Goal: Answer question/provide support: Share knowledge or assist other users

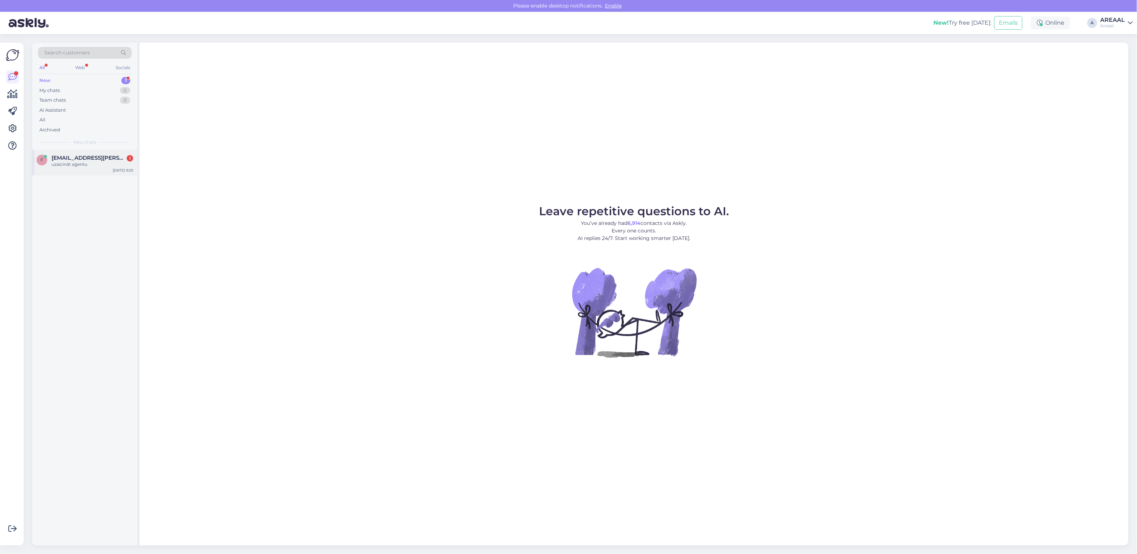
click at [93, 159] on span "fedorenko.zane@gmail.com" at bounding box center [89, 158] width 74 height 6
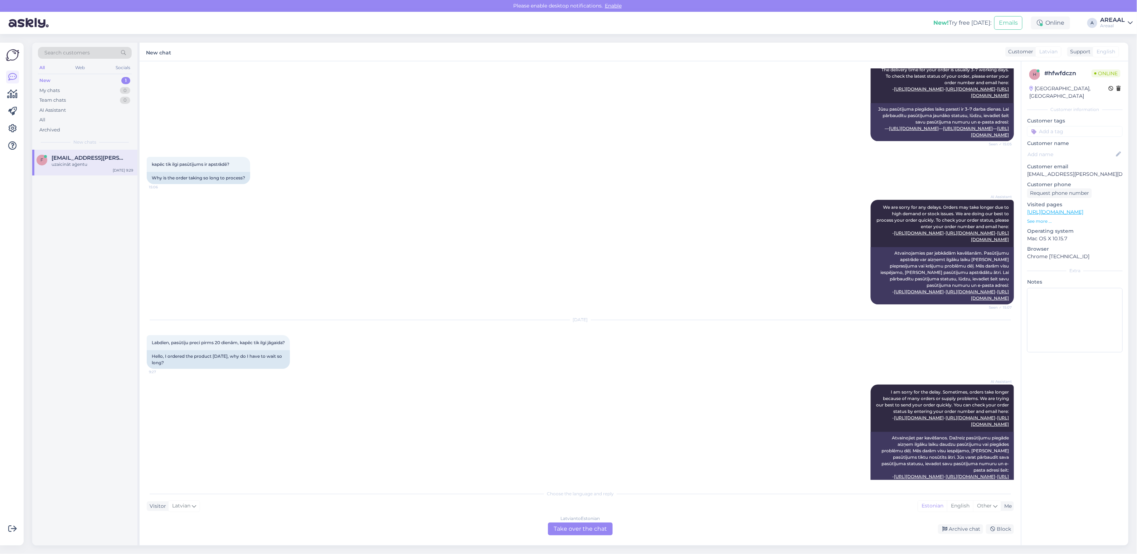
scroll to position [826, 0]
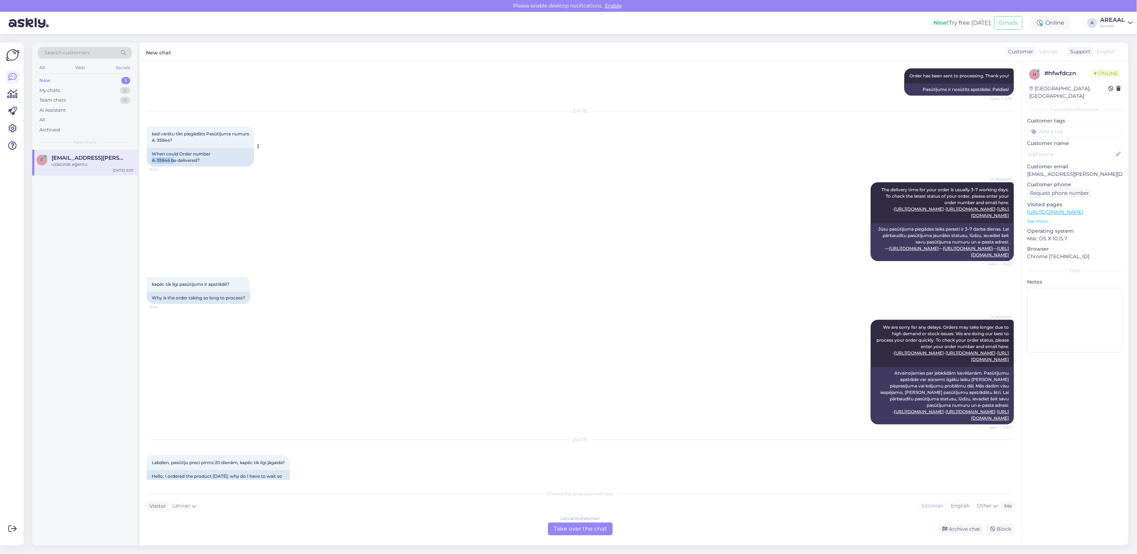
drag, startPoint x: 172, startPoint y: 159, endPoint x: 151, endPoint y: 160, distance: 21.1
click at [151, 160] on div "When could Order number A-35944 be delivered?" at bounding box center [200, 157] width 107 height 19
drag, startPoint x: 159, startPoint y: 162, endPoint x: 164, endPoint y: 163, distance: 5.1
click at [164, 163] on div "When could Order number A-35944 be delivered?" at bounding box center [200, 157] width 107 height 19
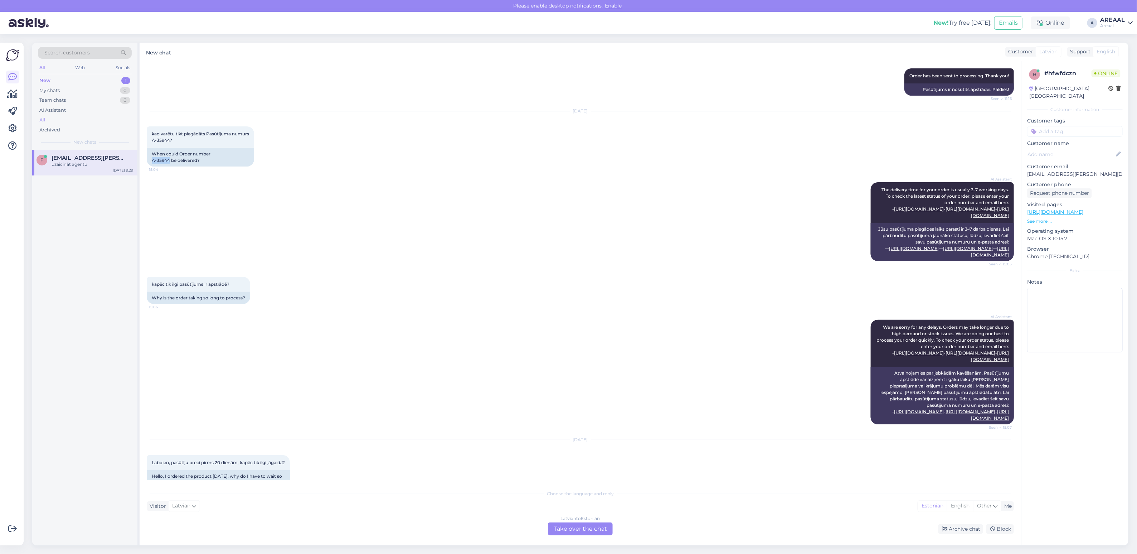
click at [107, 121] on div "All" at bounding box center [85, 120] width 94 height 10
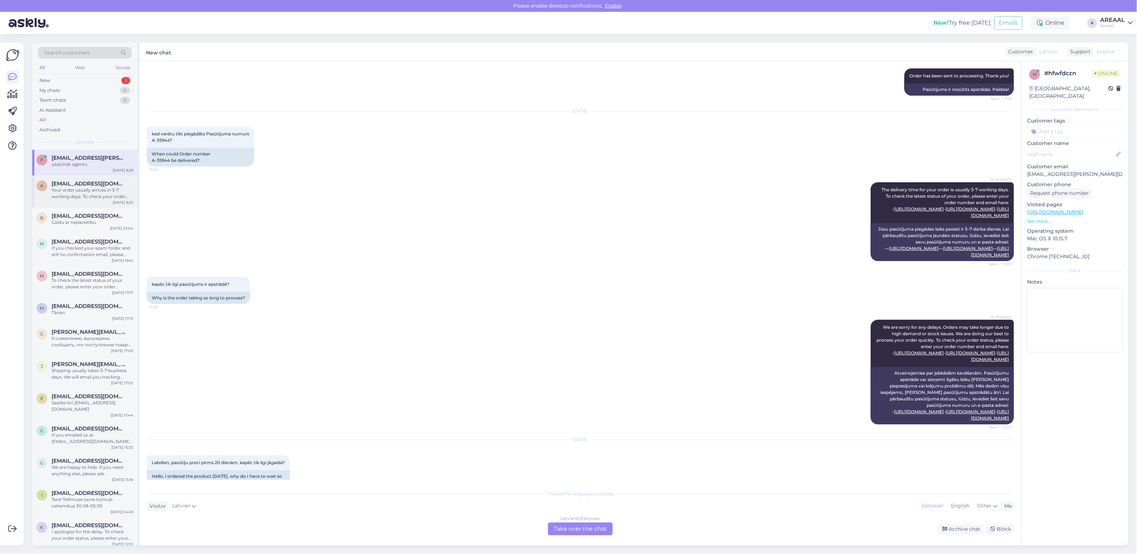
click at [90, 197] on div "Your order usually arrives in 3-7 working days. To check your order status, ple…" at bounding box center [93, 193] width 82 height 13
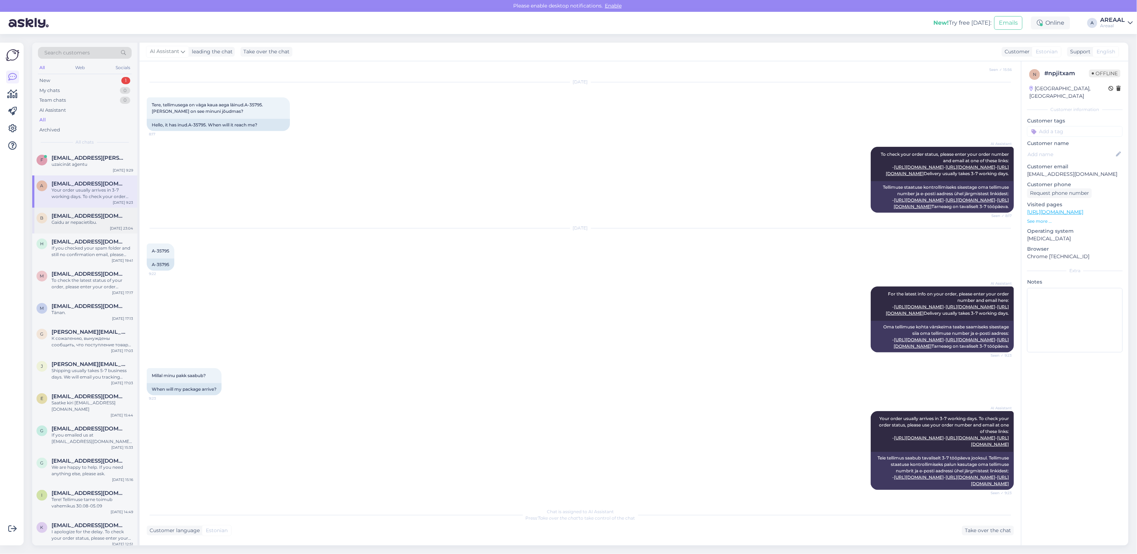
click at [107, 216] on span "baiba.mileiko@gmail.com" at bounding box center [89, 216] width 74 height 6
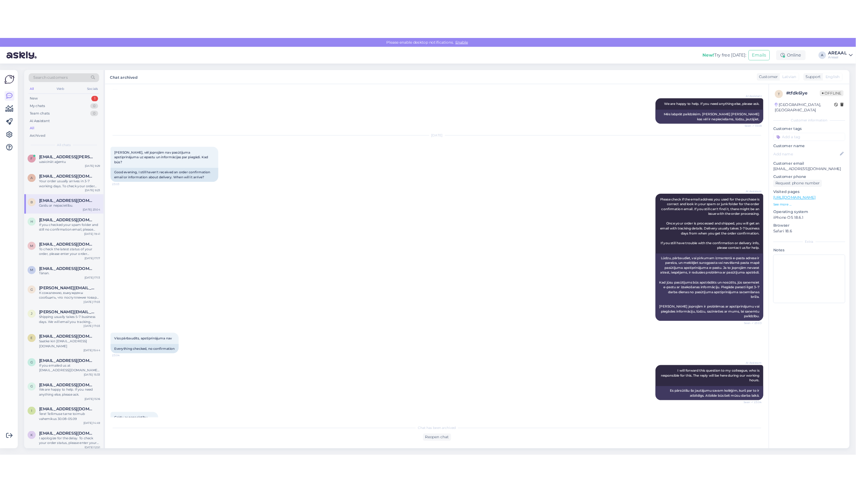
scroll to position [482, 0]
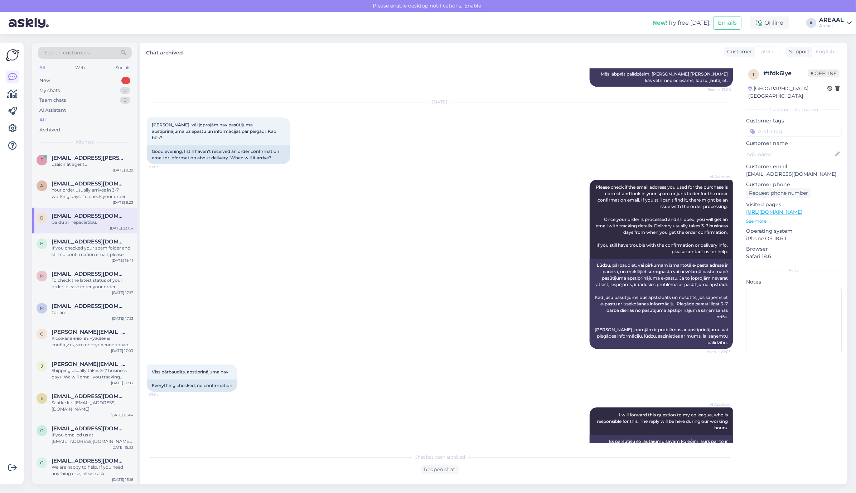
click at [459, 450] on div "Reopen chat" at bounding box center [440, 469] width 586 height 10
click at [441, 450] on div "Reopen chat" at bounding box center [439, 469] width 37 height 10
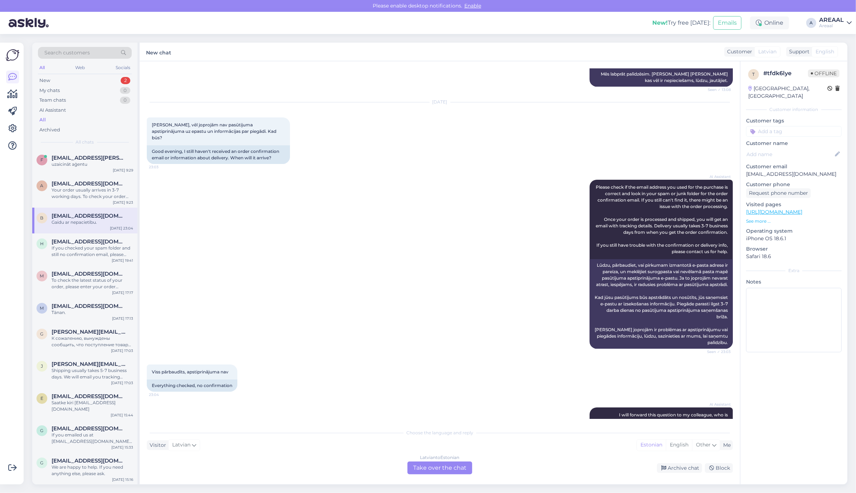
click at [444, 450] on div "Latvian to Estonian Take over the chat" at bounding box center [439, 467] width 65 height 13
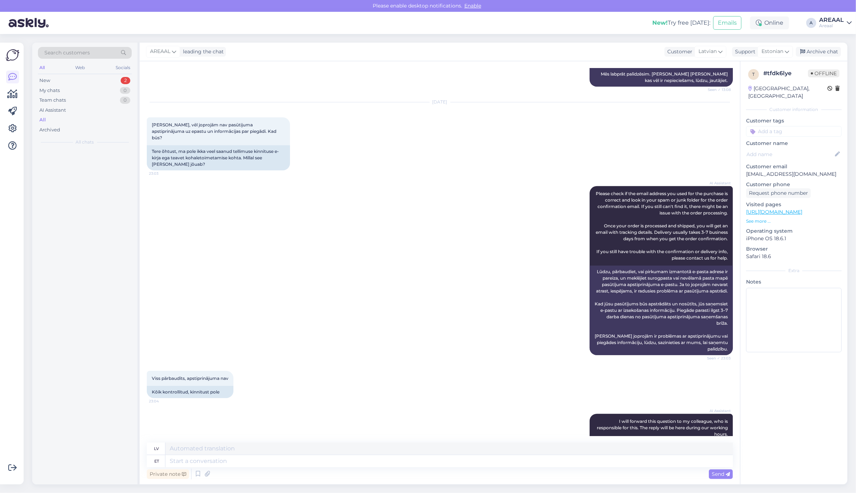
scroll to position [475, 0]
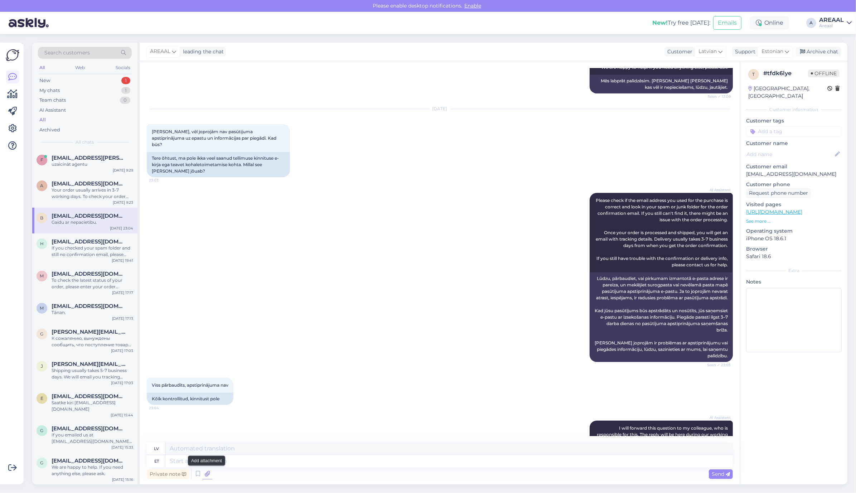
click at [206, 450] on icon at bounding box center [207, 473] width 10 height 11
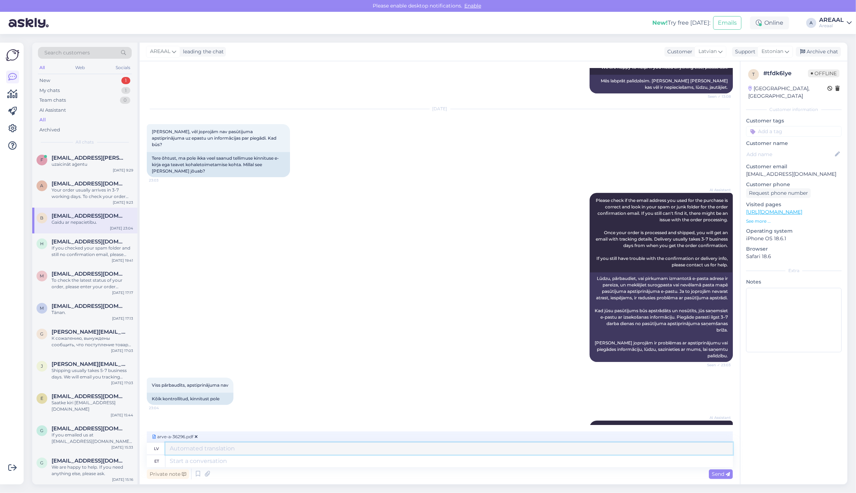
click at [297, 450] on textarea at bounding box center [448, 448] width 567 height 12
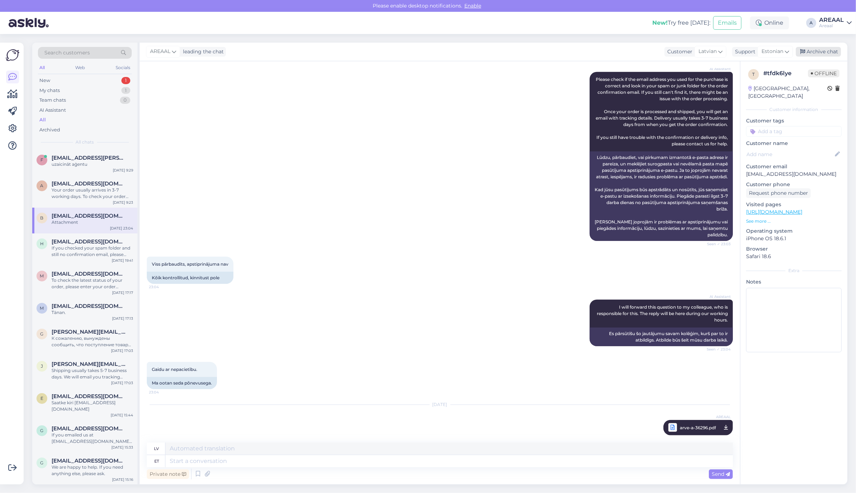
click at [825, 51] on div "Archive chat" at bounding box center [817, 52] width 45 height 10
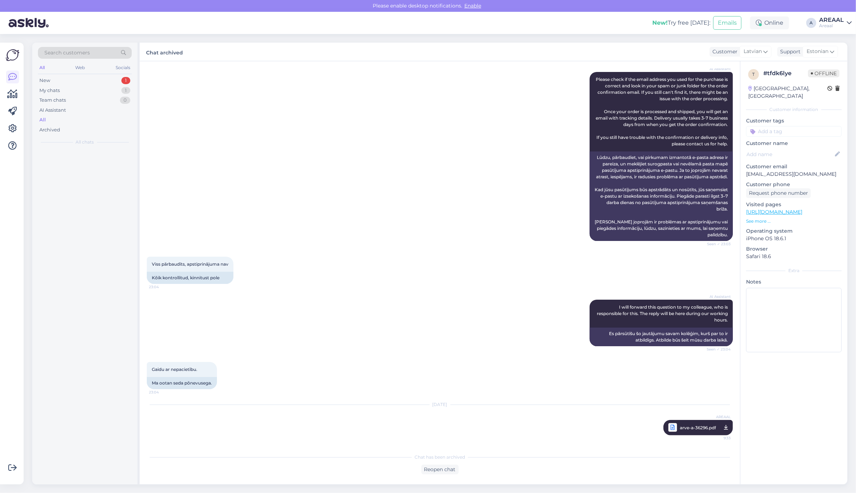
scroll to position [589, 0]
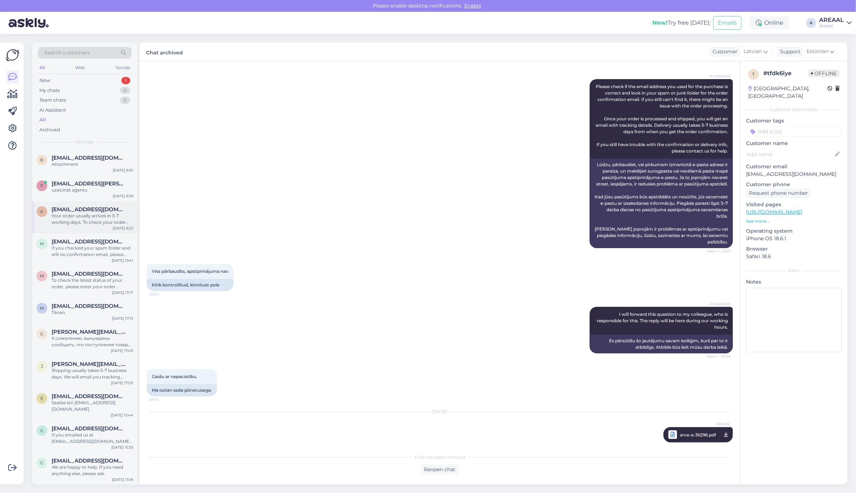
click at [102, 211] on div "[EMAIL_ADDRESS][DOMAIN_NAME]" at bounding box center [93, 209] width 82 height 6
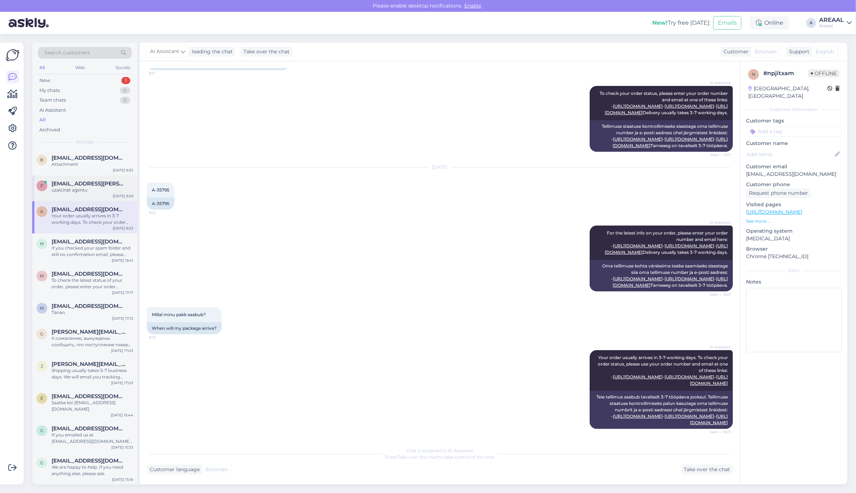
click at [87, 187] on div "uzaicināt aģentu" at bounding box center [93, 190] width 82 height 6
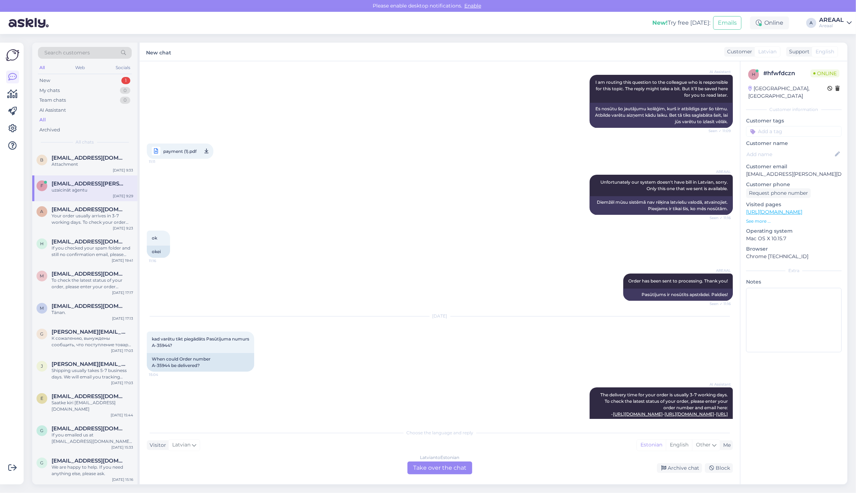
scroll to position [618, 0]
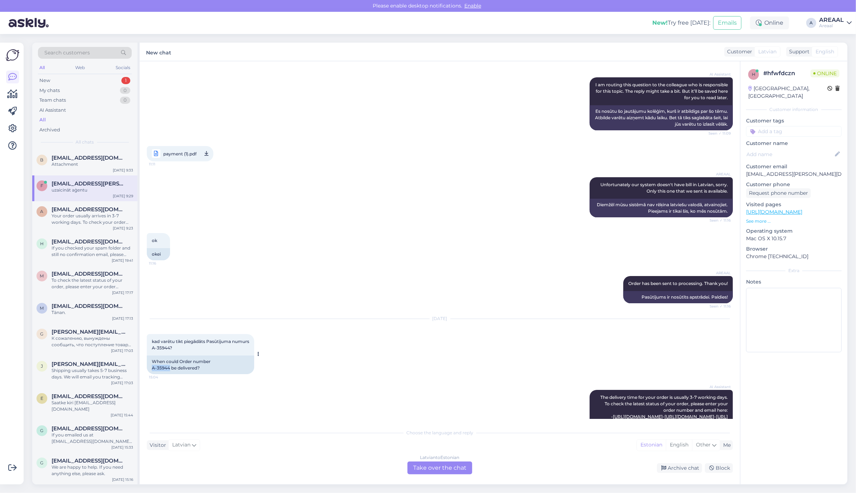
copy div "A-35944"
drag, startPoint x: 170, startPoint y: 369, endPoint x: 150, endPoint y: 369, distance: 20.4
click at [150, 369] on div "When could Order number A-35944 be delivered?" at bounding box center [200, 364] width 107 height 19
click at [450, 450] on div "Latvian to Estonian Take over the chat" at bounding box center [439, 467] width 65 height 13
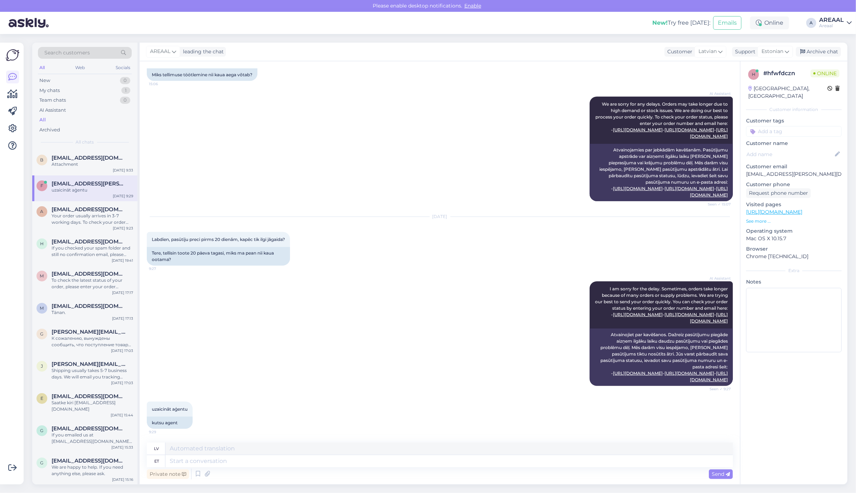
scroll to position [1093, 0]
click at [377, 450] on textarea at bounding box center [448, 461] width 567 height 12
type textarea "Approximate"
type textarea "Aptuvens"
type textarea "Approximate delivery time"
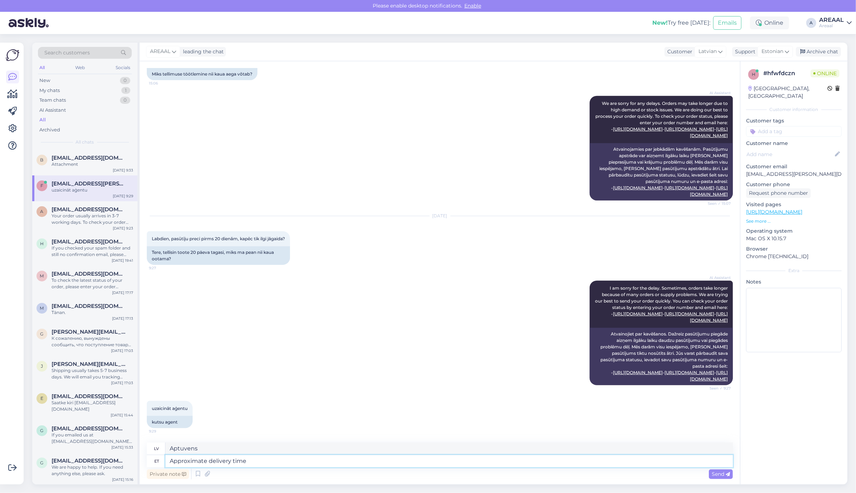
type textarea "Aptuvenais piegādes laiks"
type textarea "Approximate delivery time between 30 a"
type textarea "Aptuvenais piegādes laiks starp"
type textarea "Approximate delivery time between 30 augu"
type textarea "Aptuvenais piegādes laiks no 30."
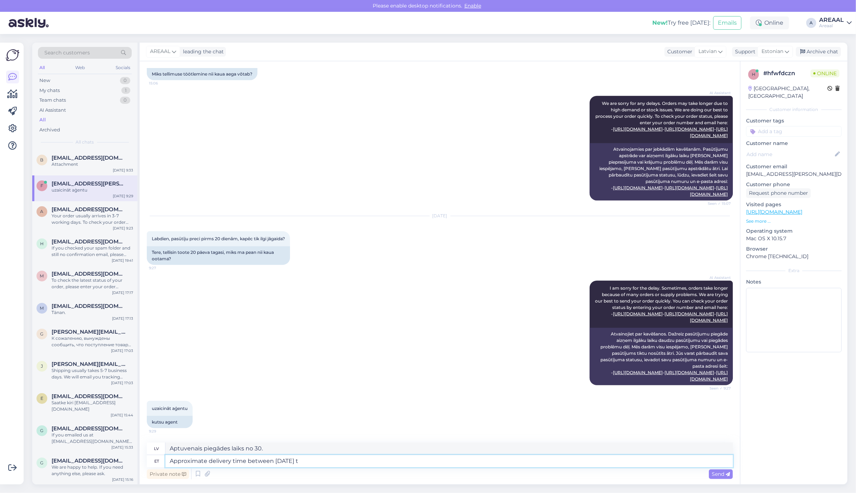
type textarea "Approximate delivery time between 30 august to"
type textarea "Aptuvenais piegādes laiks no 30. augusta"
type textarea "Approximate delivery time between 30 august to 050"
type textarea "Aptuvenais piegādes laiks no 30. augusta līdz"
type textarea "Approximate delivery time between 30 august to 050 sep"
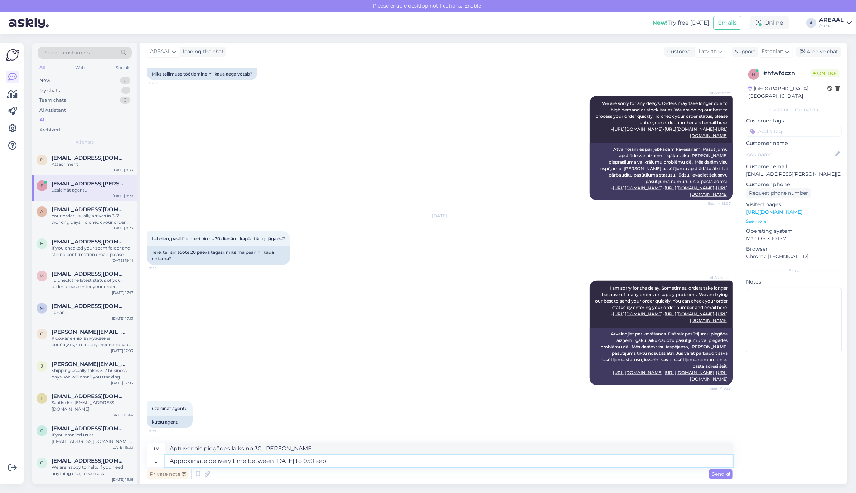
type textarea "Aptuvenais piegādes laiks no 30. augusta līdz plkst. 05:00"
type textarea "Approximate delivery time between 30 august to 05 septe"
type textarea "Aptuvenais piegādes laiks no 30. augusta līdz 05."
type textarea "Approximate delivery time between 30 august to 05 september"
type textarea "Aptuvenais piegādes laiks no 30. augusta līdz 5. septembrim"
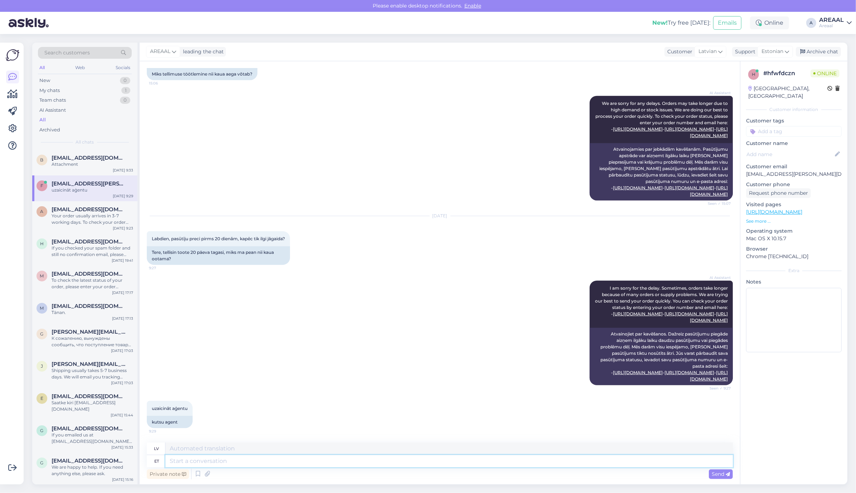
scroll to position [1142, 0]
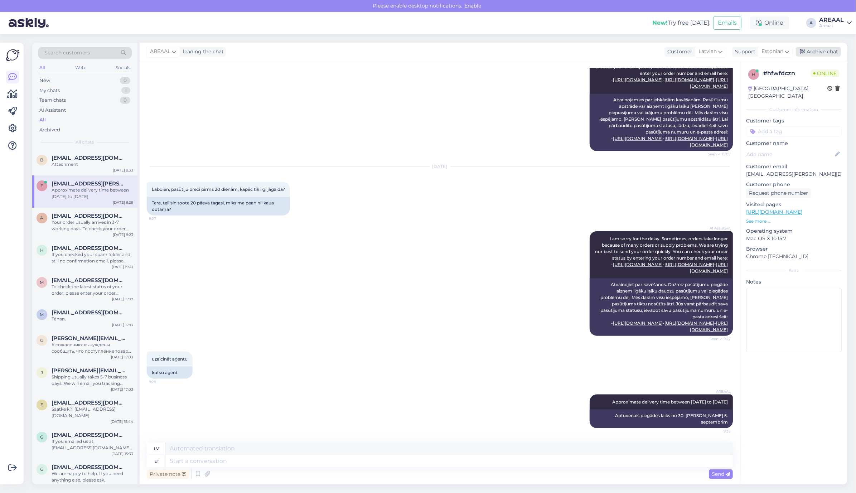
click at [820, 49] on div "Archive chat" at bounding box center [817, 52] width 45 height 10
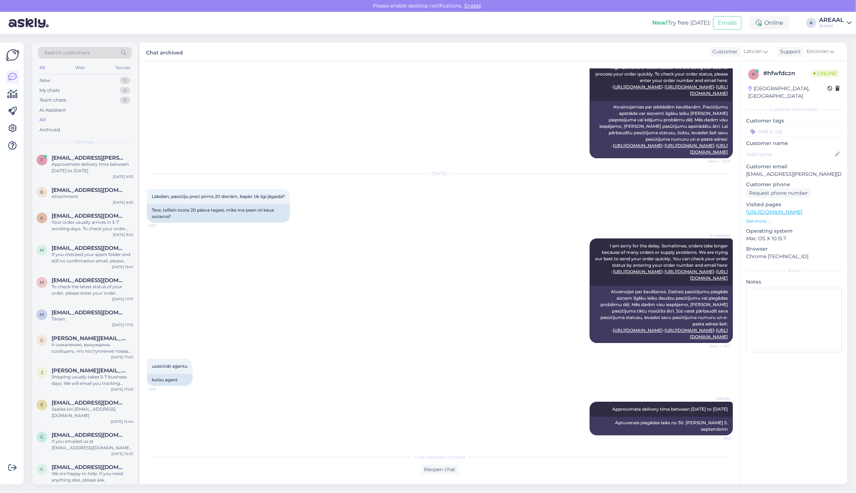
click at [822, 20] on div "AREAAL" at bounding box center [831, 20] width 25 height 6
click at [831, 50] on button "Open" at bounding box center [835, 55] width 20 height 11
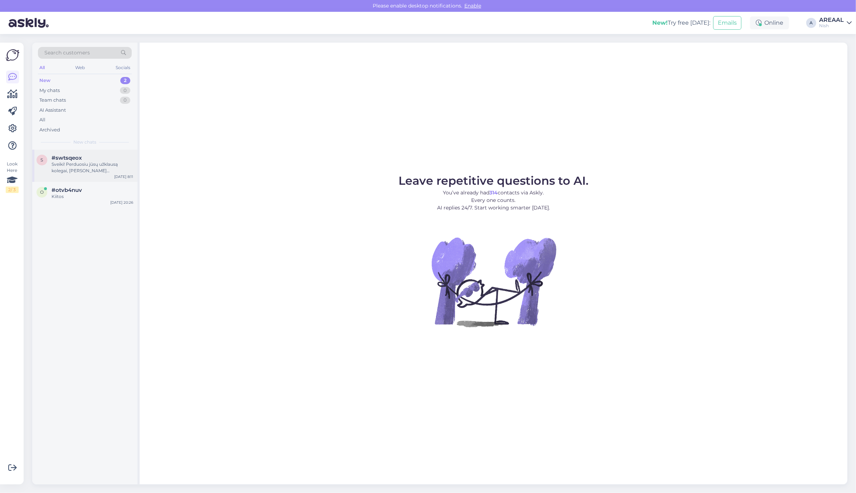
click at [83, 161] on div "Sveiki! Perduosiu jūsų užklausą kolegai, kuris galės patikrinti detales ir sute…" at bounding box center [93, 167] width 82 height 13
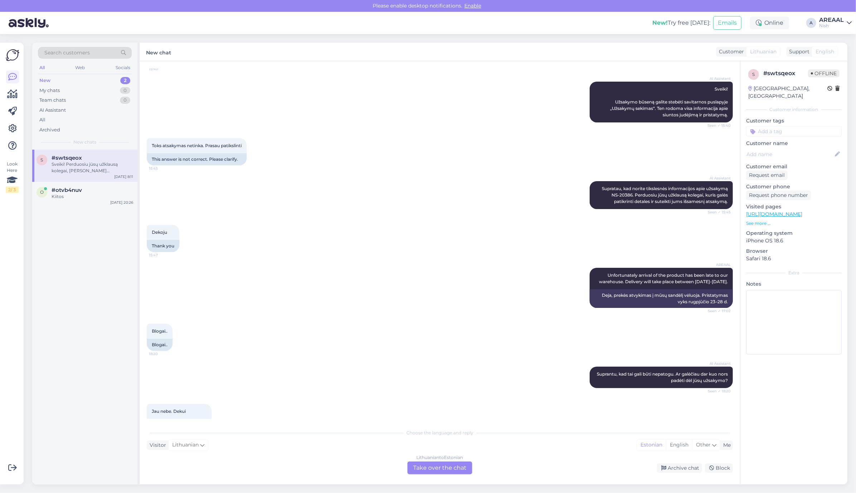
scroll to position [0, 0]
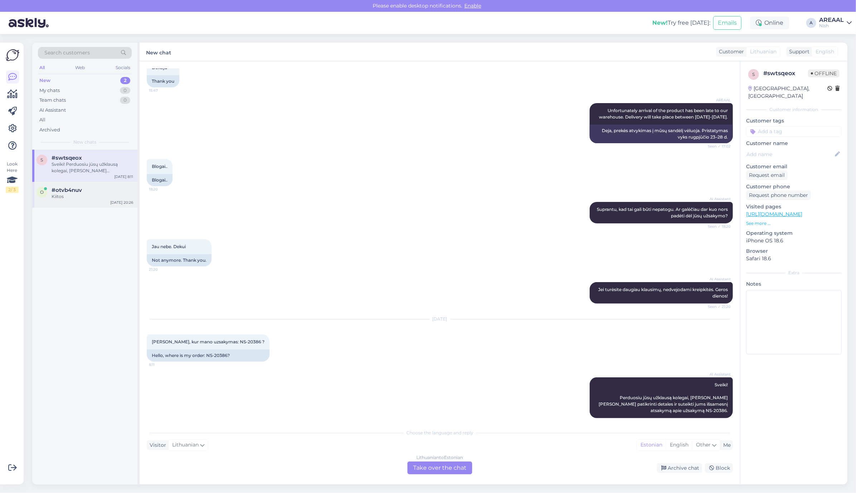
click at [86, 187] on div "#otvb4nuv" at bounding box center [93, 190] width 82 height 6
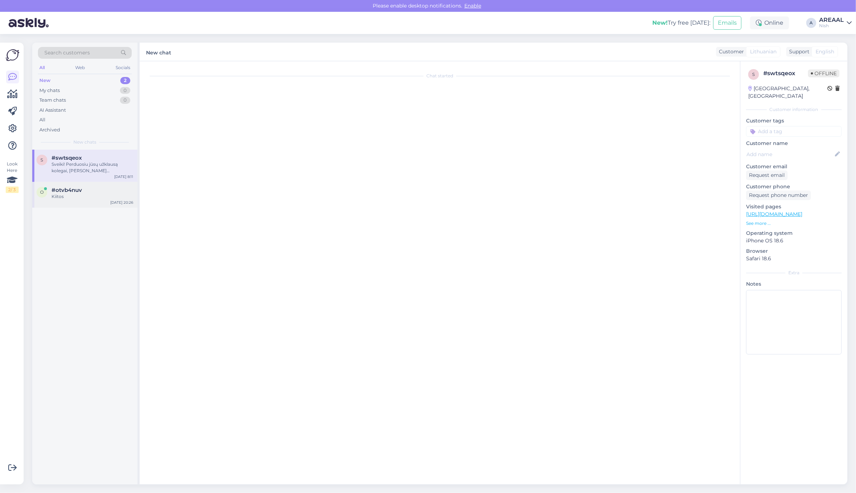
scroll to position [589, 0]
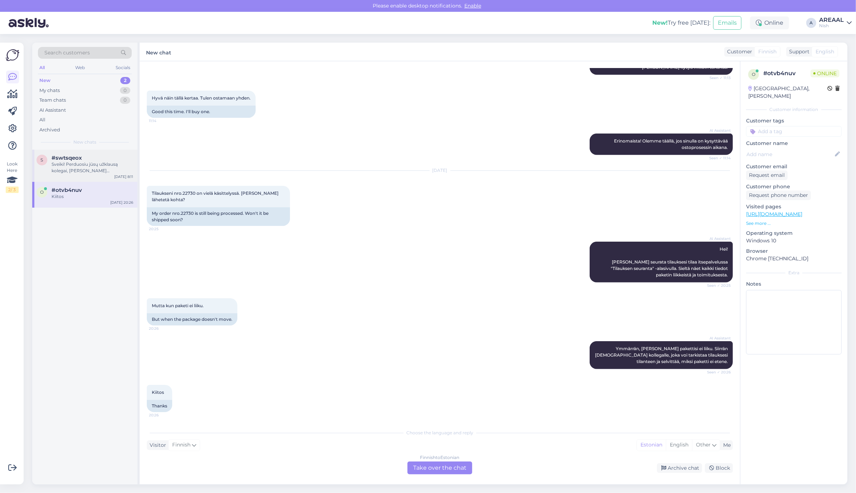
click at [99, 162] on div "Sveiki! Perduosiu jūsų užklausą kolegai, kuris galės patikrinti detales ir sute…" at bounding box center [93, 167] width 82 height 13
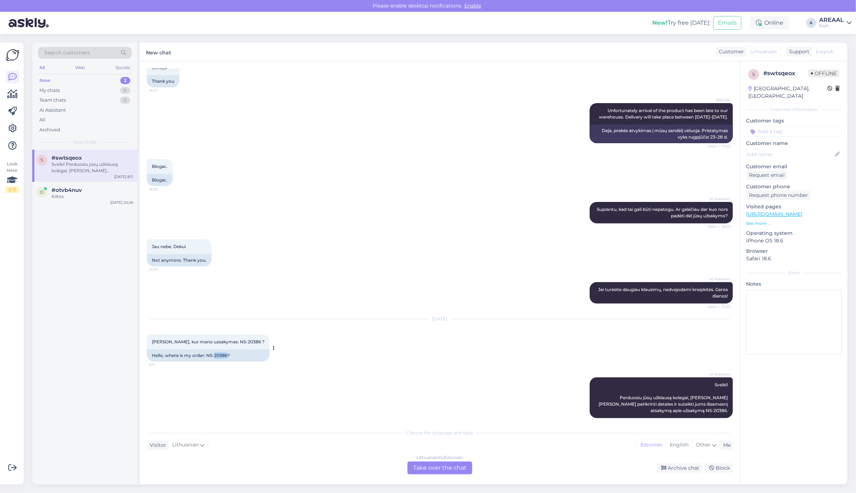
copy div "20386"
copy div ": NS-20386"
copy div "NS-20386"
drag, startPoint x: 226, startPoint y: 349, endPoint x: 208, endPoint y: 352, distance: 18.8
click at [208, 352] on div "Hello, where is my order: NS-20386?" at bounding box center [208, 355] width 123 height 12
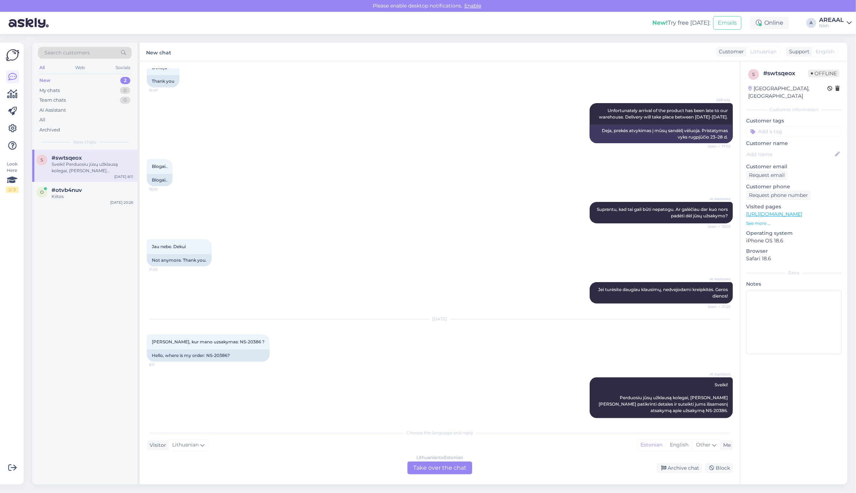
click at [439, 450] on div "Lithuanian to Estonian" at bounding box center [439, 457] width 47 height 6
click at [443, 450] on div "Lithuanian to Estonian Take over the chat" at bounding box center [439, 467] width 65 height 13
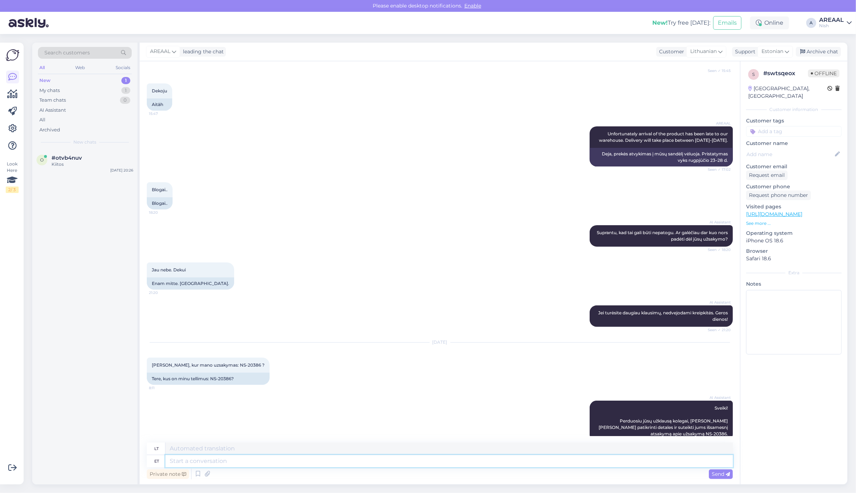
click at [442, 450] on textarea at bounding box center [448, 461] width 567 height 12
type textarea "Deliveryy"
type textarea "Pristatymas"
type textarea "Delivery will tak"
type textarea "Pristatymas bus"
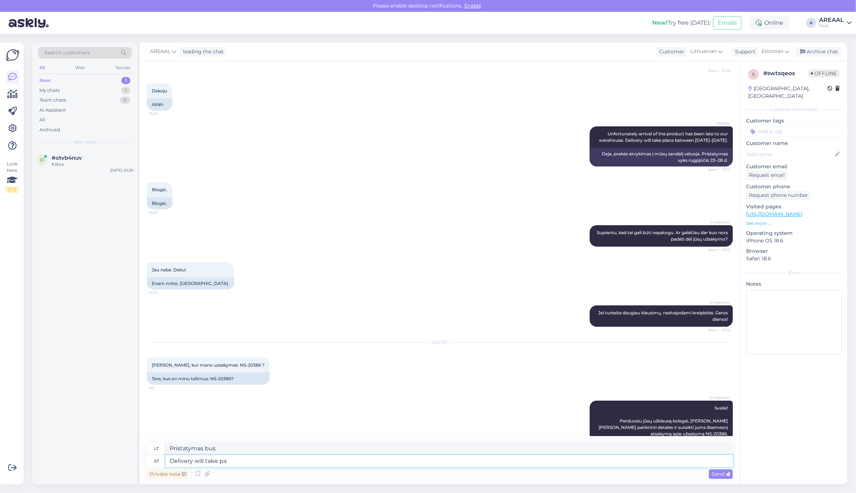
type textarea "Delivery will take pal"
type textarea "Pristatymas užtruks"
type textarea "Delivery will take place ber"
type textarea "Pristatymas įvyks"
type textarea "Delivery will take place between"
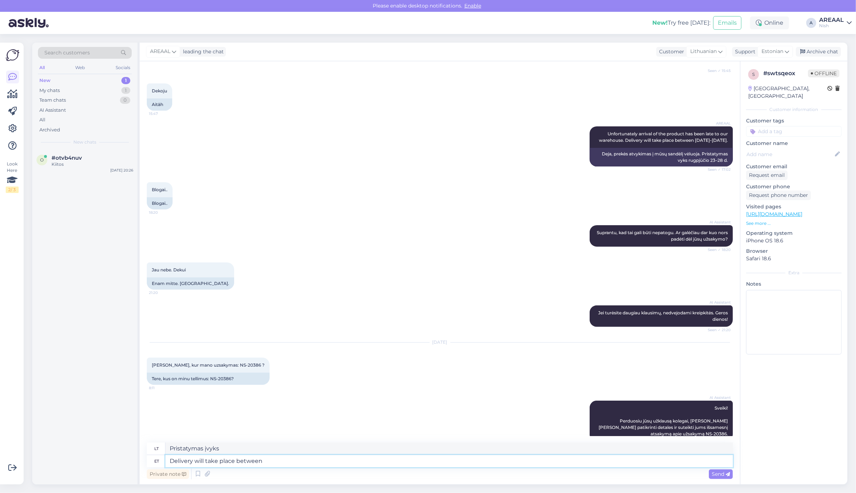
type textarea "Pristatymas vyks tarp"
type textarea "Delivery will take place between 29 au"
type textarea "Pristatymas vyks tarp 29 d."
type textarea "Delivery will take place between 29 august to"
type textarea "Pristatymas vyks rugpjūčio 29 d."
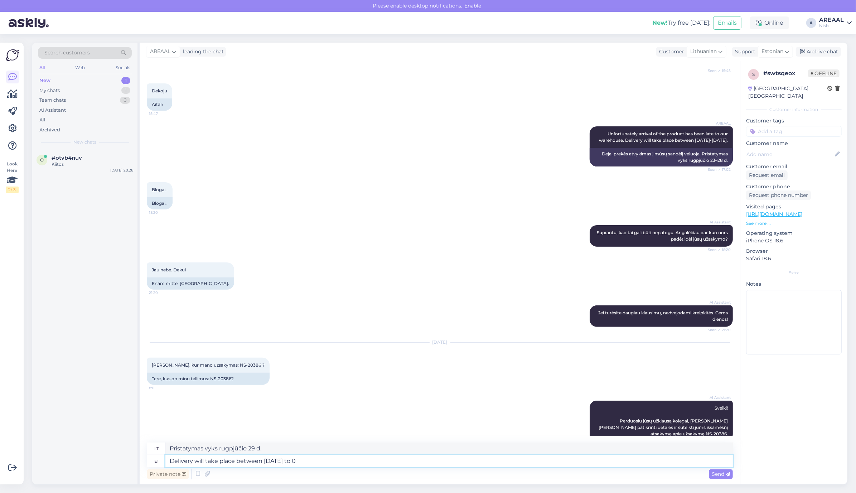
type textarea "Delivery will take place between 29 august to 03"
type textarea "Pristatymas vyks nuo rugpjūčio 29 d."
type textarea "Delivery will take place between 29 august to 03"
type textarea "Pristatymas vyks nuo rugpjūčio 29 d. iki rugpjūčio 3 d."
type textarea "Delivery will take place between 29 august to 03 septemmber."
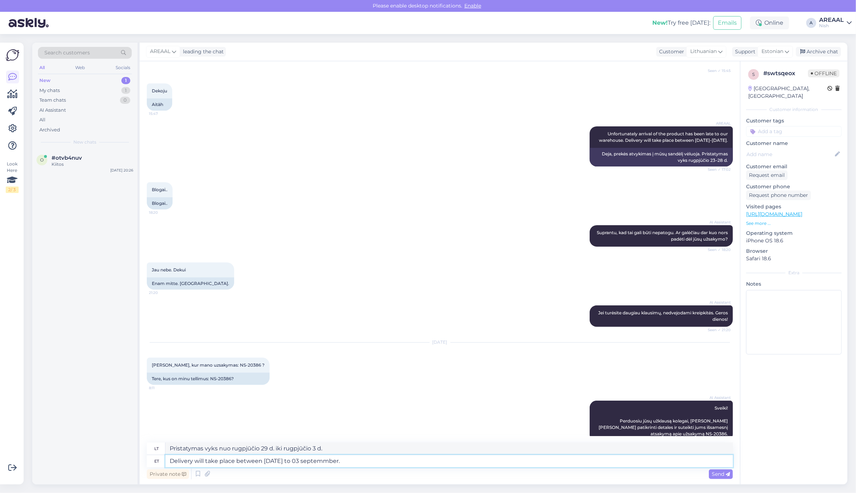
type textarea "Pristatymas vyks rugpjūčio 29 – rugsėjo 3 dienomis."
type textarea "Delivery will take place between 29 august to 03 september."
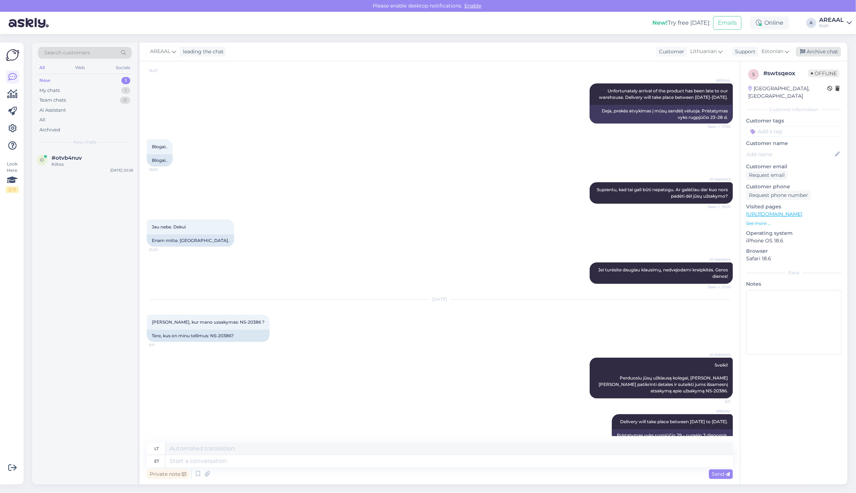
click at [827, 51] on div "Archive chat" at bounding box center [817, 52] width 45 height 10
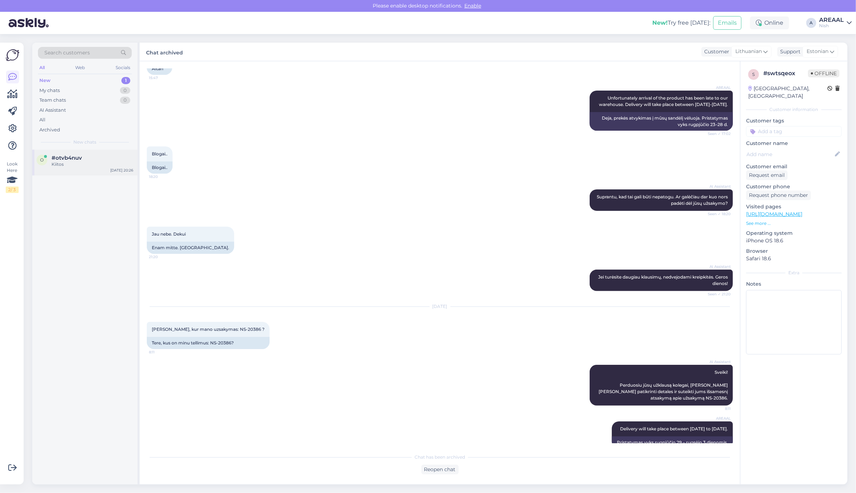
click at [134, 154] on div "o #otvb4nuv Kiitos Aug 26 20:26" at bounding box center [84, 163] width 105 height 26
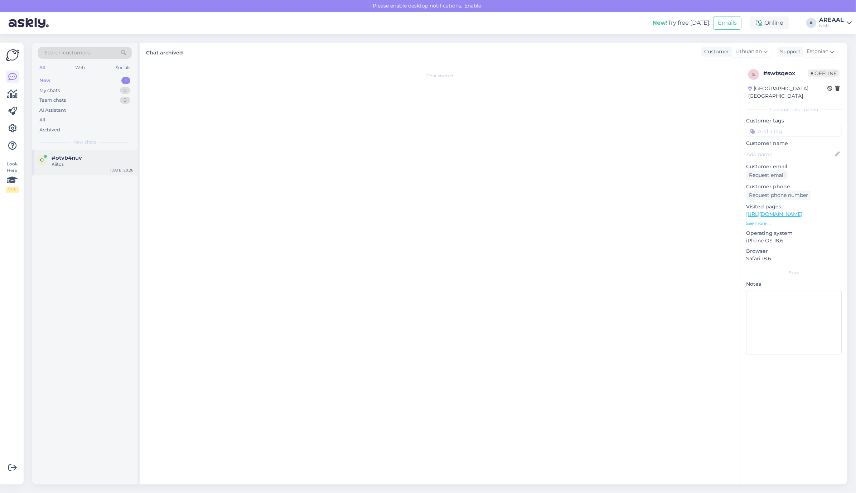
scroll to position [589, 0]
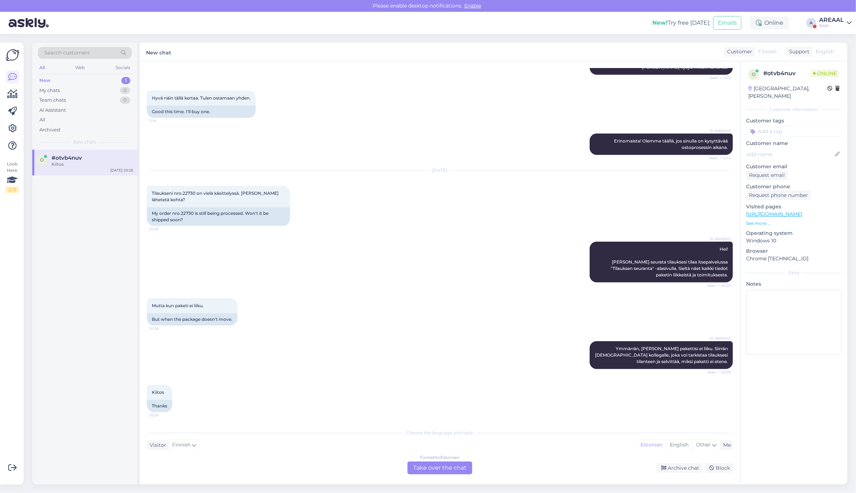
click at [836, 18] on div "AREAAL" at bounding box center [831, 20] width 25 height 6
click at [827, 42] on button "Open" at bounding box center [835, 39] width 20 height 11
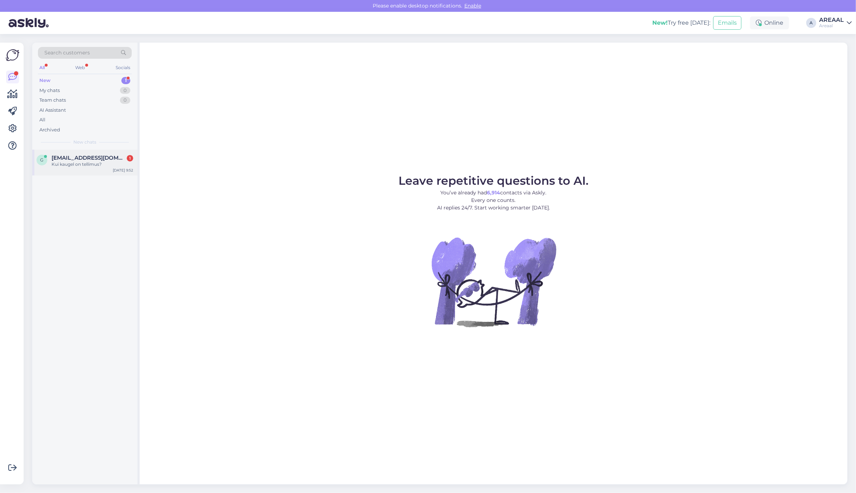
click at [77, 164] on div "Kui kaugel on tellimus?" at bounding box center [93, 164] width 82 height 6
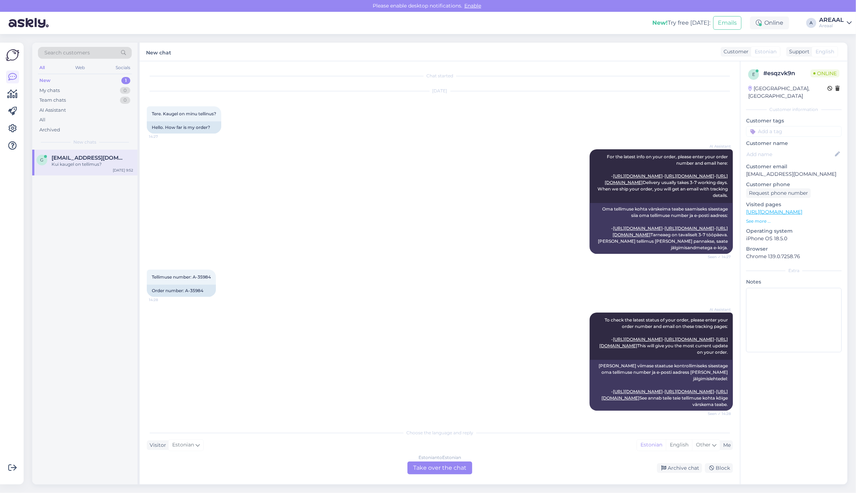
scroll to position [1753, 0]
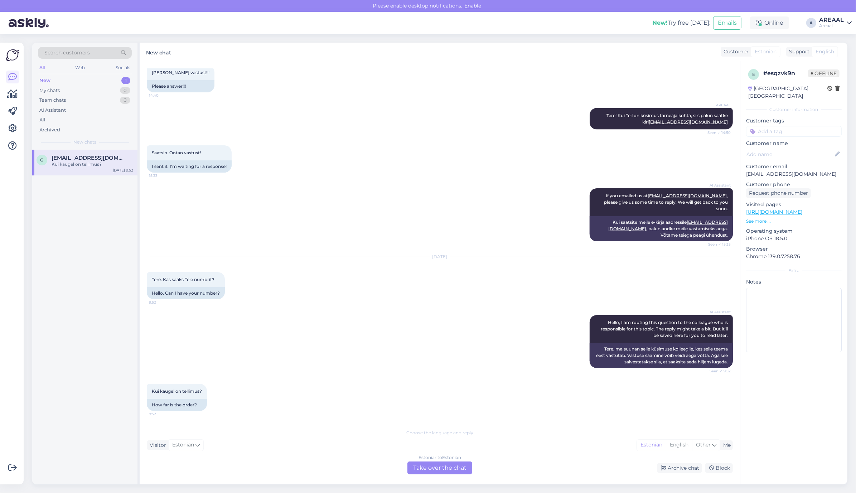
click at [456, 450] on div "Estonian to Estonian" at bounding box center [439, 457] width 43 height 6
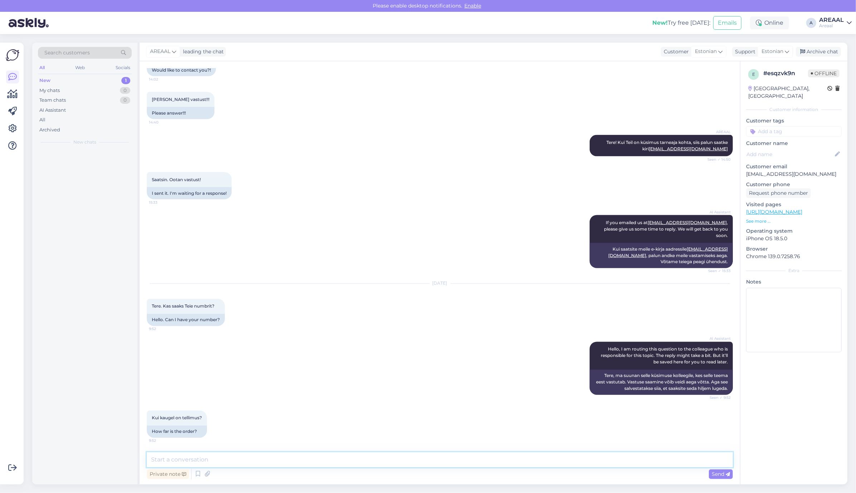
click at [450, 450] on textarea at bounding box center [440, 459] width 586 height 15
type textarea "Tere! Teie saadetud kirjale vastatakse tänase päeva jooksul."
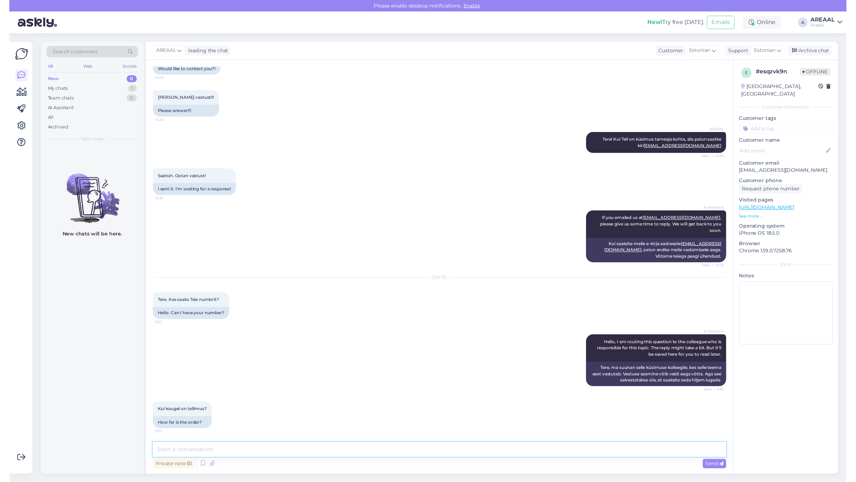
scroll to position [1757, 0]
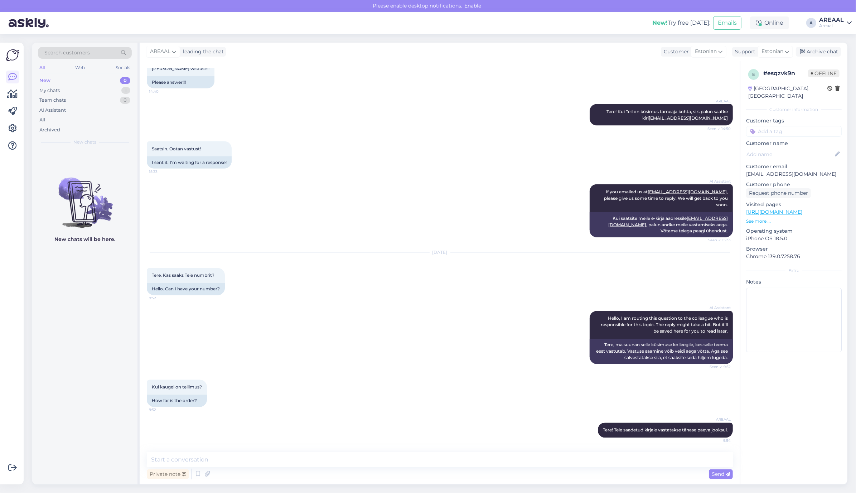
click at [583, 279] on div "Aug 27 2025 Tere. Kas saaks Teie numbrit? 9:52 Hello. Can I have your number?" at bounding box center [440, 274] width 586 height 58
click at [393, 211] on div "AI Assistant If you emailed us at info@areaal.ee , please give us some time to …" at bounding box center [440, 210] width 586 height 69
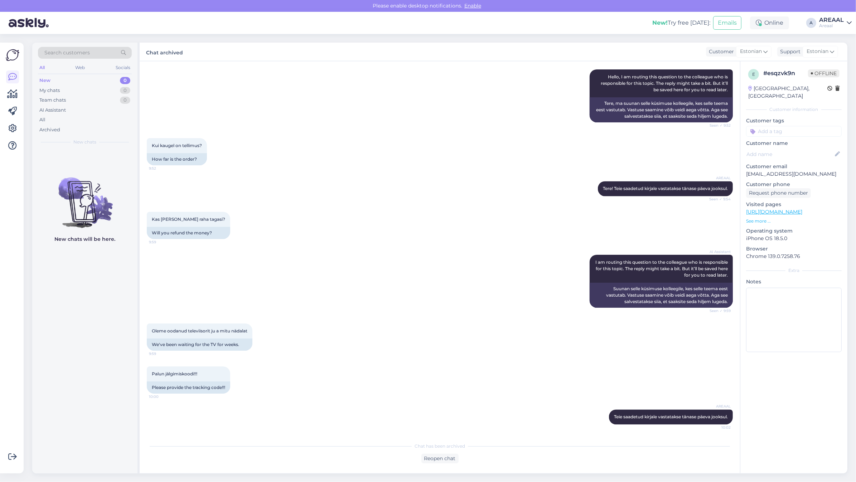
scroll to position [1996, 0]
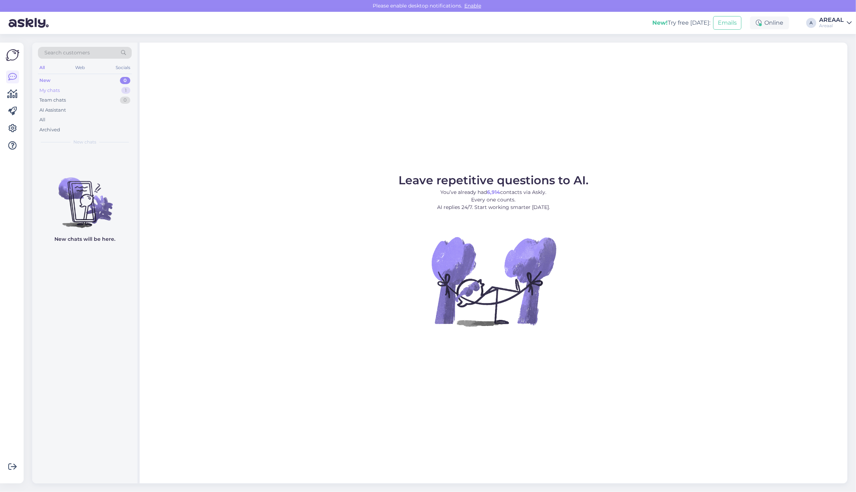
click at [87, 88] on div "My chats 1" at bounding box center [85, 91] width 94 height 10
click at [96, 174] on div "g guidoosak@gmail.com Tere! Teie saadetud kirjale vastatakse tänase päeva jooks…" at bounding box center [84, 166] width 105 height 32
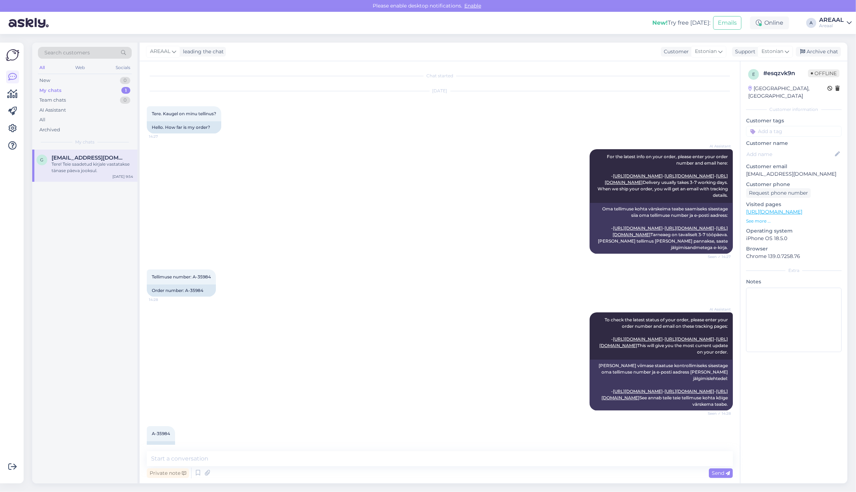
scroll to position [1758, 0]
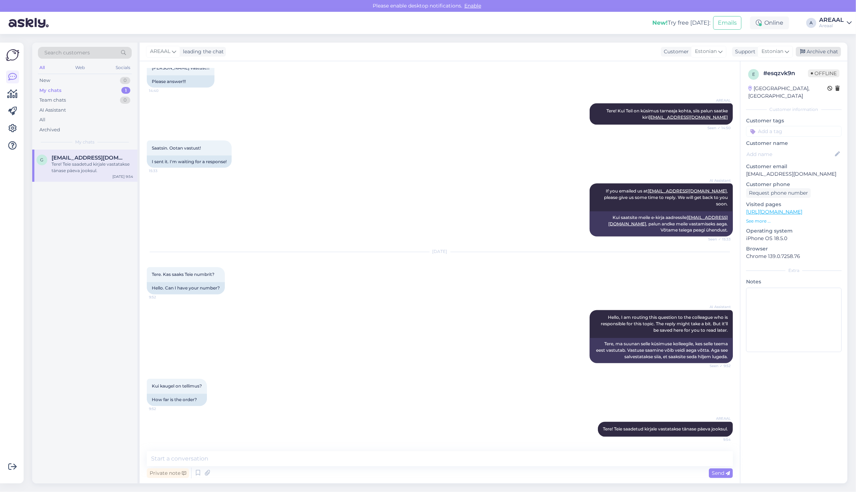
click at [819, 52] on div "Archive chat" at bounding box center [817, 52] width 45 height 10
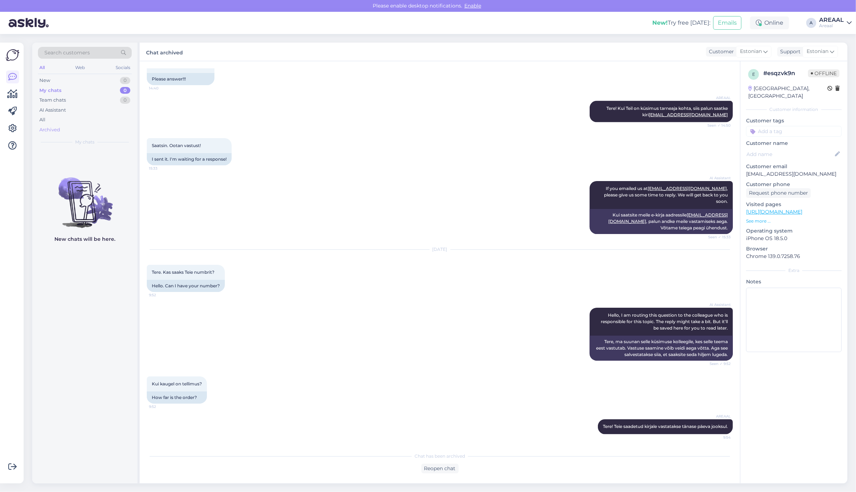
click at [90, 125] on div "Archived" at bounding box center [85, 130] width 94 height 10
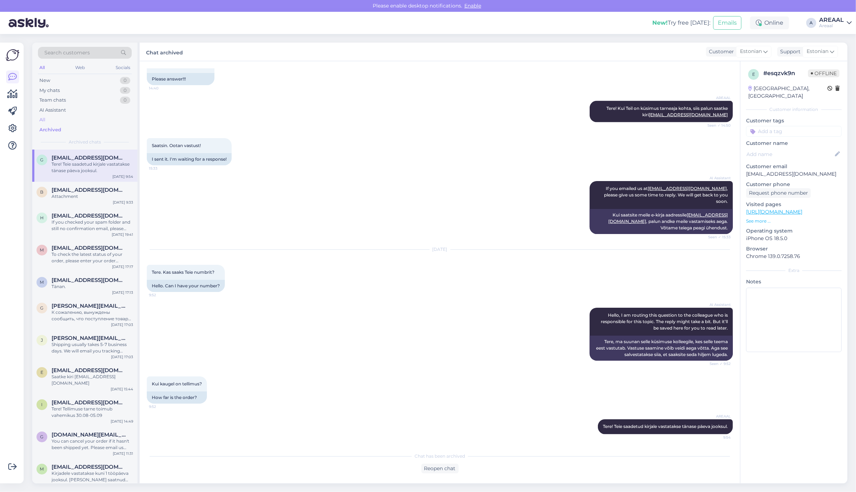
click at [91, 121] on div "All" at bounding box center [85, 120] width 94 height 10
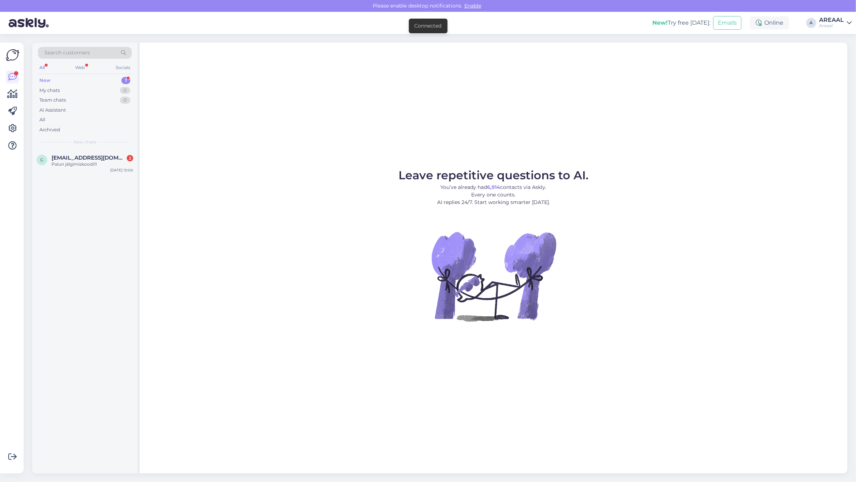
click at [216, 95] on div "Leave repetitive questions to AI. You’ve already had 6,914 contacts via Askly. …" at bounding box center [493, 258] width 707 height 431
click at [256, 83] on div "Leave repetitive questions to AI. You’ve already had 6,914 contacts via Askly. …" at bounding box center [493, 258] width 707 height 431
click at [108, 149] on div "Search customers All Web Socials New 1 My chats 0 Team chats 0 AI Assistant All…" at bounding box center [84, 96] width 105 height 107
click at [106, 156] on span "[EMAIL_ADDRESS][DOMAIN_NAME]" at bounding box center [89, 158] width 74 height 6
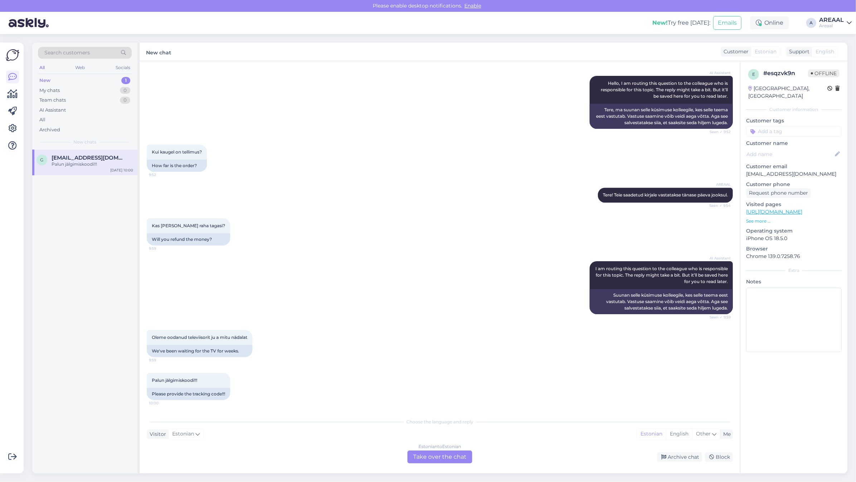
click at [459, 459] on div "Estonian to Estonian Take over the chat" at bounding box center [439, 456] width 65 height 13
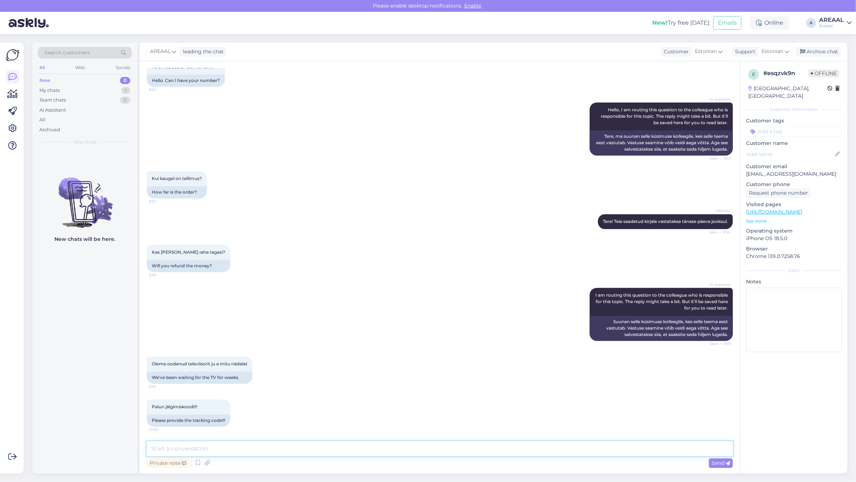
click at [447, 453] on textarea at bounding box center [440, 448] width 586 height 15
type textarea "Teie saadetud kirjale vastatakse tänase päeva jooksul."
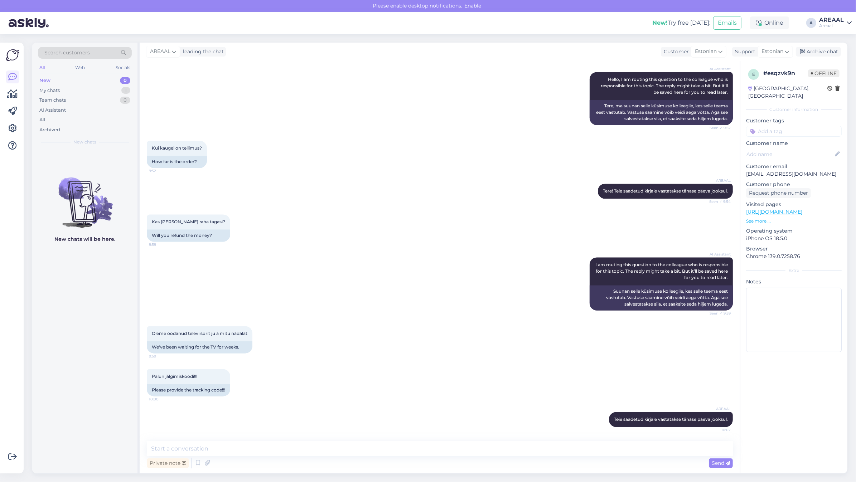
click at [296, 272] on div "AI Assistant I am routing this question to the colleague who is responsible for…" at bounding box center [440, 283] width 586 height 69
click at [59, 117] on div "All" at bounding box center [85, 120] width 94 height 10
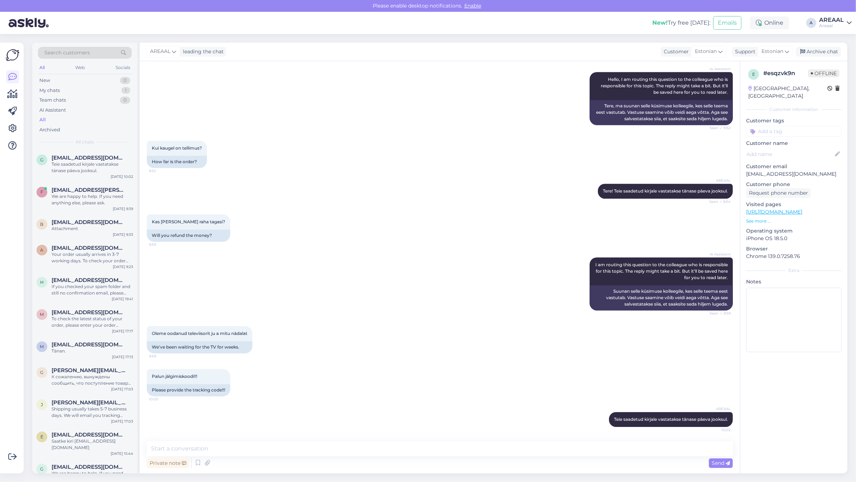
click at [408, 158] on div "Kui kaugel on tellimus? 9:52 How far is the order?" at bounding box center [440, 154] width 586 height 43
click at [836, 47] on div "Archive chat" at bounding box center [817, 52] width 45 height 10
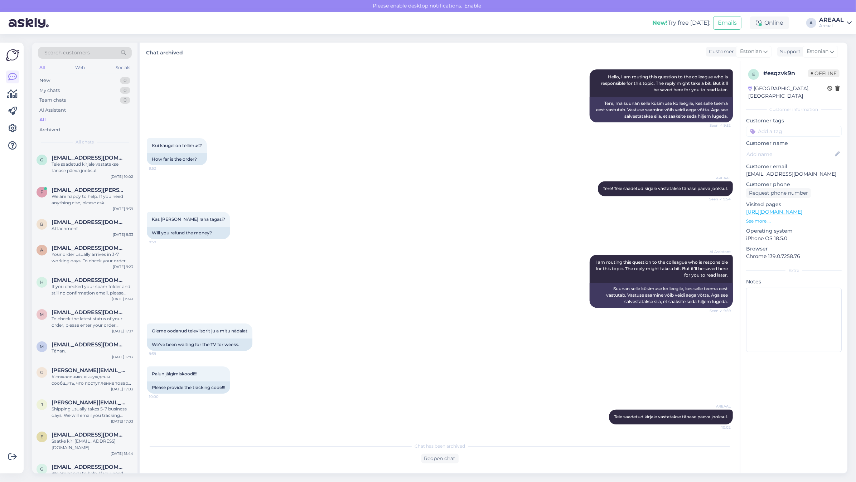
click at [365, 171] on div "Kui kaugel on tellimus? 9:52 How far is the order?" at bounding box center [440, 151] width 586 height 43
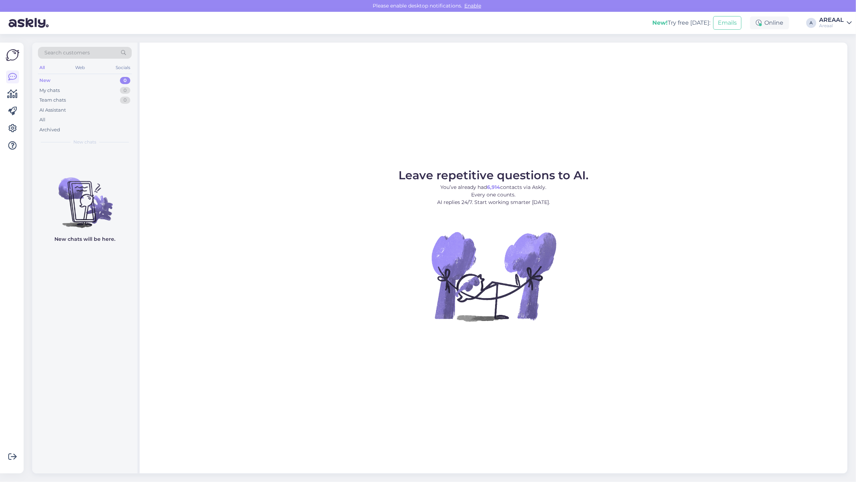
click at [258, 166] on div "Leave repetitive questions to AI. You’ve already had 6,914 contacts via Askly. …" at bounding box center [493, 258] width 707 height 431
click at [106, 118] on div "All" at bounding box center [85, 120] width 94 height 10
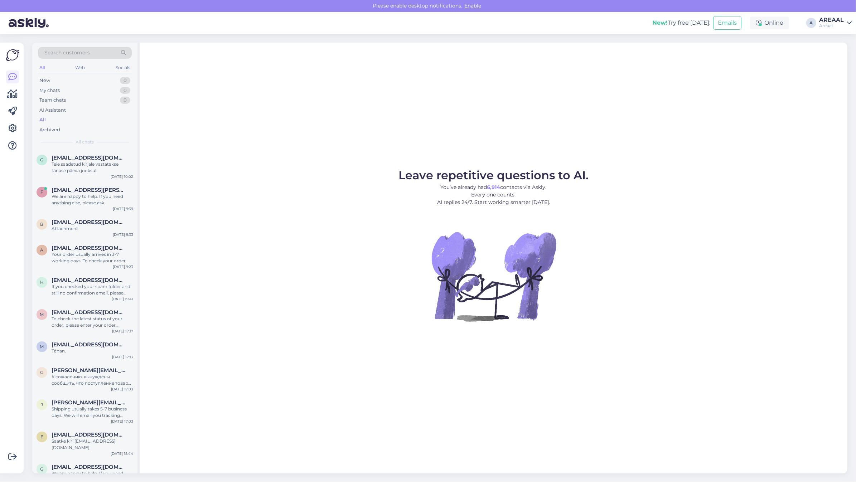
click at [836, 20] on div "AREAAL" at bounding box center [831, 20] width 25 height 6
click at [836, 52] on button "Open" at bounding box center [835, 55] width 20 height 11
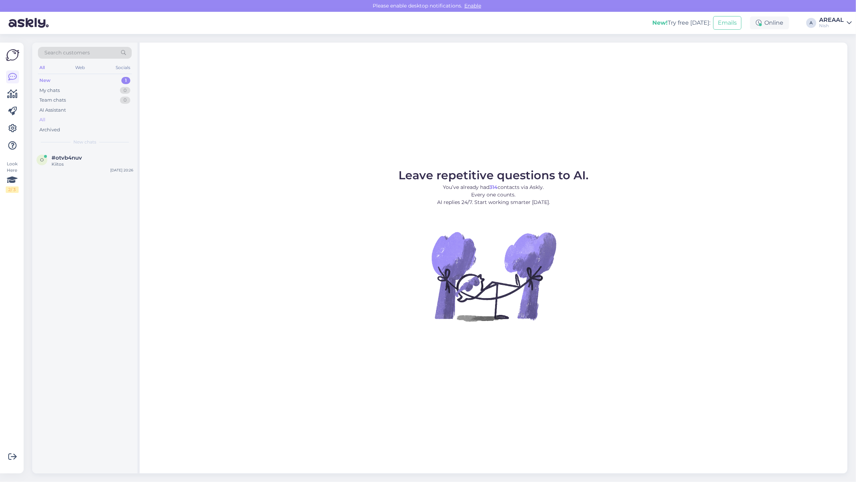
click at [72, 121] on div "All" at bounding box center [85, 120] width 94 height 10
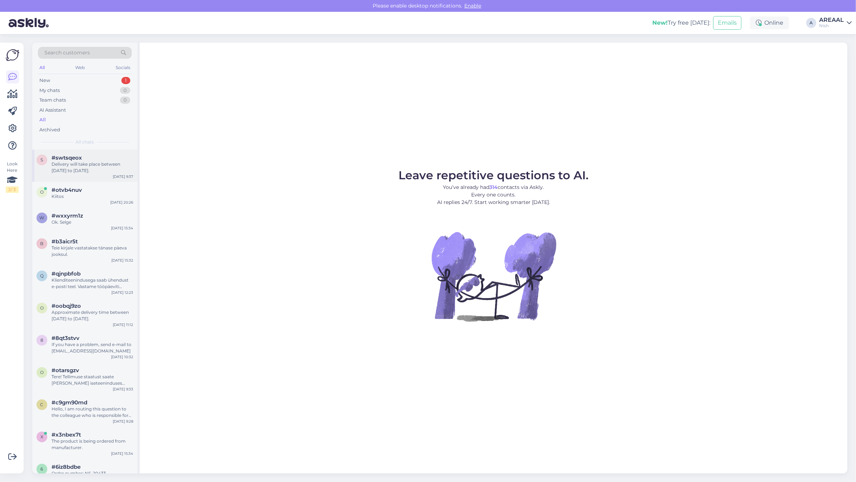
click at [74, 172] on div "Delivery will take place between 29 august to 03 september." at bounding box center [93, 167] width 82 height 13
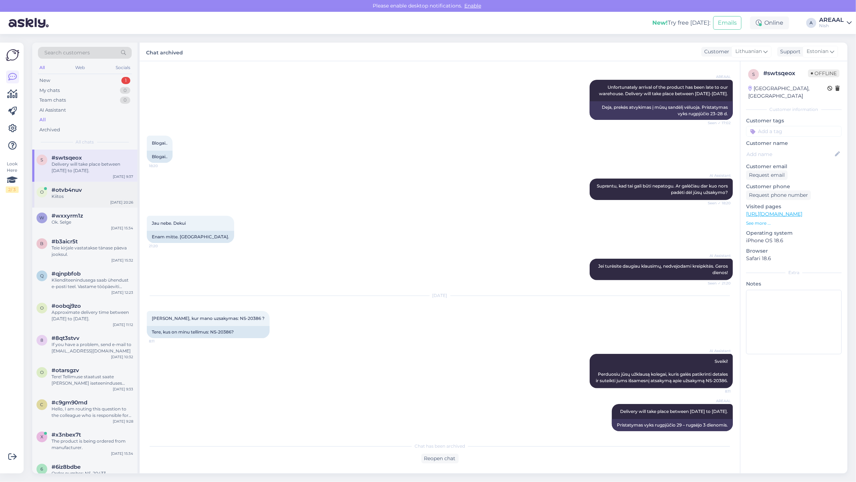
click at [81, 194] on div "Kiitos" at bounding box center [93, 196] width 82 height 6
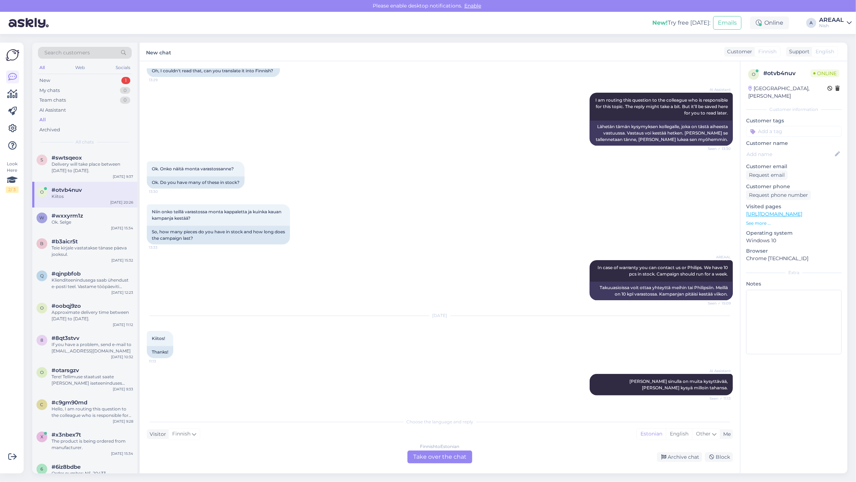
scroll to position [600, 0]
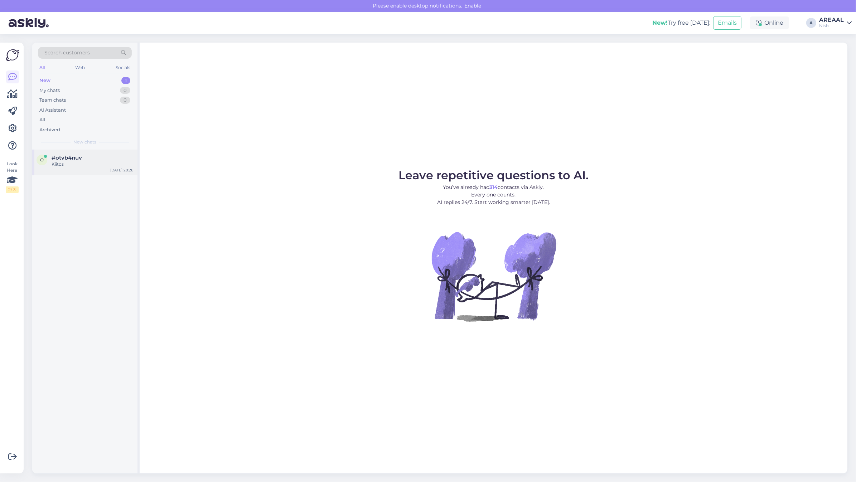
click at [95, 156] on div "#otvb4nuv" at bounding box center [93, 158] width 82 height 6
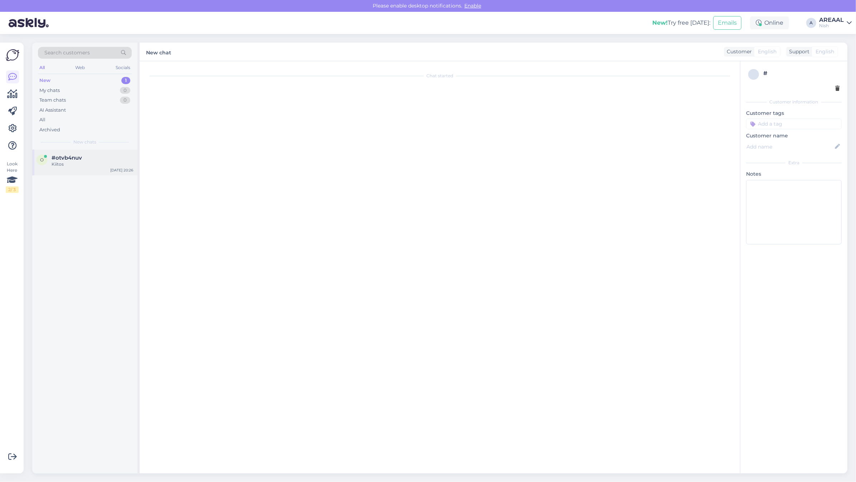
scroll to position [600, 0]
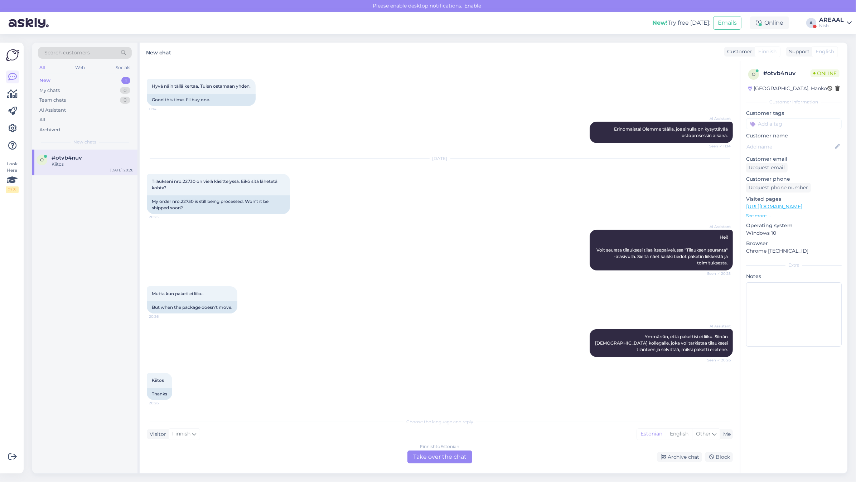
click at [450, 162] on div "[DATE]" at bounding box center [440, 158] width 586 height 6
click at [89, 166] on div "I am routing this question to the colleague who is responsible for this topic. …" at bounding box center [93, 167] width 82 height 13
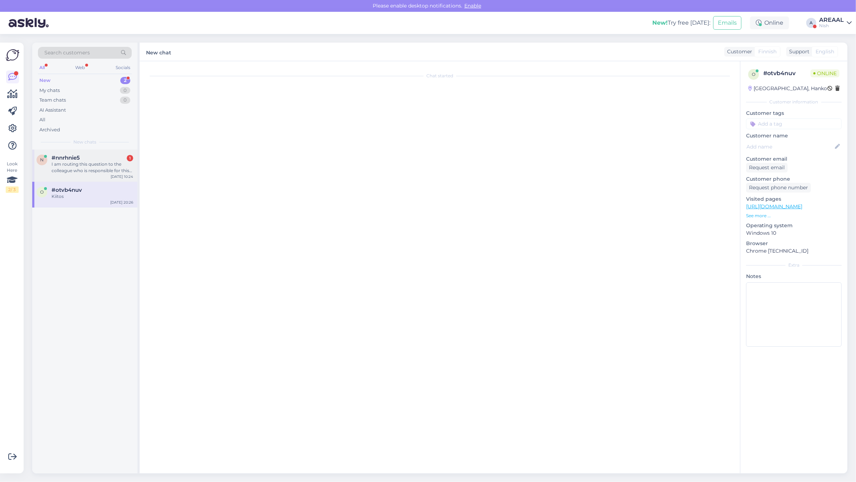
scroll to position [0, 0]
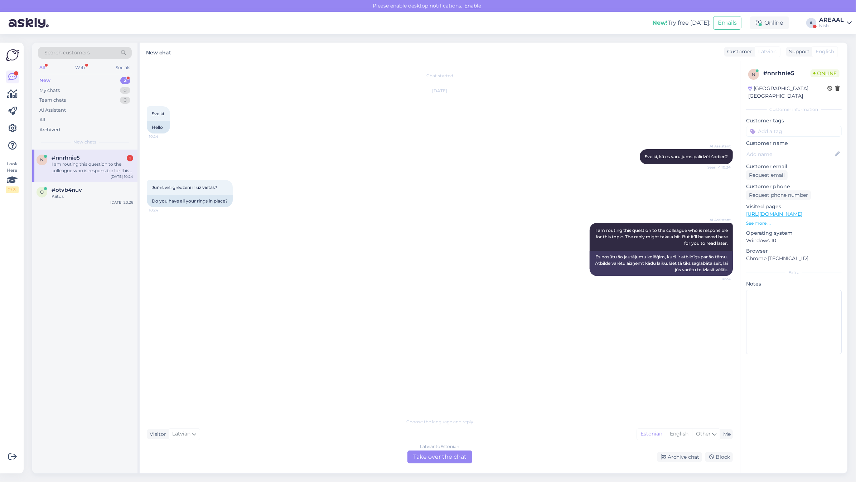
click at [428, 448] on div "Latvian to Estonian" at bounding box center [439, 446] width 39 height 6
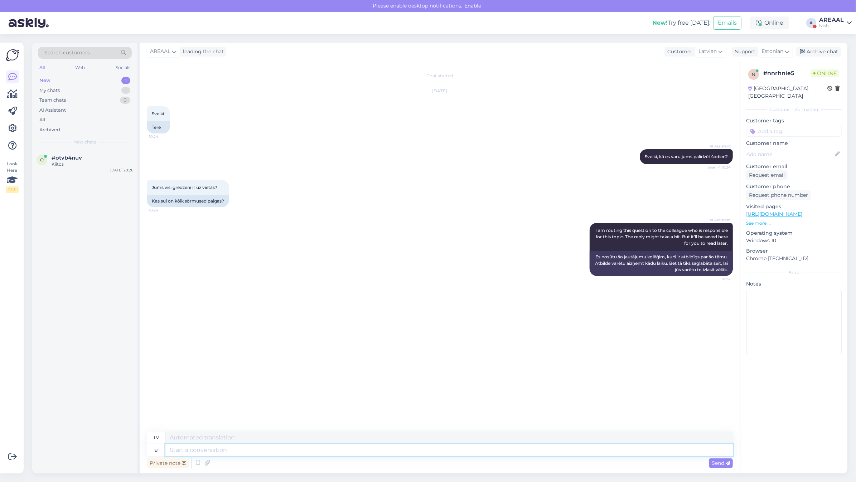
click at [430, 448] on textarea at bounding box center [448, 450] width 567 height 12
type textarea "We d"
type textarea "Mēs"
type textarea "We don't ha"
type textarea "Mēs to nedarām"
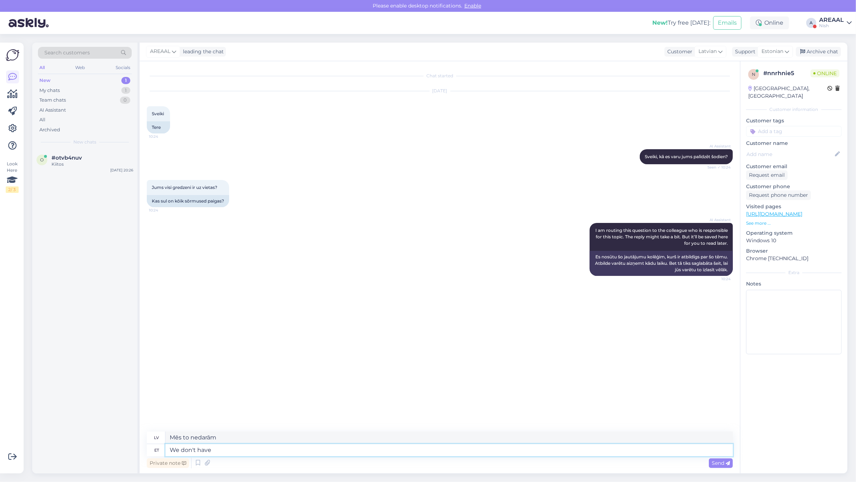
type textarea "We don't have a"
type textarea "Mums nav"
type textarea "We don't have a phyicsl a"
type textarea "Mums nav fizikas"
type textarea "We don't have a physical sh"
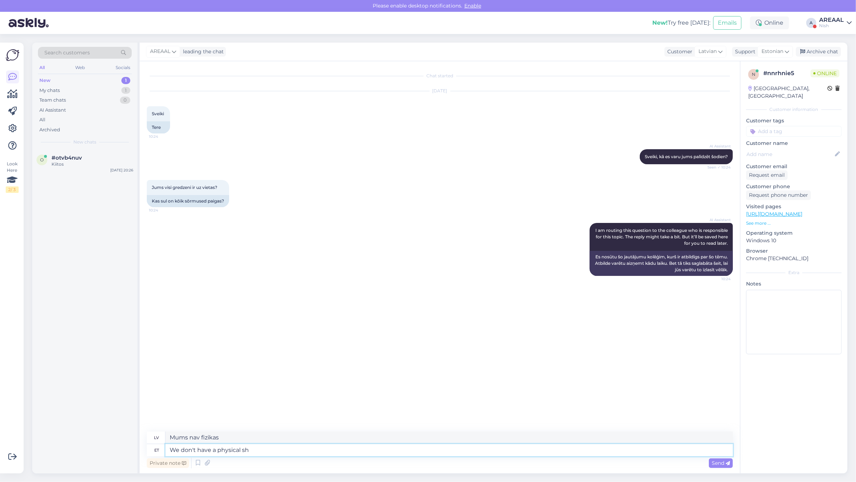
type textarea "Mums nav fiziskas"
type textarea "We don't have a physical shop"
type textarea "Mums nav fiziska veikala."
click at [54, 159] on span "#otvb4nuv" at bounding box center [67, 158] width 30 height 6
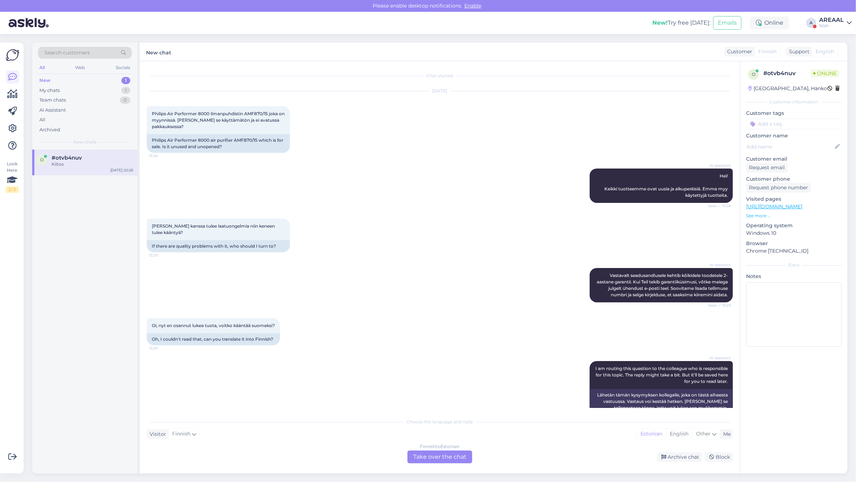
scroll to position [600, 0]
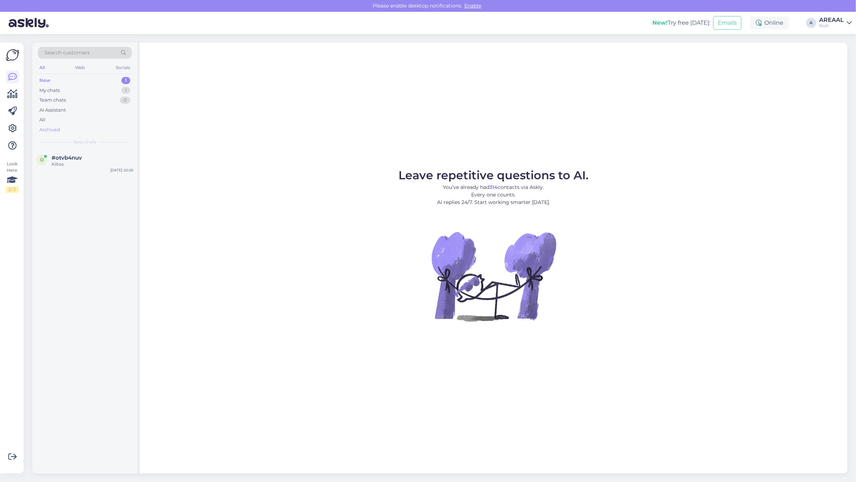
click at [51, 125] on div "Archived" at bounding box center [85, 130] width 94 height 10
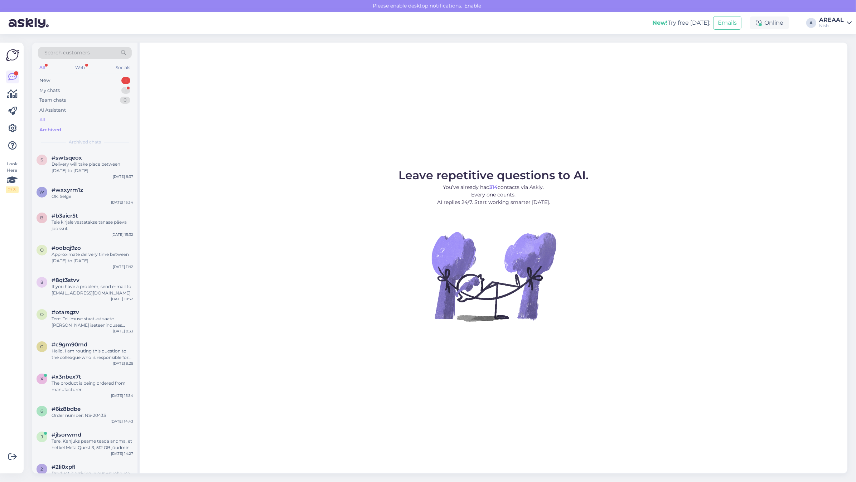
click at [51, 120] on div "All" at bounding box center [85, 120] width 94 height 10
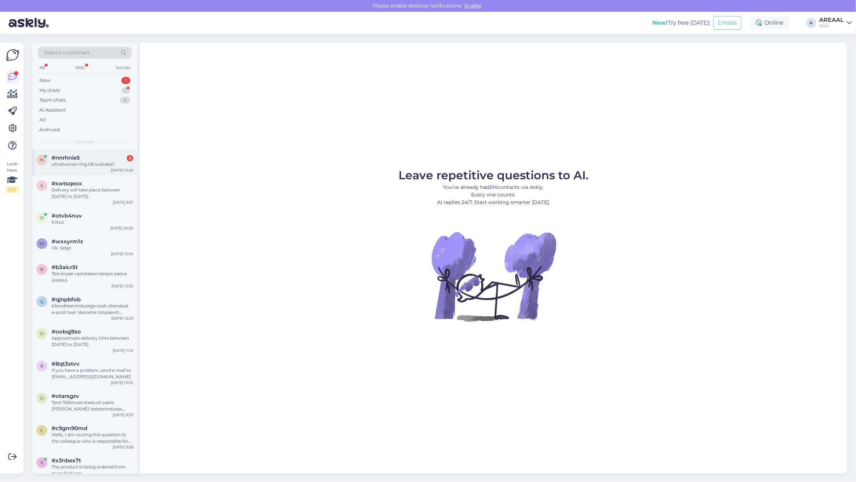
click at [94, 168] on div "n #nnrhnie5 3 ultrahuman ring 08 sudraba? [DATE] 10:26" at bounding box center [84, 163] width 105 height 26
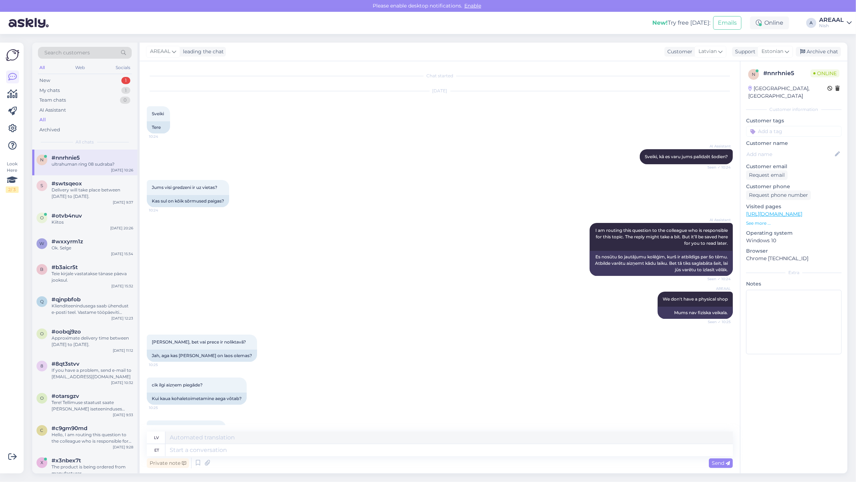
scroll to position [30, 0]
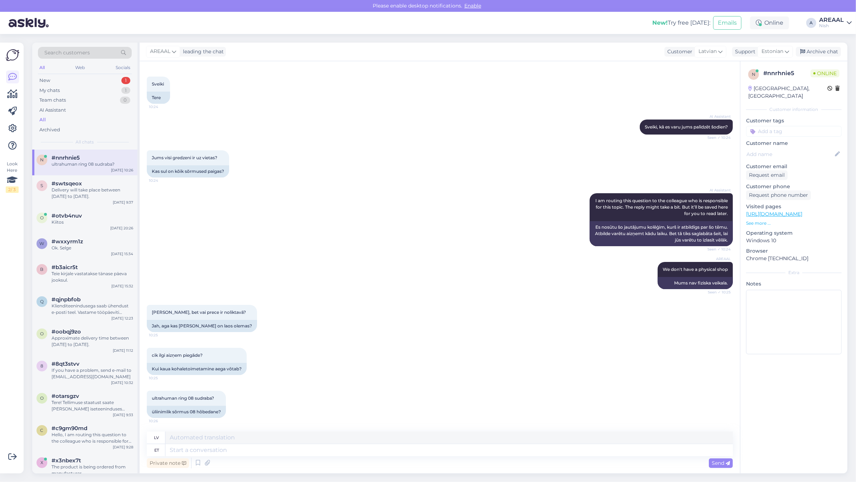
drag, startPoint x: 280, startPoint y: 461, endPoint x: 278, endPoint y: 451, distance: 10.2
click at [280, 460] on div "Private note Send" at bounding box center [440, 463] width 586 height 14
click at [278, 451] on textarea at bounding box center [448, 450] width 567 height 12
type textarea "Tarneaeg 2"
type textarea "Piegādes laiks"
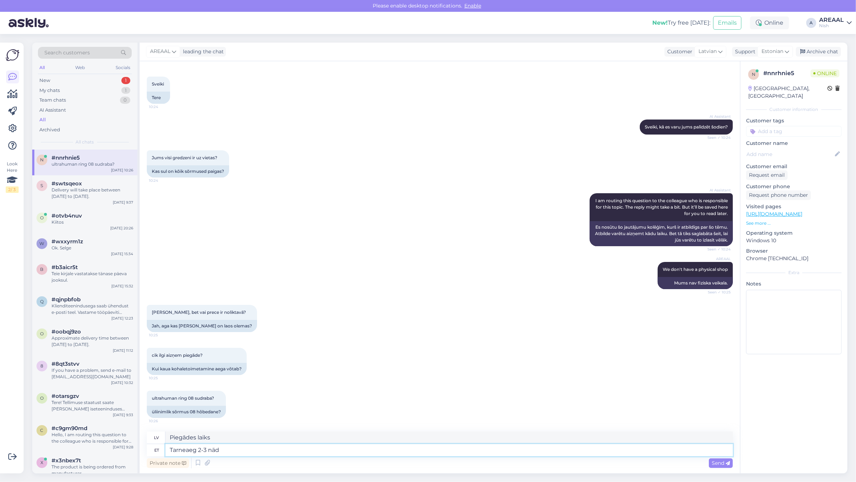
type textarea "Tarneaeg 2-3 näda"
type textarea "Piegādes laiks 2–3"
type textarea "Tarneaeg 2 nädalat, tellitakse eraldi tootjalt"
type textarea "Piegādes laiks 2 nedēļas, pasūtot atsevišķi no ražotāja"
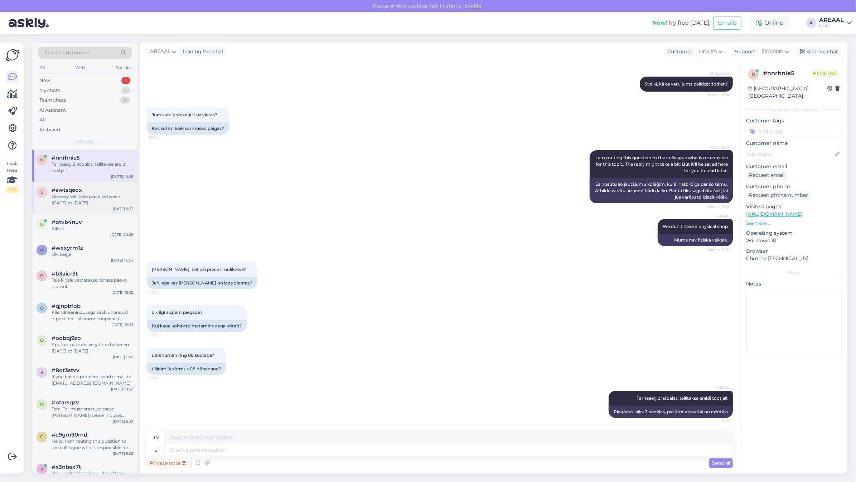
click at [91, 185] on div "s #swtsqeox Delivery will take place between 29 august to 03 september. Aug 27 …" at bounding box center [84, 198] width 105 height 32
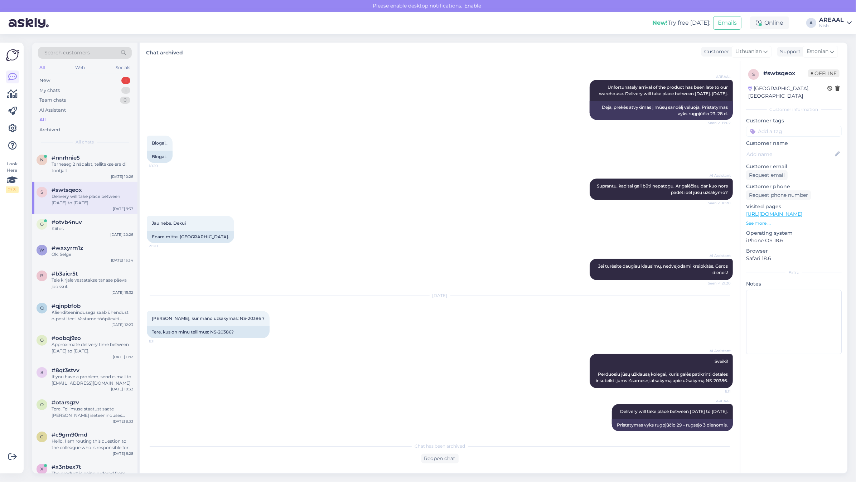
click at [95, 211] on div "s #swtsqeox Delivery will take place between 29 august to 03 september. Aug 27 …" at bounding box center [84, 198] width 105 height 32
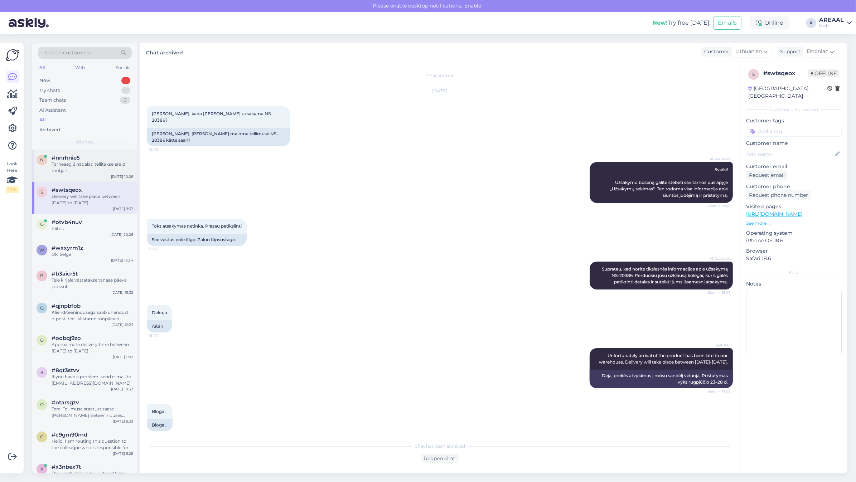
click at [88, 160] on div "#nnrhnie5" at bounding box center [93, 158] width 82 height 6
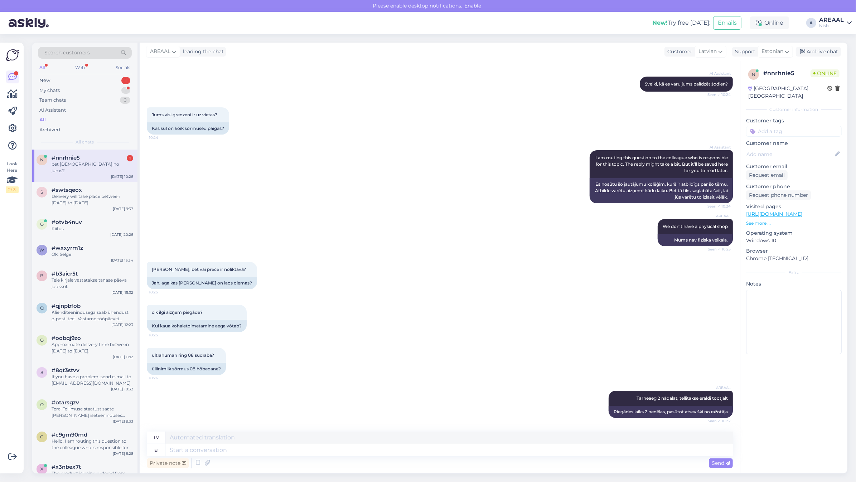
scroll to position [116, 0]
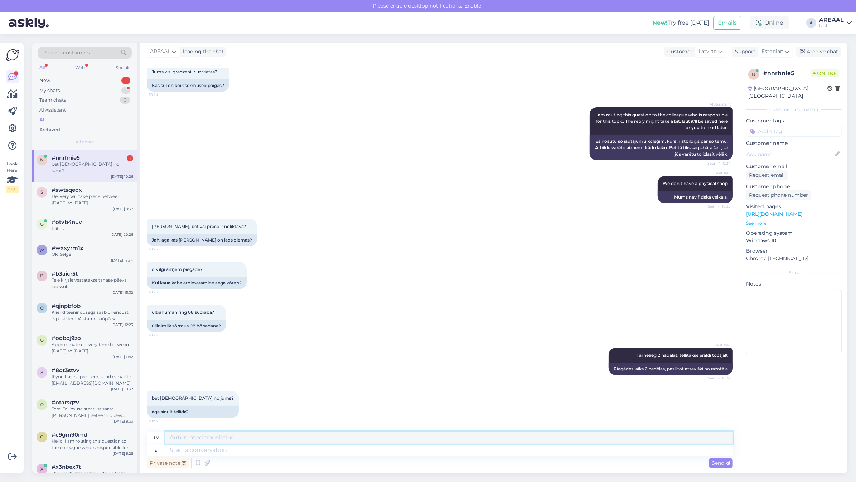
click at [536, 435] on textarea at bounding box center [448, 438] width 567 height 12
click at [666, 458] on div "Private note Send" at bounding box center [440, 463] width 586 height 14
click at [666, 453] on textarea at bounding box center [448, 450] width 567 height 12
type textarea "Meie kä"
type textarea "Mūsu"
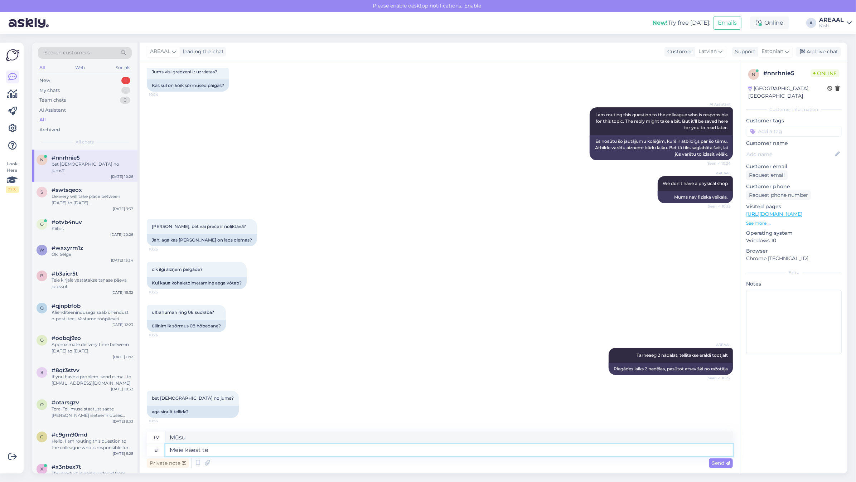
type textarea "Meie käest tel"
type textarea "No mums"
type textarea "Meie käest tellides on"
type textarea "Pasūtot no mums"
type textarea "Meie käest tellides ongi tar"
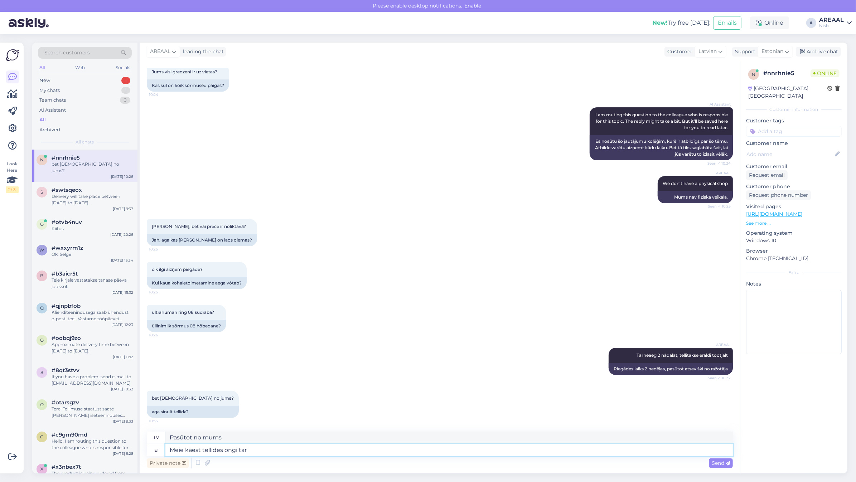
type textarea "Pasūtiet no mums un jūs to saņemsiet"
type textarea "Meie käest tellides ongi tarneaeg 2"
type textarea "Pasūtot no mums, piegādes laiks ir"
type textarea "Meie käest tellides ongi tarneaeg 2 näd"
type textarea "Pasūtot no mums, piegādes laiks ir 2"
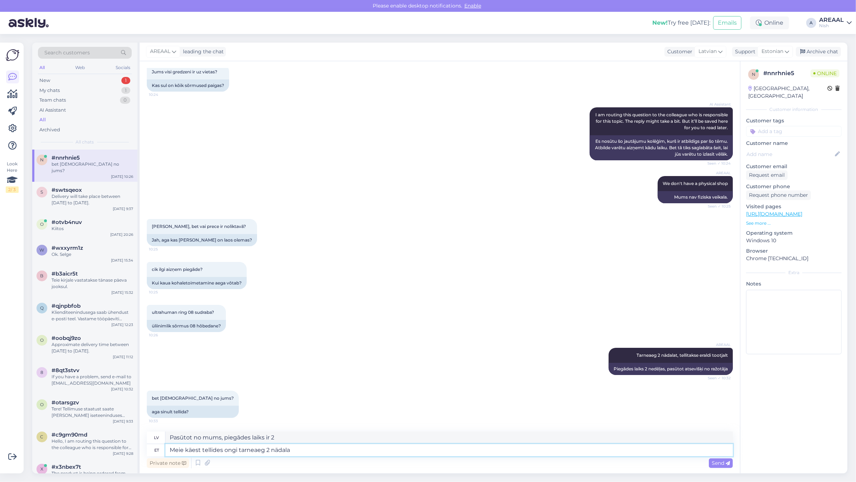
type textarea "Meie käest tellides ongi tarneaeg 2 nädalat"
type textarea "Pasūtot no mums, piegādes laiks ir 2 nedēļas."
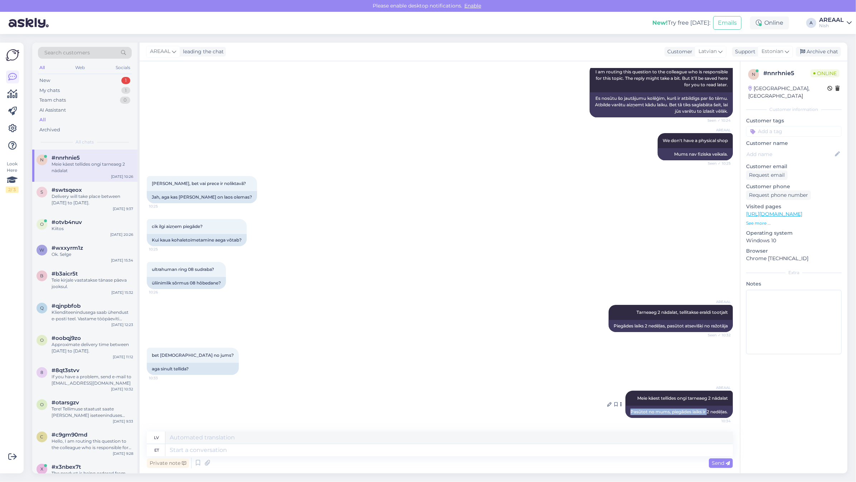
copy div "Pasūtot no mums, piegādes laiks ir"
copy div "Pasūtot no mums, piegādes laiks ir 2 nedēļas."
drag, startPoint x: 619, startPoint y: 409, endPoint x: 725, endPoint y: 407, distance: 105.2
click at [725, 407] on div "Pasūtot no mums, piegādes laiks ir 2 nedēļas." at bounding box center [678, 412] width 107 height 12
click at [68, 191] on span "#swtsqeox" at bounding box center [67, 190] width 30 height 6
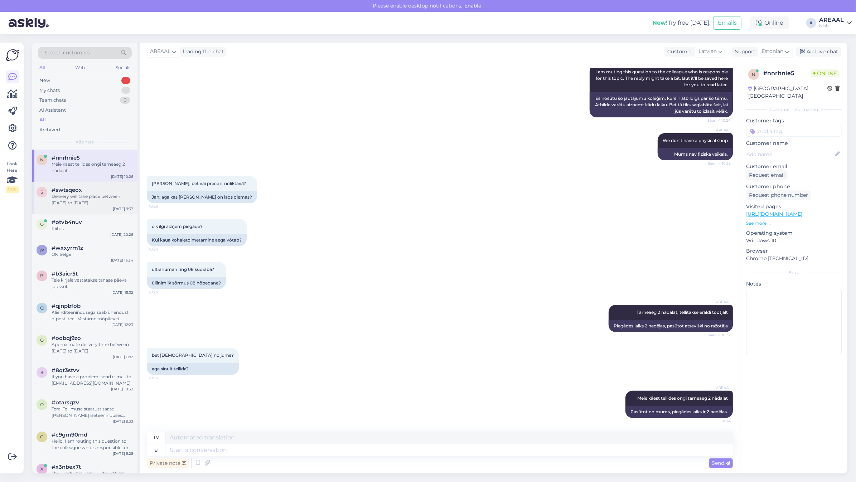
scroll to position [268, 0]
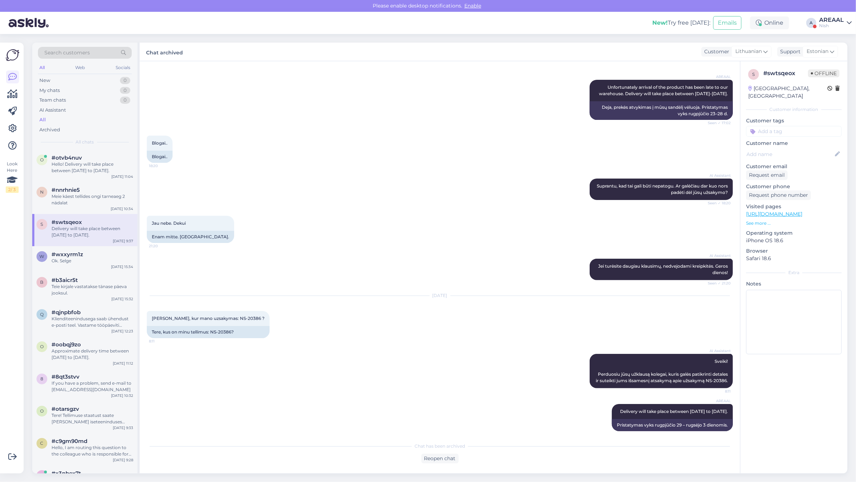
click at [338, 114] on div "AREAAL Unfortunately arrival of the product has been late to our warehouse. Del…" at bounding box center [440, 100] width 586 height 56
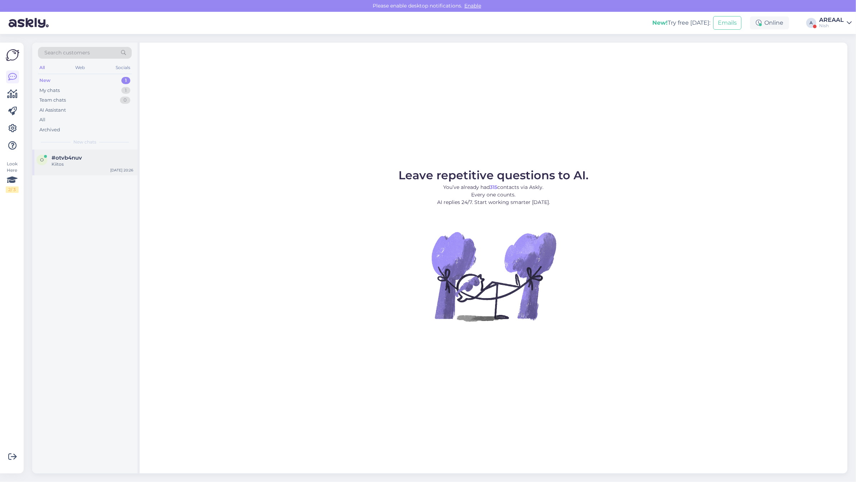
click at [118, 158] on div "#otvb4nuv" at bounding box center [93, 158] width 82 height 6
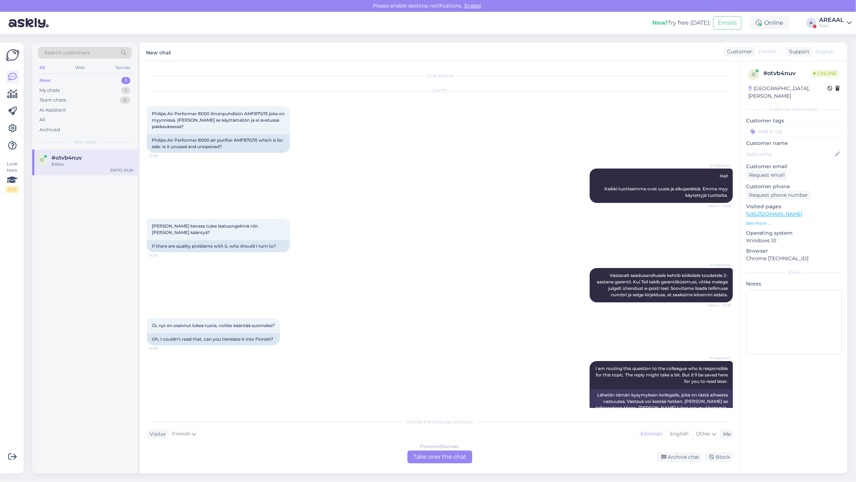
scroll to position [600, 0]
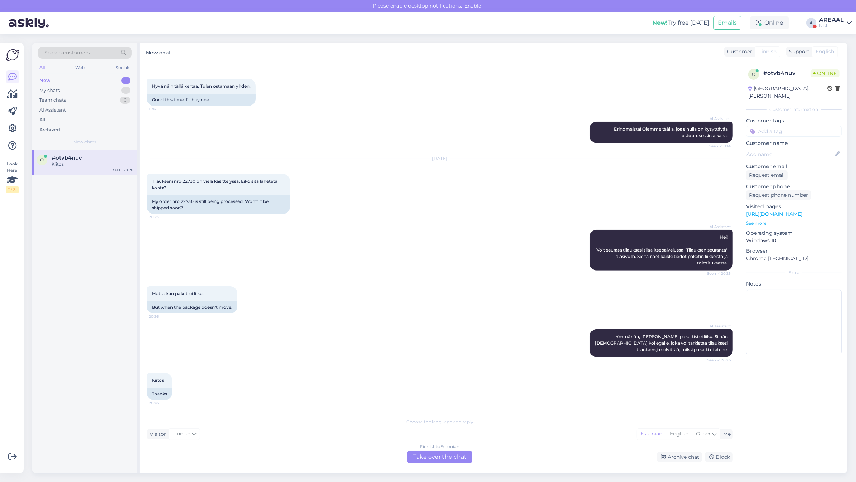
click at [827, 19] on div "AREAAL" at bounding box center [831, 20] width 25 height 6
click at [829, 39] on button "Open" at bounding box center [835, 39] width 20 height 11
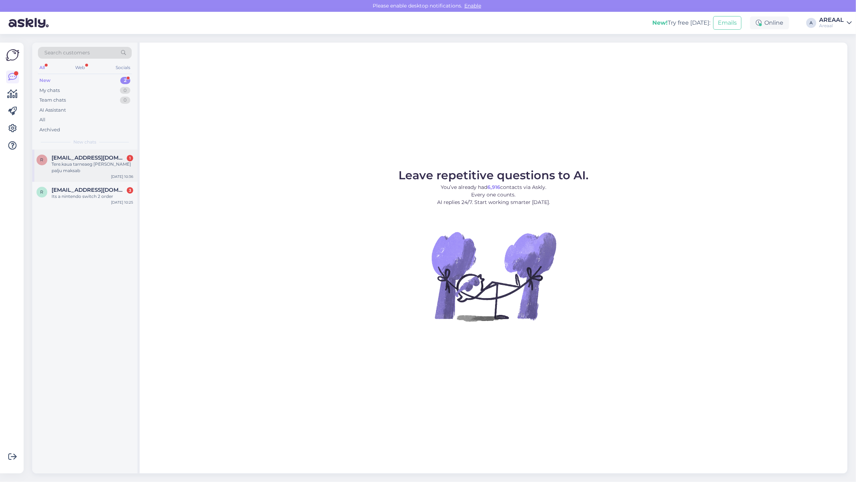
click at [106, 174] on div "Tere.kaua tarneaeg Paide ja palju maksab" at bounding box center [93, 167] width 82 height 13
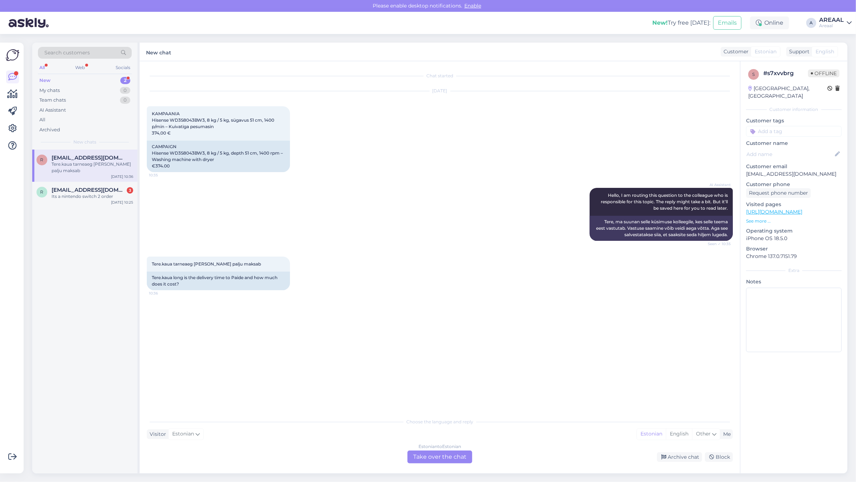
click at [443, 454] on div "Estonian to Estonian Take over the chat" at bounding box center [439, 456] width 65 height 13
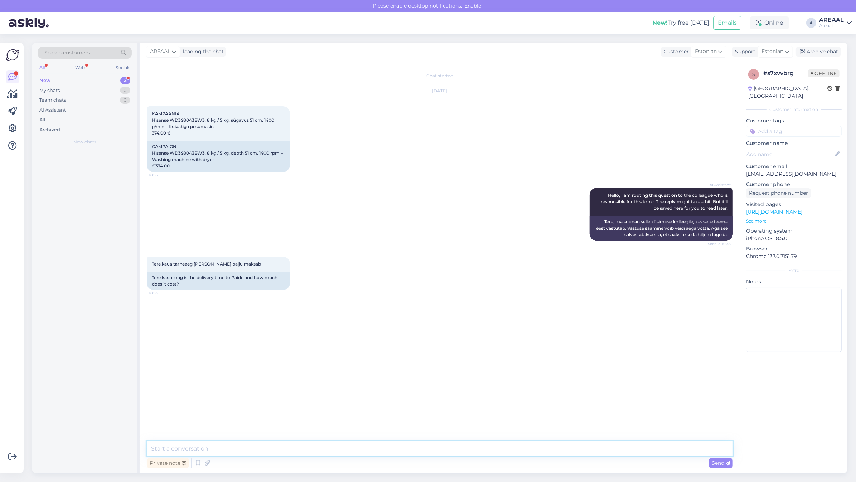
click at [443, 453] on textarea at bounding box center [440, 448] width 586 height 15
type textarea "Orienteeruv tarneaeg 7 tööpäeva"
click at [516, 453] on textarea at bounding box center [440, 448] width 586 height 15
paste textarea "https://areaal.ee/kohaletoimetamine/"
type textarea "Transpordihindadega saate tutvuda siit: [URL][DOMAIN_NAME]"
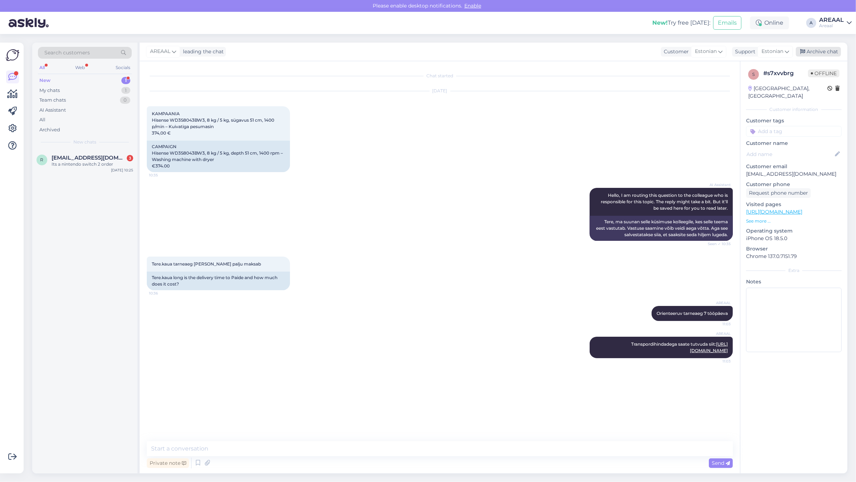
click at [828, 48] on div "Archive chat" at bounding box center [817, 52] width 45 height 10
click at [126, 162] on div "Its a nintendo switch 2 order" at bounding box center [93, 164] width 82 height 6
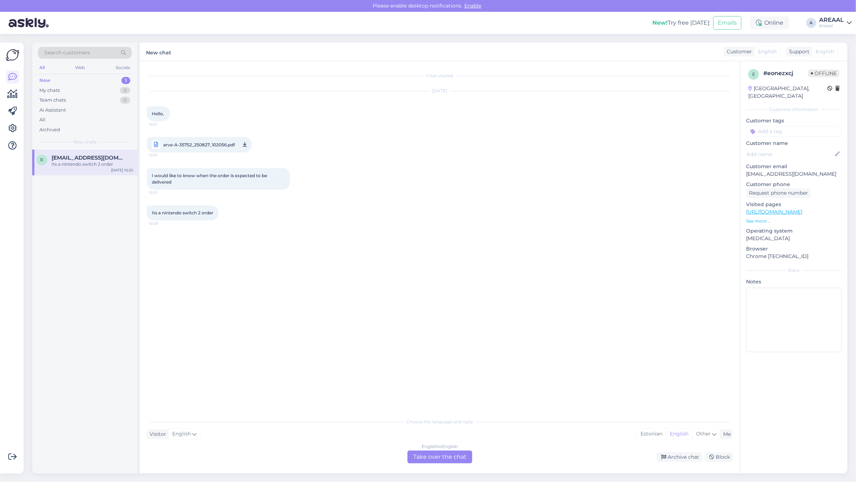
click at [192, 140] on span "arve-A-35752_250827_102056.pdf" at bounding box center [199, 144] width 72 height 9
drag, startPoint x: 438, startPoint y: 473, endPoint x: 433, endPoint y: 454, distance: 19.5
click at [438, 473] on div "Search customers All Web Socials New 1 My chats 0 Team chats 0 AI Assistant All…" at bounding box center [442, 258] width 828 height 448
click at [433, 454] on div "English to English Take over the chat" at bounding box center [439, 456] width 65 height 13
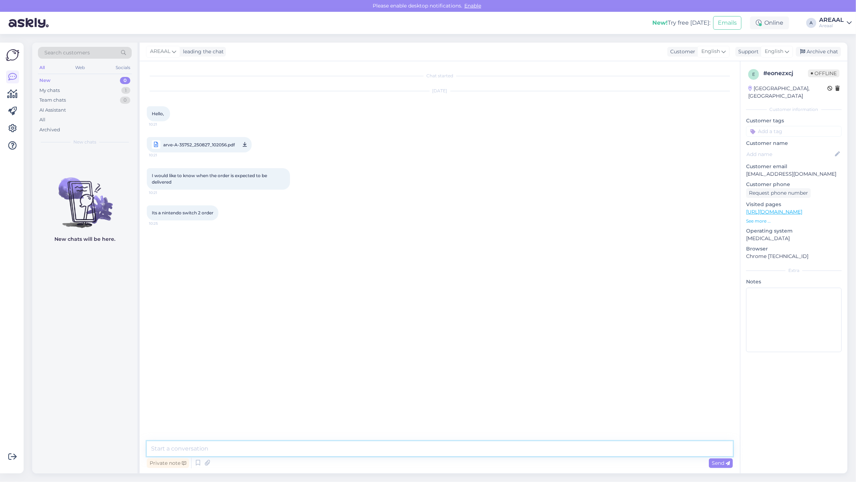
click at [432, 453] on textarea at bounding box center [440, 448] width 586 height 15
type textarea "Hello! Delivery will take place between [DATE] to [DATE]."
click at [94, 108] on div "AI Assistant" at bounding box center [85, 110] width 94 height 10
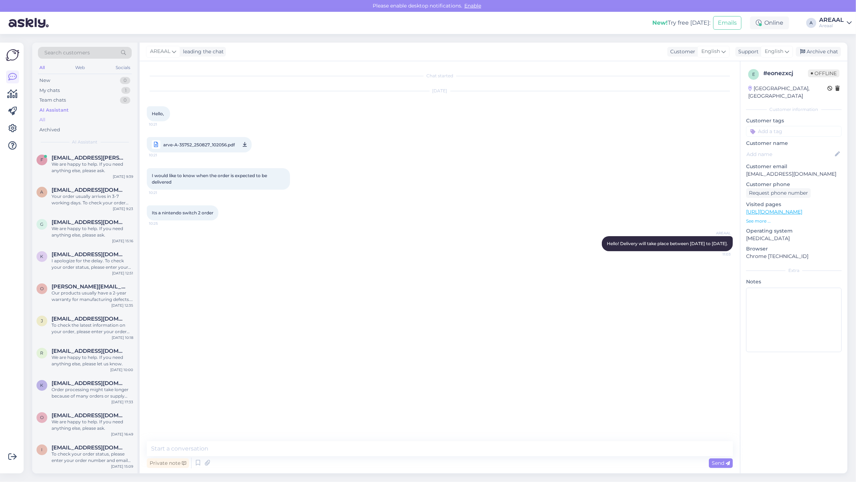
click at [86, 119] on div "All" at bounding box center [85, 120] width 94 height 10
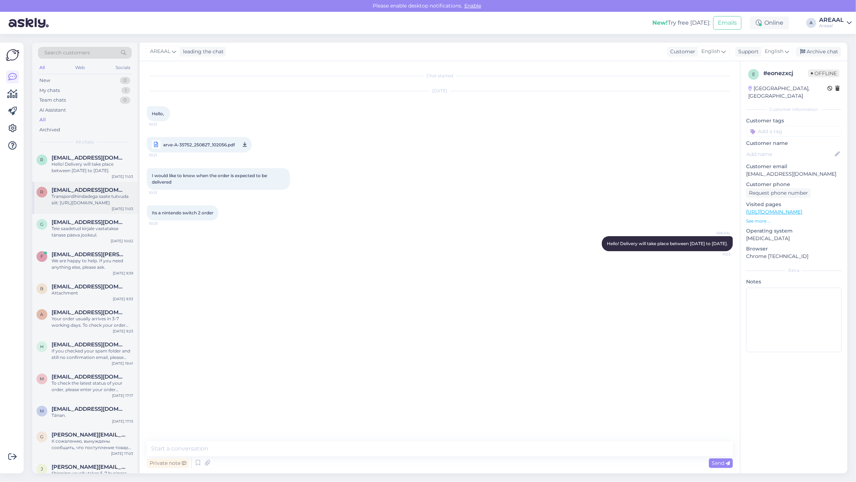
click at [102, 187] on span "[EMAIL_ADDRESS][DOMAIN_NAME]" at bounding box center [89, 190] width 74 height 6
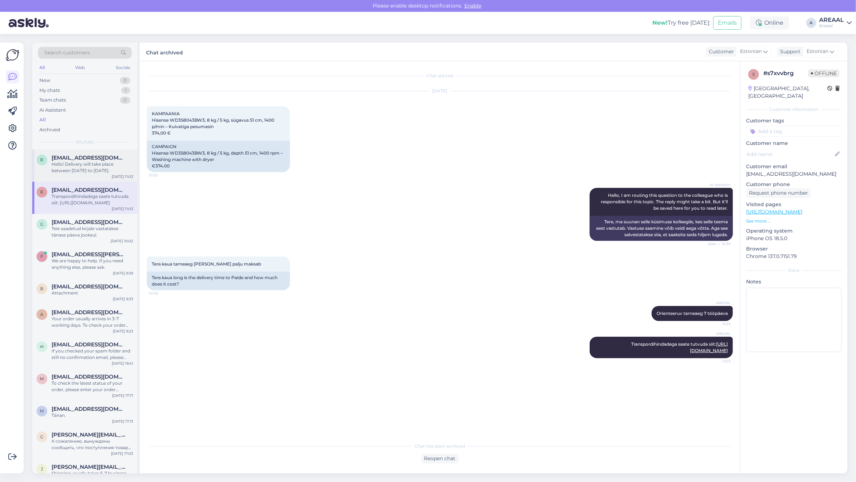
click at [86, 166] on div "Hello! Delivery will take place between [DATE] to [DATE]." at bounding box center [93, 167] width 82 height 13
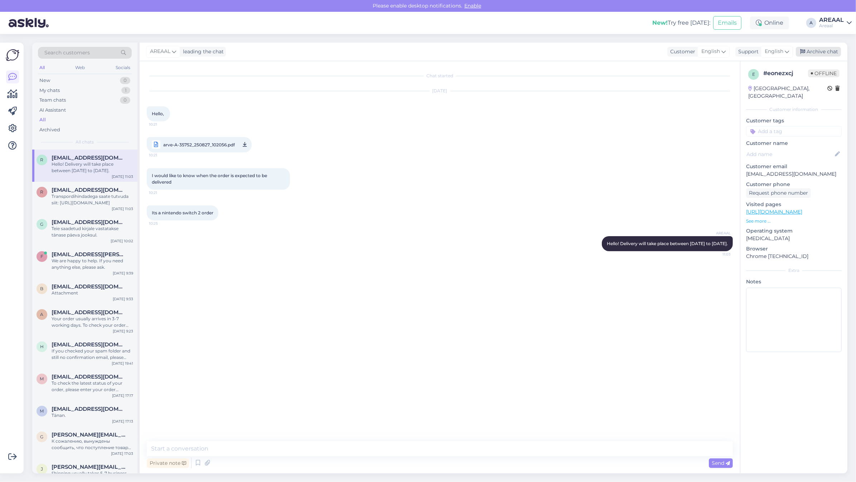
click at [818, 51] on div "Archive chat" at bounding box center [817, 52] width 45 height 10
click at [836, 19] on div "AREAAL" at bounding box center [831, 20] width 25 height 6
click at [832, 58] on button "Open" at bounding box center [835, 55] width 20 height 11
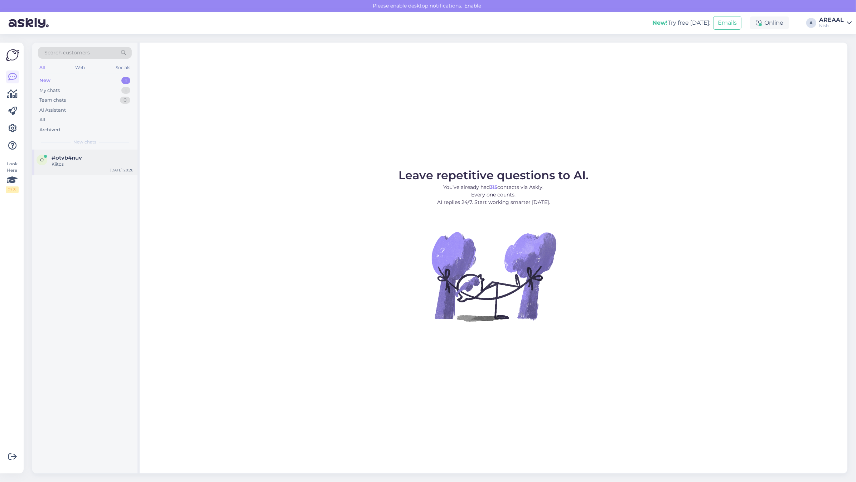
click at [103, 157] on div "#otvb4nuv" at bounding box center [93, 158] width 82 height 6
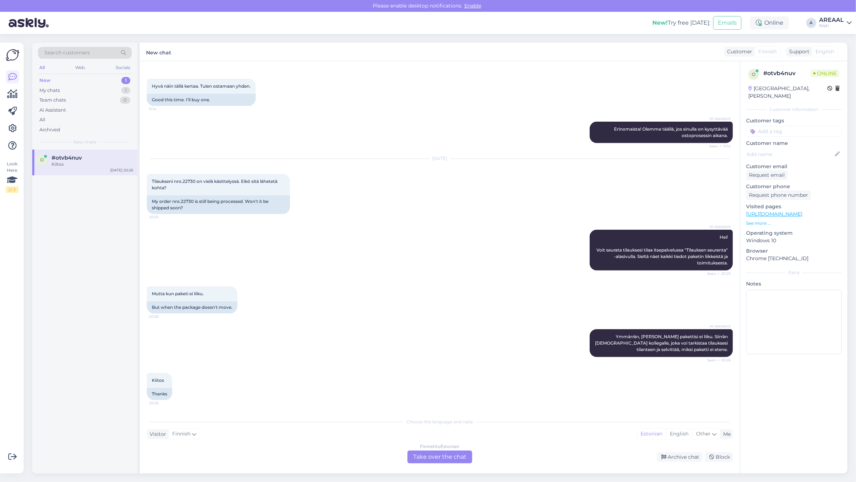
click at [462, 460] on div "Finnish to Estonian Take over the chat" at bounding box center [439, 456] width 65 height 13
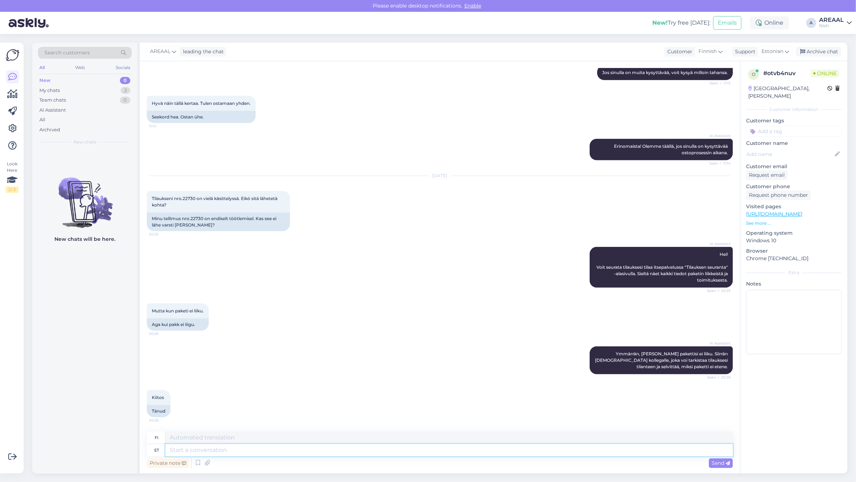
scroll to position [583, 0]
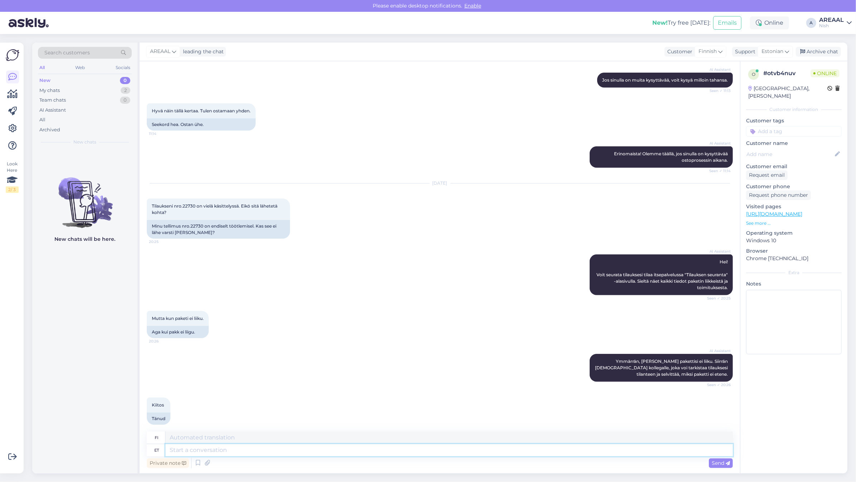
click at [457, 454] on textarea at bounding box center [448, 450] width 567 height 12
type textarea "Hello!"
type textarea "Hei!"
type textarea "Hello! Delivrey wil"
type textarea "Hei! Toimitus"
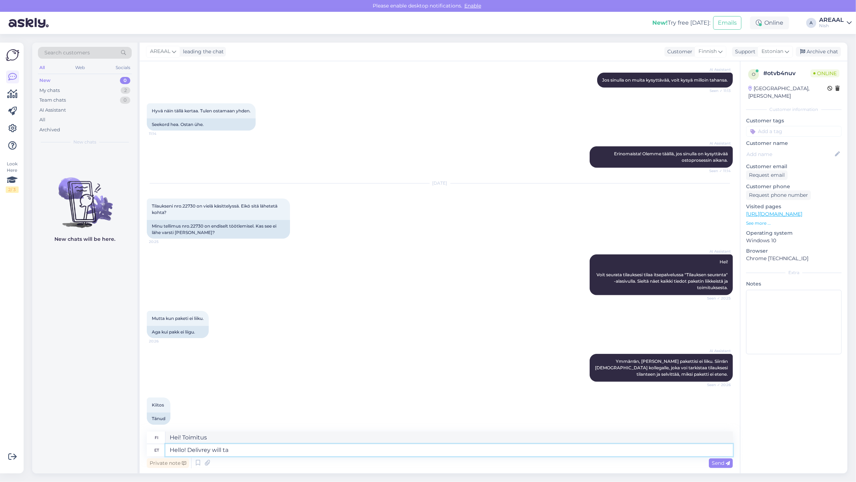
type textarea "Hello! Delivrey will tak"
type textarea "Hei! Toimitus tapahtuu"
type textarea "Hello! Delivrey will take place"
type textarea "Hei! Toimitus kestää"
type textarea "Hello! Delivrey will take place be"
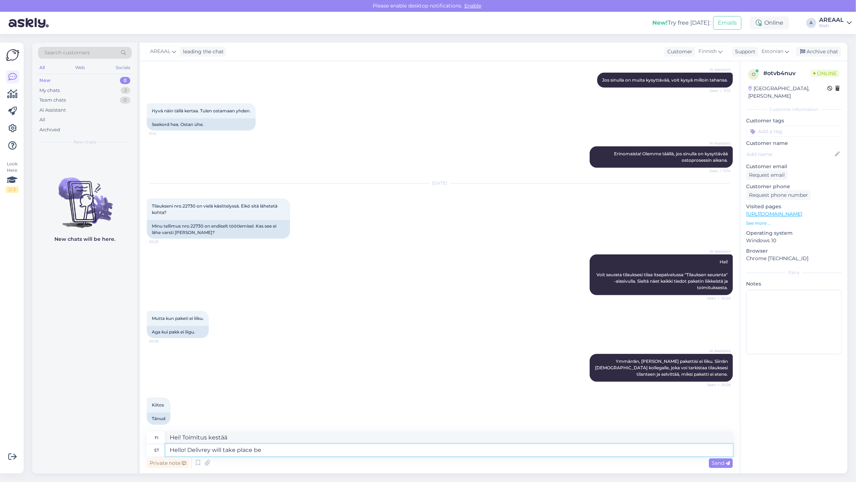
type textarea "Hei! Toimitus tapahtuu"
type textarea "Hello! Delivrey will take place between"
type textarea "Hei! Delivrey järjestetään välillä"
type textarea "Hello! Delivrey will take place between 30 aug"
type textarea "Hei! Delivrey järjestetään 30. päivän aikana"
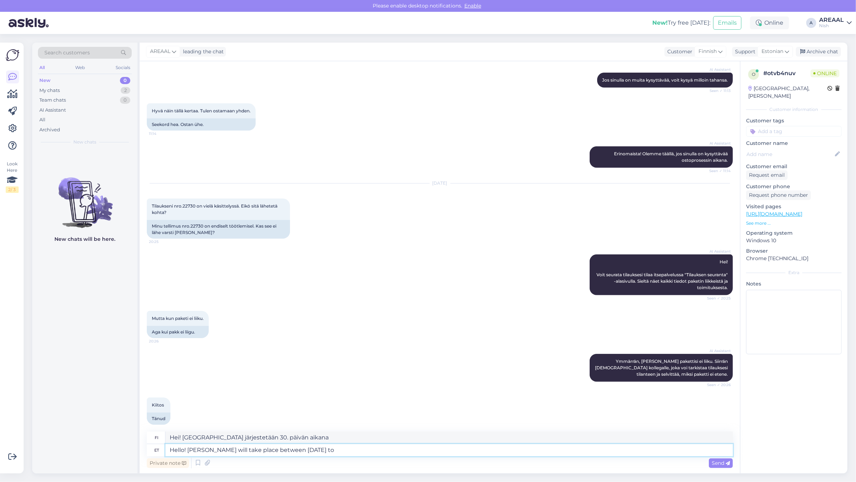
type textarea "Hello! Delivrey will take place between 30 august to"
type textarea "Hei! Toimitus tapahtuu 30. elokuuta välisenä aikana"
type textarea "Hello! Delivrey will take place between 30 august to 05"
type textarea "Hei! Delivrey järjestetään 30. elokuuta -"
type textarea "Hello! Delivrey will take place between 30 august to 05 S"
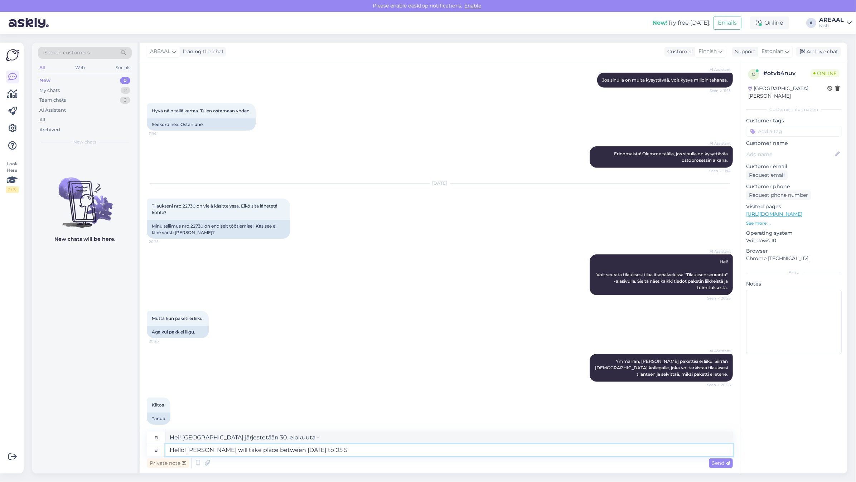
type textarea "Hei! Delivrey järjestetään 30. elokuuta - 5. elokuuta"
type textarea "Hello! Delivrey will take place between 30 august to 05 Septembmer."
click at [207, 454] on textarea "Hello! Delivrey will take place between 30 august to 05 Septembmer." at bounding box center [448, 450] width 567 height 12
type textarea "Hei! Delivrey järjestetään 30. elokuuta - 5. syyskuuta."
type textarea "Hello! Delivery will take place between 30 august to 05 Septembmer."
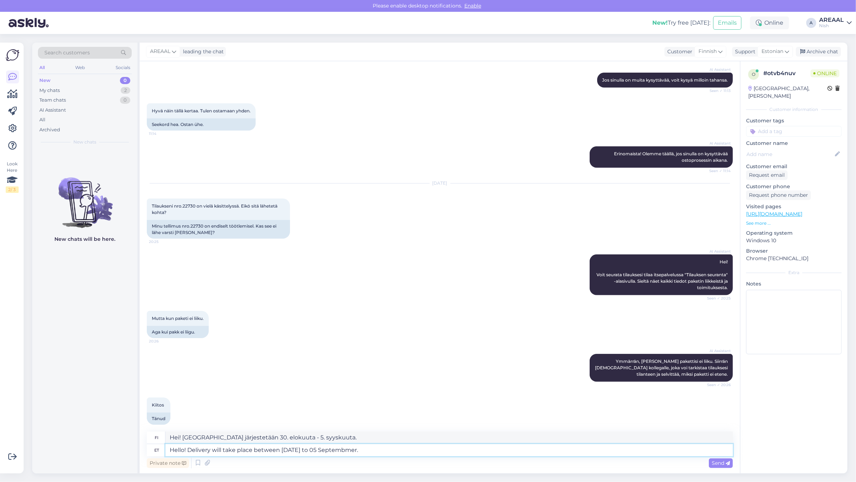
click at [358, 454] on textarea "Hello! Delivery will take place between 30 august to 05 Septembmer." at bounding box center [448, 450] width 567 height 12
type textarea "Hei! Toimitus tapahtuu 30. elokuuta - 5. syyskuuta välisenä aikana."
type textarea "Hello! Delivery will take place between [DATE] to [DATE]."
click at [414, 443] on textarea "Hei! Toimitus tapahtuu 30. elokuuta - 5. syyskuuta välisenä aikana." at bounding box center [448, 438] width 567 height 12
type textarea "Hei! Toimitus tapahtuu 30. elokuuta ja 5. syyskuuta välisenä aikana."
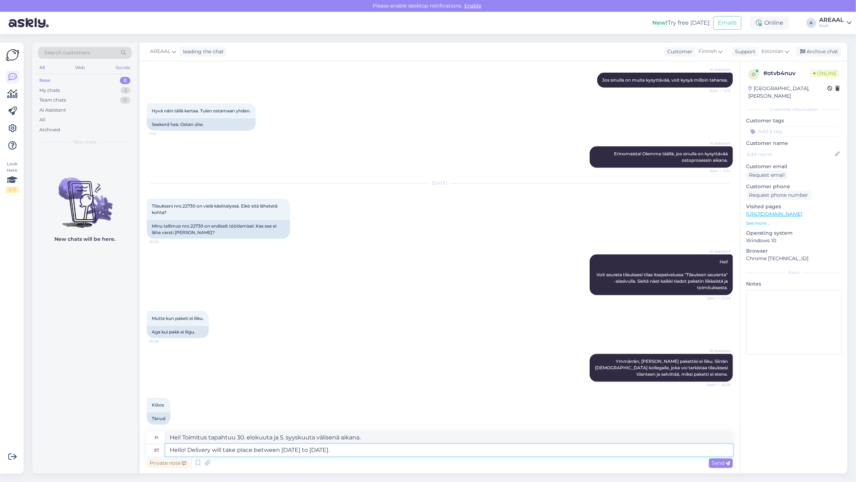
drag, startPoint x: 463, startPoint y: 454, endPoint x: 473, endPoint y: 446, distance: 13.0
click at [463, 454] on textarea "Hello! Delivery will take place between [DATE] to [DATE]." at bounding box center [448, 450] width 567 height 12
click at [770, 48] on span "Estonian" at bounding box center [772, 52] width 22 height 8
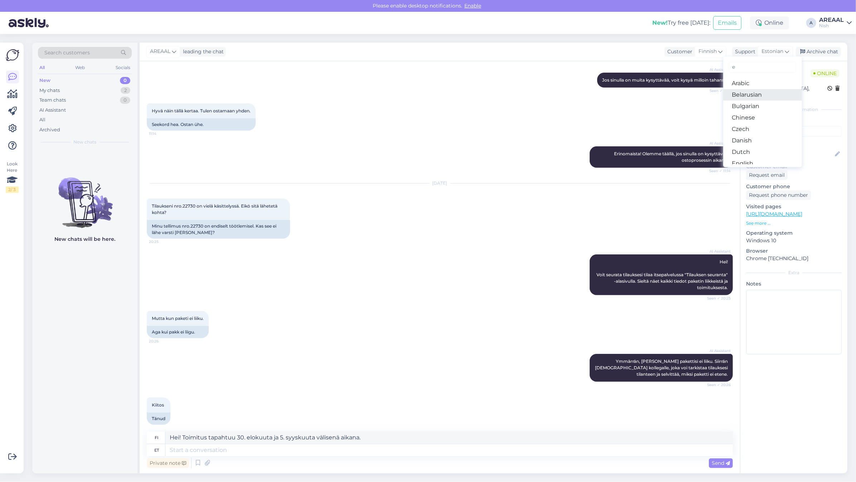
type input "en"
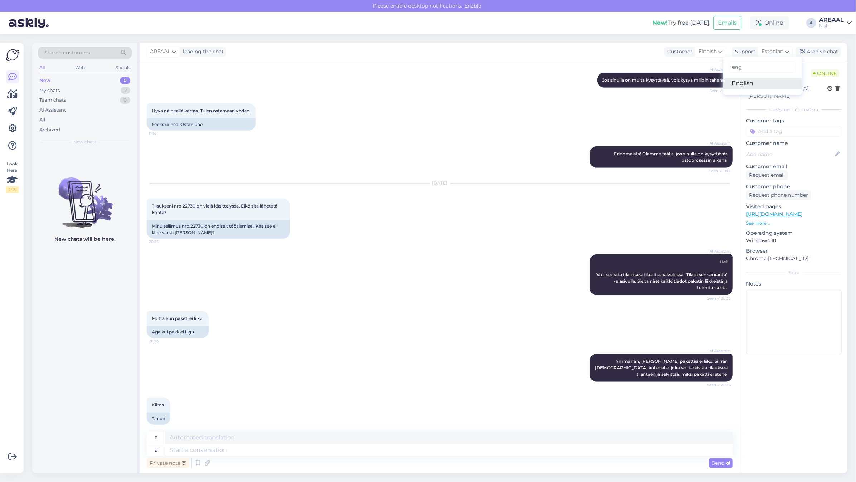
type input "eng"
click at [758, 88] on link "English" at bounding box center [762, 83] width 79 height 11
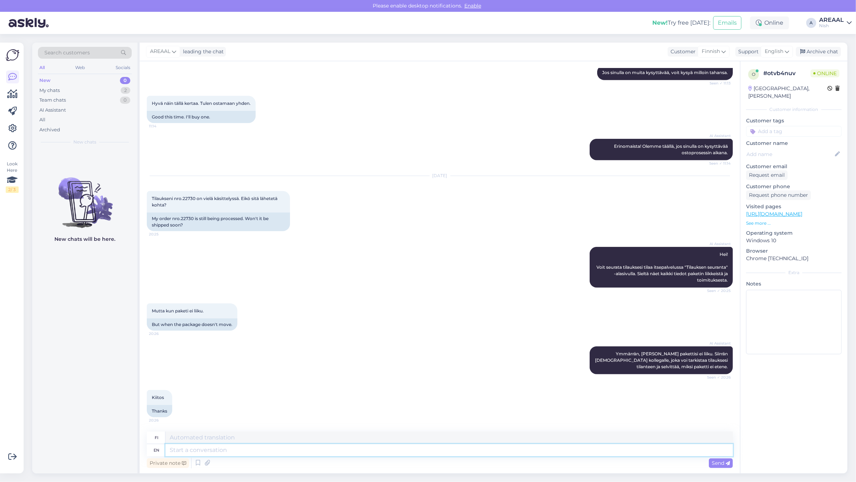
click at [399, 444] on textarea at bounding box center [448, 450] width 567 height 12
paste textarea "Hello! Delivery will take place between [DATE] to [DATE]."
type textarea "Hello! Delivery will take place between [DATE] to [DATE]."
type textarea "Hei! Toimitus tapahtuu 30. elokuuta ja 5. syyskuuta välisenä aikana."
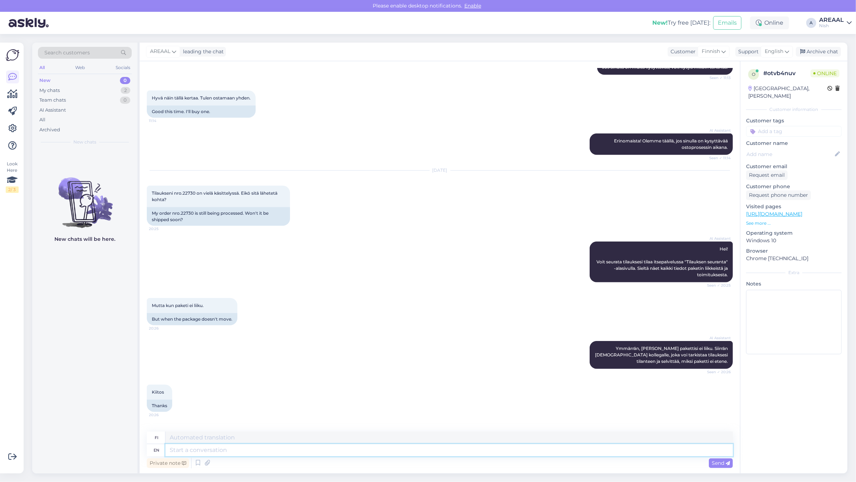
scroll to position [653, 0]
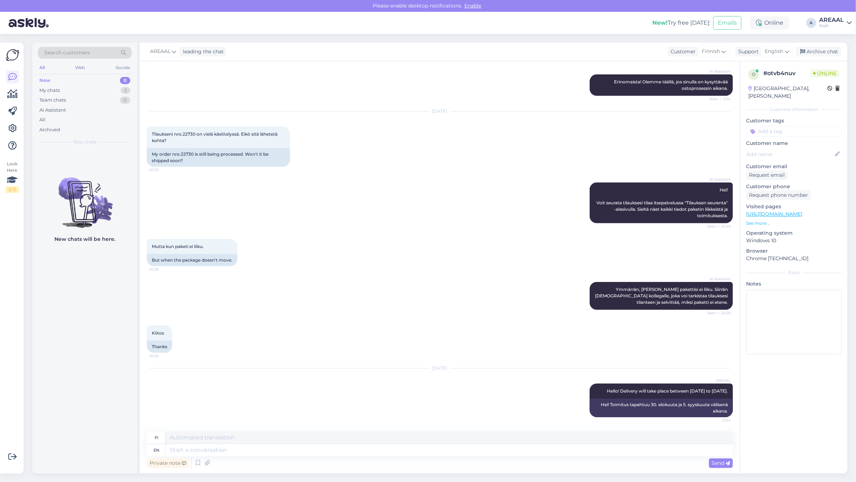
click at [332, 134] on div "Aug 26 2025 Tilaukseni nro.22730 on vielä käsittelyssä. Eikö sitä lähetetä koht…" at bounding box center [440, 139] width 586 height 71
click at [834, 50] on div "Archive chat" at bounding box center [817, 52] width 45 height 10
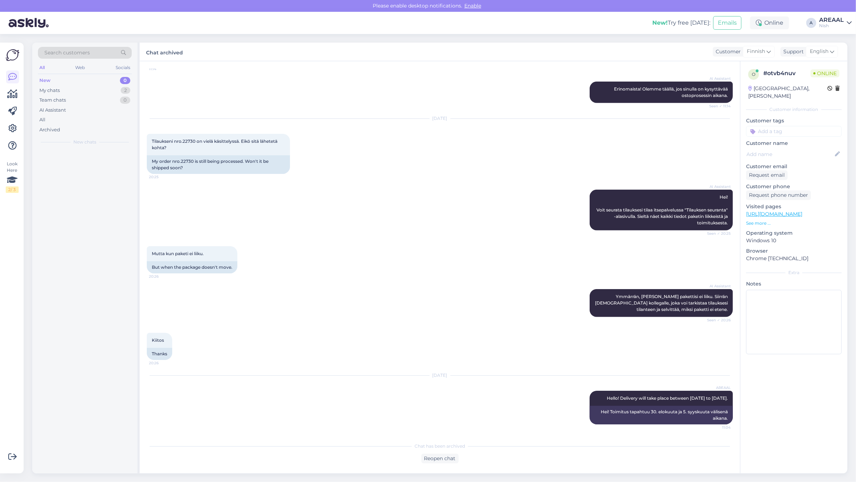
scroll to position [646, 0]
click at [98, 92] on div "My chats 1" at bounding box center [85, 91] width 94 height 10
click at [117, 170] on div "Meie käest tellides ongi tarneaeg 2 nädalat" at bounding box center [93, 167] width 82 height 13
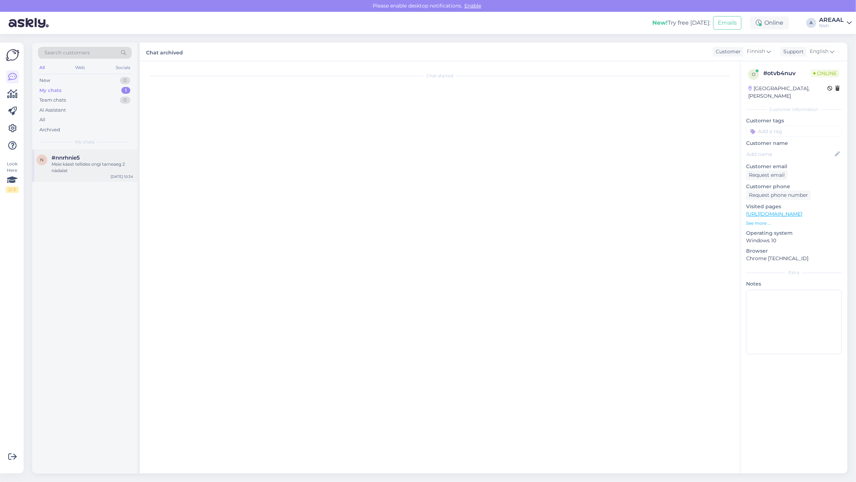
scroll to position [159, 0]
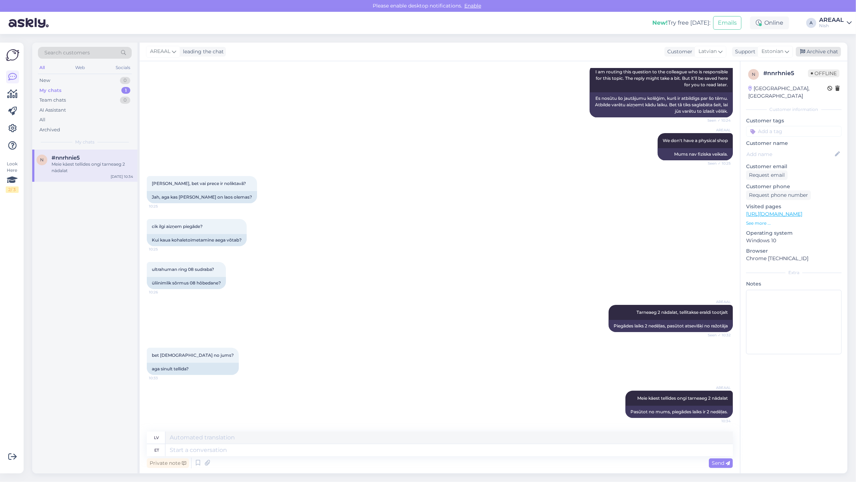
click at [833, 50] on div "Archive chat" at bounding box center [817, 52] width 45 height 10
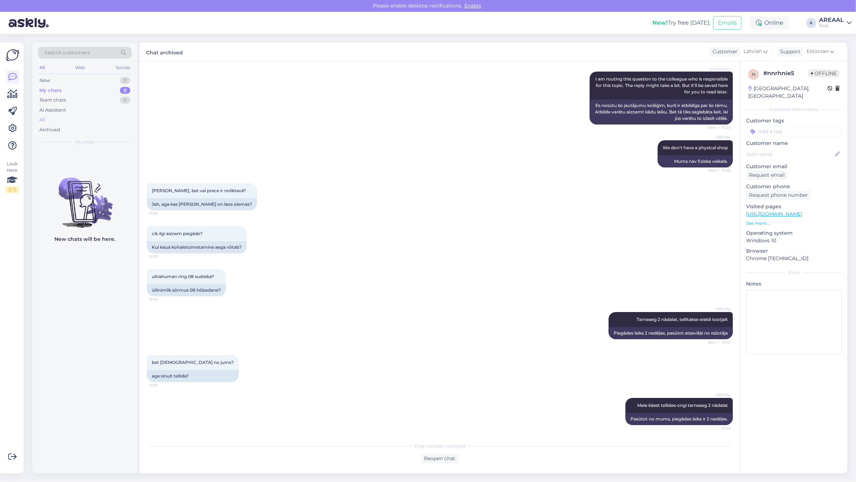
click at [70, 117] on div "All" at bounding box center [85, 120] width 94 height 10
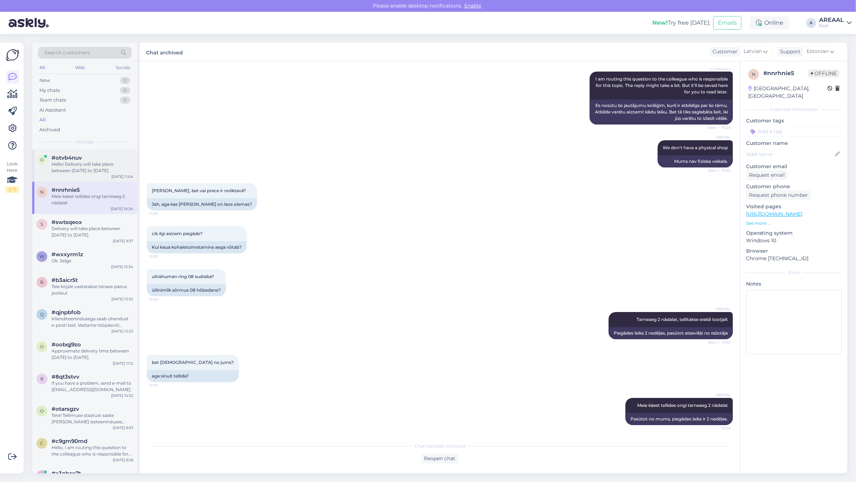
click at [83, 157] on div "#otvb4nuv" at bounding box center [93, 158] width 82 height 6
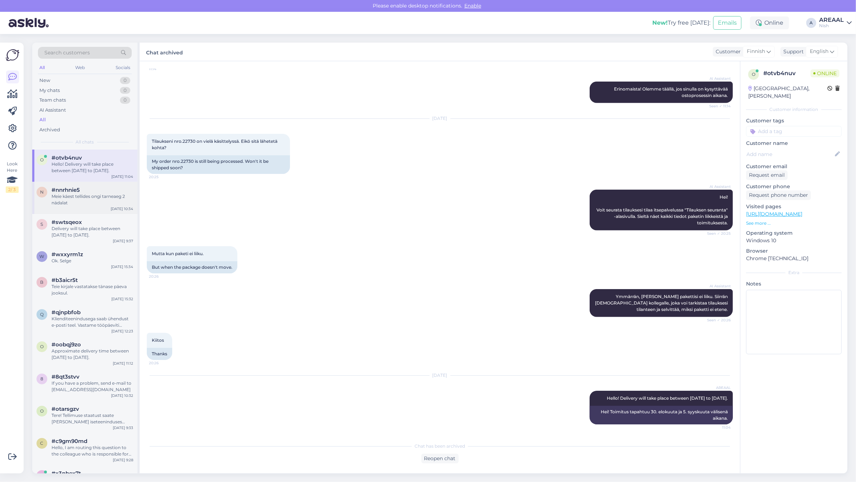
click at [89, 197] on div "Meie käest tellides ongi tarneaeg 2 nädalat" at bounding box center [93, 199] width 82 height 13
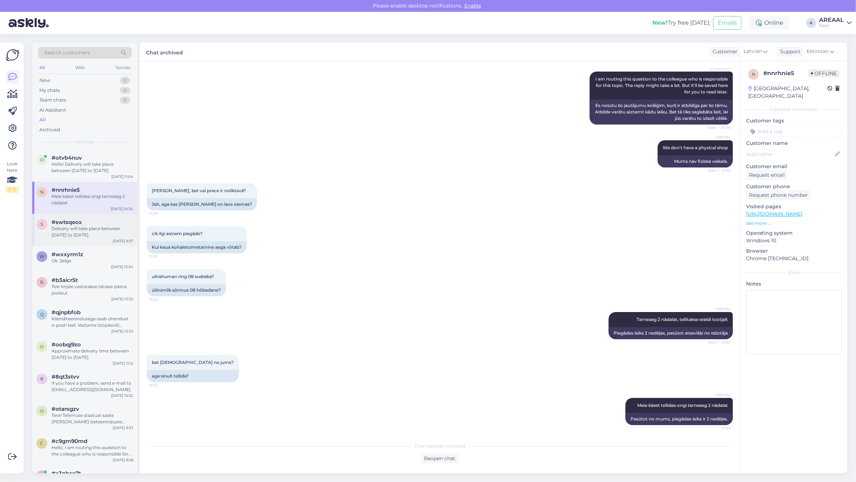
click at [92, 228] on div "Delivery will take place between 29 august to 03 september." at bounding box center [93, 231] width 82 height 13
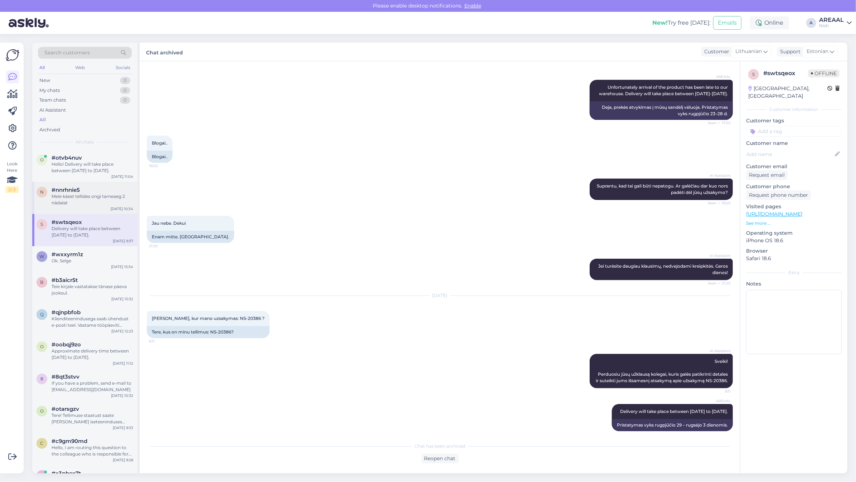
click at [73, 194] on div "Meie käest tellides ongi tarneaeg 2 nädalat" at bounding box center [93, 199] width 82 height 13
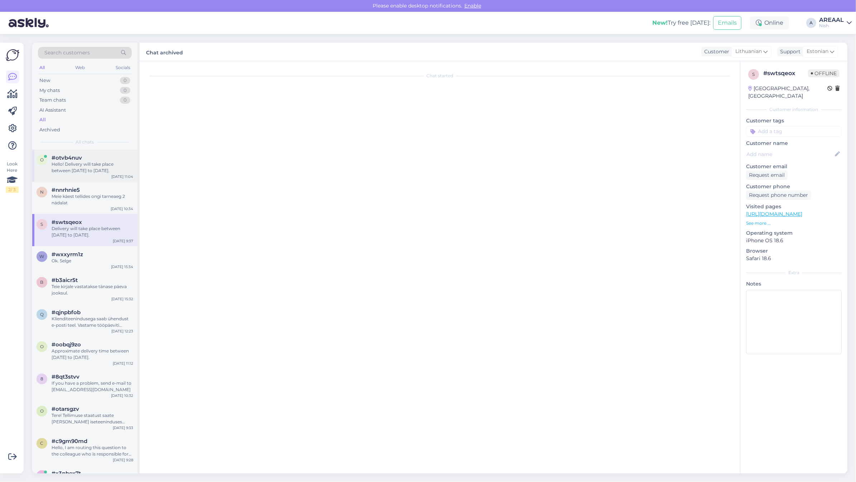
click at [87, 155] on div "#otvb4nuv" at bounding box center [93, 158] width 82 height 6
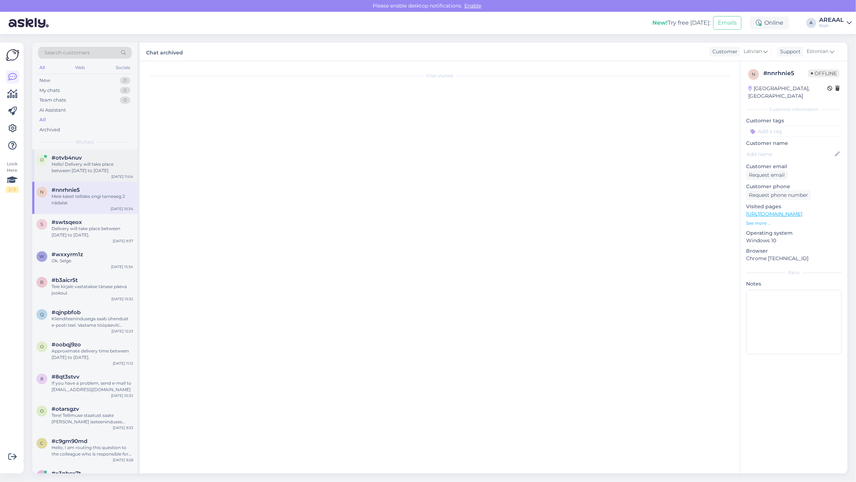
scroll to position [646, 0]
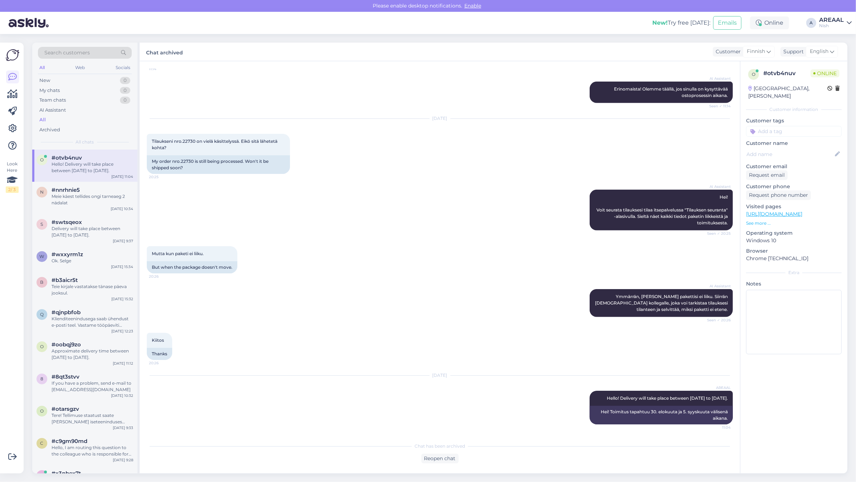
drag, startPoint x: 823, startPoint y: 21, endPoint x: 825, endPoint y: 27, distance: 6.2
click at [823, 21] on div "AREAAL" at bounding box center [831, 20] width 25 height 6
click at [838, 49] on div "Nish Opened" at bounding box center [808, 55] width 88 height 15
click at [840, 39] on button "Open" at bounding box center [835, 39] width 20 height 11
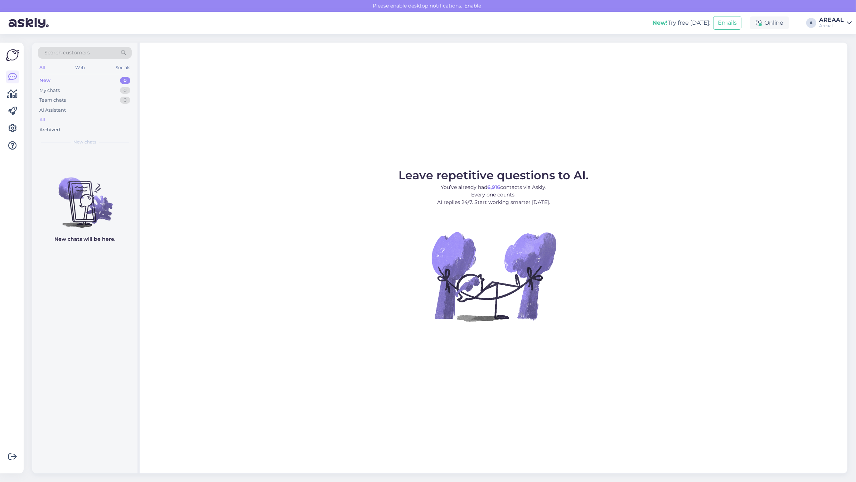
click at [88, 119] on div "All" at bounding box center [85, 120] width 94 height 10
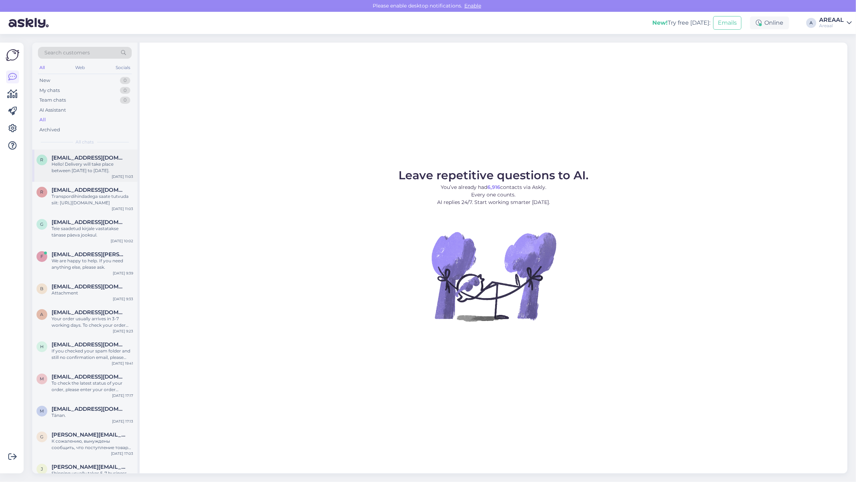
click at [88, 152] on div "r romanpavlovme@gmail.com Hello! Delivery will take place between 30 august to …" at bounding box center [84, 166] width 105 height 32
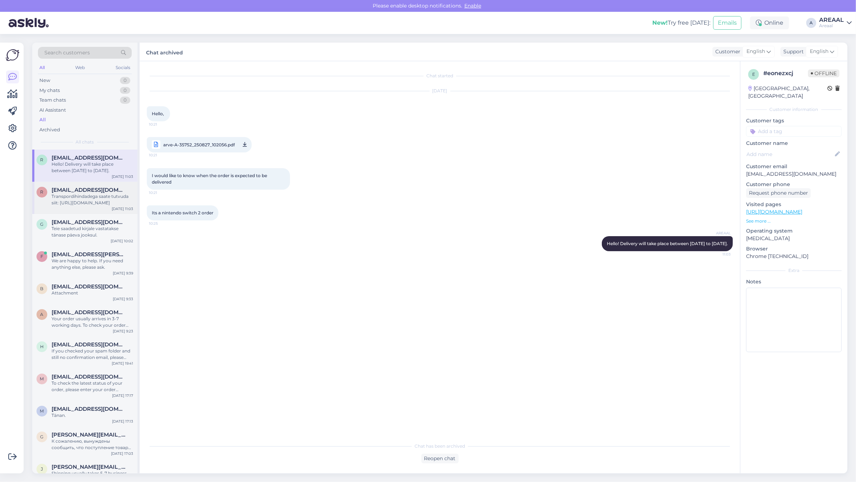
click at [82, 208] on div "r raunouus@gmail.com Transpordihindadega saate tutvuda siit: https://areaal.ee/…" at bounding box center [84, 198] width 105 height 32
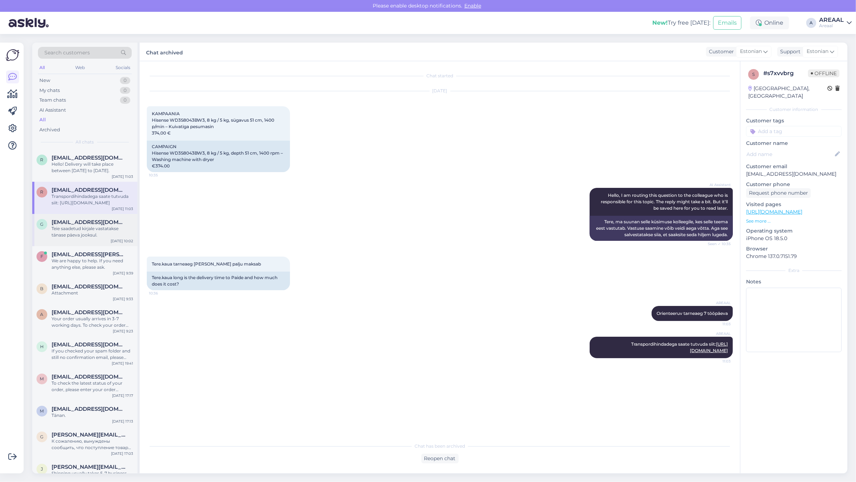
click at [81, 240] on div "g guidoosak@gmail.com Teie saadetud kirjale vastatakse tänase päeva jooksul. Au…" at bounding box center [84, 230] width 105 height 32
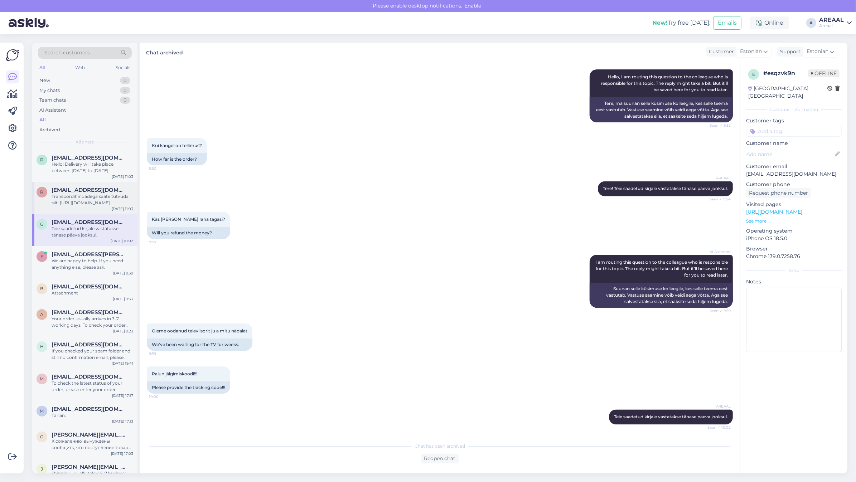
click at [84, 203] on div "Transpordihindadega saate tutvuda siit: [URL][DOMAIN_NAME]" at bounding box center [93, 199] width 82 height 13
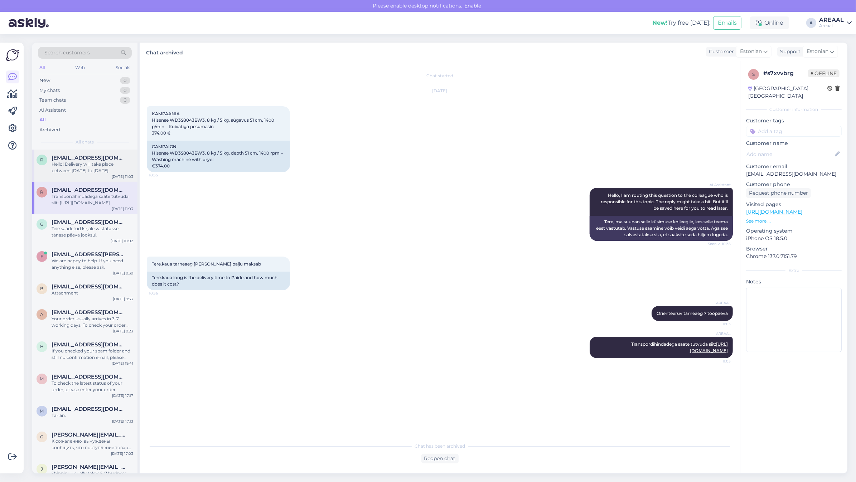
click at [85, 166] on div "Hello! Delivery will take place between 30 august to 05 september." at bounding box center [93, 167] width 82 height 13
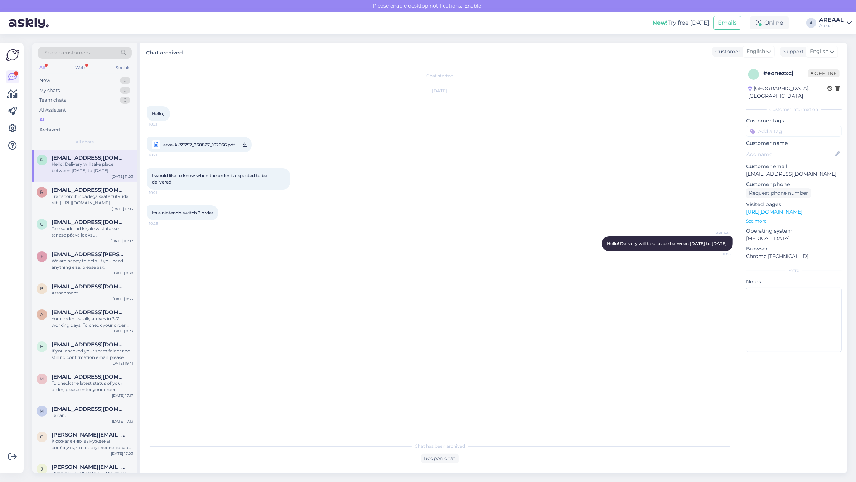
click at [407, 87] on div "Aug 27 2025 Hello, 10:21 arve-A-35752_250827_102056.pdf 10:21" at bounding box center [440, 121] width 586 height 77
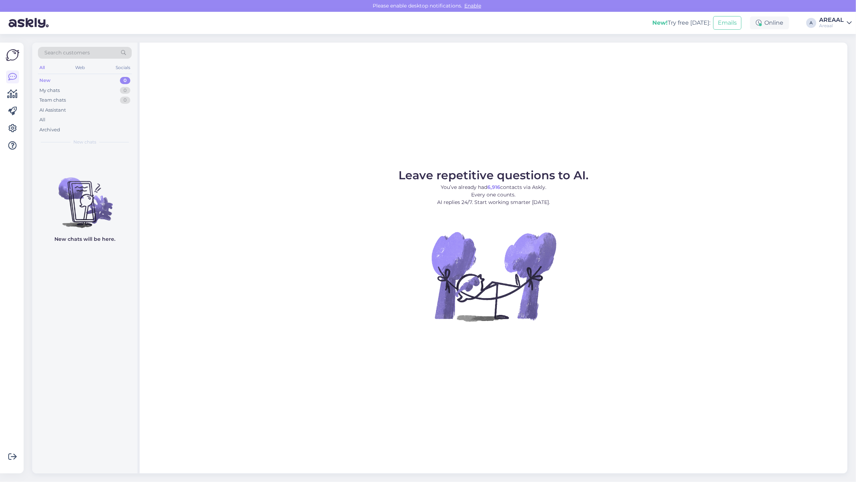
click at [836, 17] on div "AREAAL" at bounding box center [831, 20] width 25 height 6
click at [838, 47] on div "Areaal Opened" at bounding box center [808, 39] width 88 height 15
click at [104, 115] on div "All" at bounding box center [85, 120] width 94 height 10
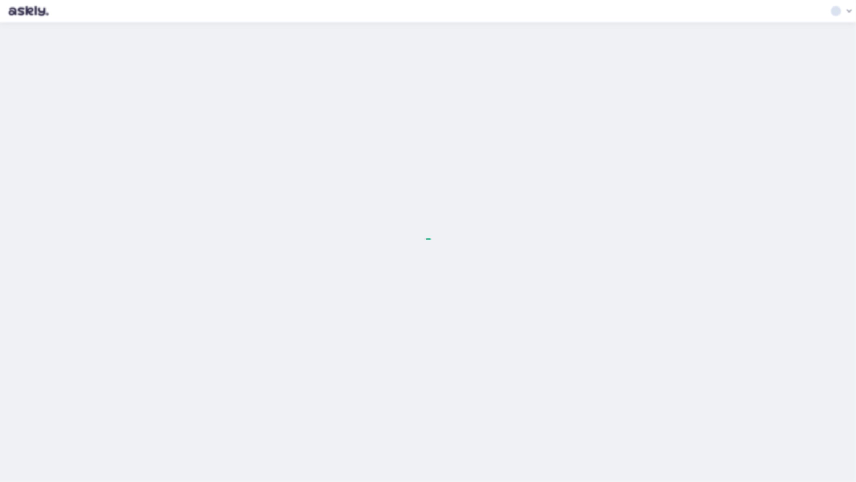
click at [52, 115] on div at bounding box center [428, 241] width 856 height 482
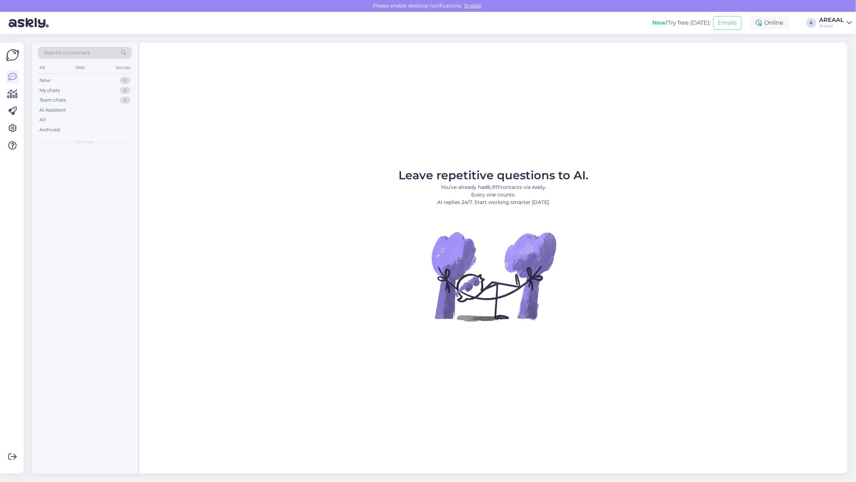
click at [62, 117] on div "All" at bounding box center [85, 120] width 94 height 10
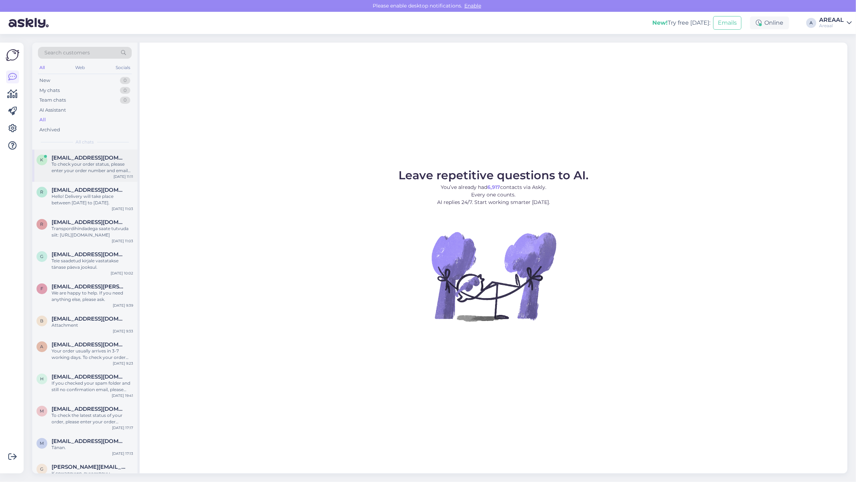
click at [79, 168] on div "To check your order status, please enter your order number and email here: - ht…" at bounding box center [93, 167] width 82 height 13
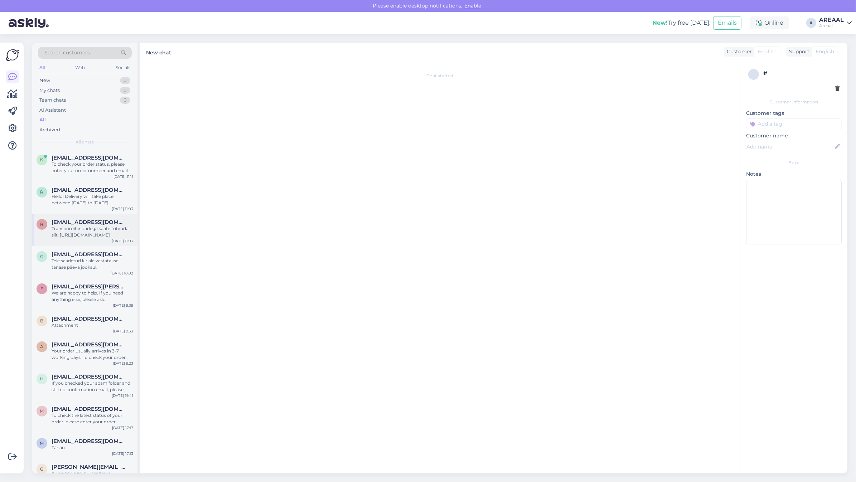
click at [88, 216] on div "r raunouus@gmail.com Transpordihindadega saate tutvuda siit: https://areaal.ee/…" at bounding box center [84, 230] width 105 height 32
click at [89, 176] on div "k ksahtel@gmail.com To check your order status, please enter your order number …" at bounding box center [84, 166] width 105 height 32
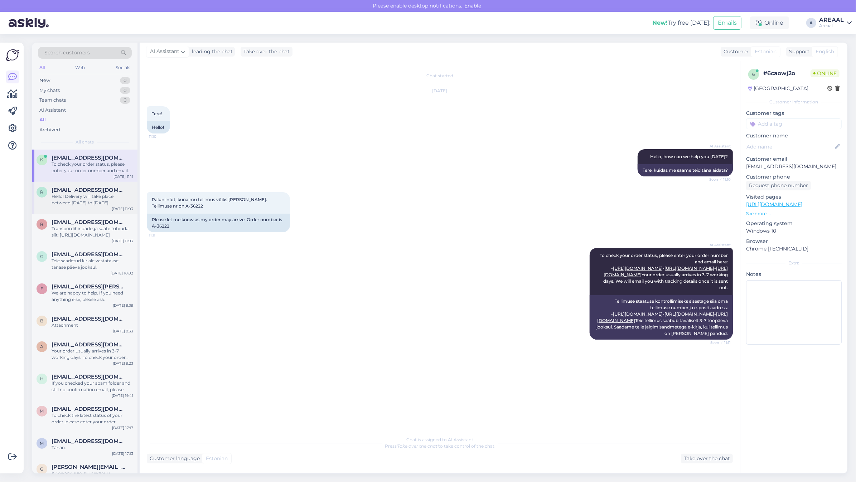
click at [89, 209] on div "r romanpavlovme@gmail.com Hello! Delivery will take place between 30 august to …" at bounding box center [84, 198] width 105 height 32
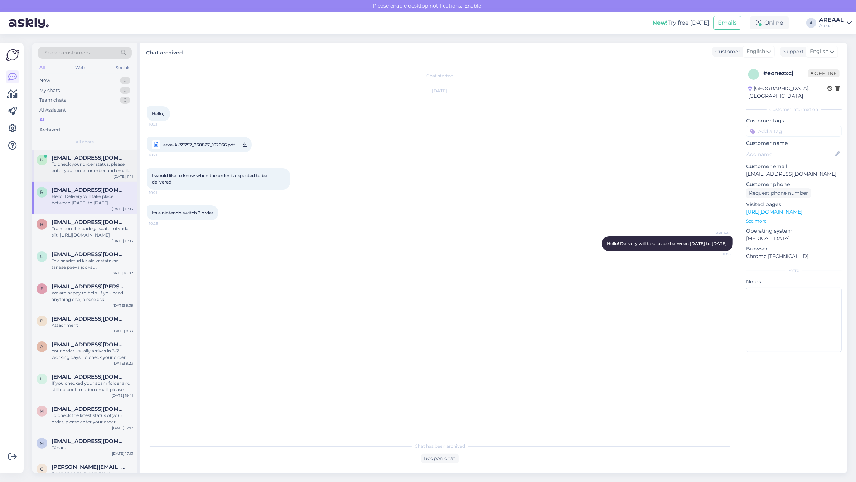
click at [87, 175] on div "k ksahtel@gmail.com To check your order status, please enter your order number …" at bounding box center [84, 166] width 105 height 32
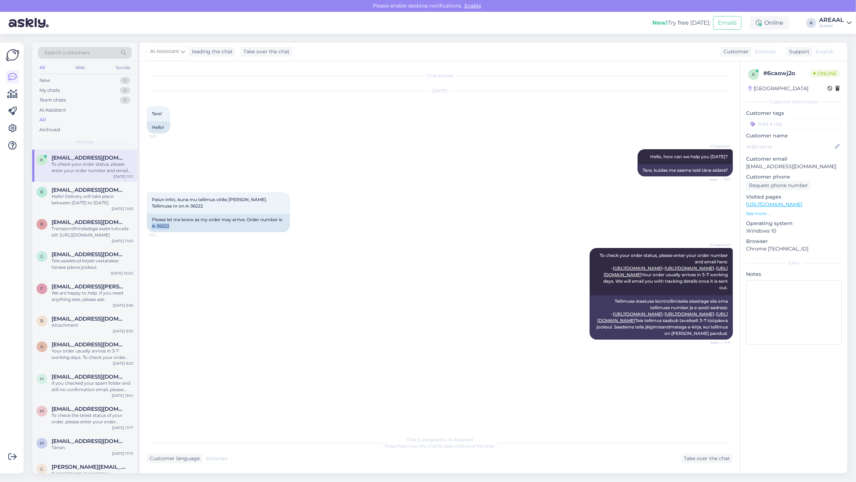
drag, startPoint x: 177, startPoint y: 225, endPoint x: 145, endPoint y: 224, distance: 32.2
click at [145, 224] on div "Chat started Aug 27 2025 Tere! 11:10 Hello! AI Assistant Hello, how can we help…" at bounding box center [440, 267] width 600 height 412
copy div "A-36222"
click at [439, 270] on div "AI Assistant To check your order status, please enter your order number and ema…" at bounding box center [440, 293] width 586 height 107
click at [97, 215] on div "r raunouus@gmail.com Transpordihindadega saate tutvuda siit: https://areaal.ee/…" at bounding box center [84, 230] width 105 height 32
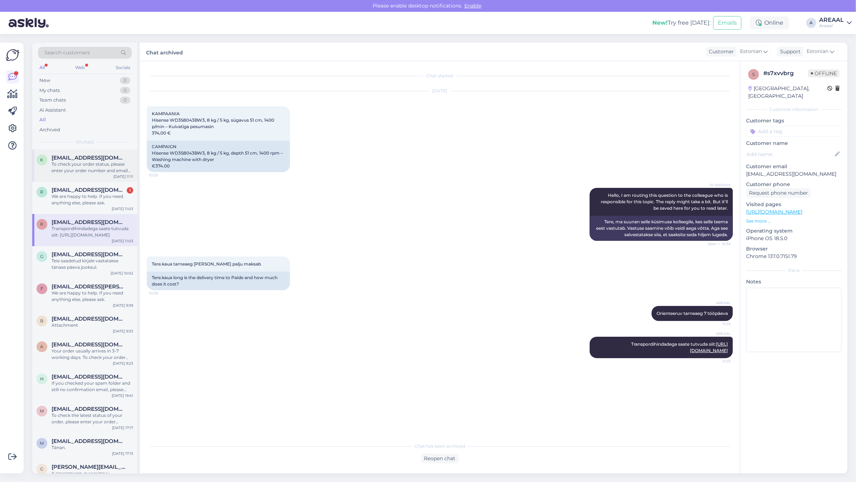
click at [102, 151] on div "k ksahtel@gmail.com To check your order status, please enter your order number …" at bounding box center [84, 166] width 105 height 32
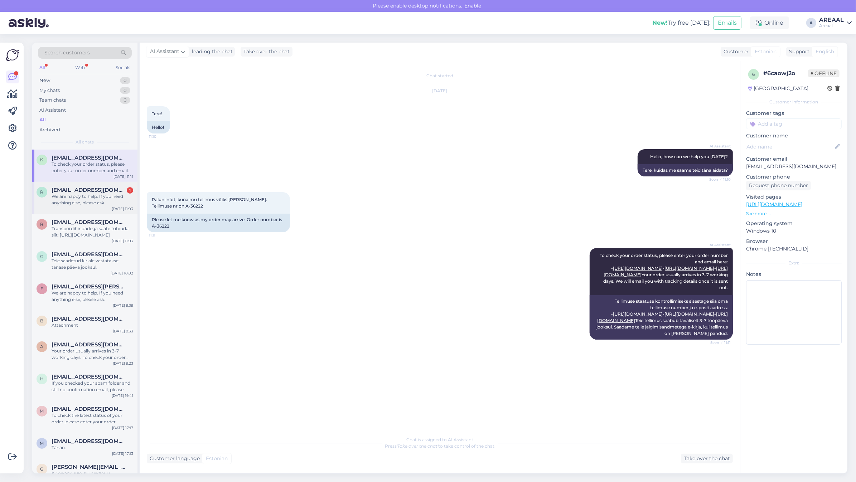
click at [122, 183] on div "r romanpavlovme@gmail.com 1 We are happy to help. If you need anything else, pl…" at bounding box center [84, 198] width 105 height 32
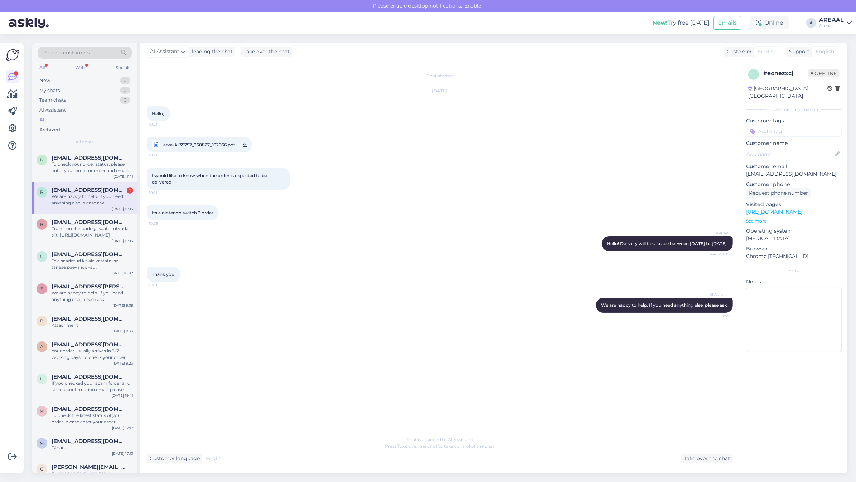
click at [114, 194] on div "We are happy to help. If you need anything else, please ask." at bounding box center [93, 199] width 82 height 13
click at [104, 239] on div "r raunouus@gmail.com Transpordihindadega saate tutvuda siit: https://areaal.ee/…" at bounding box center [84, 230] width 105 height 32
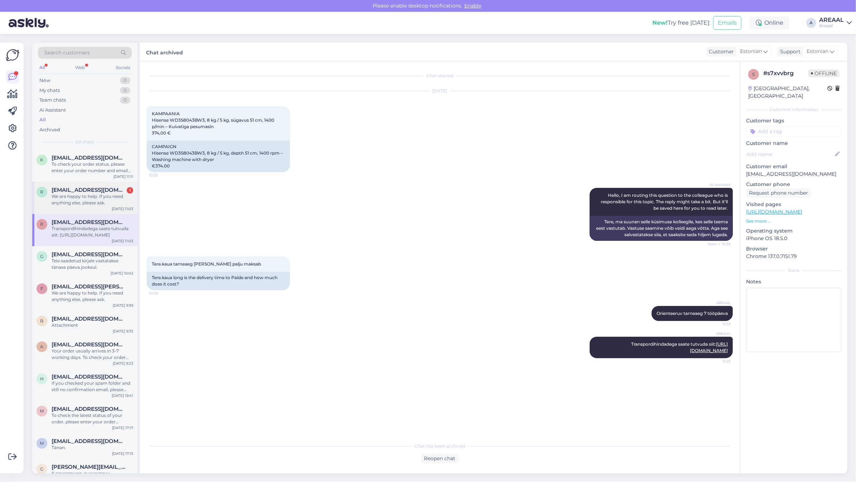
click at [43, 206] on div "r romanpavlovme@gmail.com 1 We are happy to help. If you need anything else, pl…" at bounding box center [84, 196] width 97 height 19
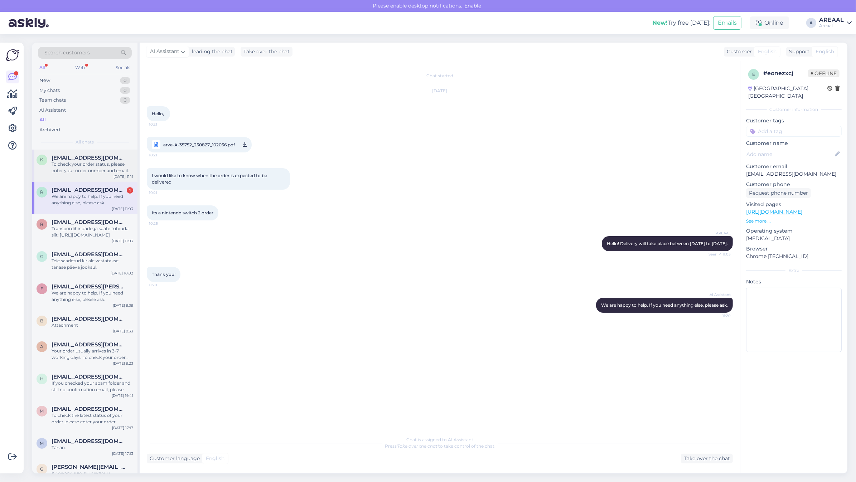
click at [87, 170] on div "To check your order status, please enter your order number and email here: - [U…" at bounding box center [93, 167] width 82 height 13
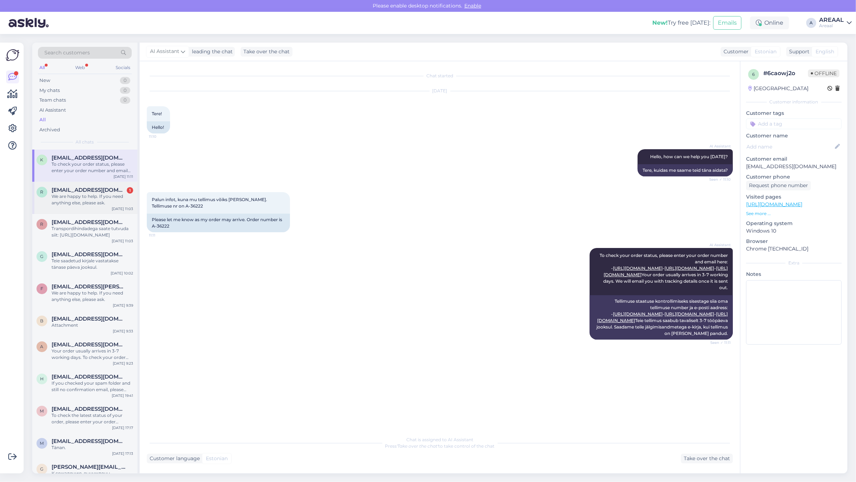
click at [94, 205] on div "We are happy to help. If you need anything else, please ask." at bounding box center [93, 199] width 82 height 13
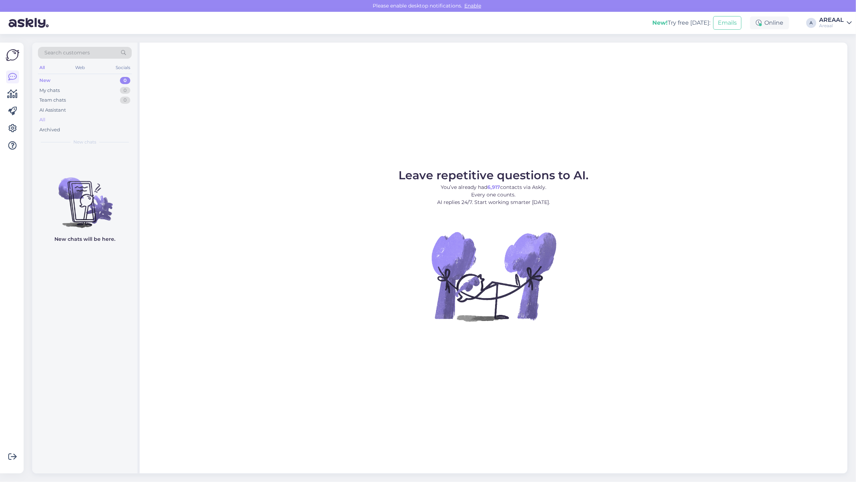
click at [73, 117] on div "All" at bounding box center [85, 120] width 94 height 10
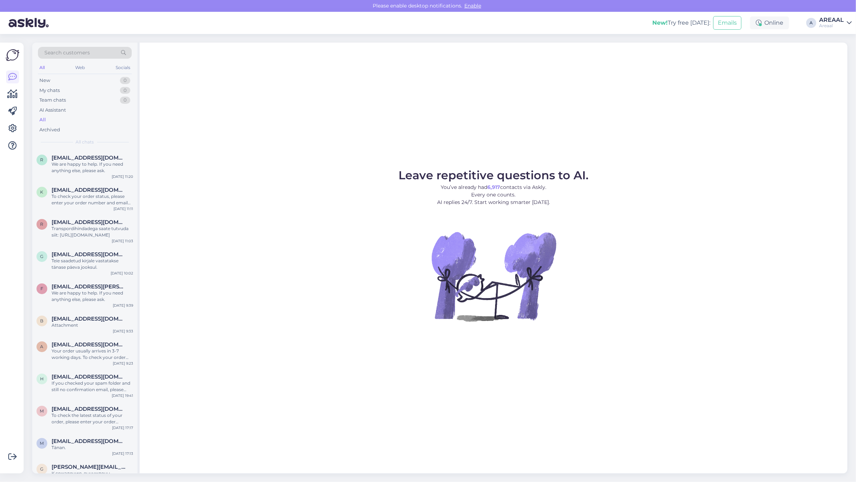
click at [88, 199] on div "To check your order status, please enter your order number and email here: - [U…" at bounding box center [93, 199] width 82 height 13
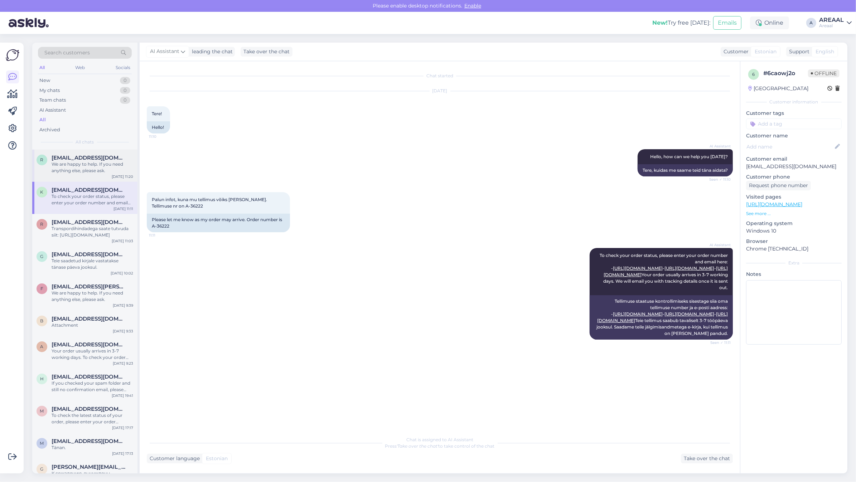
click at [96, 165] on div "We are happy to help. If you need anything else, please ask." at bounding box center [93, 167] width 82 height 13
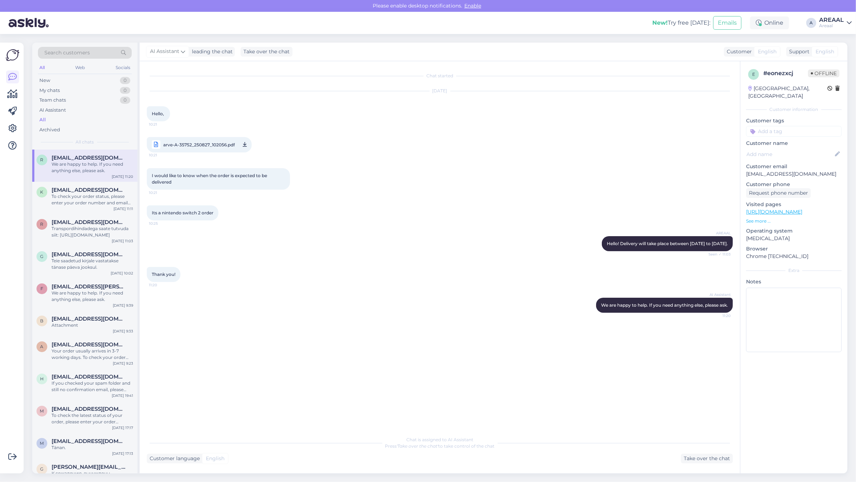
click at [824, 24] on div "Areaal" at bounding box center [831, 26] width 25 height 6
click at [833, 56] on button "Open" at bounding box center [835, 55] width 20 height 11
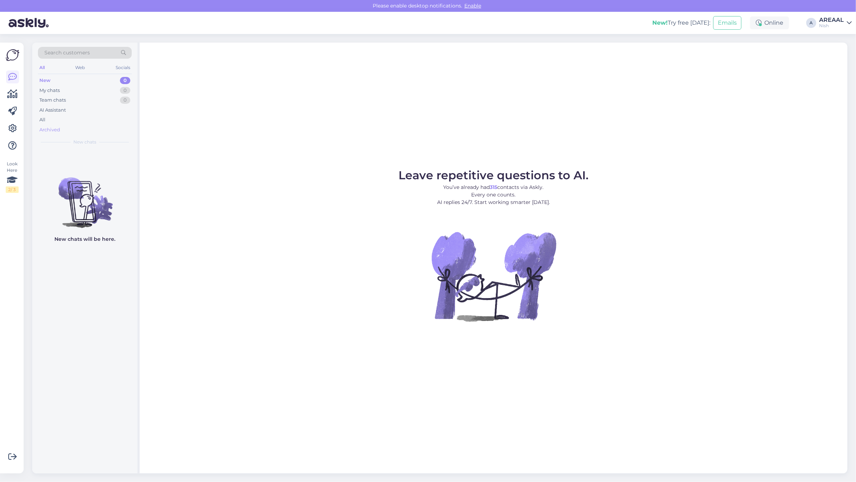
click at [102, 125] on div "Archived" at bounding box center [85, 130] width 94 height 10
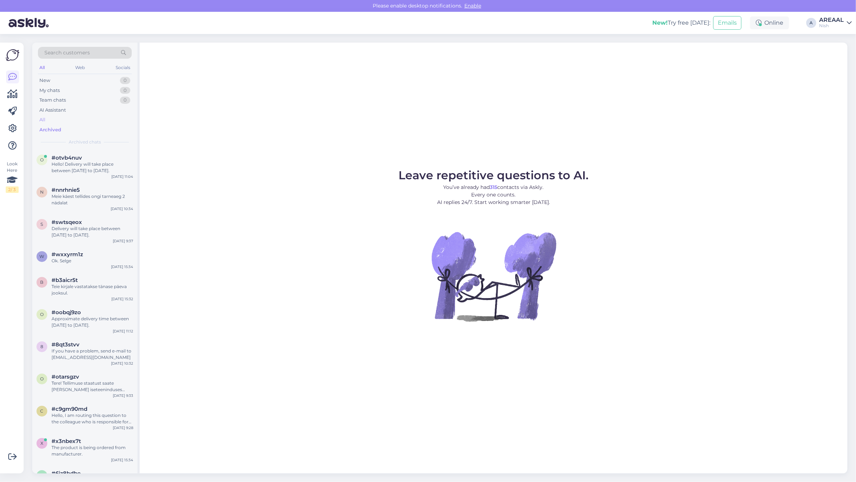
click at [98, 117] on div "All" at bounding box center [85, 120] width 94 height 10
click at [398, 160] on div "Leave repetitive questions to AI. You’ve already had 315 contacts via Askly. Ev…" at bounding box center [493, 258] width 707 height 431
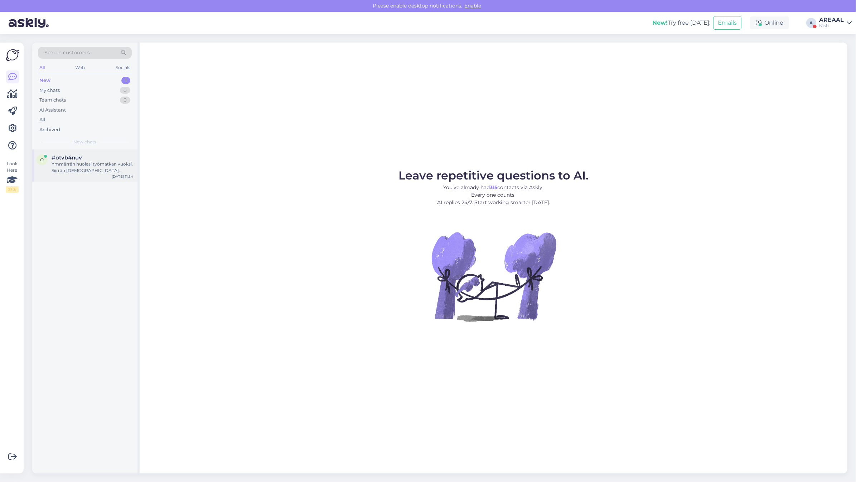
click at [121, 160] on div "#otvb4nuv" at bounding box center [93, 158] width 82 height 6
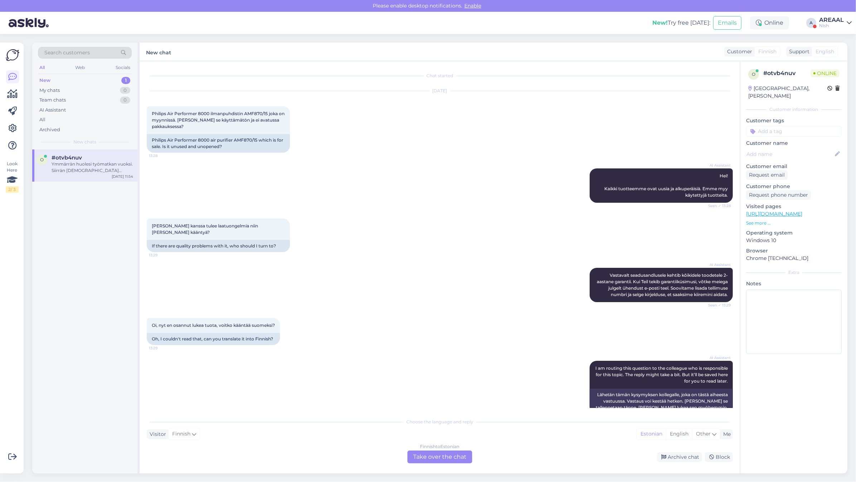
scroll to position [770, 0]
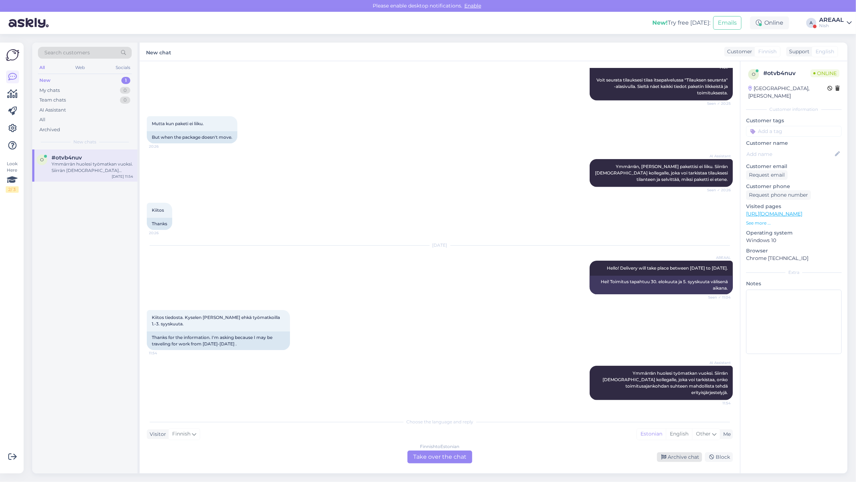
click at [676, 459] on div "Archive chat" at bounding box center [679, 458] width 45 height 10
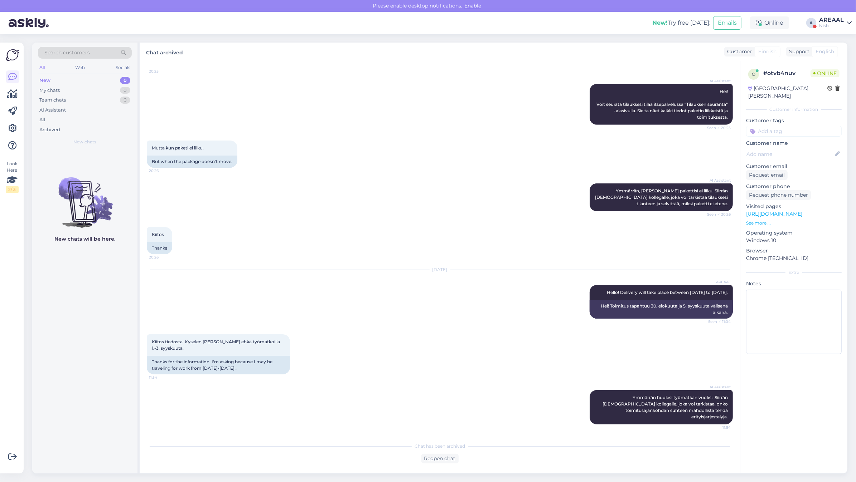
click at [838, 27] on div "Nish" at bounding box center [831, 26] width 25 height 6
click at [841, 38] on button "Open" at bounding box center [835, 39] width 20 height 11
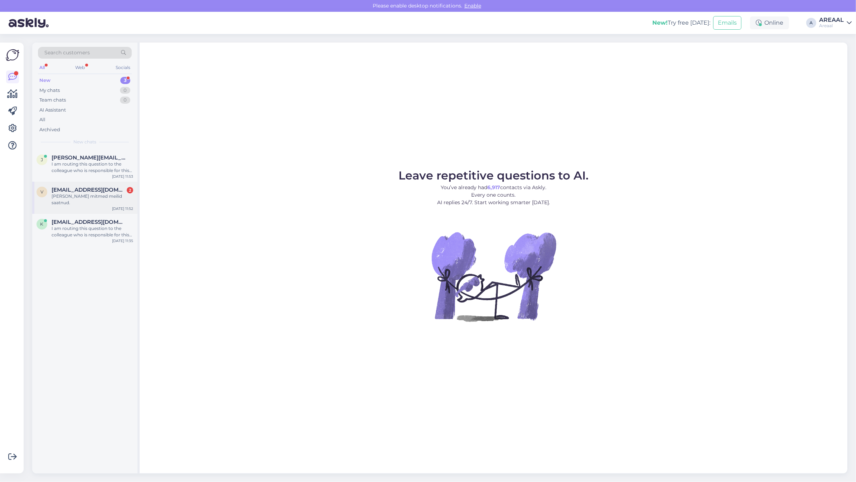
click at [108, 198] on div "Olen juba mitmed meilid saatnud." at bounding box center [93, 199] width 82 height 13
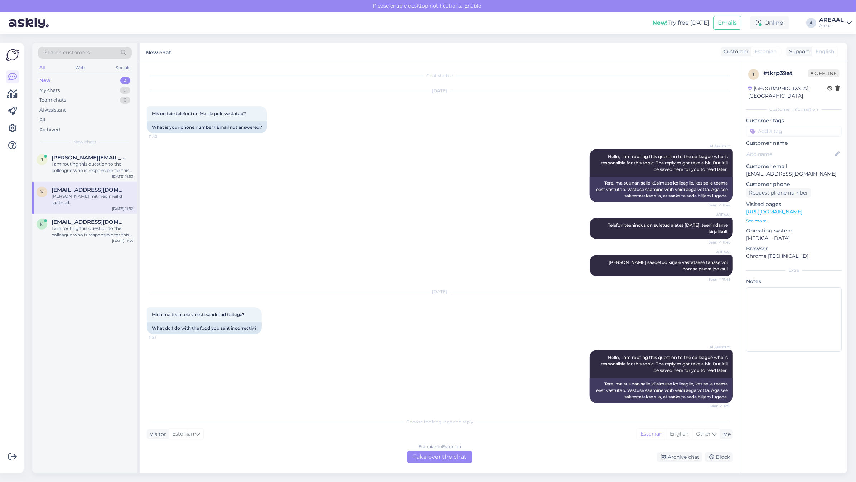
scroll to position [88, 0]
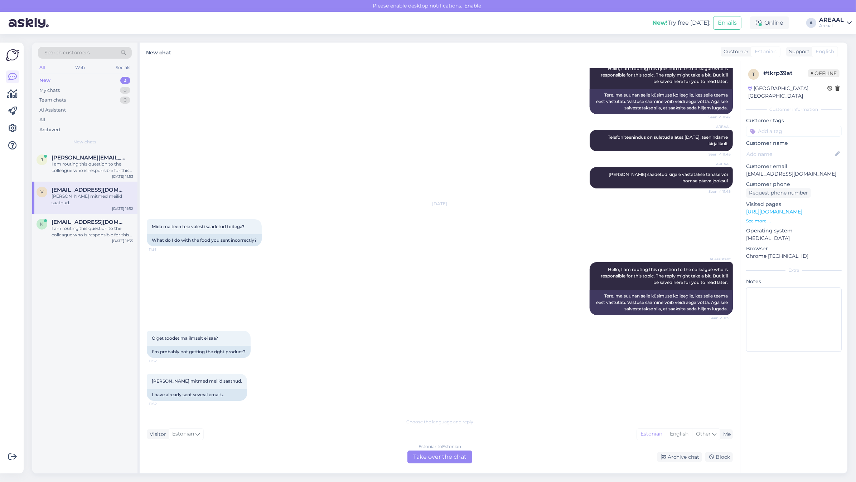
click at [416, 458] on div "Estonian to Estonian Take over the chat" at bounding box center [439, 457] width 65 height 13
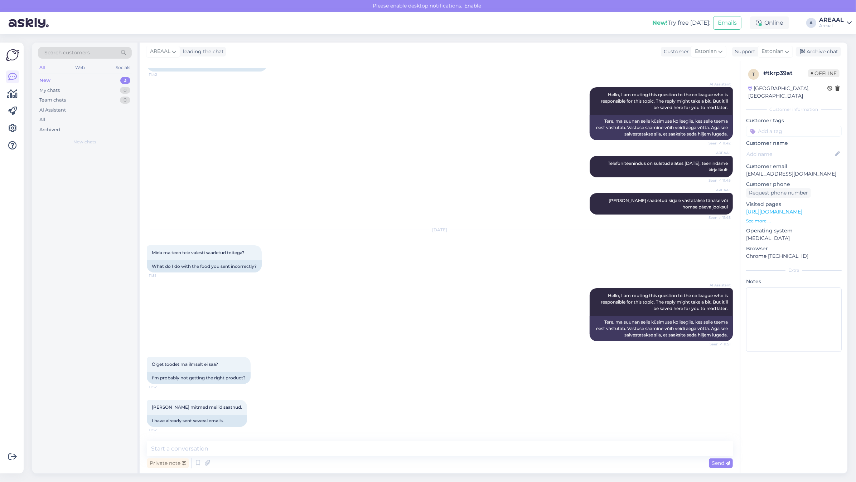
scroll to position [61, 0]
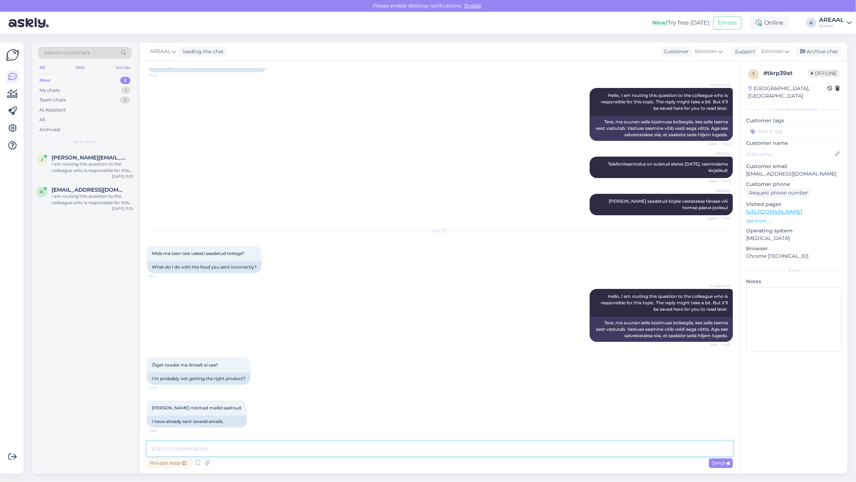
click at [412, 452] on textarea at bounding box center [440, 449] width 586 height 15
type textarea "Teie kirjale vastatakse tänase päeva jooksul"
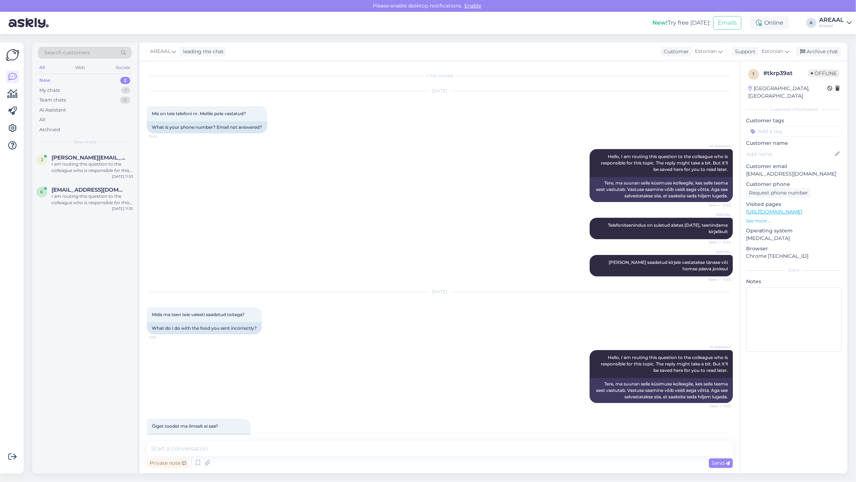
scroll to position [5, 0]
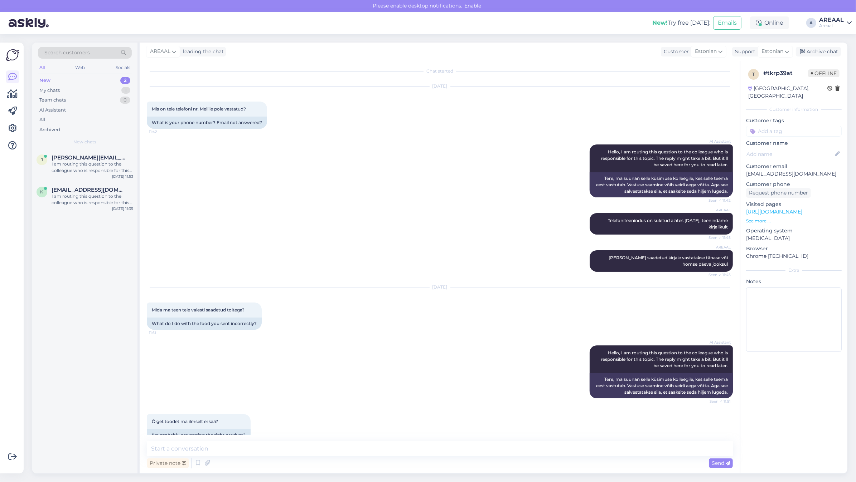
click at [469, 264] on div "AREAAL Teie reedel saadetud kirjale vastatakse tänase või homse päeva jooksul S…" at bounding box center [440, 261] width 586 height 37
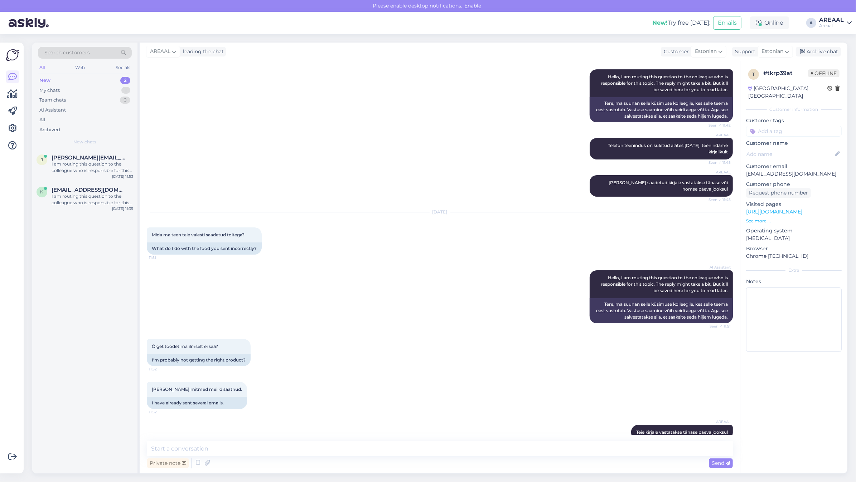
scroll to position [92, 0]
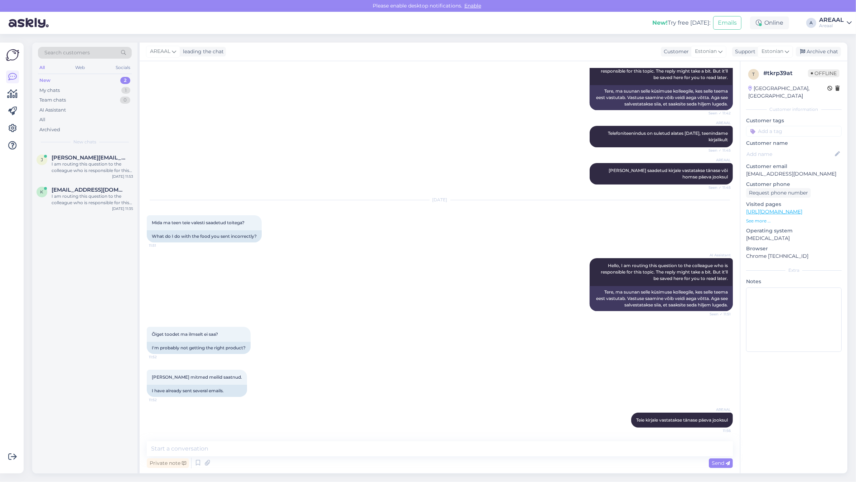
click at [508, 240] on div "Aug 27 2025 Mida ma teen teie valesti saadetud toitega? 11:51 What do I do with…" at bounding box center [440, 221] width 586 height 58
click at [810, 54] on div "Archive chat" at bounding box center [817, 52] width 45 height 10
click at [97, 176] on div "j jane.riin.niit@gmail.com I am routing this question to the colleague who is r…" at bounding box center [84, 166] width 105 height 32
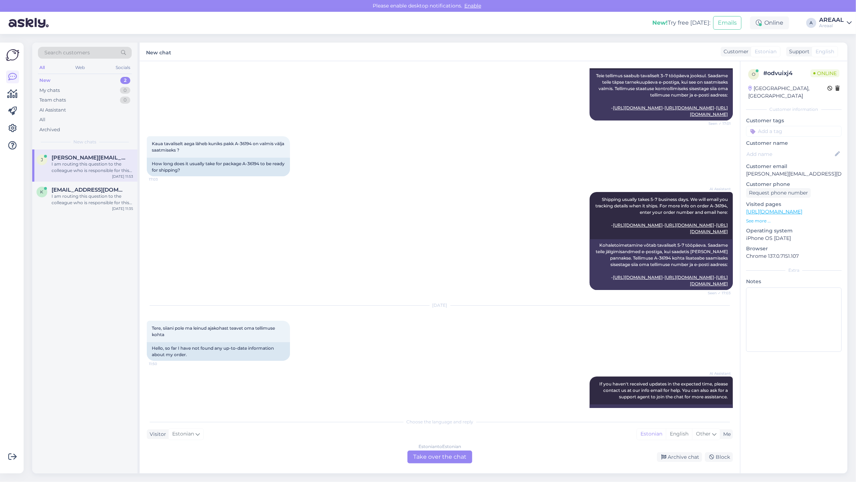
scroll to position [286, 0]
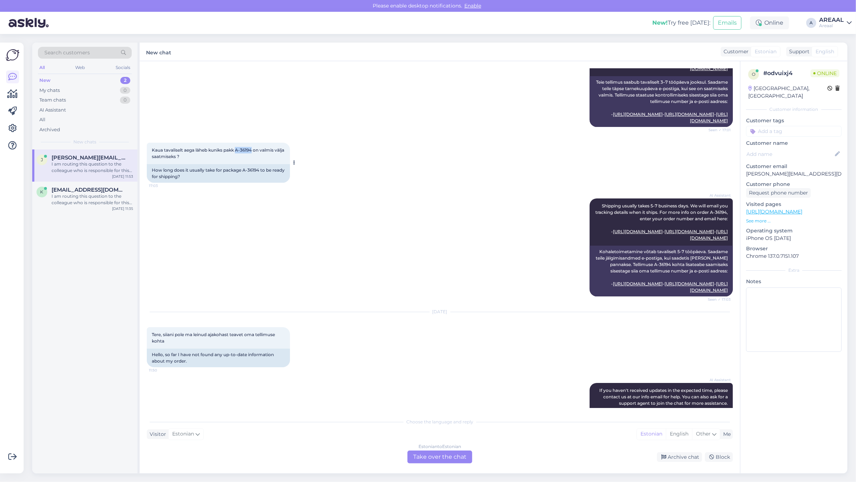
copy span "A-36194"
drag, startPoint x: 253, startPoint y: 201, endPoint x: 237, endPoint y: 201, distance: 16.8
click at [237, 159] on span "Kaua tavaliselt aega läheb kuniks pakk A-36194 on valmis välja saatmiseks ?" at bounding box center [218, 153] width 133 height 12
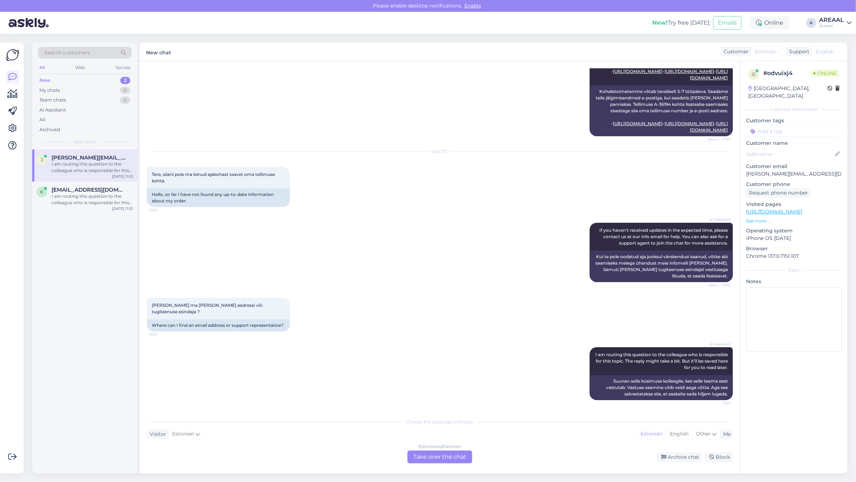
click at [451, 463] on div "Estonian to Estonian Take over the chat" at bounding box center [439, 457] width 65 height 13
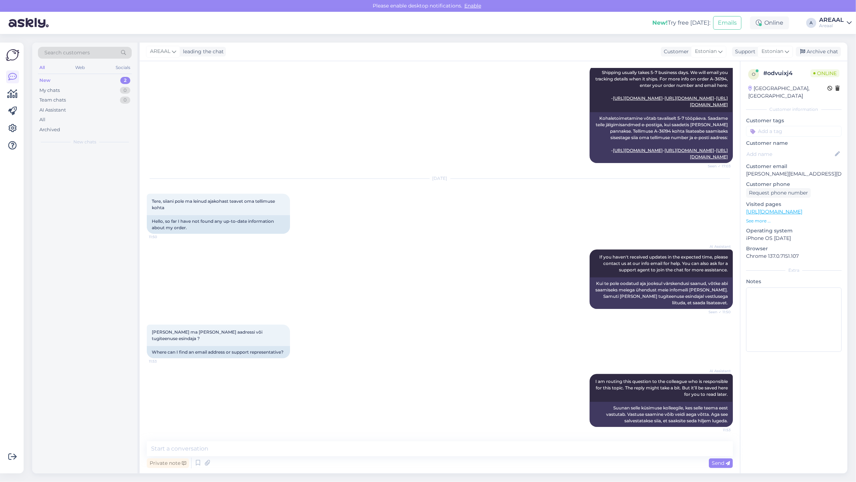
scroll to position [482, 0]
click at [449, 460] on div "Private note Send" at bounding box center [440, 464] width 586 height 14
click at [444, 453] on textarea at bounding box center [440, 449] width 586 height 15
type textarea "Orienteeruv tarneaeg vahemikus 29.08-30.08"
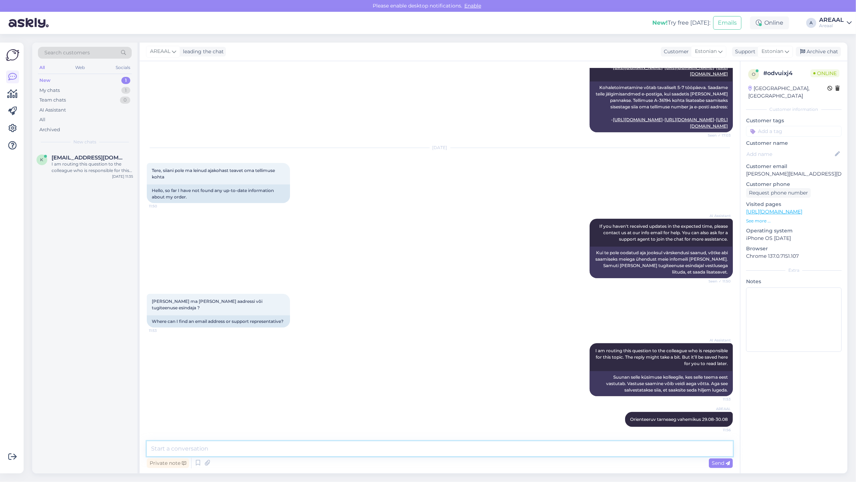
scroll to position [513, 0]
click at [26, 259] on div "Get more Your checklist to get more value from Askly. Close Connect FB and IG m…" at bounding box center [14, 258] width 28 height 448
click at [820, 51] on div "Archive chat" at bounding box center [817, 52] width 45 height 10
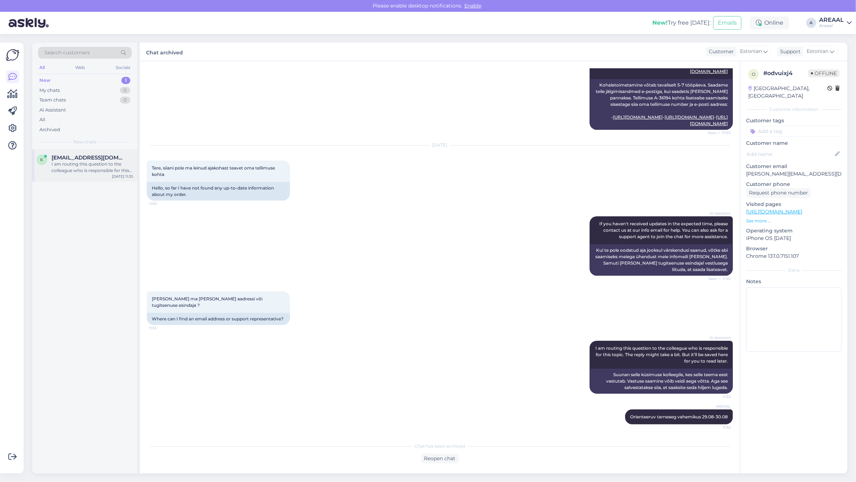
click at [68, 162] on div "I am routing this question to the colleague who is responsible for this topic. …" at bounding box center [93, 167] width 82 height 13
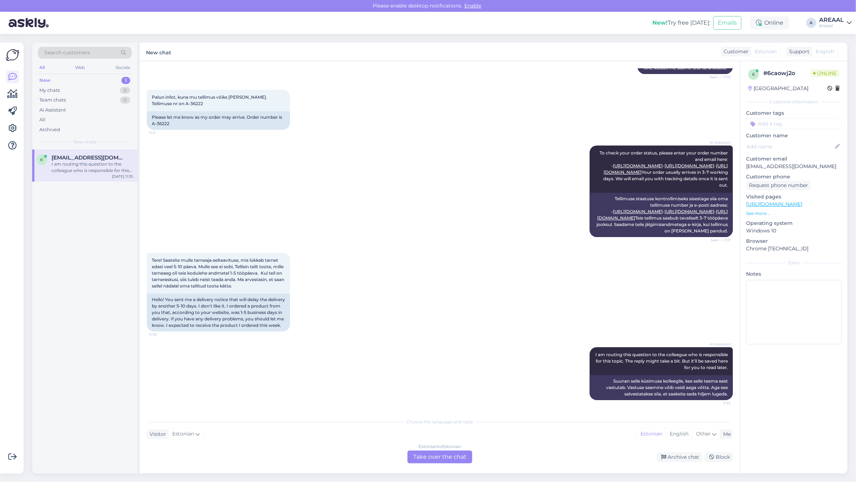
click at [303, 196] on div "AI Assistant To check your order status, please enter your order number and ema…" at bounding box center [440, 191] width 586 height 107
click at [423, 138] on div "AI Assistant To check your order status, please enter your order number and ema…" at bounding box center [440, 191] width 586 height 107
click at [407, 245] on div "Tere! Saatsite mulle tarneaja eelteavituse, mis lükkab tarnet edasi veel 5-10 p…" at bounding box center [440, 292] width 586 height 94
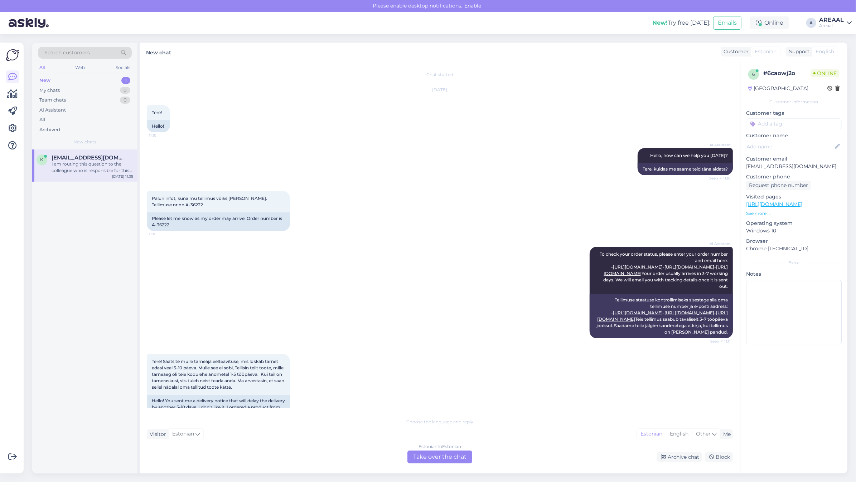
scroll to position [0, 0]
copy span "on A-36222"
copy span "n A-36222"
copy span "A-36222"
click at [165, 208] on div "Palun infot, kuna mu tellimus võiks kohale jõuda. Tellimuse nr on A-36222 11:11" at bounding box center [218, 202] width 143 height 21
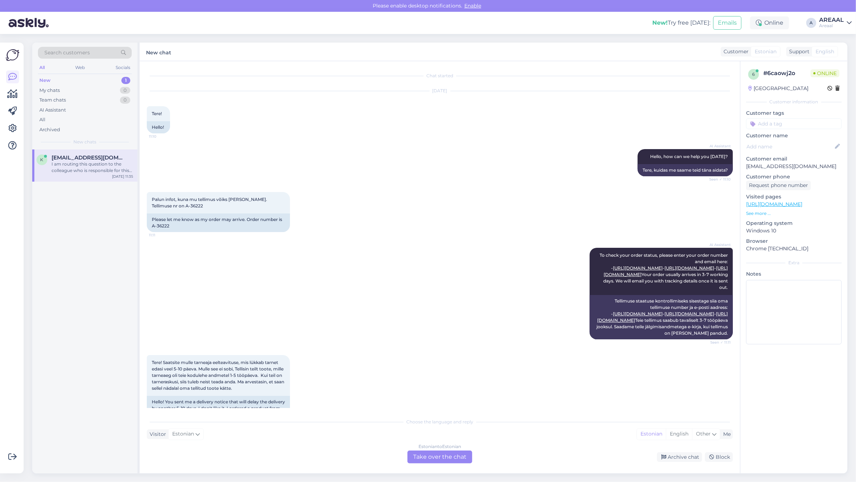
drag, startPoint x: 29, startPoint y: 471, endPoint x: 47, endPoint y: 471, distance: 17.5
click at [29, 471] on div "Search customers All Web Socials New 1 My chats 0 Team chats 0 AI Assistant All…" at bounding box center [442, 258] width 828 height 448
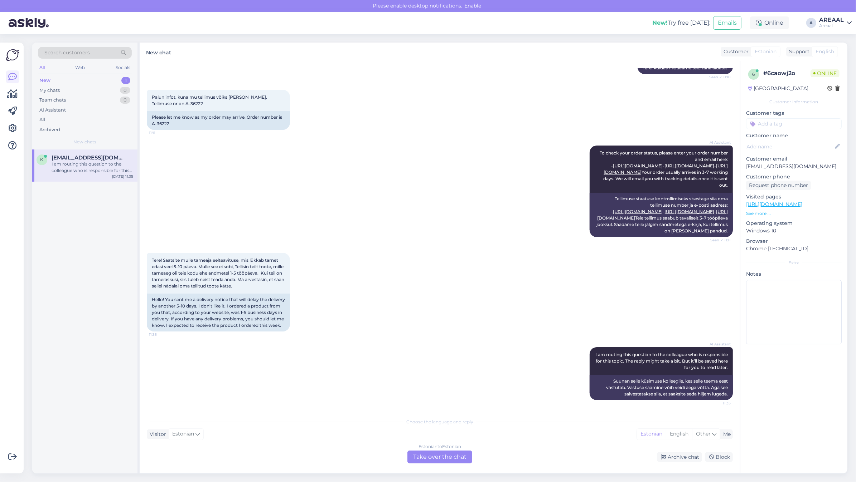
click at [444, 458] on div "Estonian to Estonian Take over the chat" at bounding box center [439, 457] width 65 height 13
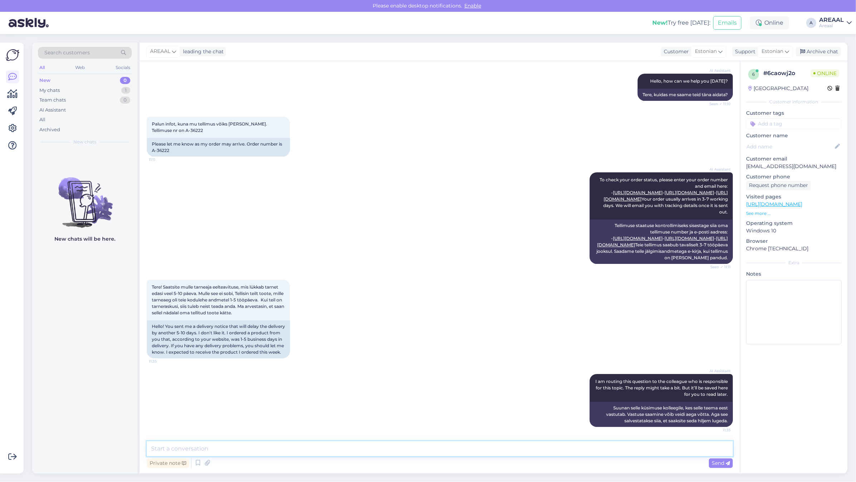
click at [443, 453] on textarea at bounding box center [440, 449] width 586 height 15
paste textarea "Meie tarnetingimustes kehtib 7 tööpäevane tarneaeg ainult laosolevatele toodete…"
type textarea "Meie tarnetingimustes kehtib 7 tööpäevane tarneaeg ainult laosolevatele toodete…"
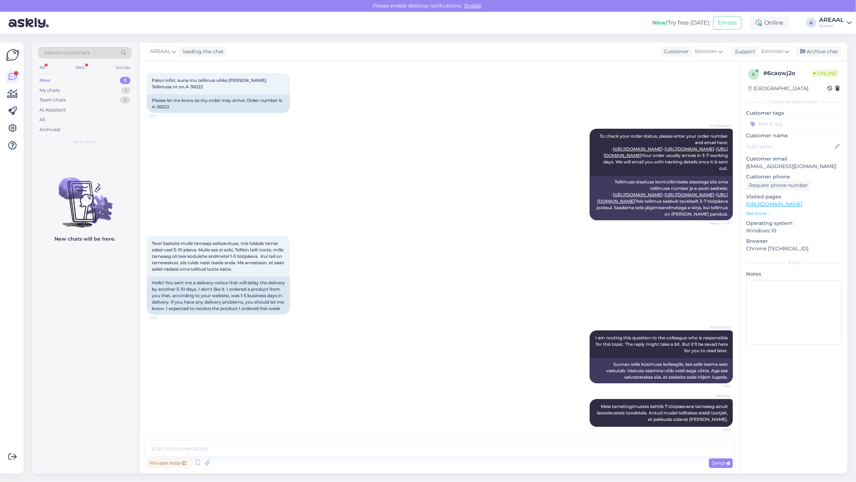
click at [382, 479] on div "Search customers All Web Socials New 0 My chats 1 Team chats 0 AI Assistant All…" at bounding box center [442, 258] width 828 height 448
click at [370, 452] on textarea at bounding box center [440, 449] width 586 height 15
paste textarea "Kodulehel on kohaletoimetamise info all lisatud: Tarneajad on esialgsed ning se…"
type textarea "Kodulehel on kohaletoimetamise info all lisatud: Tarneajad on esialgsed ning se…"
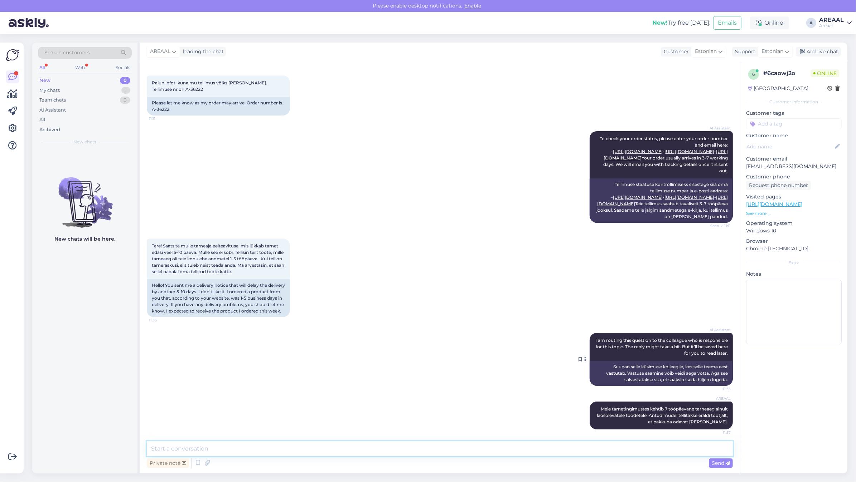
scroll to position [213, 0]
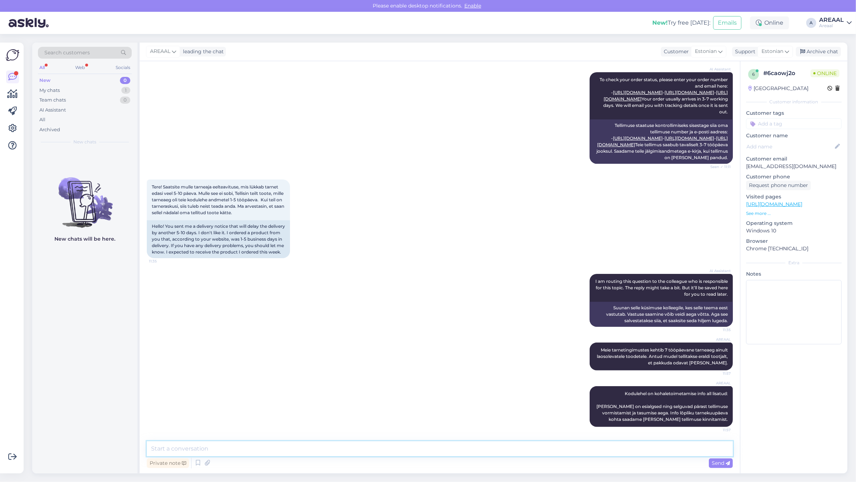
click at [494, 447] on textarea at bounding box center [440, 449] width 586 height 15
type textarea "Antud tellimuse orienteeruv tarneaeg on vahemikus 02-06 september"
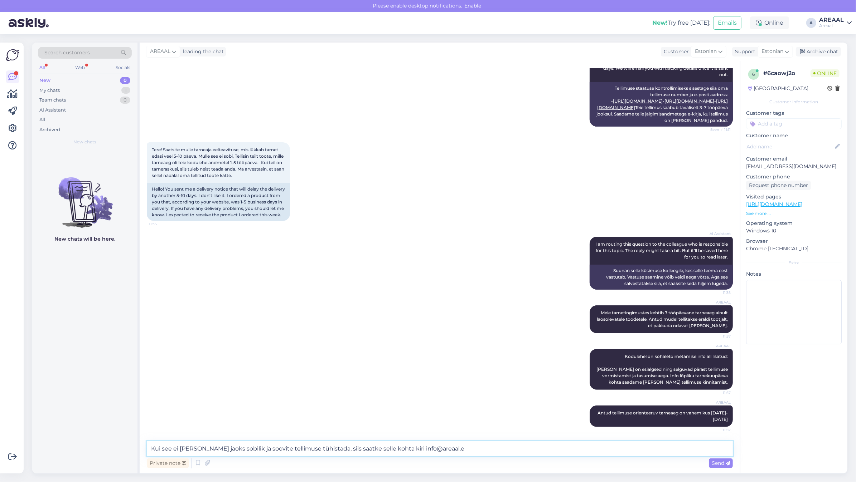
type textarea "Kui see ei [PERSON_NAME] jaoks sobilik ja soovite tellimuse tühistada, siis saa…"
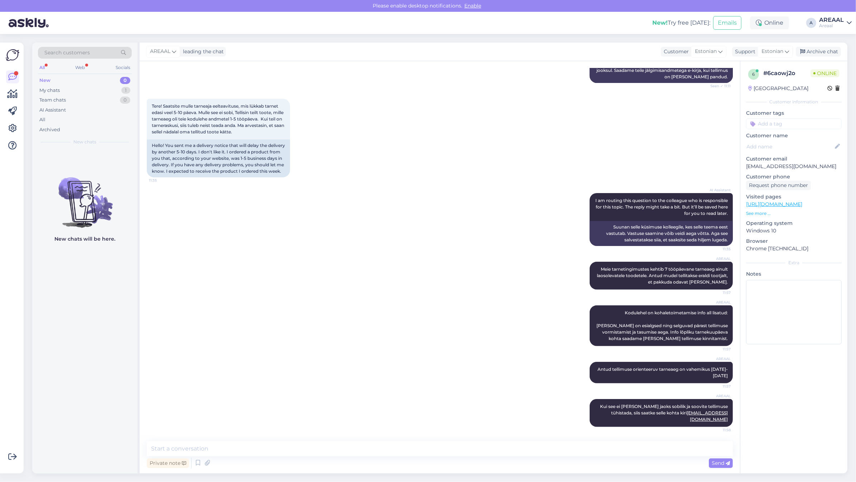
click at [360, 247] on div "AI Assistant I am routing this question to the colleague who is responsible for…" at bounding box center [440, 219] width 586 height 69
click at [113, 86] on div "My chats 1" at bounding box center [85, 91] width 94 height 10
click at [118, 92] on div "My chats 1" at bounding box center [85, 91] width 94 height 10
click at [116, 168] on div "Kui see ei [PERSON_NAME] jaoks sobilik ja soovite tellimuse tühistada, siis saa…" at bounding box center [93, 167] width 82 height 13
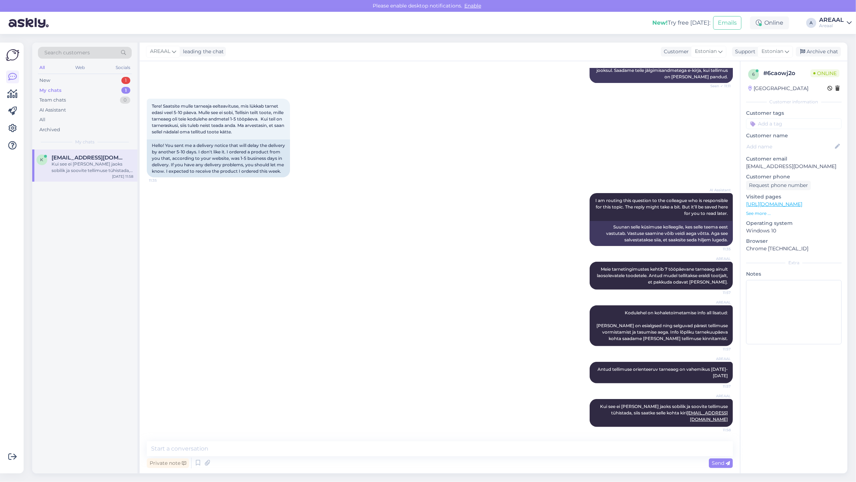
click at [630, 162] on div "Tere! Saatsite mulle tarneaja eelteavituse, mis lükkab tarnet edasi veel 5-10 p…" at bounding box center [440, 138] width 586 height 94
click at [847, 49] on div "Search customers All Web Socials New 1 My chats 1 Team chats 0 AI Assistant All…" at bounding box center [442, 258] width 828 height 448
click at [829, 50] on div "Archive chat" at bounding box center [817, 52] width 45 height 10
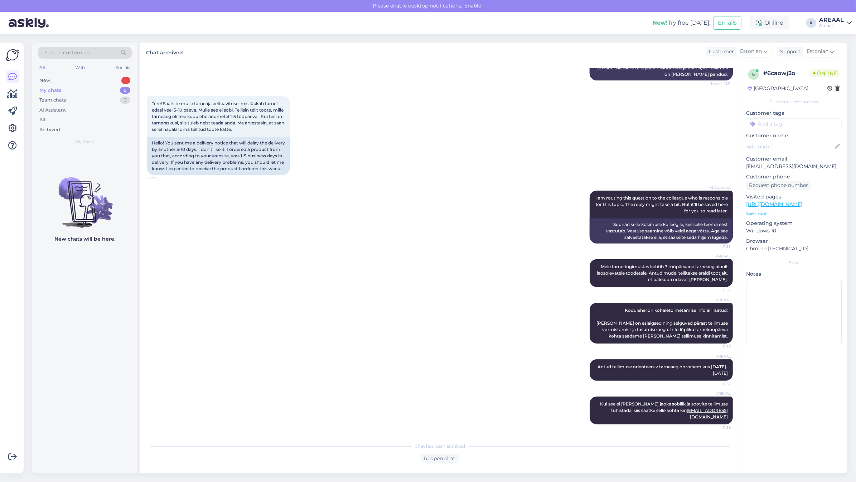
drag, startPoint x: 398, startPoint y: 190, endPoint x: 308, endPoint y: 162, distance: 93.6
click at [397, 183] on div "Tere! Saatsite mulle tarneaja eelteavituse, mis lükkab tarnet edasi veel 5-10 p…" at bounding box center [440, 135] width 586 height 94
click at [110, 80] on div "New 1" at bounding box center [85, 80] width 94 height 10
click at [102, 172] on div "To check your order status, please enter your order number and email here: - ht…" at bounding box center [93, 167] width 82 height 13
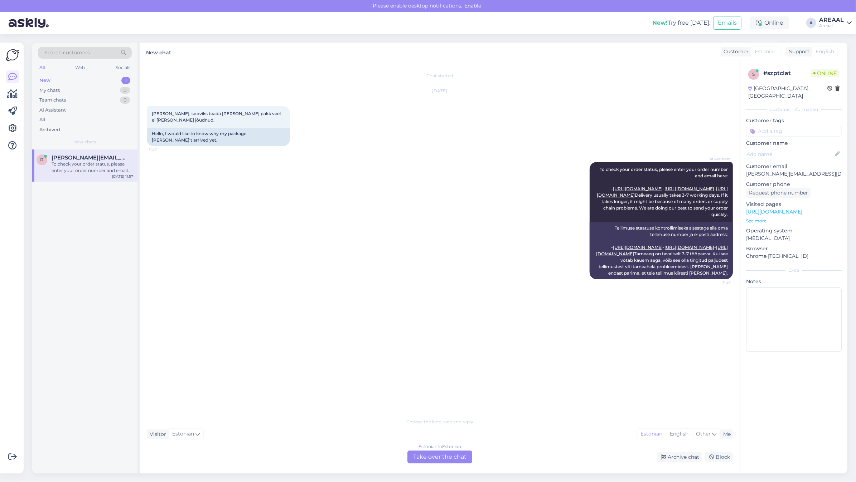
click at [460, 464] on div "Estonian to Estonian Take over the chat" at bounding box center [439, 457] width 65 height 13
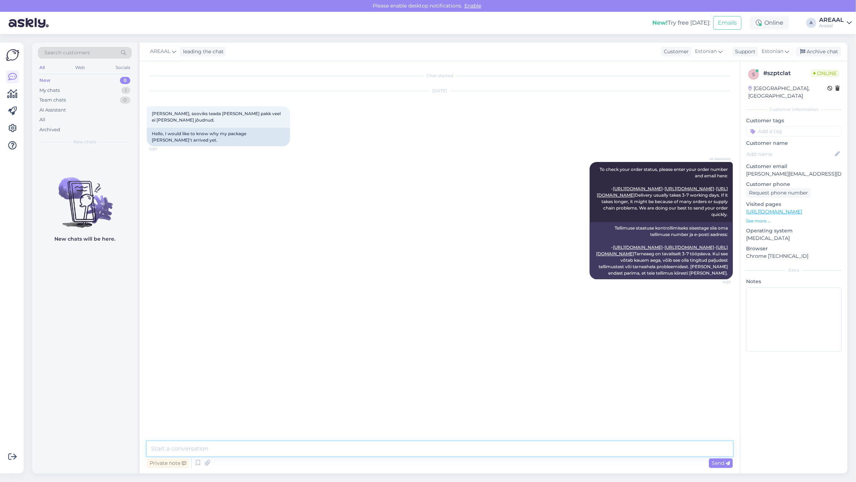
click at [449, 453] on textarea at bounding box center [440, 449] width 586 height 15
paste textarea "https://www.posti.fi/seuranta/00370733746127340975/27323322315"
type textarea "Tere! Jälgimiskood: [URL][DOMAIN_NAME]"
drag, startPoint x: 807, startPoint y: 49, endPoint x: 803, endPoint y: 51, distance: 5.3
click at [807, 49] on div "Archive chat" at bounding box center [817, 52] width 45 height 10
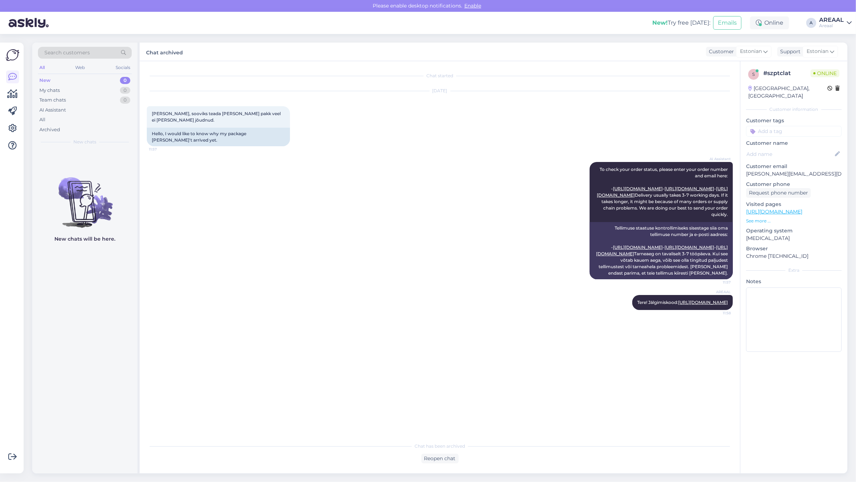
click at [345, 257] on div "AI Assistant To check your order status, please enter your order number and ema…" at bounding box center [440, 220] width 586 height 133
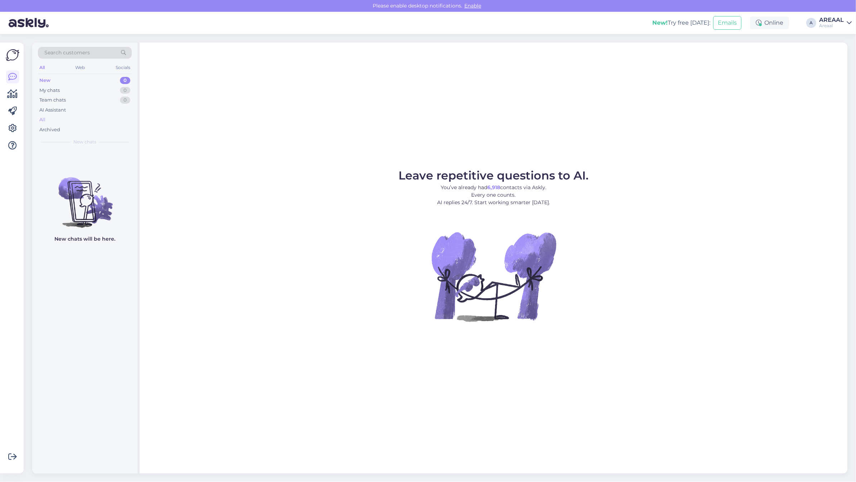
click at [101, 119] on div "All" at bounding box center [85, 120] width 94 height 10
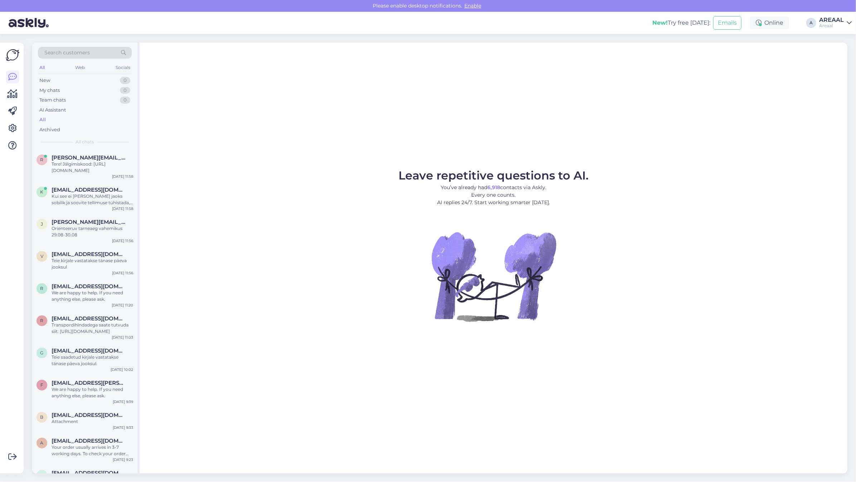
click at [837, 24] on div "Areaal" at bounding box center [831, 26] width 25 height 6
click at [839, 57] on button "Open" at bounding box center [835, 55] width 20 height 11
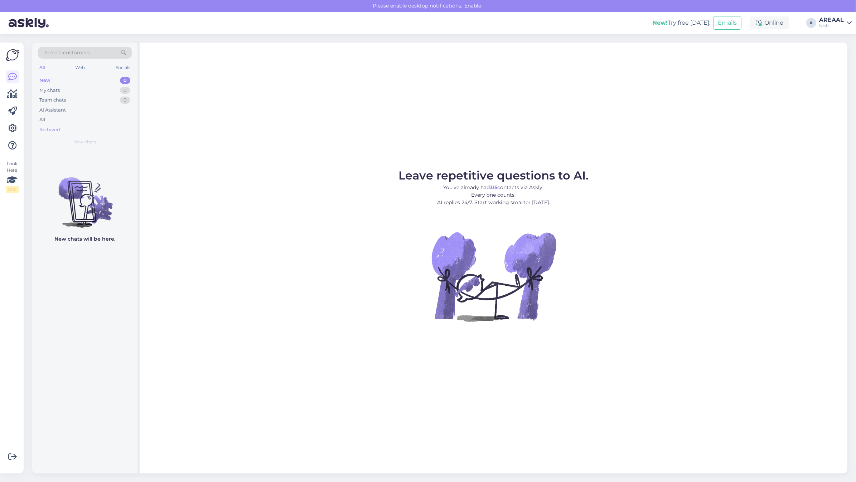
click at [78, 129] on div "Archived" at bounding box center [85, 130] width 94 height 10
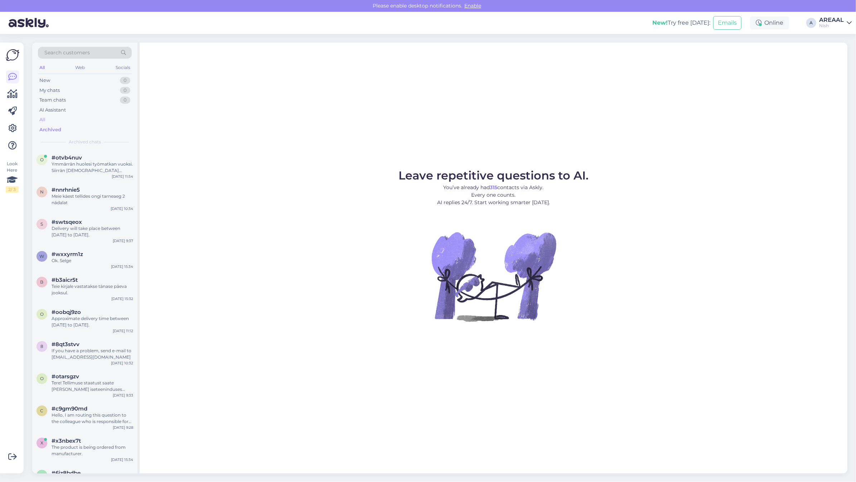
click at [78, 123] on div "All" at bounding box center [85, 120] width 94 height 10
click at [107, 158] on div "#otvb4nuv" at bounding box center [93, 158] width 82 height 6
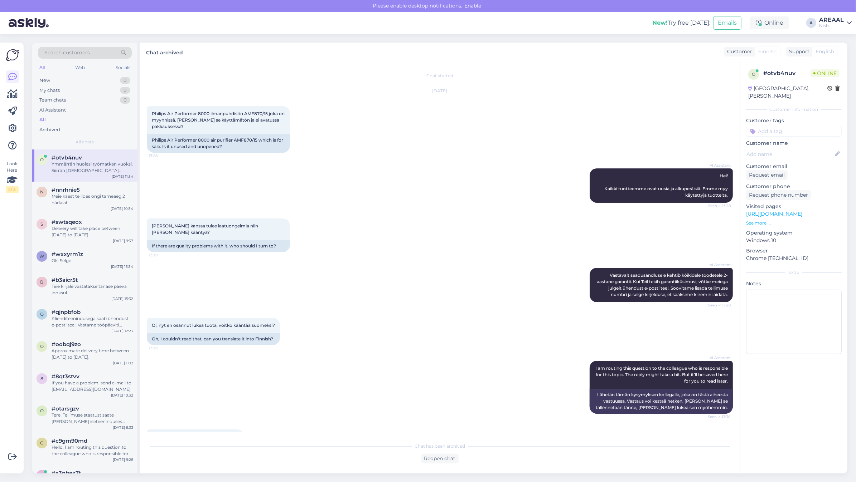
scroll to position [745, 0]
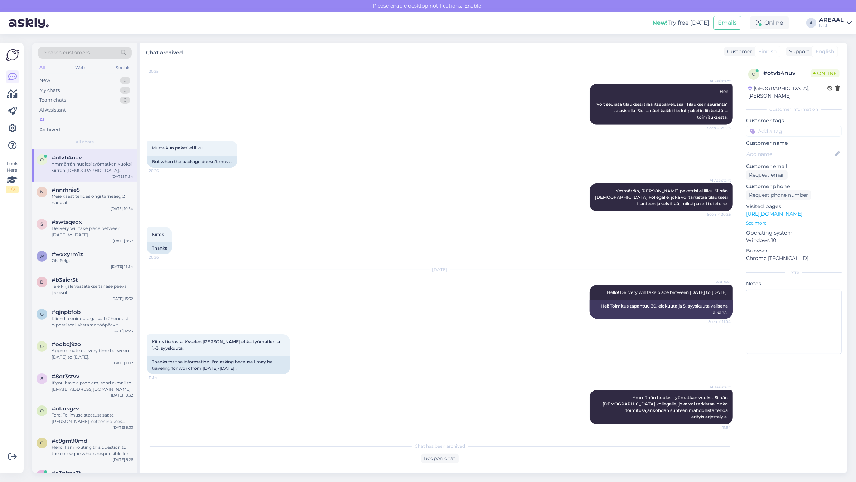
click at [819, 26] on div "Nish" at bounding box center [831, 26] width 25 height 6
click at [829, 36] on button "Open" at bounding box center [835, 39] width 20 height 11
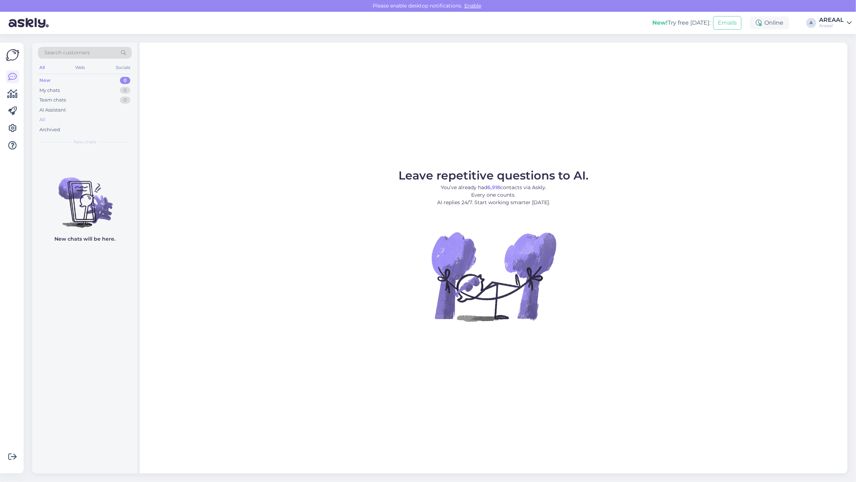
click at [96, 122] on div "All" at bounding box center [85, 120] width 94 height 10
click at [108, 122] on div "All" at bounding box center [85, 120] width 94 height 10
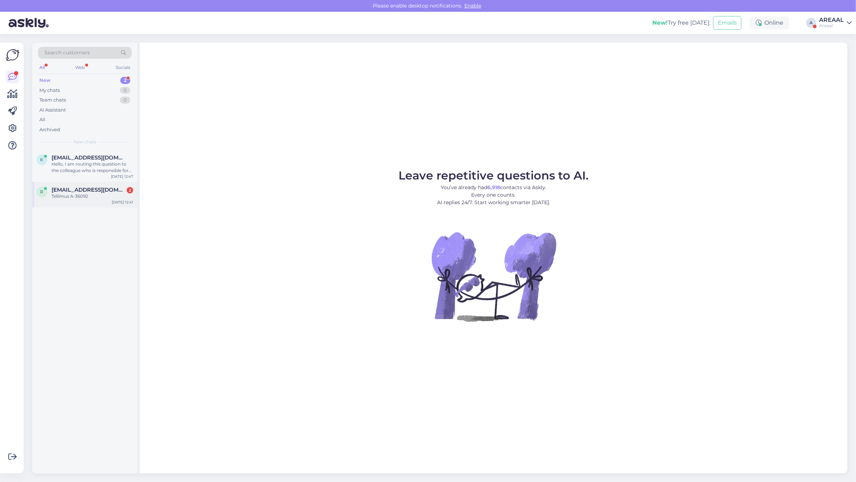
click at [126, 182] on div "r [EMAIL_ADDRESS][DOMAIN_NAME] 2 Tellimus A-36092 [DATE] 12:41" at bounding box center [84, 195] width 105 height 26
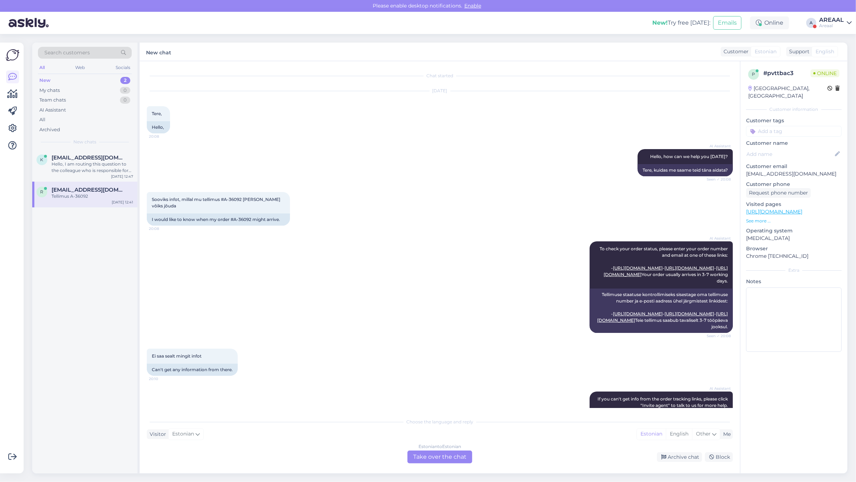
scroll to position [374, 0]
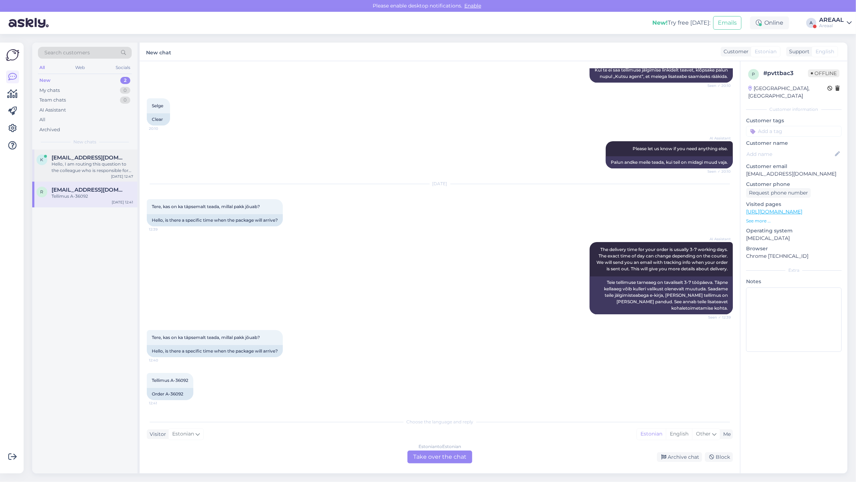
click at [111, 165] on div "Hello, I am routing this question to the colleague who is responsible for this …" at bounding box center [93, 167] width 82 height 13
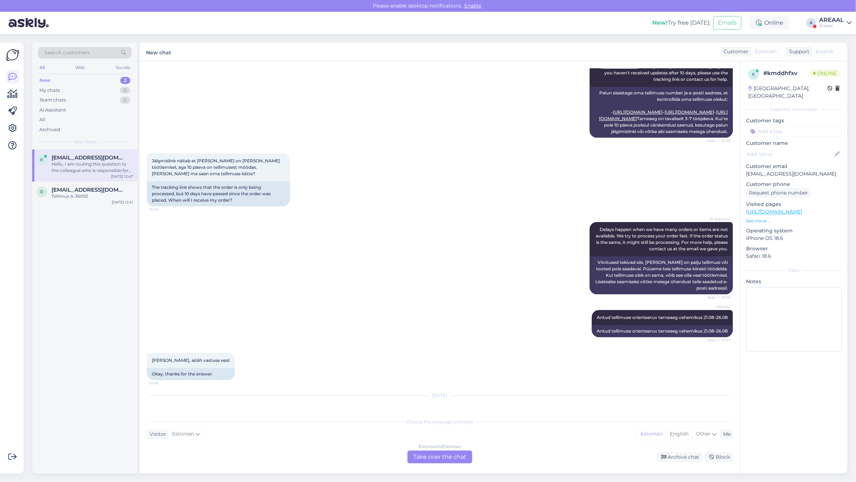
scroll to position [286, 0]
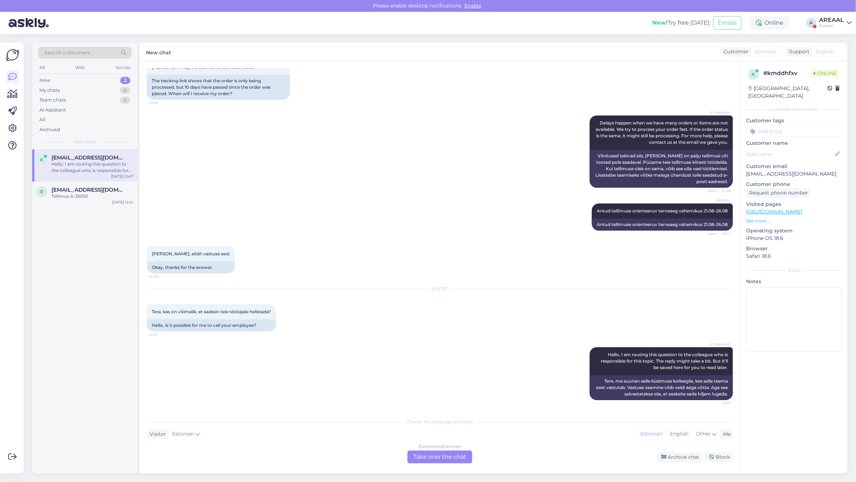
click at [444, 457] on div "Estonian to Estonian Take over the chat" at bounding box center [439, 457] width 65 height 13
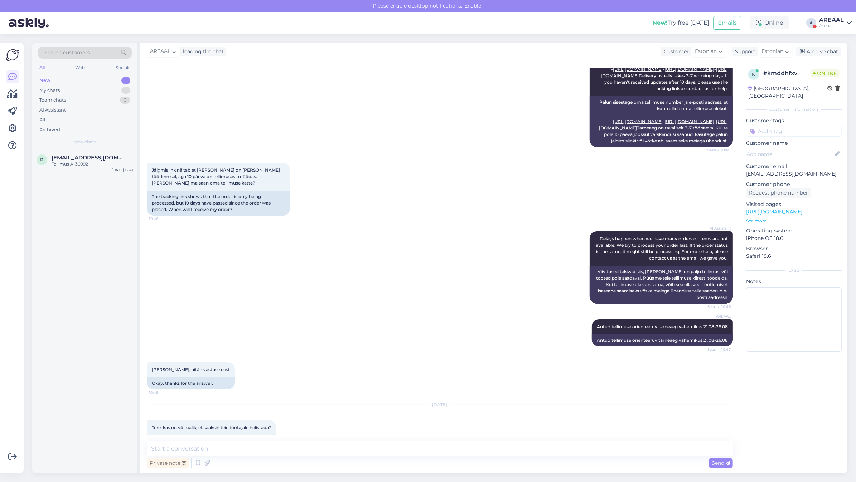
scroll to position [0, 0]
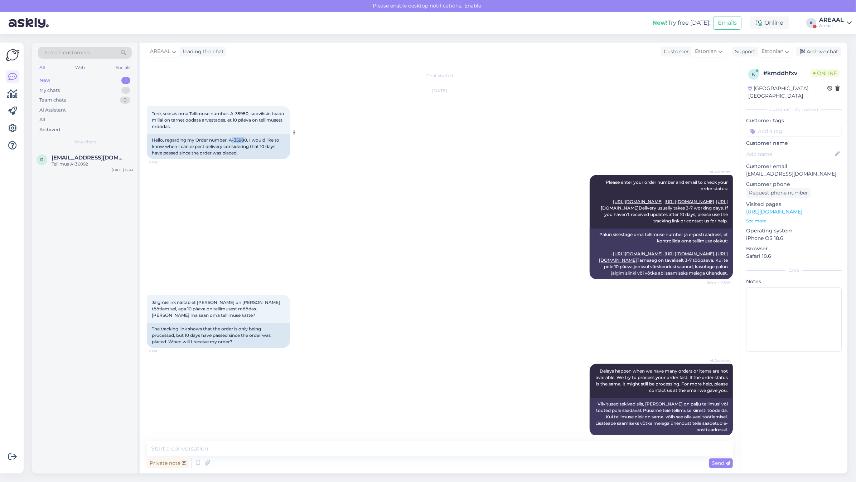
drag, startPoint x: 245, startPoint y: 138, endPoint x: 231, endPoint y: 138, distance: 14.0
click at [231, 138] on div "Hello, regarding my Order number: A-35980, I would like to know when I can expe…" at bounding box center [218, 146] width 143 height 25
drag, startPoint x: 230, startPoint y: 138, endPoint x: 248, endPoint y: 138, distance: 17.9
click at [248, 138] on div "Hello, regarding my Order number: A-35980, I would like to know when I can expe…" at bounding box center [218, 146] width 143 height 25
copy div "A-35980,"
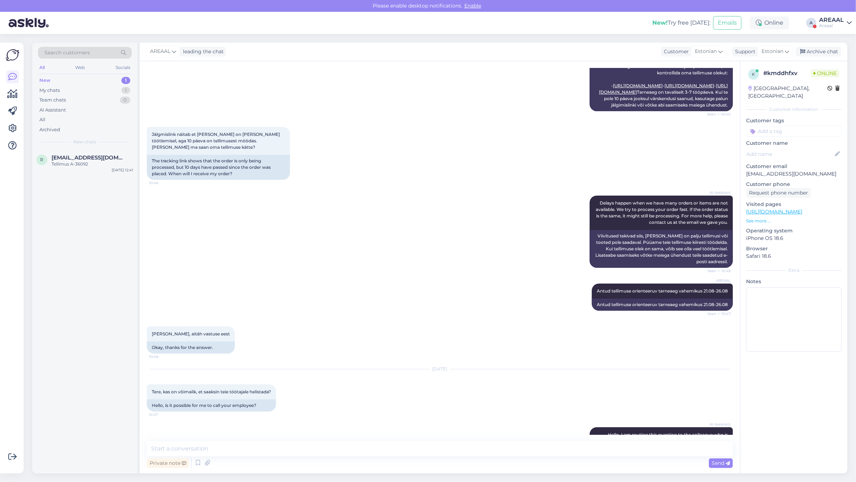
scroll to position [259, 0]
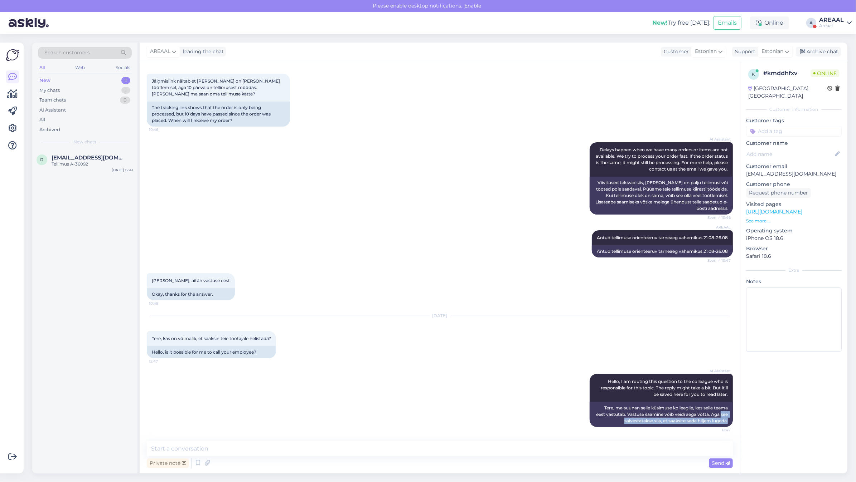
click at [410, 439] on div "Chat started Aug 18 2025 Tere, seoses oma Tellimuse number: A-35980, sooviksin …" at bounding box center [440, 267] width 600 height 413
click at [420, 460] on div "Private note Send" at bounding box center [440, 464] width 586 height 14
click at [421, 453] on textarea at bounding box center [440, 449] width 586 height 15
type textarea "Telefoniteenindus on suletud alates 2025 jaanuarist"
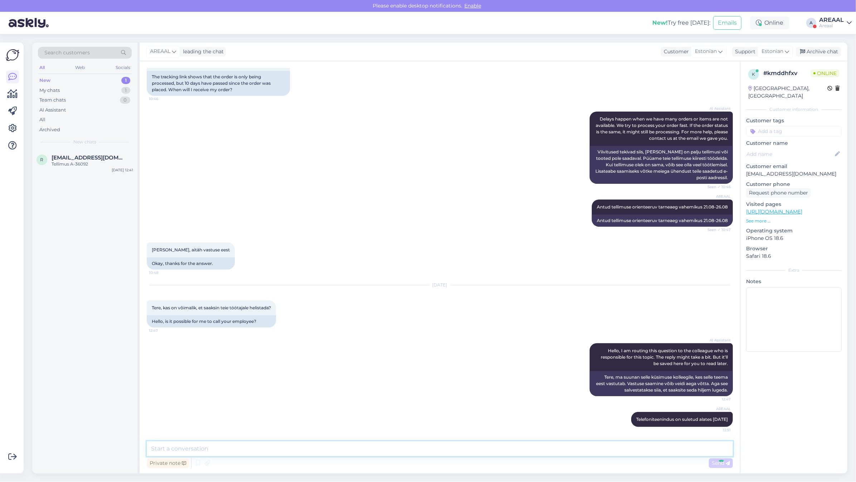
scroll to position [290, 0]
type textarea "Kui teil on tellimuse kohta küsimus, siis palun saatke kiri info@areaal.ee"
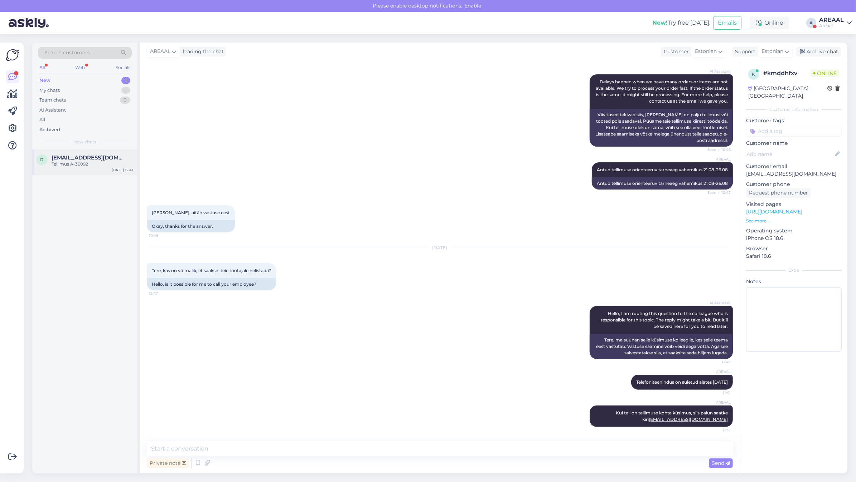
click at [88, 155] on span "[EMAIL_ADDRESS][DOMAIN_NAME]" at bounding box center [89, 158] width 74 height 6
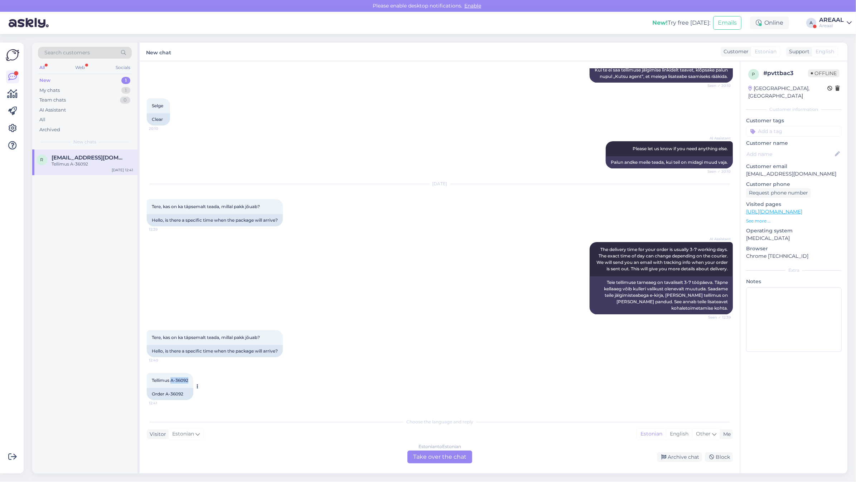
drag, startPoint x: 183, startPoint y: 380, endPoint x: 171, endPoint y: 380, distance: 12.2
click at [171, 380] on div "Tellimus A-36092 12:41" at bounding box center [170, 380] width 47 height 15
copy span "A-36092"
click at [404, 437] on div "Visitor Estonian Me Estonian English Other" at bounding box center [440, 435] width 586 height 10
click at [427, 453] on div "Estonian to Estonian Take over the chat" at bounding box center [439, 457] width 65 height 13
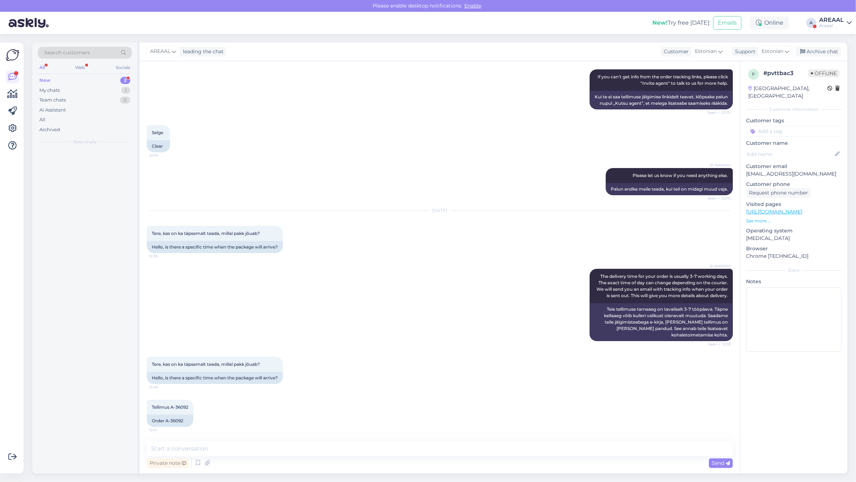
scroll to position [347, 0]
click at [434, 453] on textarea at bounding box center [440, 449] width 586 height 15
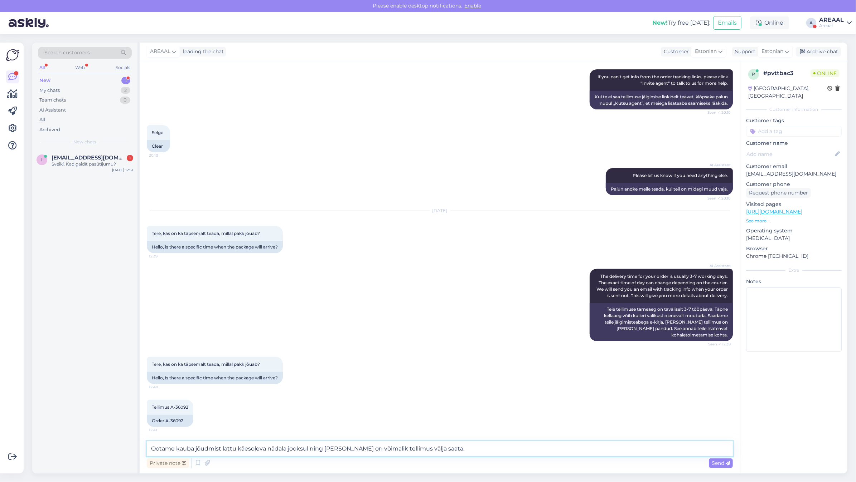
click at [192, 449] on textarea "Ootame kauba jõudmist lattu käesoleva nädala jooksul ning peale seda on võimali…" at bounding box center [440, 449] width 586 height 15
click at [184, 448] on textarea "Ootame kauba jõudmist lattu käesoleva nädala jooksul ning peale seda on võimali…" at bounding box center [440, 449] width 586 height 15
type textarea "Ootame toote jõudmist lattu käesoleva nädala jooksul ning peale seda on võimali…"
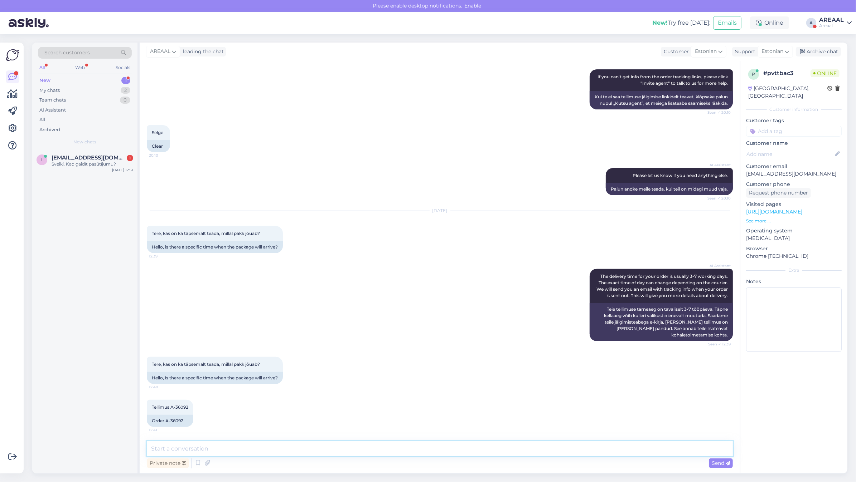
scroll to position [385, 0]
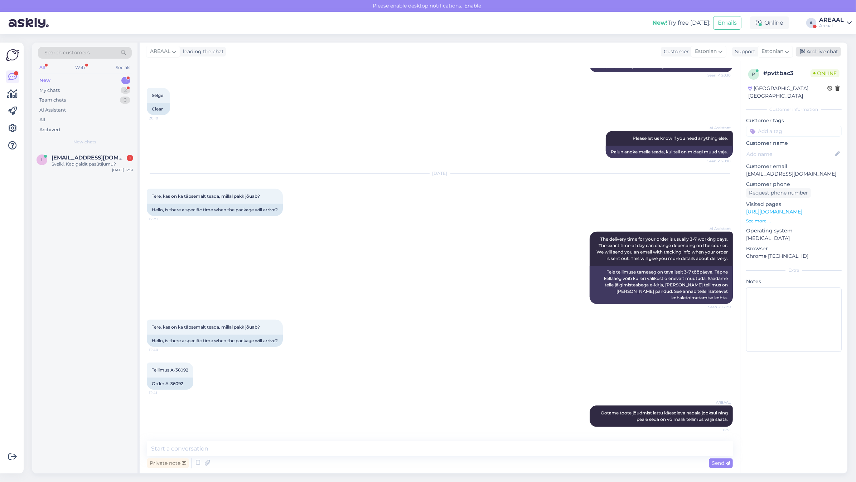
click at [824, 47] on div "Archive chat" at bounding box center [817, 52] width 45 height 10
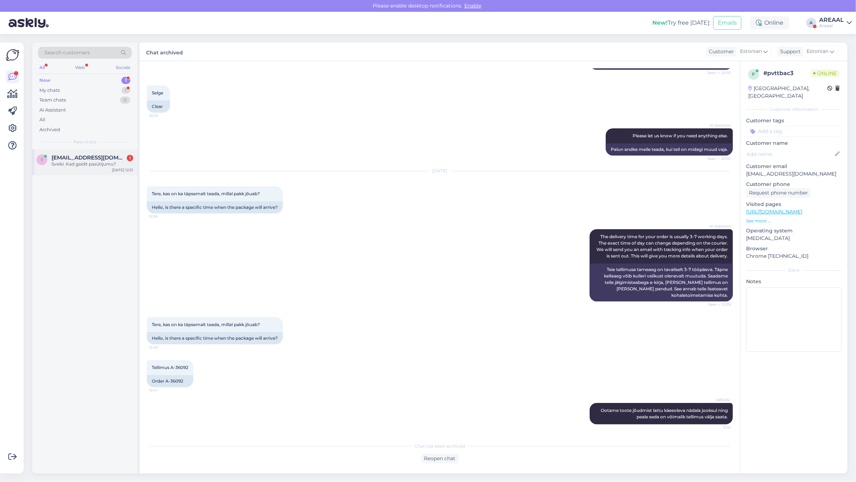
click at [108, 153] on div "i ivars.cibulis@gmail.com 1 Sveiki. Kad gaidīt pasūtījumu? Aug 27 12:51" at bounding box center [84, 163] width 105 height 26
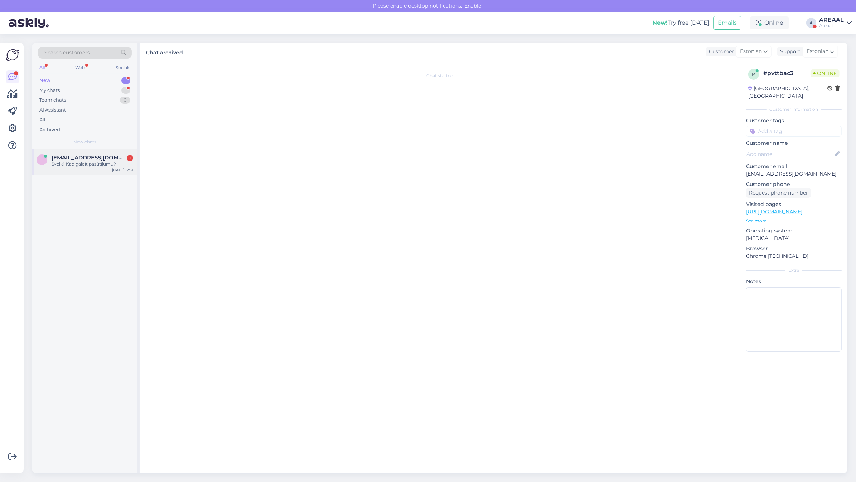
scroll to position [0, 0]
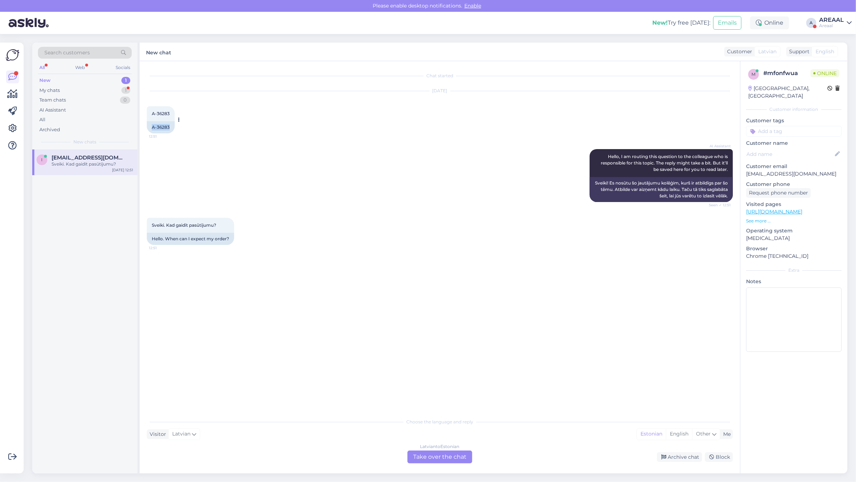
drag, startPoint x: 169, startPoint y: 129, endPoint x: 151, endPoint y: 128, distance: 17.2
click at [151, 128] on div "A-36283" at bounding box center [161, 127] width 28 height 12
copy div "A-36283"
click at [465, 454] on div "Latvian to Estonian Take over the chat" at bounding box center [439, 457] width 65 height 13
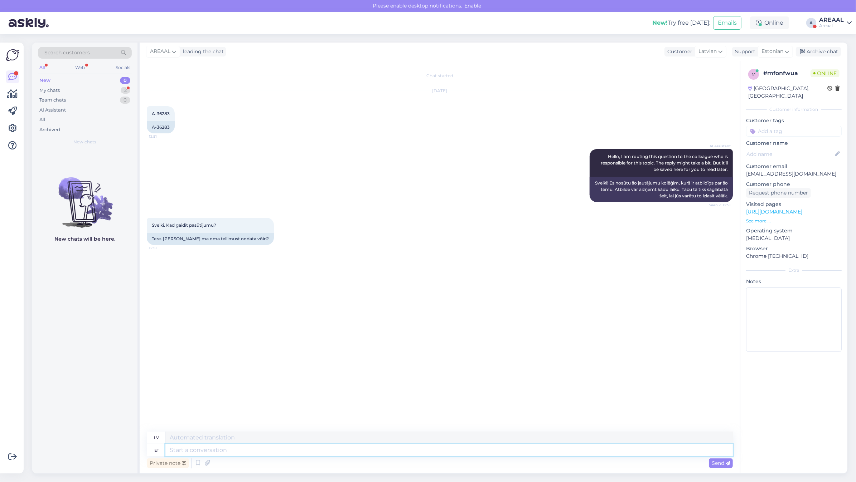
click at [460, 454] on textarea at bounding box center [448, 450] width 567 height 12
type textarea "Orienteeruv ta"
type textarea "Orientēšanās"
type textarea "Orienteeruv tarneaeg va"
type textarea "Paredzamais piegādes laiks"
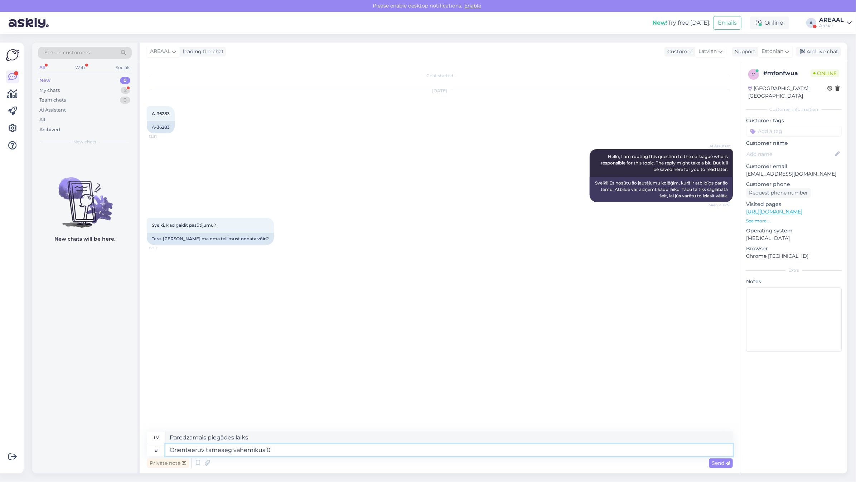
type textarea "Orienteeruv tarneaeg vahemikus 02"
type textarea "Paredzamais piegādes laiks diapazonā"
type textarea "Orienteeruv tarneaeg vahemikus 03-06 S"
type textarea "Paredzamais piegādes laiks no 03. līdz 06."
type textarea "Orienteeruv tarneaeg vahemikus [DATE]-[DATE]"
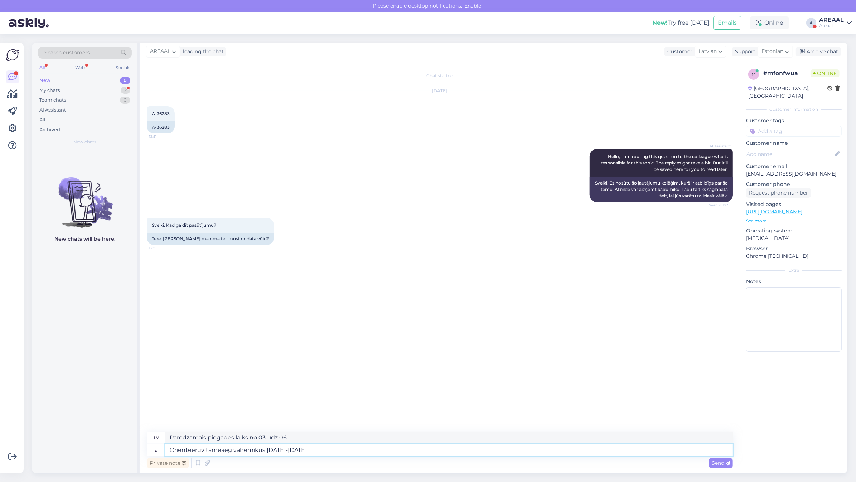
type textarea "Paredzamais piegādes laiks no 03. līdz 06. septembrim"
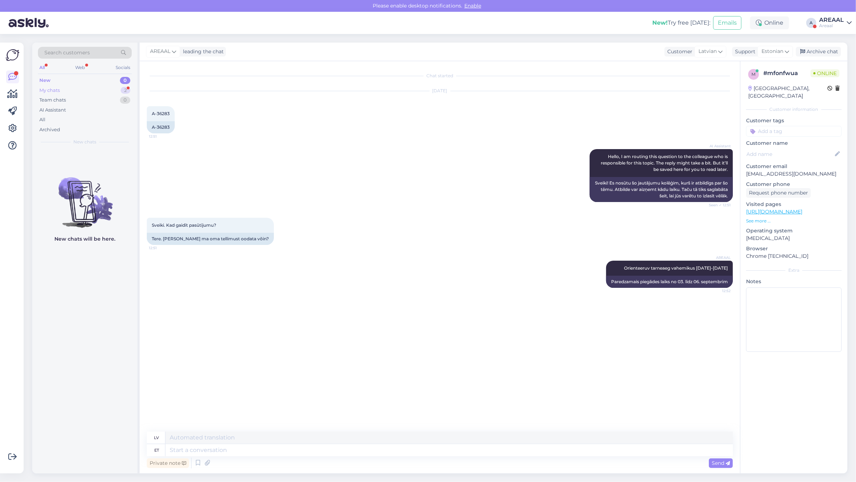
click at [98, 90] on div "My chats 2" at bounding box center [85, 91] width 94 height 10
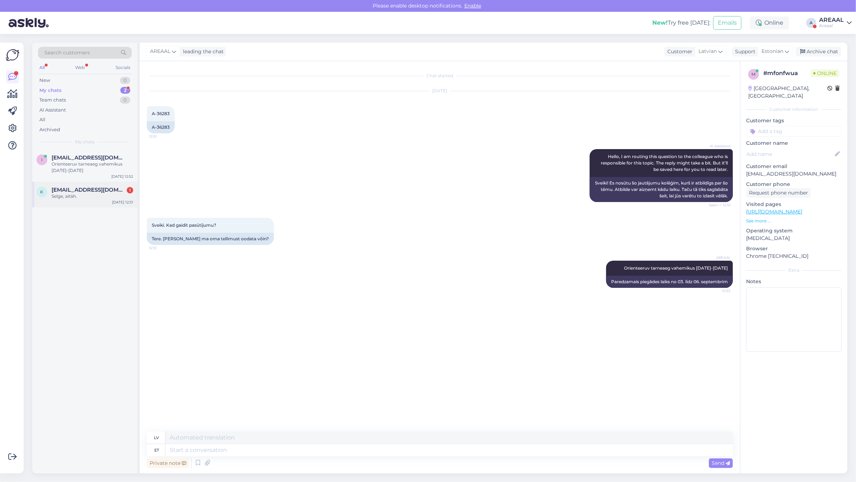
click at [113, 190] on span "[EMAIL_ADDRESS][DOMAIN_NAME]" at bounding box center [89, 190] width 74 height 6
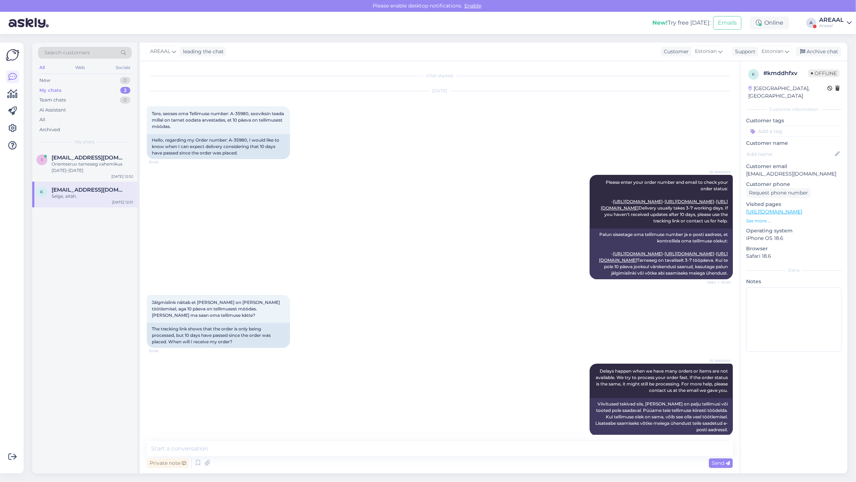
scroll to position [358, 0]
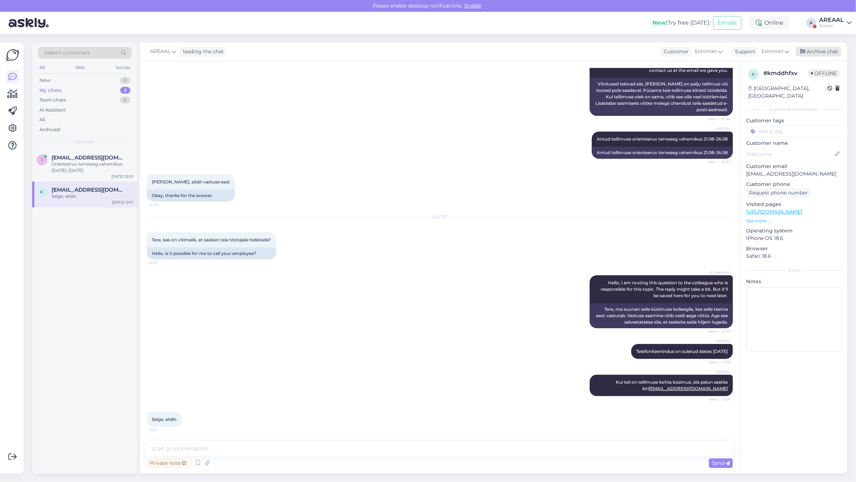
click at [818, 53] on div "Archive chat" at bounding box center [817, 52] width 45 height 10
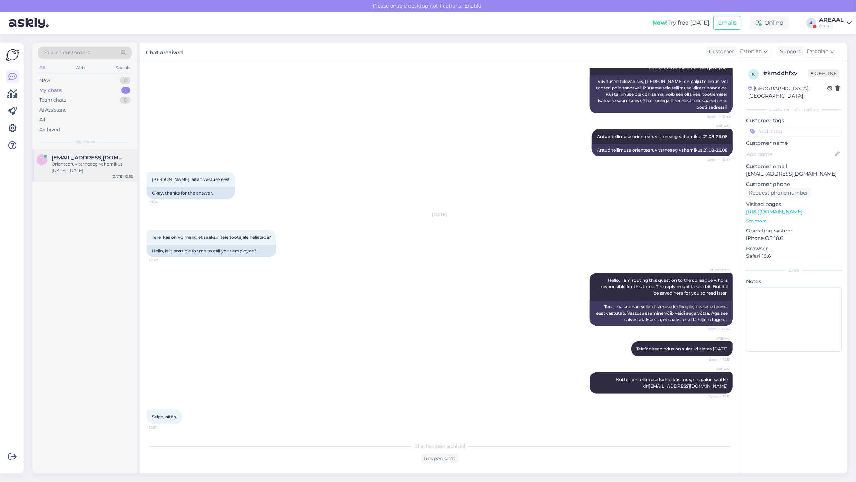
click at [99, 166] on div "Orienteeruv tarneaeg vahemikus [DATE]-[DATE]" at bounding box center [93, 167] width 82 height 13
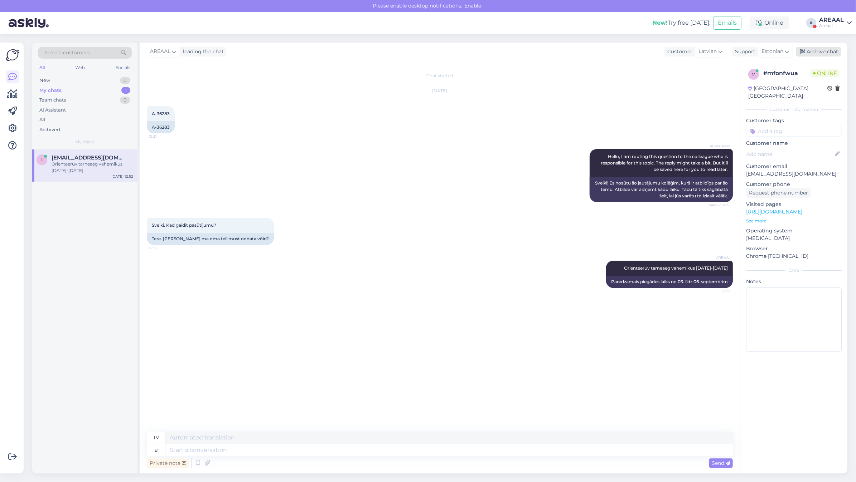
click at [817, 54] on div "Archive chat" at bounding box center [817, 52] width 45 height 10
click at [827, 25] on div "Areaal" at bounding box center [831, 26] width 25 height 6
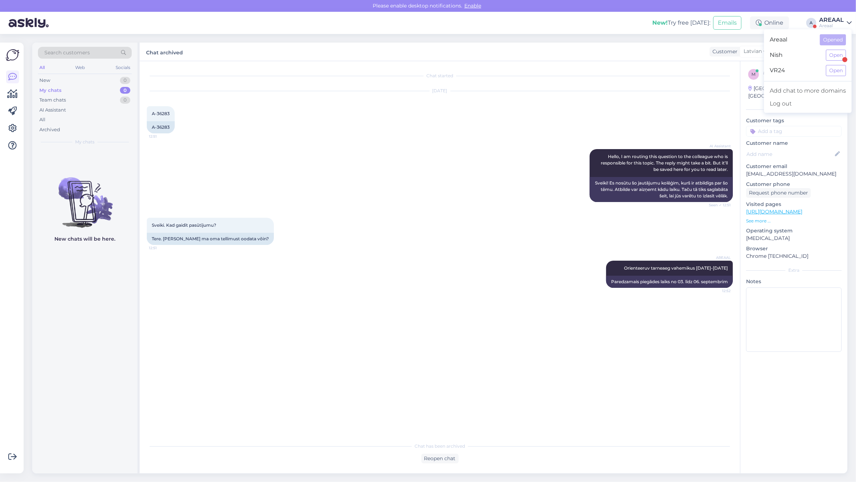
click at [840, 49] on div "Nish Open" at bounding box center [808, 55] width 88 height 15
click at [841, 51] on button "Open" at bounding box center [835, 55] width 20 height 11
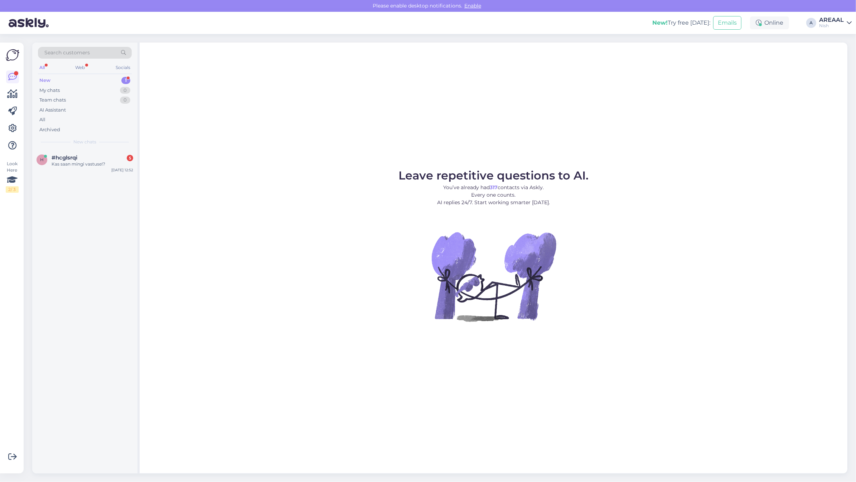
click at [114, 159] on div "#hcglsrqi 5" at bounding box center [93, 158] width 82 height 6
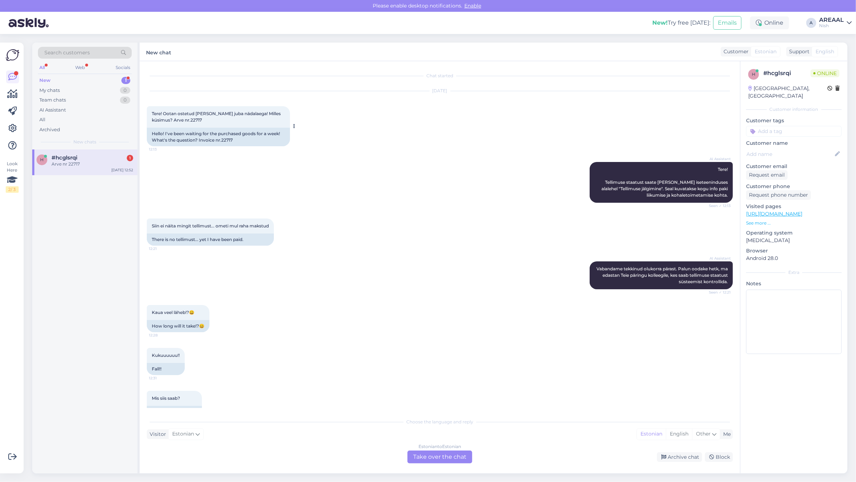
click at [224, 143] on div "Hello! I've been waiting for the purchased goods for a week! What's the questio…" at bounding box center [218, 137] width 143 height 19
copy div "22717"
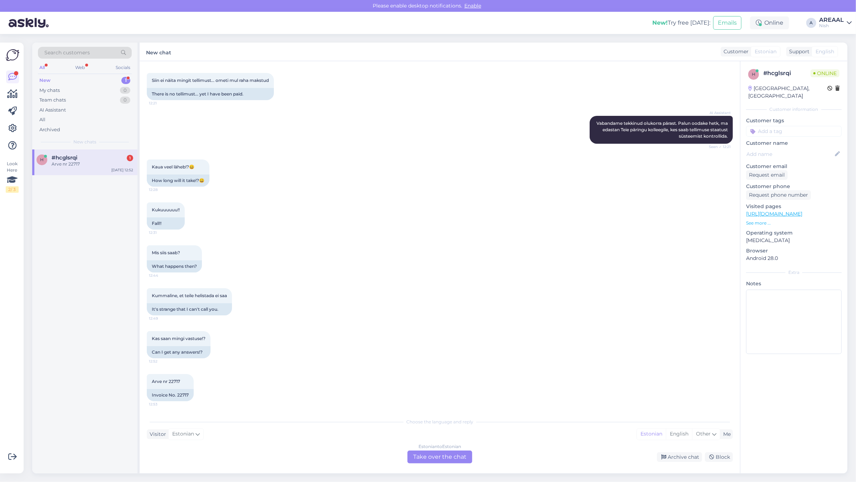
click at [448, 450] on div "Estonian to Estonian" at bounding box center [439, 447] width 43 height 6
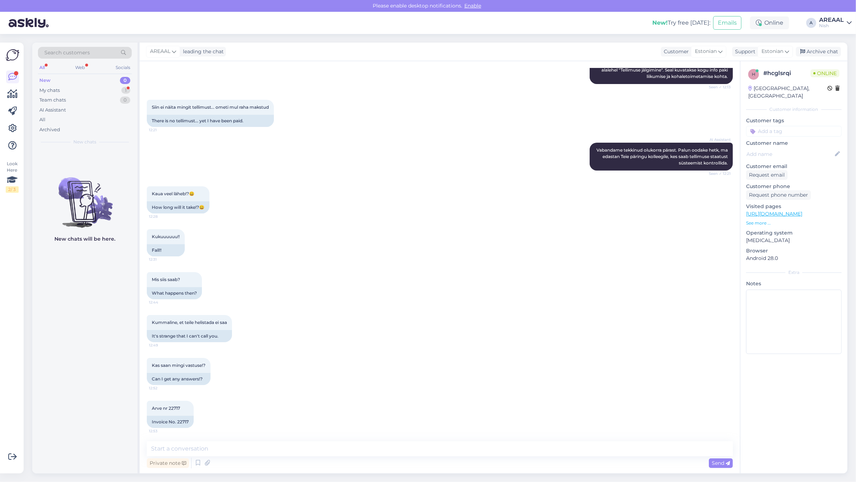
click at [430, 454] on textarea at bounding box center [440, 449] width 586 height 15
click at [554, 454] on textarea at bounding box center [440, 449] width 586 height 15
click at [557, 455] on textarea at bounding box center [440, 449] width 586 height 15
type textarea "Orienteeruv tarneaeg antud tootele on vahemikus 02.09 - 06.09"
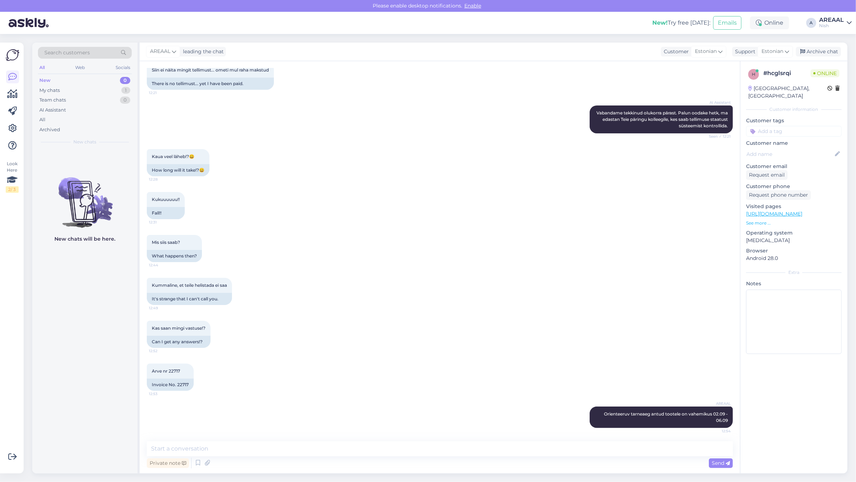
drag, startPoint x: 556, startPoint y: 439, endPoint x: 559, endPoint y: 445, distance: 6.8
click at [556, 439] on div "Chat started Aug 27 2025 Tere! Ootan ostetud kaupa juba nädalaega! Milles küsim…" at bounding box center [440, 267] width 600 height 413
drag, startPoint x: 559, startPoint y: 445, endPoint x: 565, endPoint y: 450, distance: 7.4
click at [560, 445] on textarea at bounding box center [440, 449] width 586 height 15
type textarea "Telefoniteenindus on suletud alates 2025 jaanuarist väikese arvu kõnede tõttu"
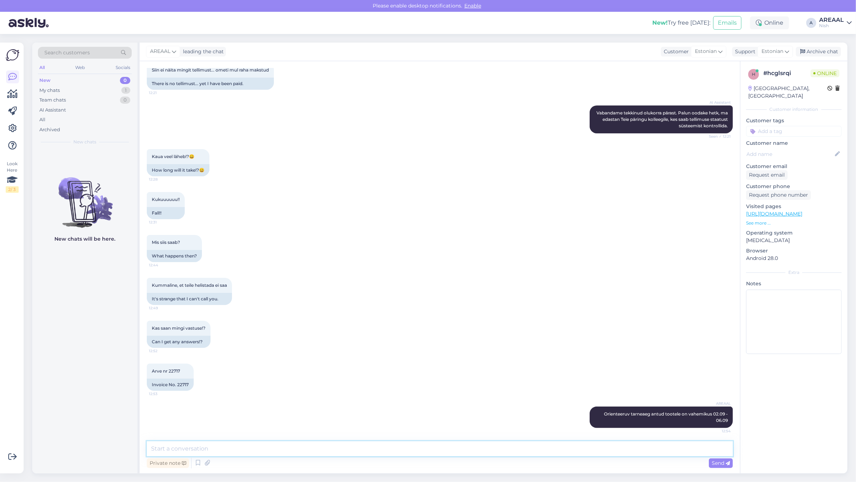
scroll to position [194, 0]
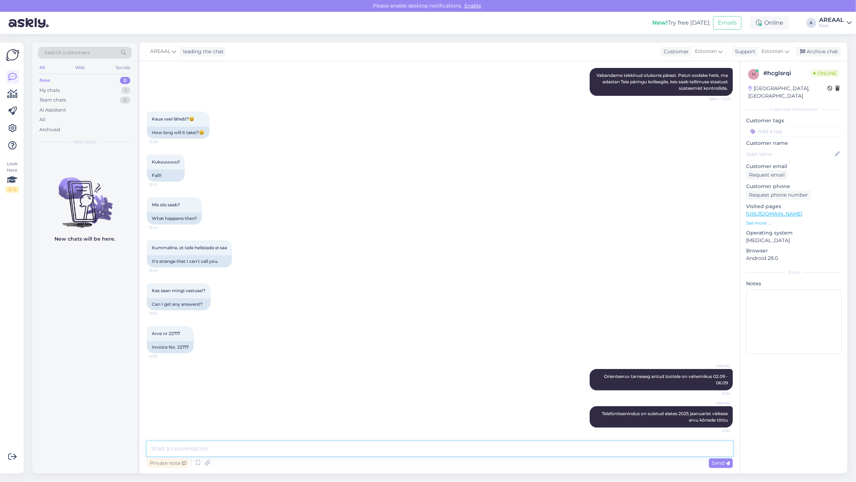
click at [564, 448] on textarea at bounding box center [440, 449] width 586 height 15
drag, startPoint x: 322, startPoint y: 221, endPoint x: 351, endPoint y: 215, distance: 29.2
click at [322, 221] on div "Mis siis saab? 12:44 What happens then?" at bounding box center [440, 211] width 586 height 43
click at [823, 49] on div "Archive chat" at bounding box center [817, 52] width 45 height 10
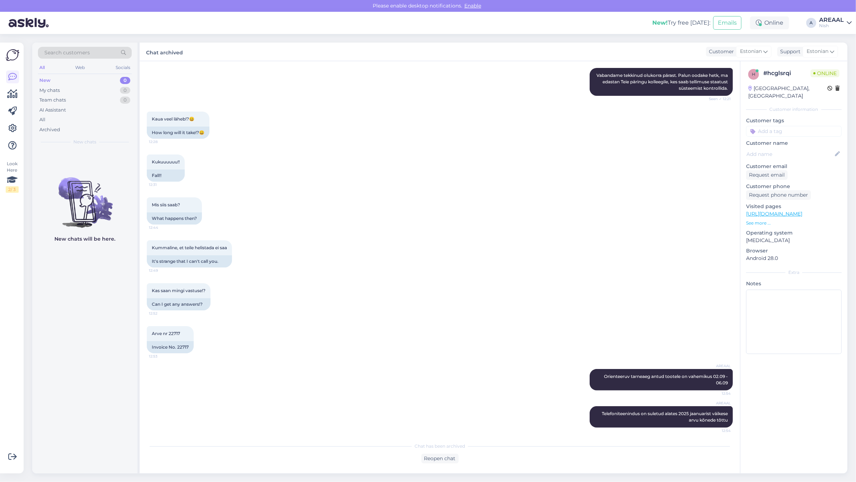
drag, startPoint x: 834, startPoint y: 19, endPoint x: 837, endPoint y: 29, distance: 10.0
click at [834, 19] on div "AREAAL" at bounding box center [831, 20] width 25 height 6
click at [838, 34] on button "Open" at bounding box center [835, 39] width 20 height 11
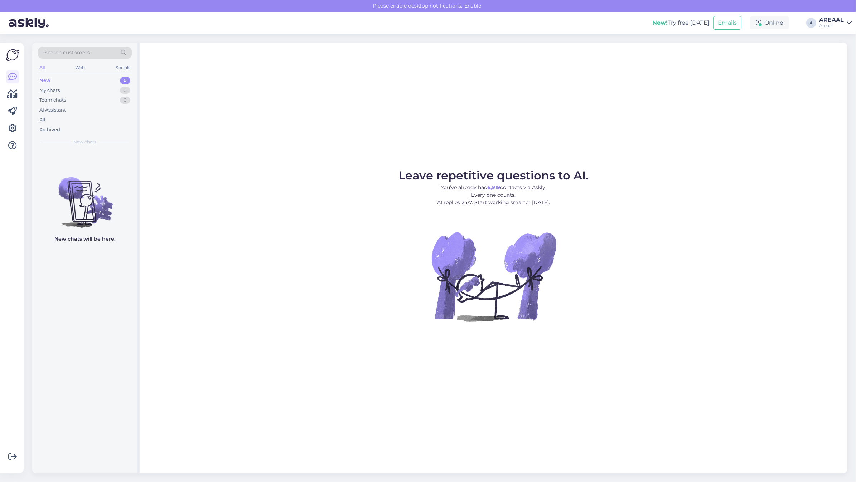
click at [419, 182] on figcaption "Leave repetitive questions to AI. You’ve already had 6,919 contacts via Askly. …" at bounding box center [493, 191] width 190 height 42
click at [70, 117] on div "All" at bounding box center [85, 120] width 94 height 10
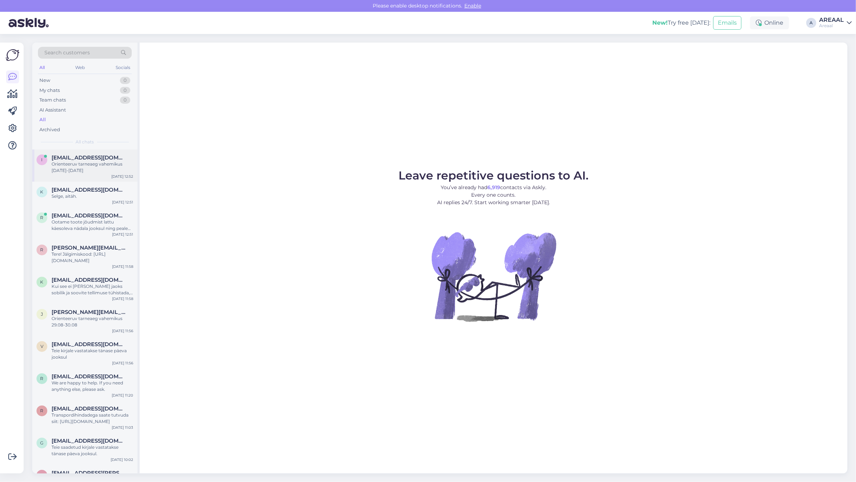
click at [83, 172] on div "Orienteeruv tarneaeg vahemikus 03-06 September" at bounding box center [93, 167] width 82 height 13
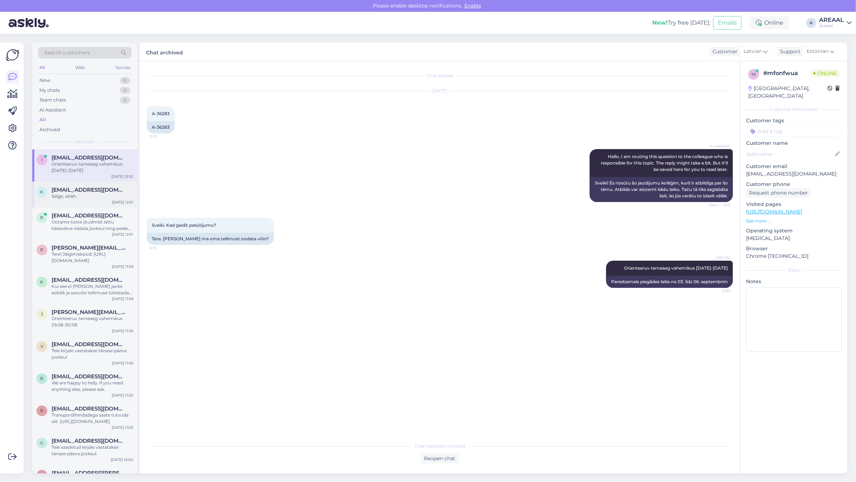
click at [82, 193] on div "Selge, aitäh." at bounding box center [93, 196] width 82 height 6
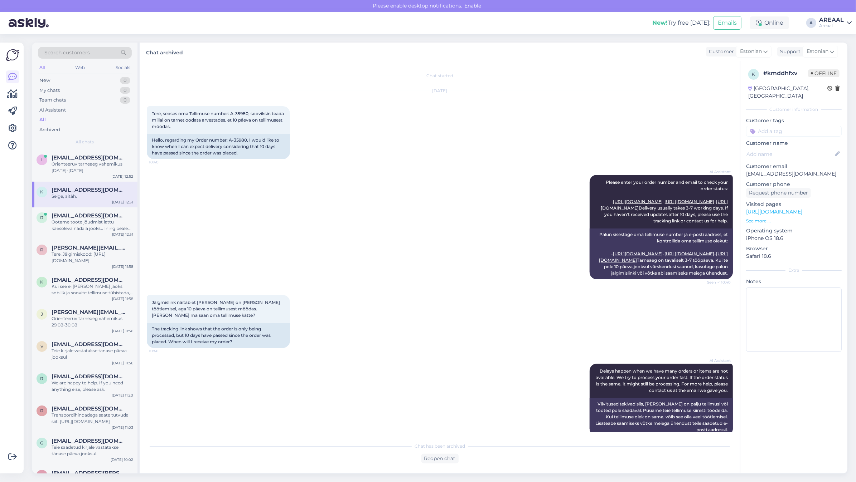
scroll to position [360, 0]
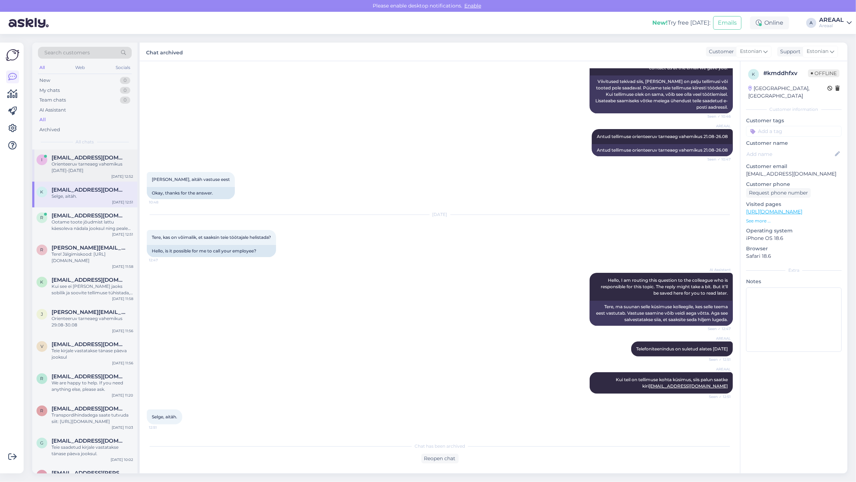
click at [96, 166] on div "Orienteeruv tarneaeg vahemikus 03-06 September" at bounding box center [93, 167] width 82 height 13
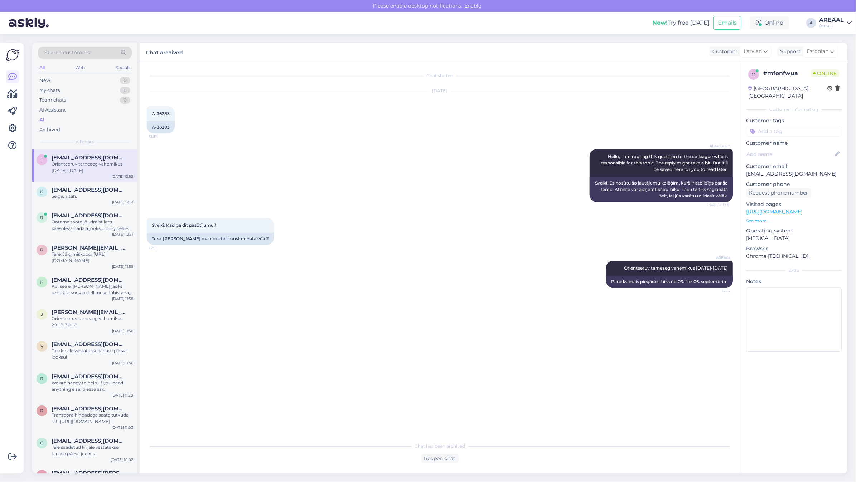
click at [833, 20] on div "AREAAL" at bounding box center [831, 20] width 25 height 6
click at [24, 226] on div "Get more Your checklist to get more value from Askly. Close Connect FB and IG m…" at bounding box center [14, 258] width 28 height 448
click at [96, 224] on div "Ootame toote jõudmist lattu käesoleva nädala jooksul ning peale seda on võimali…" at bounding box center [93, 225] width 82 height 13
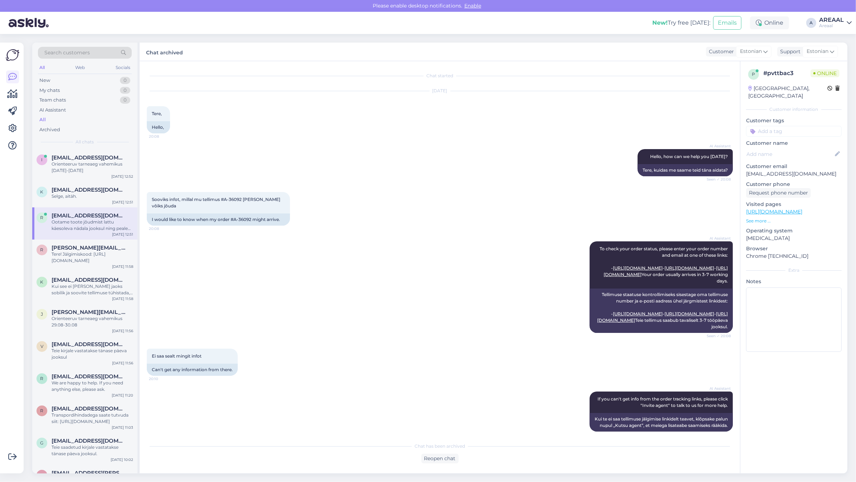
scroll to position [387, 0]
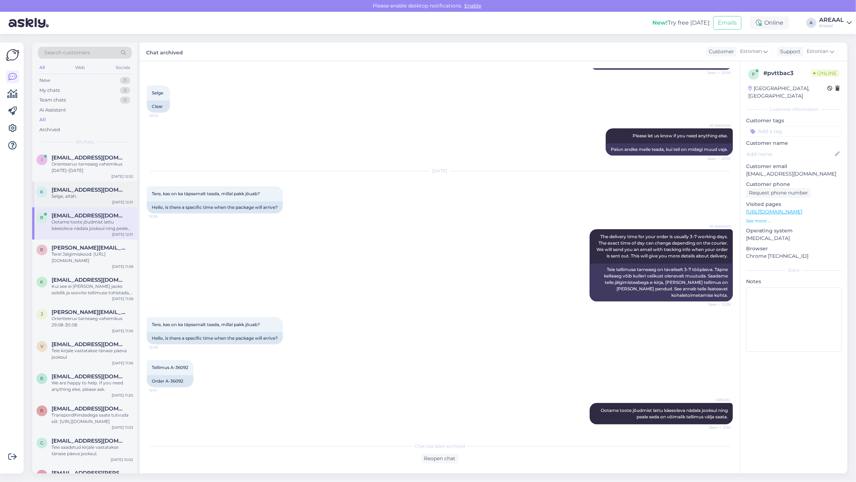
click at [99, 192] on span "[EMAIL_ADDRESS][DOMAIN_NAME]" at bounding box center [89, 190] width 74 height 6
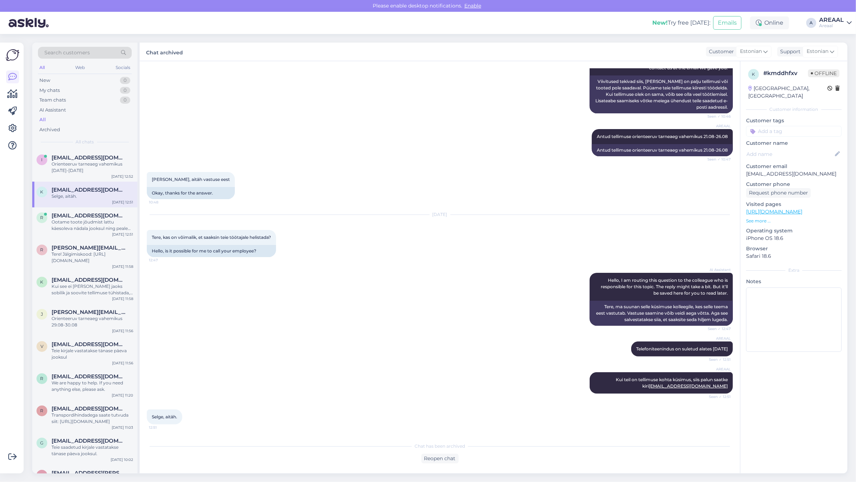
scroll to position [360, 0]
click at [100, 161] on div "Orienteeruv tarneaeg vahemikus 03-06 September" at bounding box center [93, 167] width 82 height 13
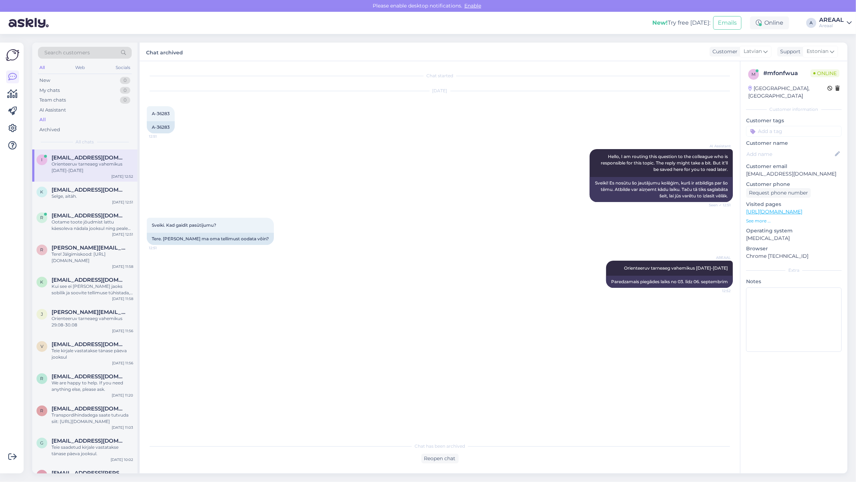
click at [825, 28] on div "Areaal" at bounding box center [831, 26] width 25 height 6
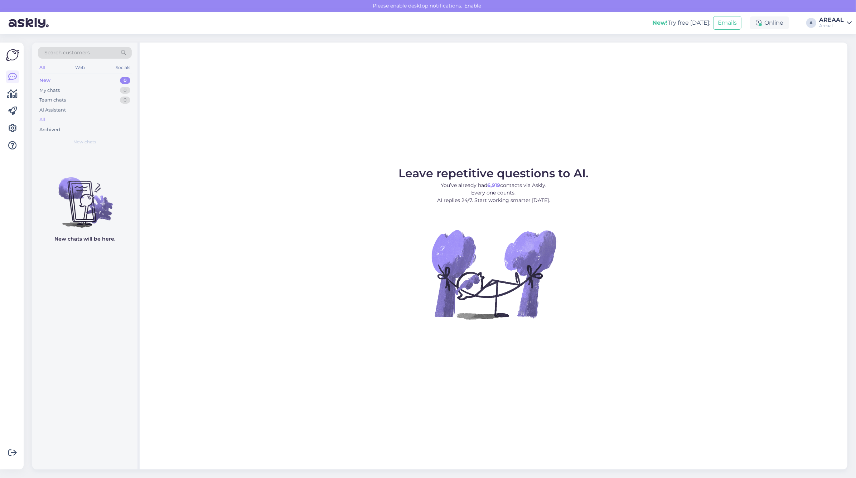
click at [74, 121] on div "All" at bounding box center [85, 120] width 94 height 10
click at [69, 117] on div "All" at bounding box center [85, 120] width 94 height 10
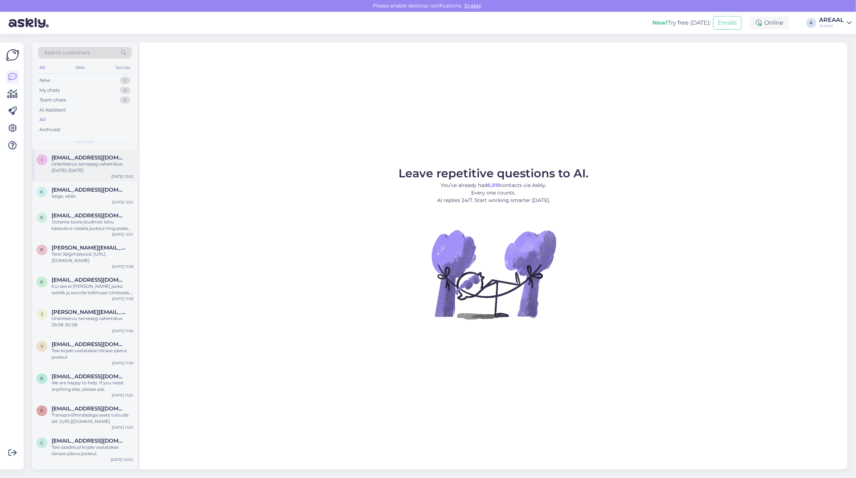
click at [77, 159] on span "[EMAIL_ADDRESS][DOMAIN_NAME]" at bounding box center [89, 158] width 74 height 6
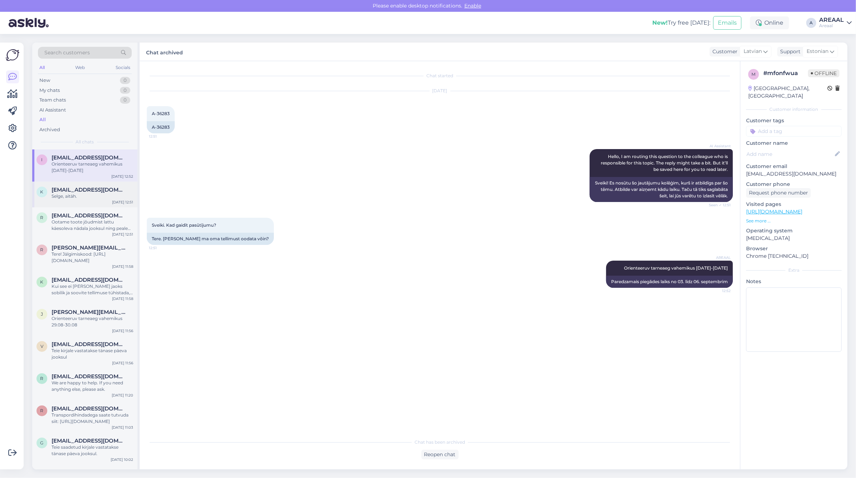
click at [87, 194] on div "Selge, aitäh." at bounding box center [93, 196] width 82 height 6
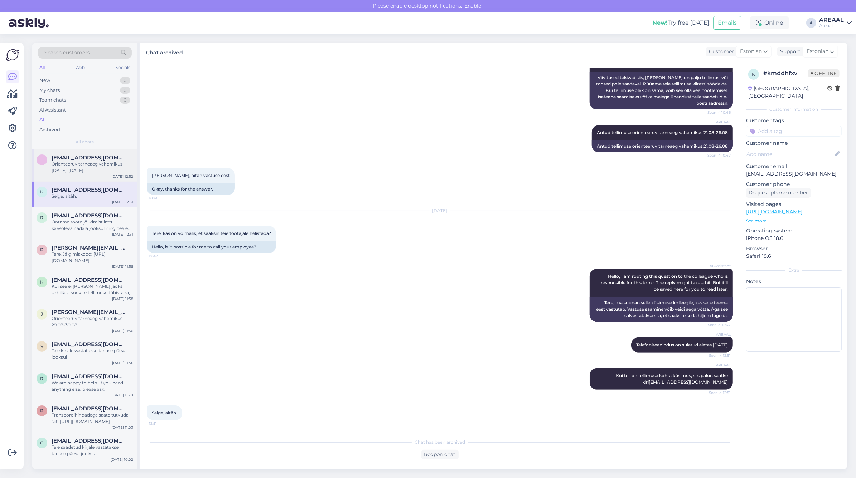
click at [98, 176] on div "i ivars.cibulis@gmail.com Orienteeruv tarneaeg vahemikus 03-06 September Aug 27…" at bounding box center [84, 166] width 105 height 32
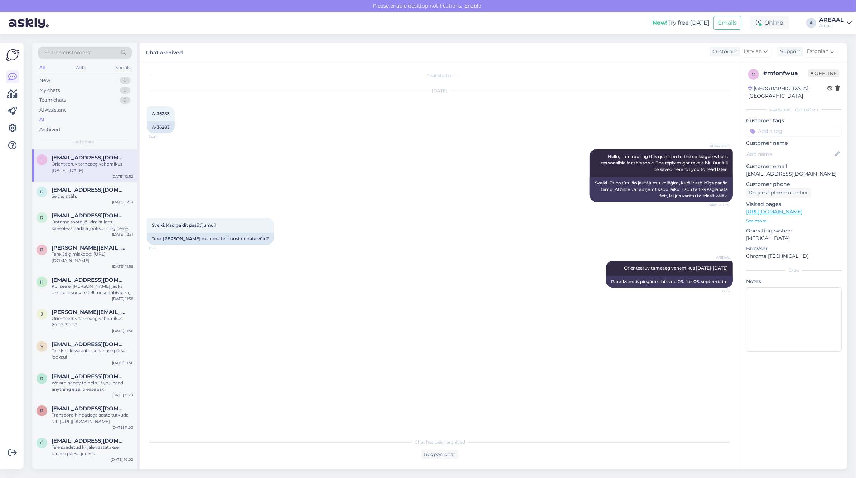
click at [434, 158] on div "AI Assistant Hello, I am routing this question to the colleague who is responsi…" at bounding box center [440, 175] width 586 height 69
click at [297, 226] on div "Sveiki. Kad gaidīt pasūtījumu? 12:51 Tere. Millal ma oma tellimust oodata võin?" at bounding box center [440, 231] width 586 height 43
click at [541, 117] on div "Aug 27 2025 A-36283 12:51 A-36283" at bounding box center [440, 112] width 586 height 58
drag, startPoint x: 253, startPoint y: 217, endPoint x: 252, endPoint y: 209, distance: 7.6
click at [253, 215] on div "Sveiki. Kad gaidīt pasūtījumu? 12:51 Tere. Millal ma oma tellimust oodata võin?" at bounding box center [440, 231] width 586 height 43
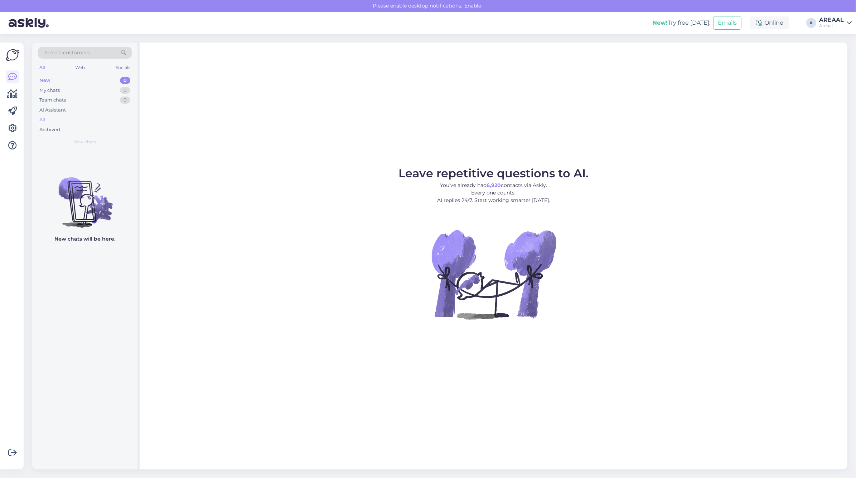
click at [80, 119] on div "All" at bounding box center [85, 120] width 94 height 10
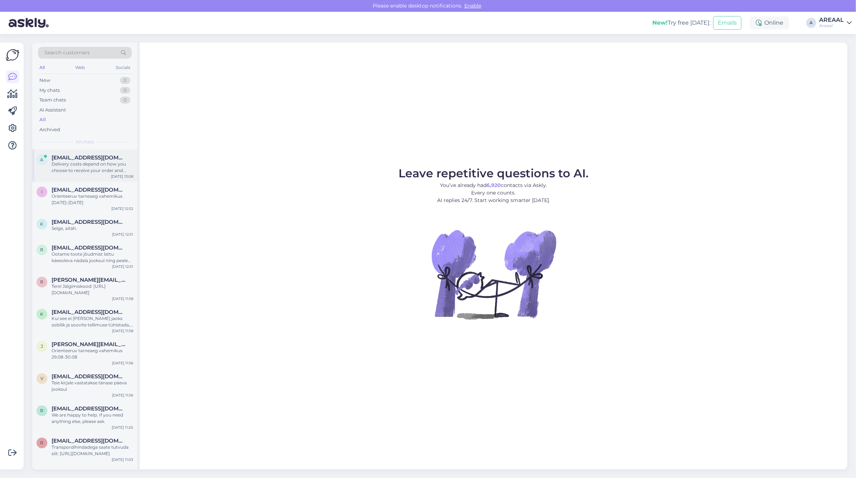
click at [79, 158] on span "[EMAIL_ADDRESS][DOMAIN_NAME]" at bounding box center [89, 158] width 74 height 6
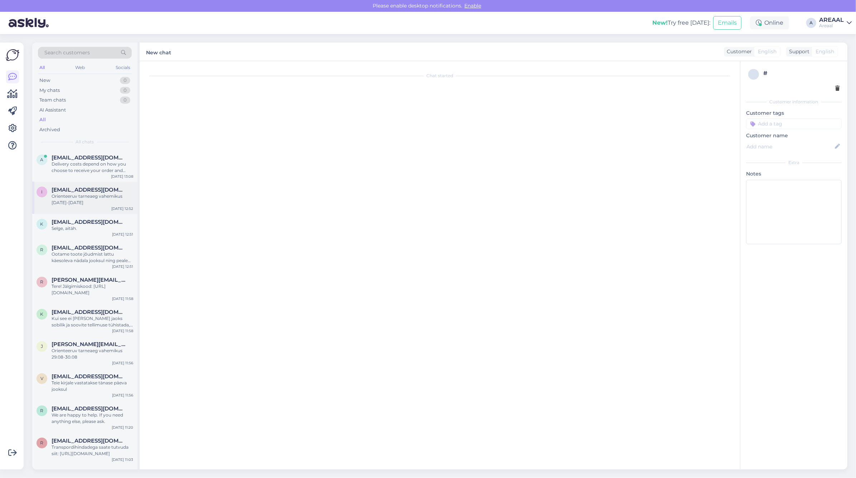
click at [97, 200] on div "Orienteeruv tarneaeg vahemikus [DATE]-[DATE]" at bounding box center [93, 199] width 82 height 13
click at [95, 169] on div "Delivery costs depend on how you choose to receive your order and how much it w…" at bounding box center [93, 167] width 82 height 13
click at [96, 261] on div "Ootame toote jõudmist lattu käesoleva nädala jooksul ning peale seda on võimali…" at bounding box center [93, 257] width 82 height 13
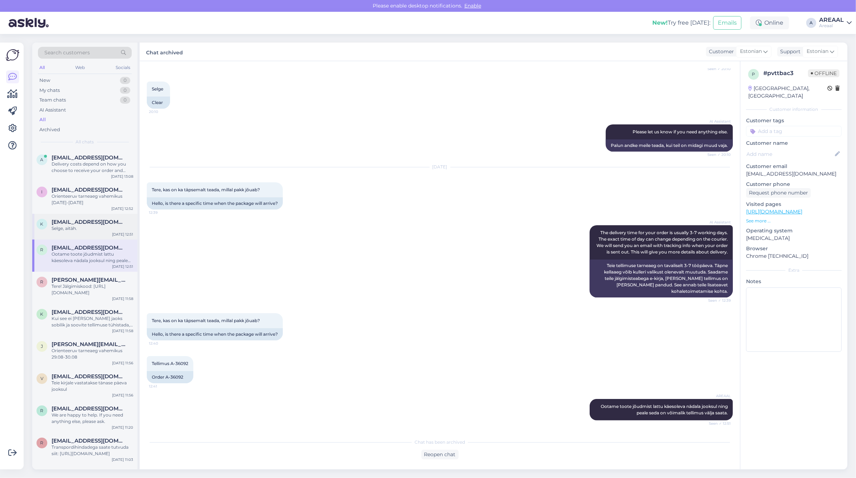
click at [88, 233] on div "k [EMAIL_ADDRESS][DOMAIN_NAME] Selge, aitäh. [DATE] 12:51" at bounding box center [84, 227] width 105 height 26
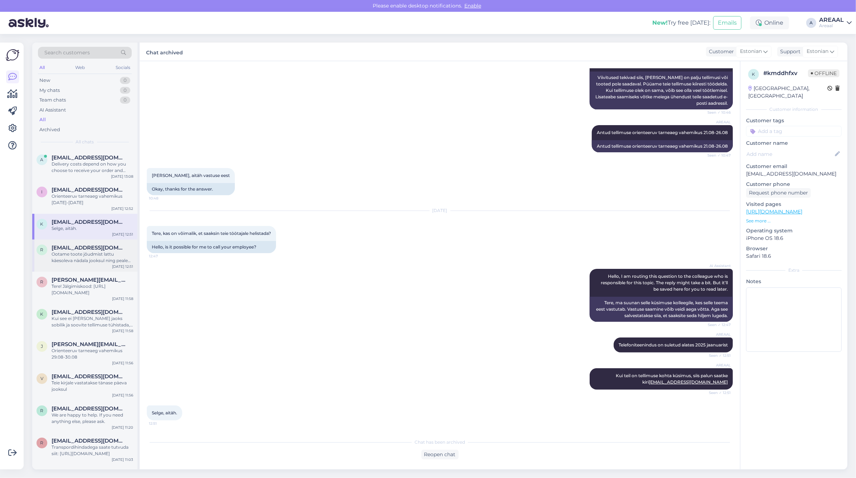
click at [88, 253] on div "Ootame toote jõudmist lattu käesoleva nädala jooksul ning peale seda on võimali…" at bounding box center [93, 257] width 82 height 13
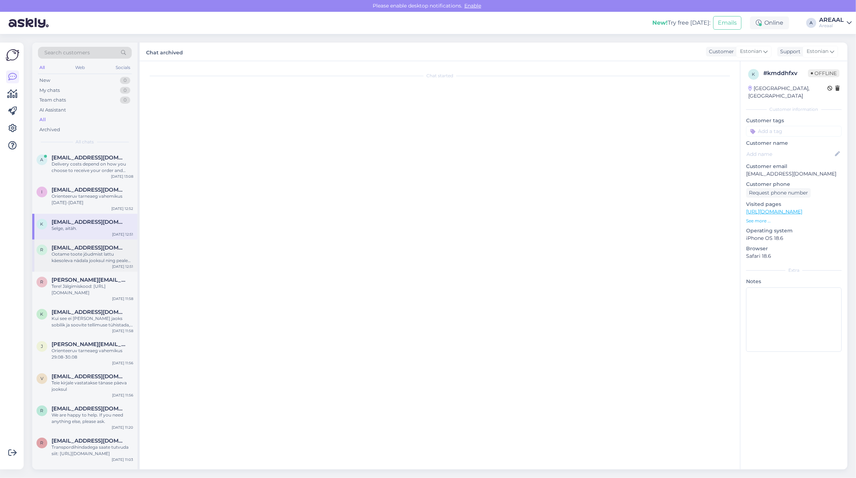
scroll to position [391, 0]
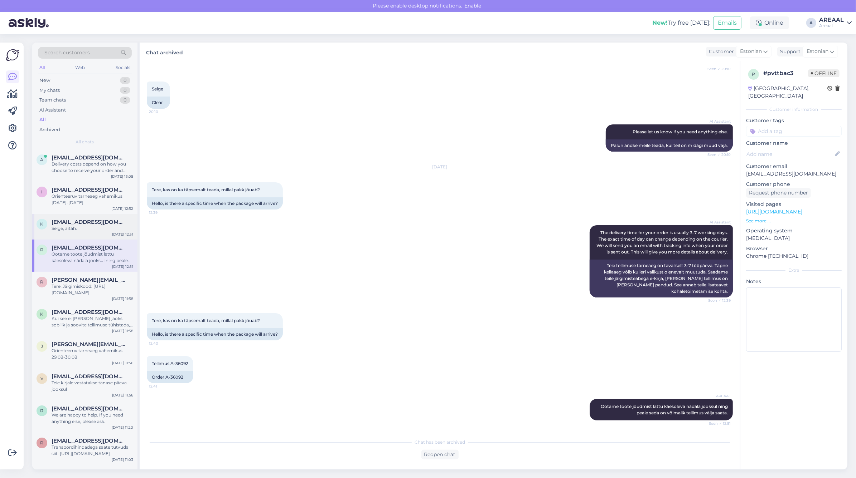
click at [69, 218] on div "k kaylajade2007@gmail.com Selge, aitäh. Aug 27 12:51" at bounding box center [84, 227] width 105 height 26
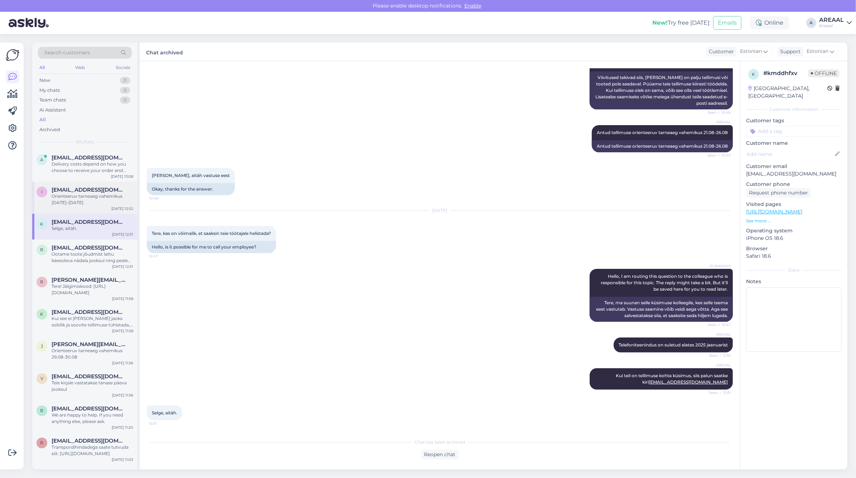
click at [73, 204] on div "Orienteeruv tarneaeg vahemikus [DATE]-[DATE]" at bounding box center [93, 199] width 82 height 13
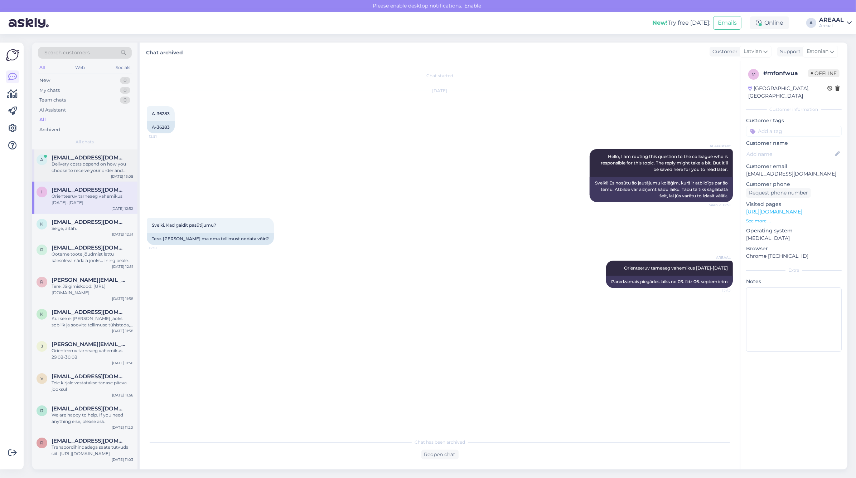
click at [99, 170] on div "Delivery costs depend on how you choose to receive your order and how much it w…" at bounding box center [93, 167] width 82 height 13
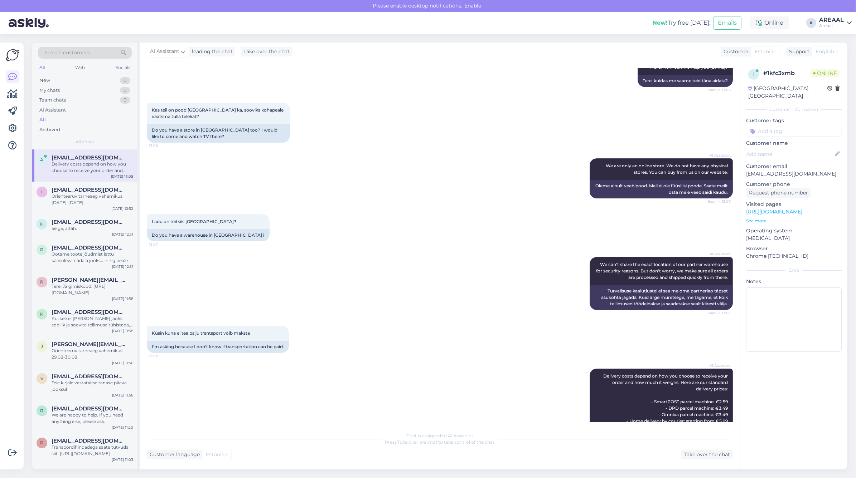
scroll to position [302, 0]
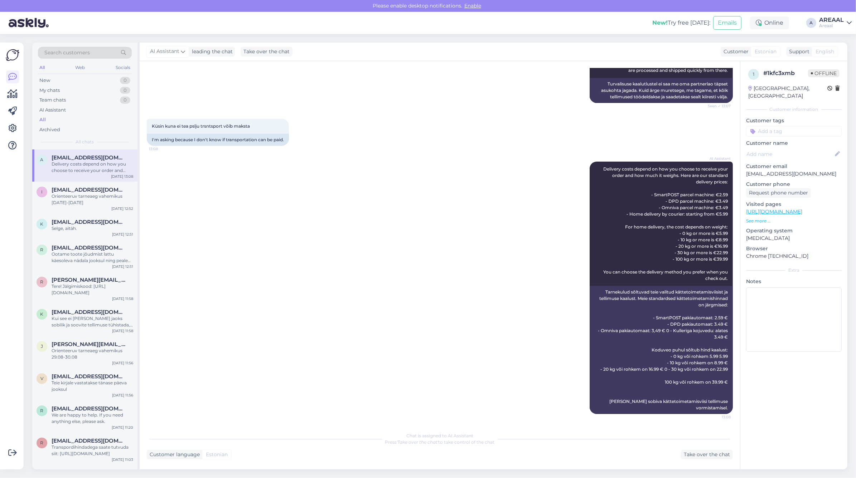
click at [379, 113] on div "Küsin kuna ei tea pslju trsntsport võib maksta 13:08 I'm asking because I don't…" at bounding box center [440, 132] width 586 height 43
click at [406, 210] on div "AI Assistant Delivery costs depend on how you choose to receive your order and …" at bounding box center [440, 288] width 586 height 268
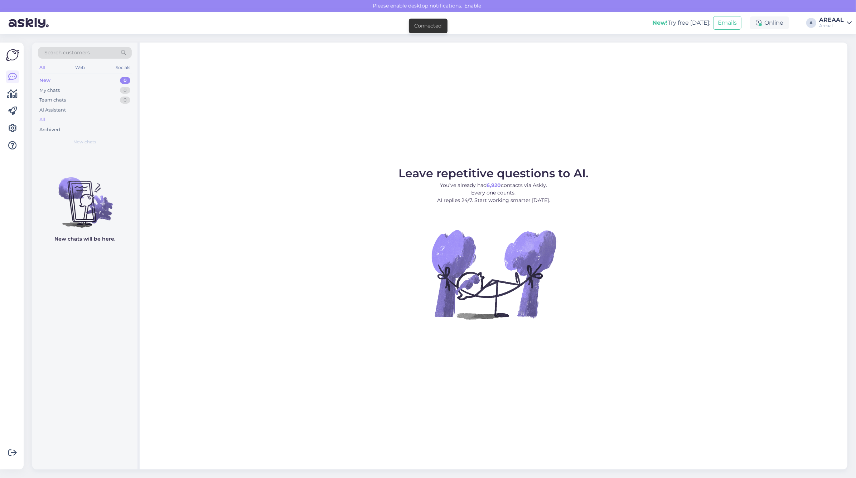
click at [72, 122] on div "All" at bounding box center [85, 120] width 94 height 10
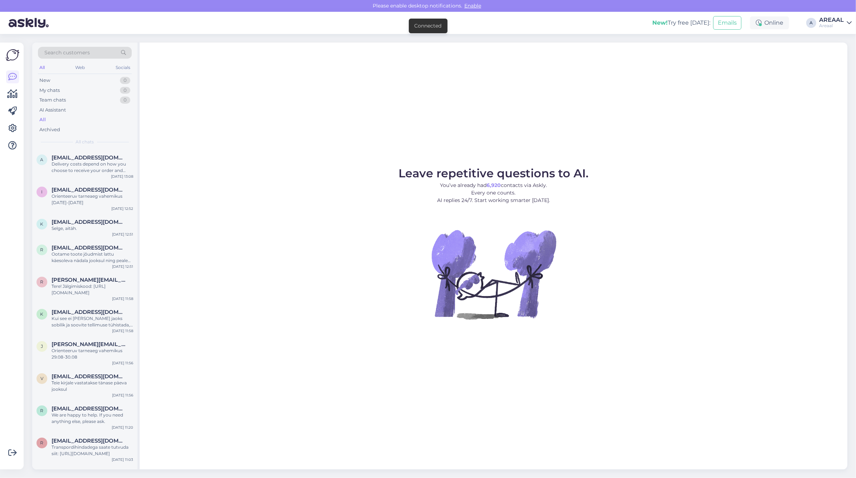
click at [844, 22] on link "AREAAL Areaal" at bounding box center [835, 22] width 33 height 11
click at [847, 48] on div "Nish Open" at bounding box center [808, 55] width 88 height 15
click at [845, 50] on button "Open" at bounding box center [835, 55] width 20 height 11
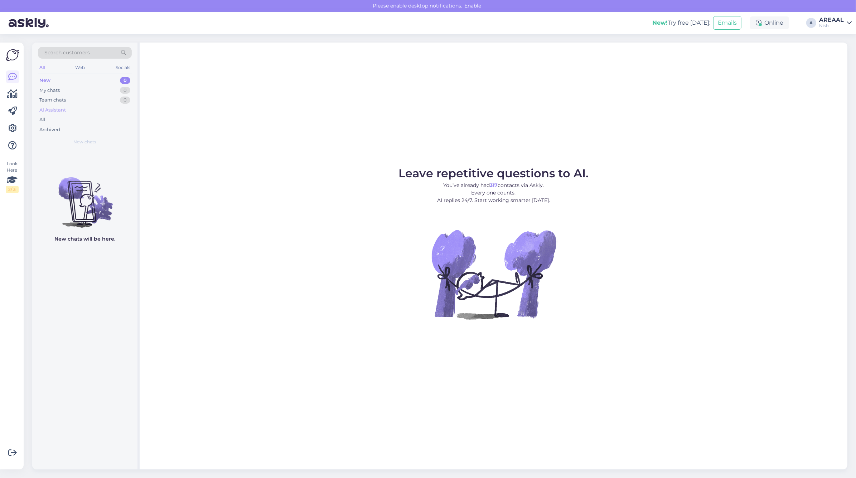
click at [91, 114] on div "AI Assistant" at bounding box center [85, 110] width 94 height 10
click at [92, 117] on div "All" at bounding box center [85, 120] width 94 height 10
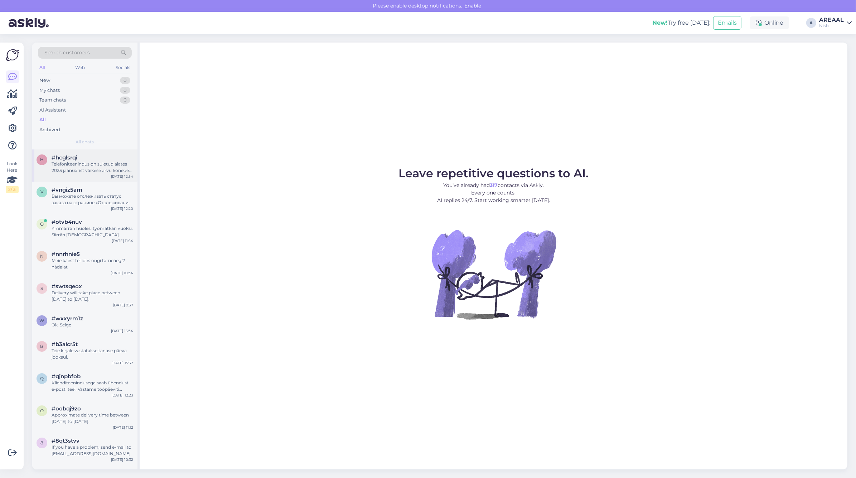
click at [108, 172] on div "Telefoniteenindus on suletud alates 2025 jaanuarist väikese arvu kõnede tõttu" at bounding box center [93, 167] width 82 height 13
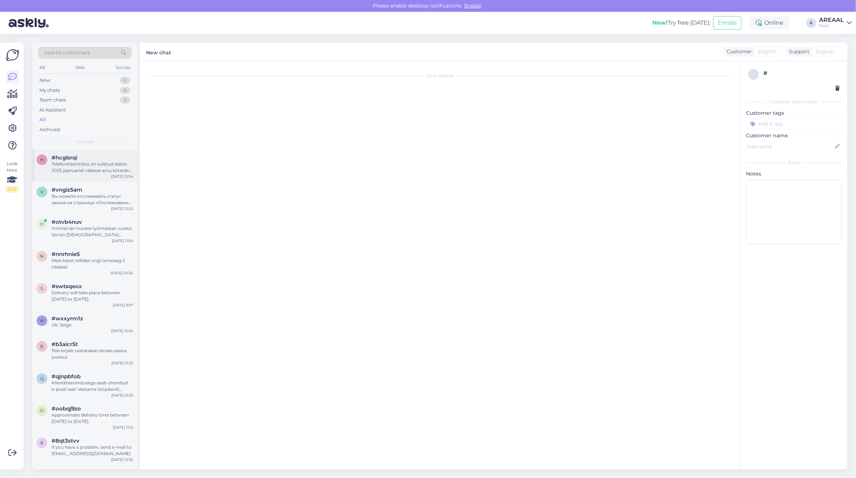
scroll to position [200, 0]
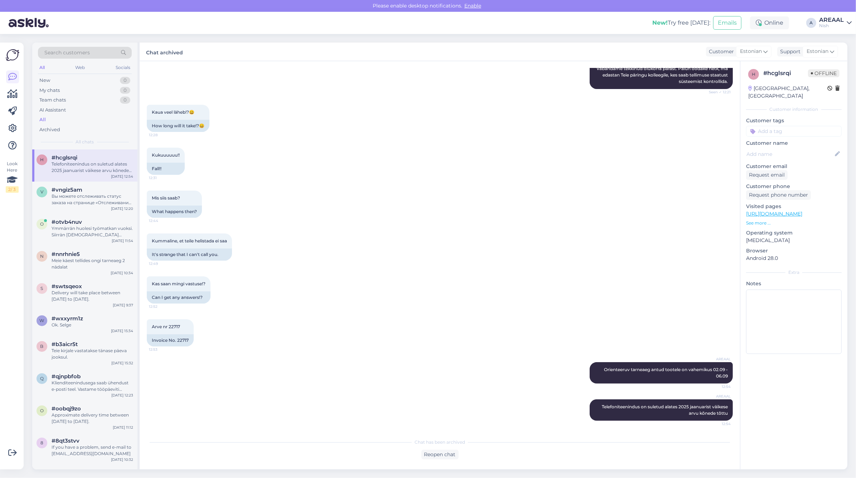
click at [829, 17] on div "AREAAL" at bounding box center [831, 20] width 25 height 6
click at [831, 41] on button "Open" at bounding box center [835, 39] width 20 height 11
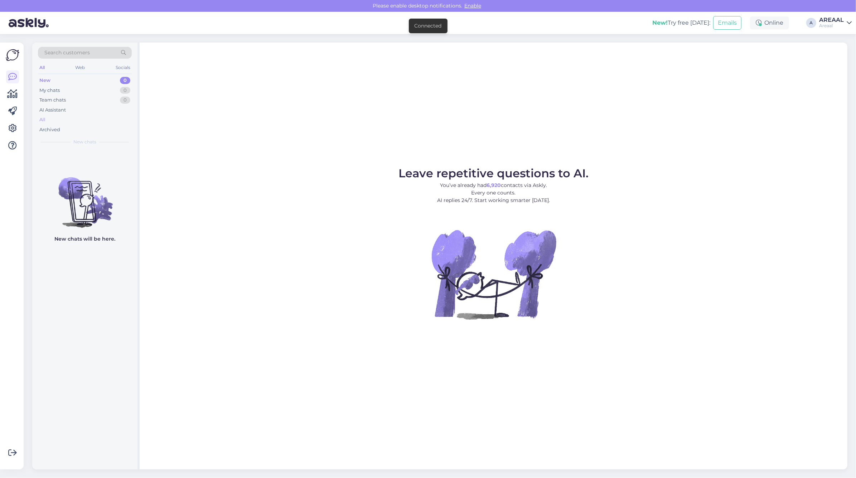
click at [67, 122] on div "All" at bounding box center [85, 120] width 94 height 10
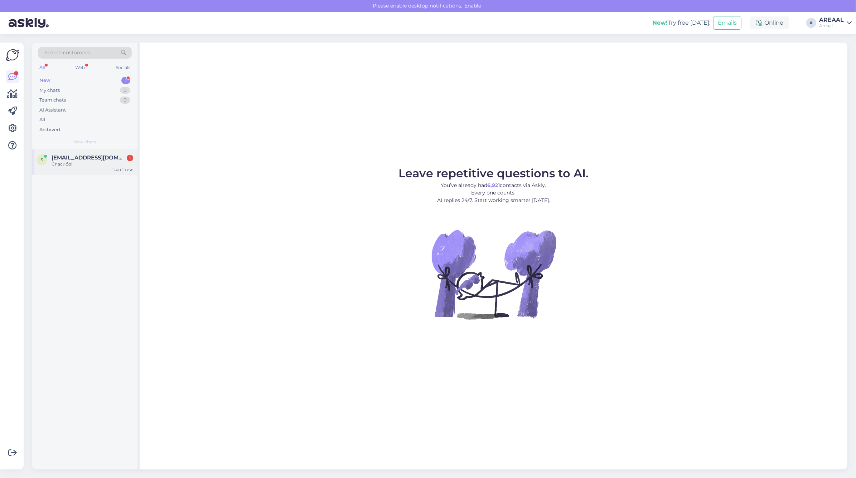
click at [110, 161] on div "Спасибо!" at bounding box center [93, 164] width 82 height 6
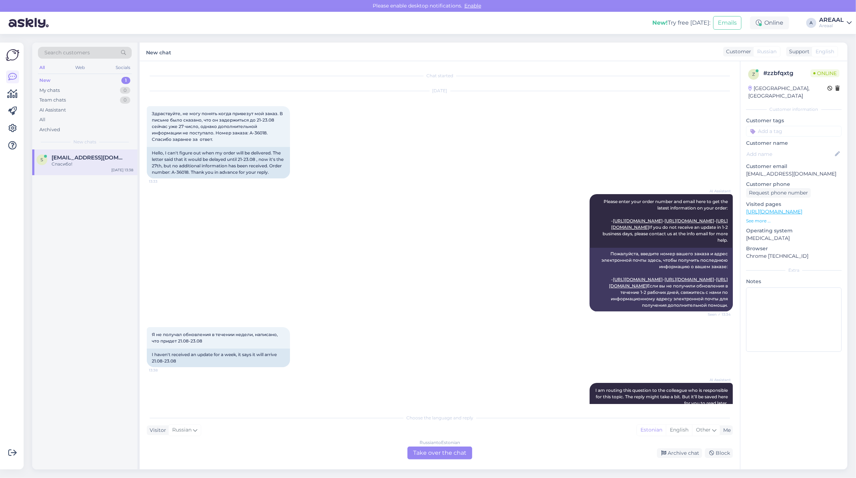
click at [420, 137] on div "[DATE] Здраствуйте, не могу понять когда привезут мой заказ. В письме было сказ…" at bounding box center [440, 134] width 586 height 103
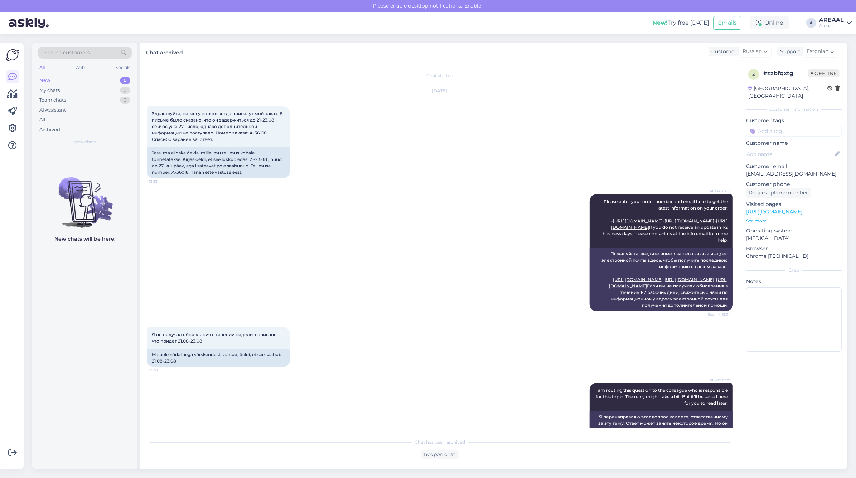
scroll to position [184, 0]
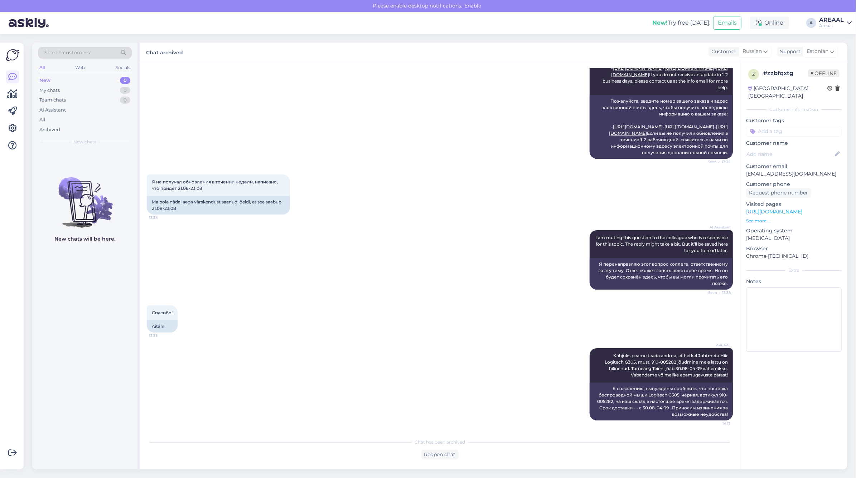
click at [443, 132] on div "AI Assistant Please enter your order number and email here to get the latest in…" at bounding box center [440, 100] width 586 height 133
click at [66, 115] on div "All" at bounding box center [85, 120] width 94 height 10
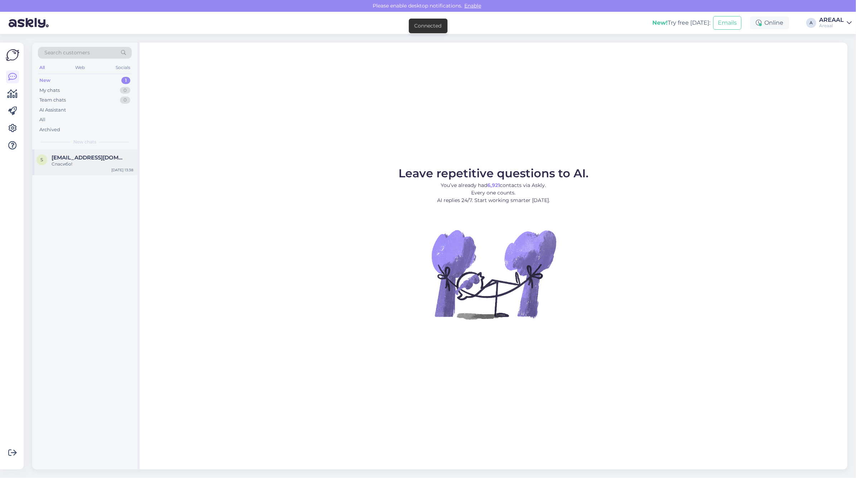
click at [79, 162] on div "Спасибо!" at bounding box center [93, 164] width 82 height 6
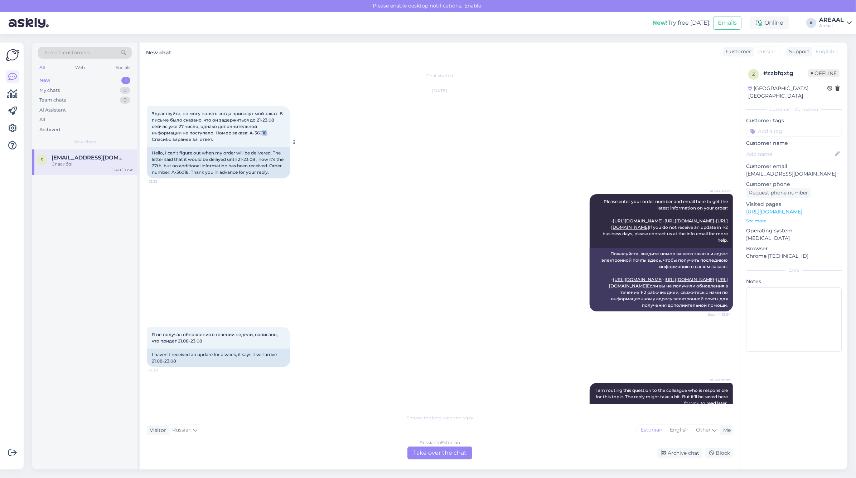
copy span "18"
copy span "A-36018"
drag, startPoint x: 265, startPoint y: 132, endPoint x: 248, endPoint y: 132, distance: 17.2
click at [248, 132] on span "Здраствуйте, не могу понять когда привезут мой заказ. В письме было сказано, чт…" at bounding box center [218, 126] width 132 height 31
click at [102, 463] on div "s supergilmanov@gmail.com Спасибо! Aug 27 13:38" at bounding box center [84, 310] width 105 height 320
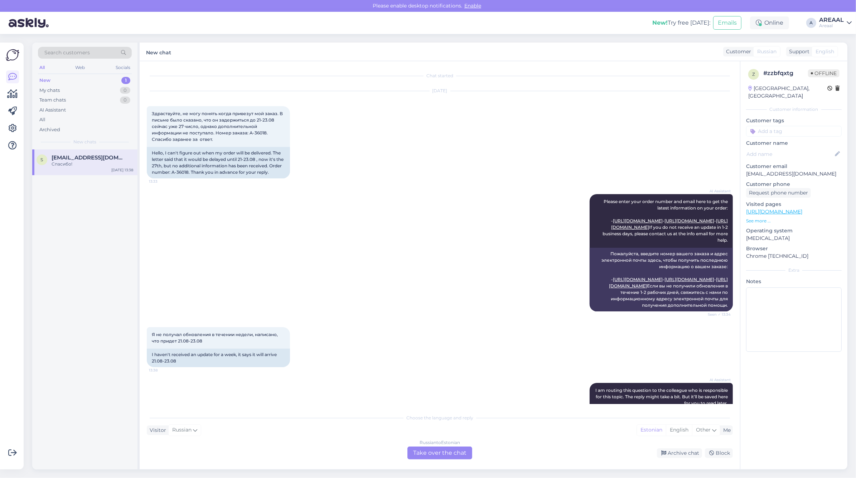
click at [433, 457] on div "Russian to Estonian Take over the chat" at bounding box center [439, 453] width 65 height 13
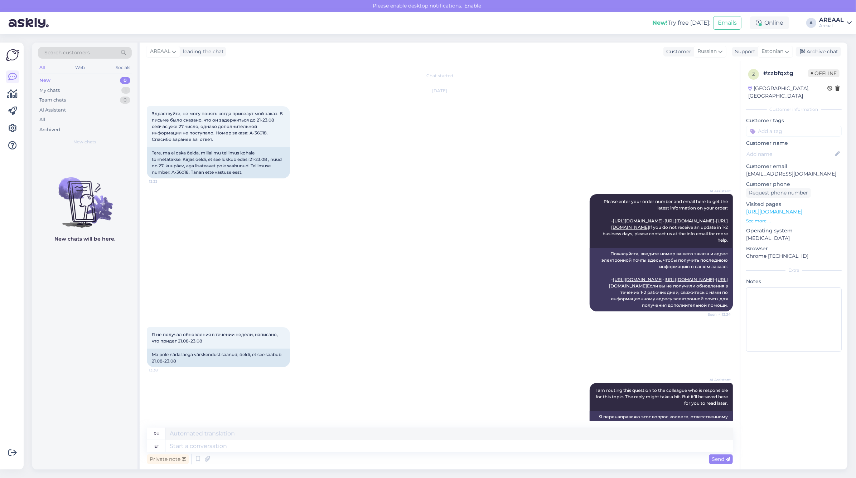
click at [762, 58] on div "AREAAL leading the chat Customer Russian Support Estonian Archive chat" at bounding box center [493, 52] width 707 height 19
click at [764, 53] on span "Estonian" at bounding box center [772, 52] width 22 height 8
click at [267, 443] on textarea at bounding box center [448, 446] width 567 height 12
paste textarea "Kahjuks peame teada andma, et hetkel Juhtmeta Hiir Logitech G305, must, 910-005…"
type textarea "Kahjuks peame teada andma, et hetkel Juhtmeta Hiir Logitech G305, must, 910-005…"
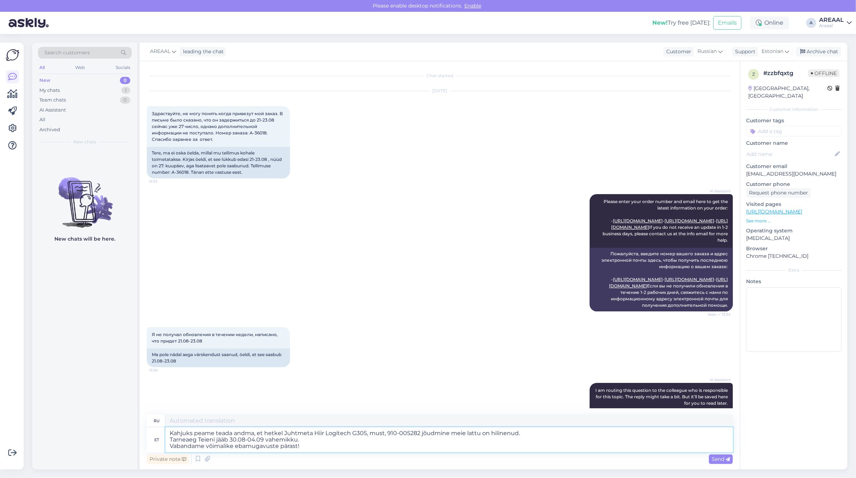
type textarea "К сожалению, вынуждены сообщить, что поступление на наш склад беспроводной мыши…"
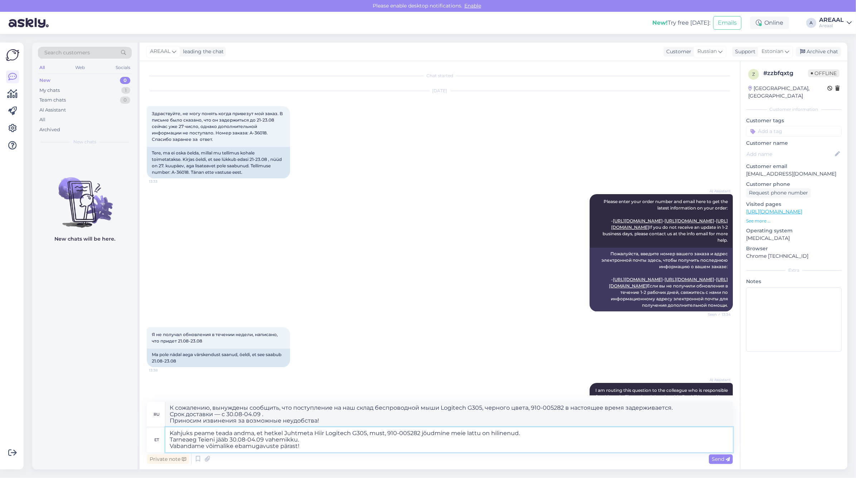
drag, startPoint x: 508, startPoint y: 429, endPoint x: 535, endPoint y: 429, distance: 26.8
click at [512, 428] on textarea "Kahjuks peame teada andma, et hetkel Juhtmeta Hiir Logitech G305, must, 910-005…" at bounding box center [448, 440] width 567 height 25
click at [535, 429] on textarea "Kahjuks peame teada andma, et hetkel Juhtmeta Hiir Logitech G305, must, 910-005…" at bounding box center [448, 440] width 567 height 25
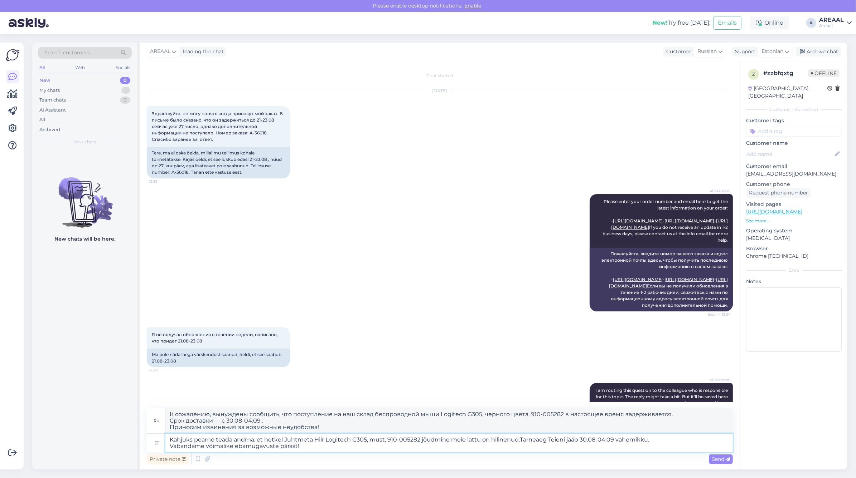
type textarea "Kahjuks peame teada andma, et hetkel Juhtmeta Hiir Logitech G305, must, 910-005…"
type textarea "К сожалению, вынуждены сообщить, что поставка беспроводной мыши Logitech G305, …"
click at [658, 438] on textarea "Kahjuks peame teada andma, et hetkel Juhtmeta Hiir Logitech G305, must, 910-005…" at bounding box center [448, 443] width 567 height 19
type textarea "Kahjuks peame teada andma, et hetkel Juhtmeta Hiir Logitech G305, must, 910-005…"
type textarea "К сожалению, вынуждены сообщить, что поставка беспроводной мыши Logitech G305, …"
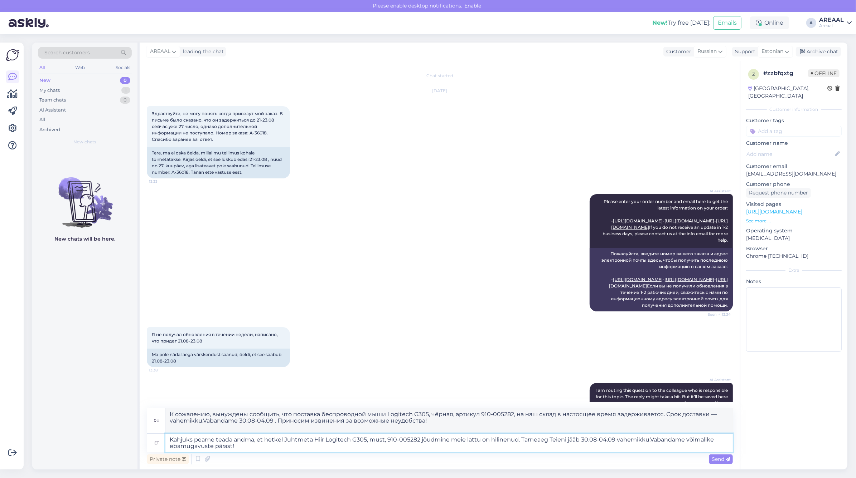
type textarea "Kahjuks peame teada andma, et hetkel Juhtmeta Hiir Logitech G305, must, 910-005…"
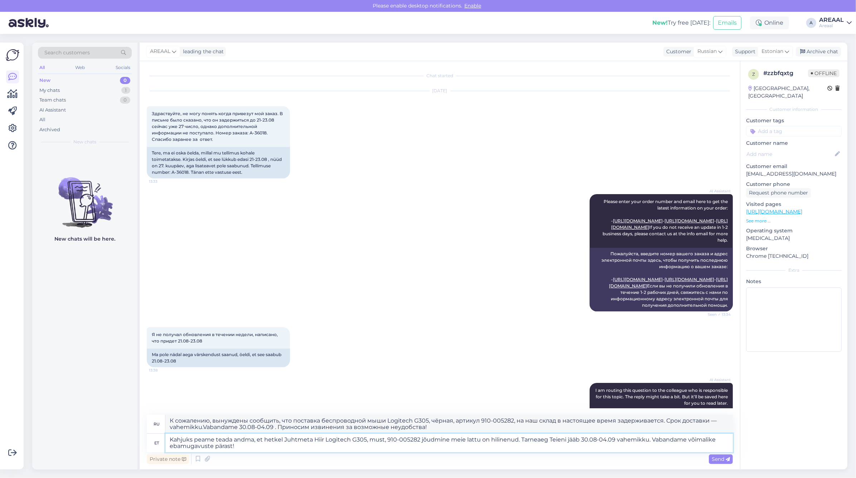
type textarea "К сожалению, вынуждены сообщить, что поставка беспроводной мыши Logitech G305, …"
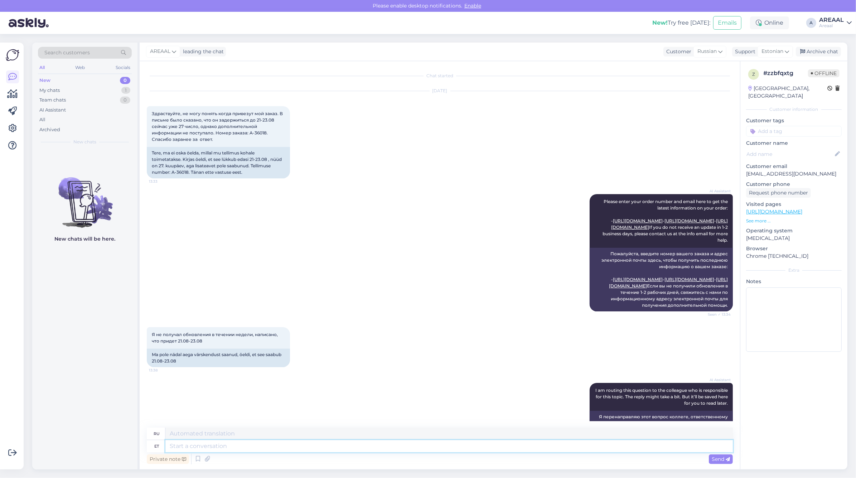
scroll to position [191, 0]
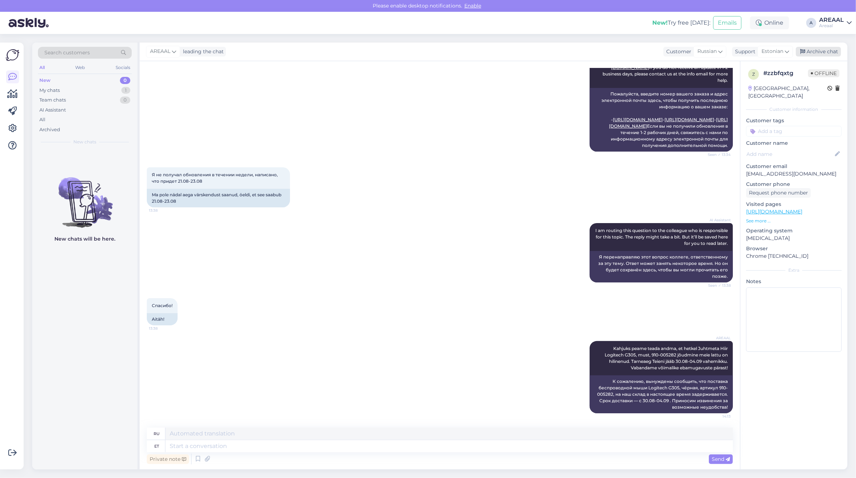
click at [815, 49] on div "Archive chat" at bounding box center [817, 52] width 45 height 10
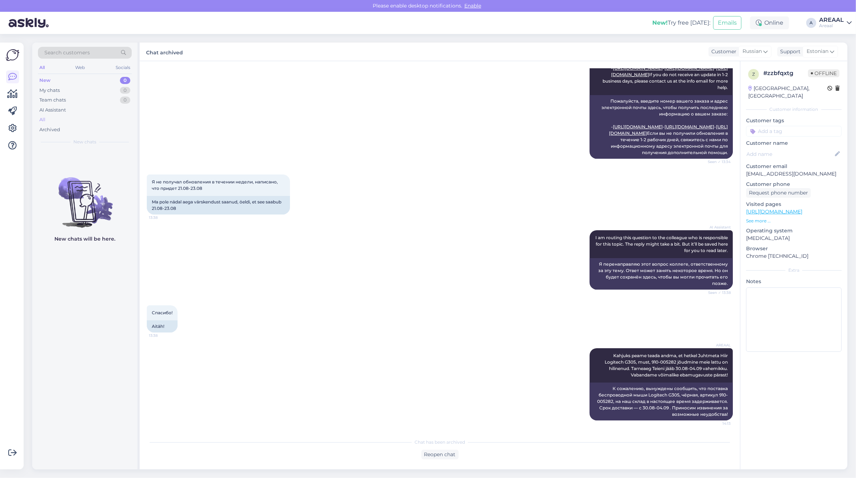
click at [84, 120] on div "All" at bounding box center [85, 120] width 94 height 10
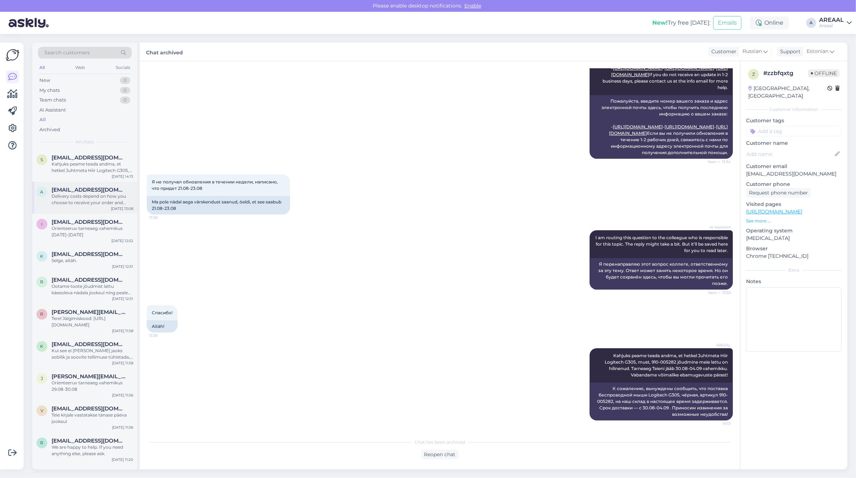
click at [105, 198] on div "Delivery costs depend on how you choose to receive your order and how much it w…" at bounding box center [93, 199] width 82 height 13
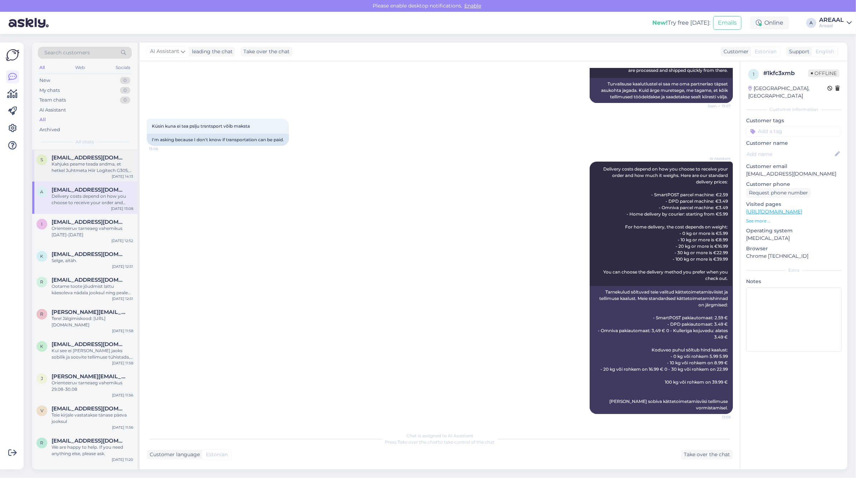
click at [101, 160] on span "[EMAIL_ADDRESS][DOMAIN_NAME]" at bounding box center [89, 158] width 74 height 6
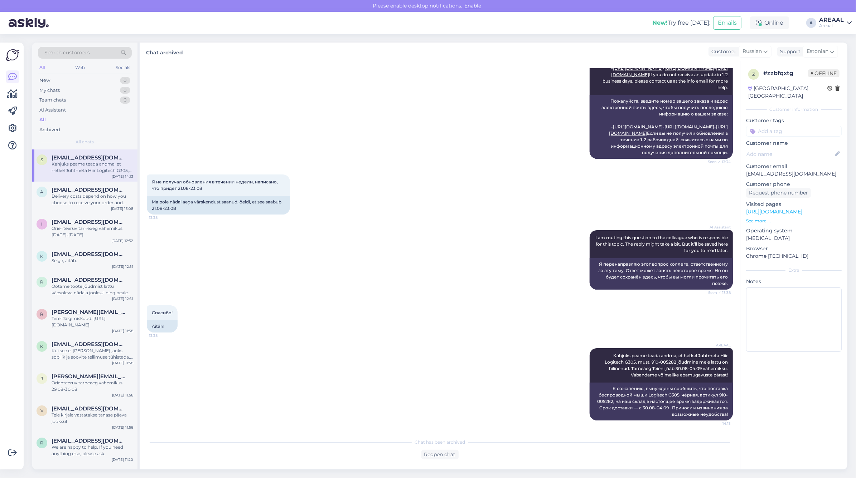
click at [814, 27] on div "New! Try free today: Emails Online A AREAAL Areaal" at bounding box center [428, 23] width 856 height 22
click at [834, 28] on div "Areaal" at bounding box center [831, 26] width 25 height 6
drag, startPoint x: 834, startPoint y: 28, endPoint x: 830, endPoint y: 52, distance: 24.2
click at [830, 52] on button "Open" at bounding box center [835, 55] width 20 height 11
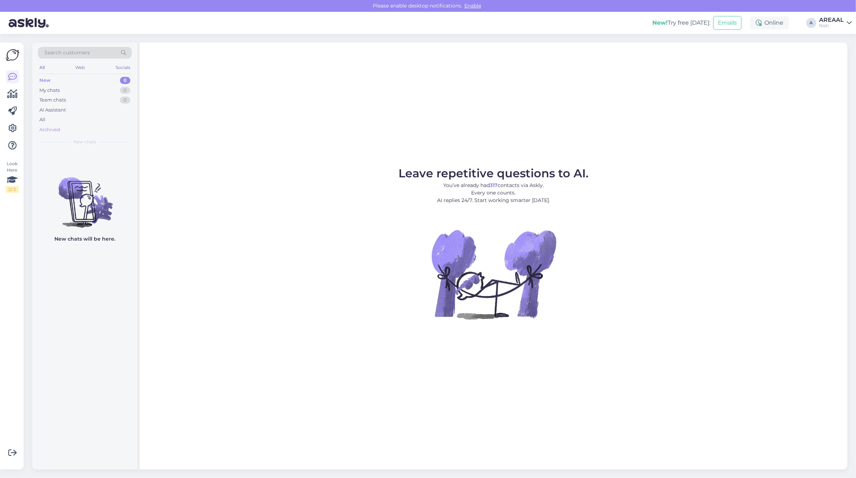
click at [93, 126] on div "Archived" at bounding box center [85, 130] width 94 height 10
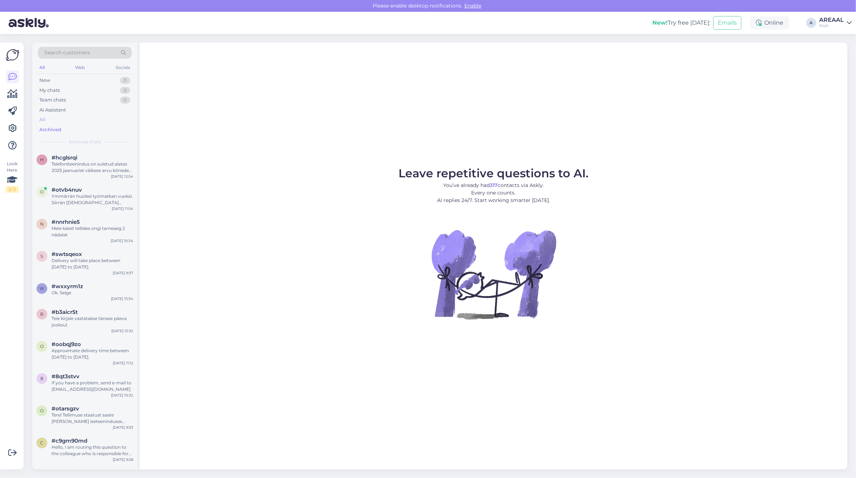
click at [91, 121] on div "All" at bounding box center [85, 120] width 94 height 10
click at [827, 26] on div "Nish" at bounding box center [831, 26] width 25 height 6
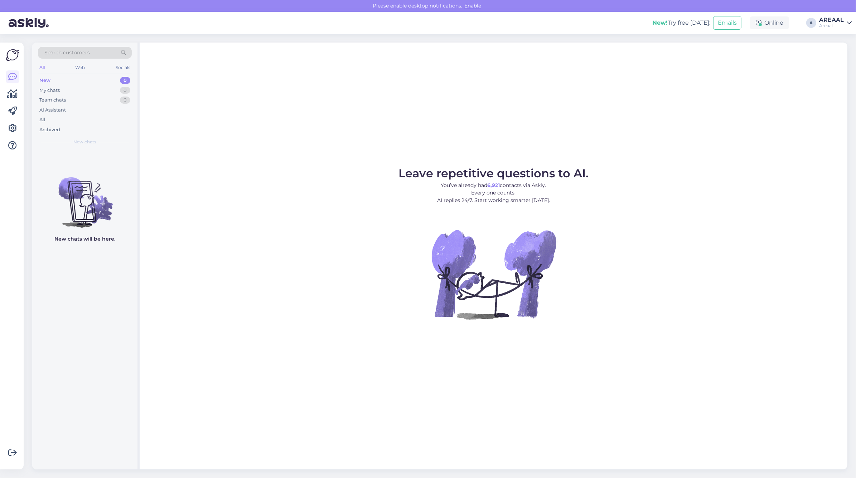
click at [244, 157] on div "Leave repetitive questions to AI. You’ve already had 6,921 contacts via Askly. …" at bounding box center [493, 256] width 707 height 427
click at [77, 121] on div "All" at bounding box center [85, 120] width 94 height 10
click at [101, 117] on div "All" at bounding box center [85, 120] width 94 height 10
click at [366, 56] on div "Leave repetitive questions to AI. You’ve already had 6,921 contacts via Askly. …" at bounding box center [493, 256] width 707 height 427
click at [86, 117] on div "All" at bounding box center [85, 120] width 94 height 10
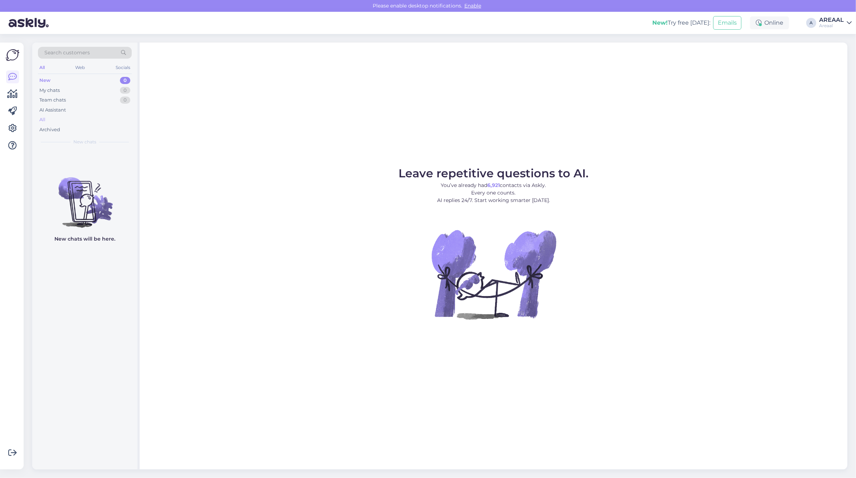
click at [83, 120] on div "All" at bounding box center [85, 120] width 94 height 10
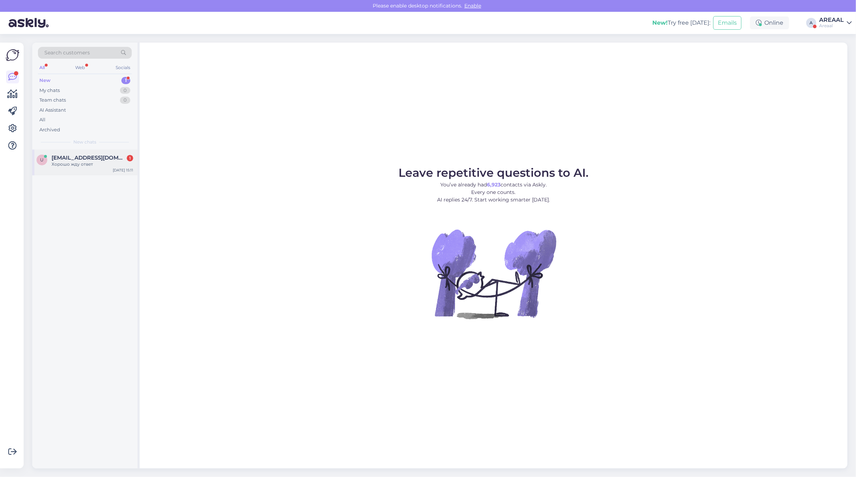
click at [97, 153] on div "u [EMAIL_ADDRESS][DOMAIN_NAME] 1 Хорошо жду ответ [DATE] 15:11" at bounding box center [84, 163] width 105 height 26
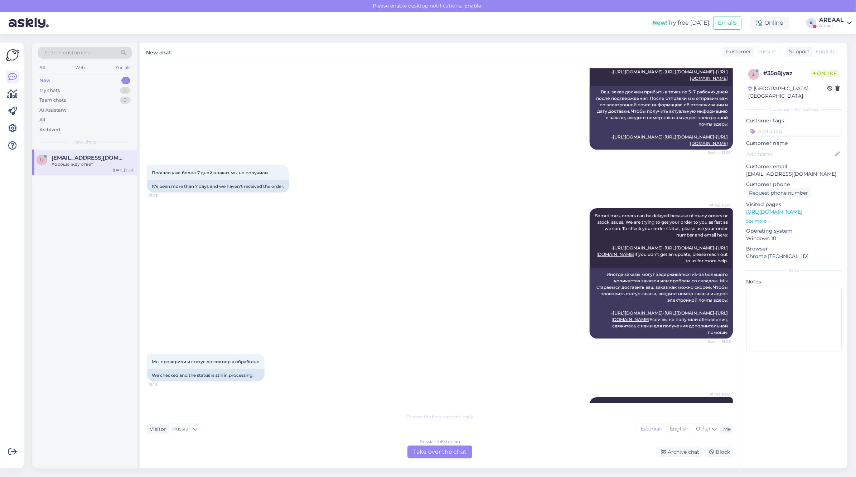
scroll to position [40, 0]
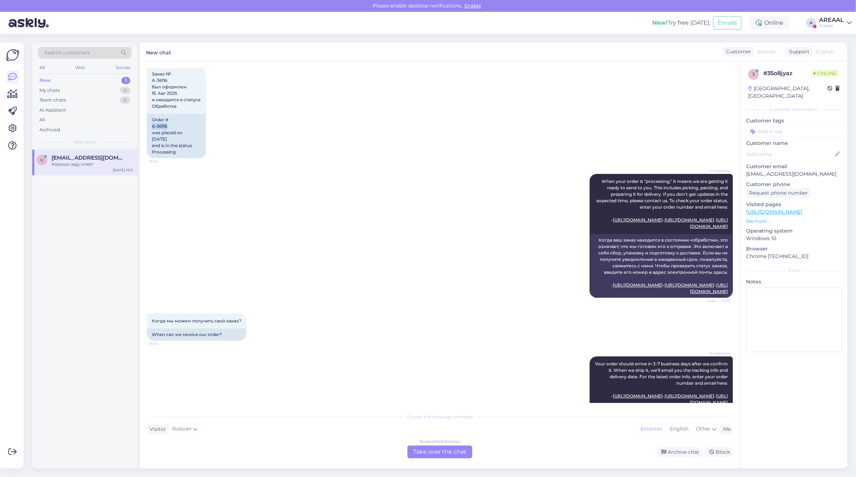
copy div "A-36116"
drag, startPoint x: 172, startPoint y: 126, endPoint x: 140, endPoint y: 126, distance: 32.2
click at [140, 126] on div "Chat started Aug 27 2025 Заказ № A-36116 был оформлен 15. Авг 2025 и находится …" at bounding box center [440, 264] width 600 height 407
click at [446, 449] on div "Russian to Estonian Take over the chat" at bounding box center [439, 451] width 65 height 13
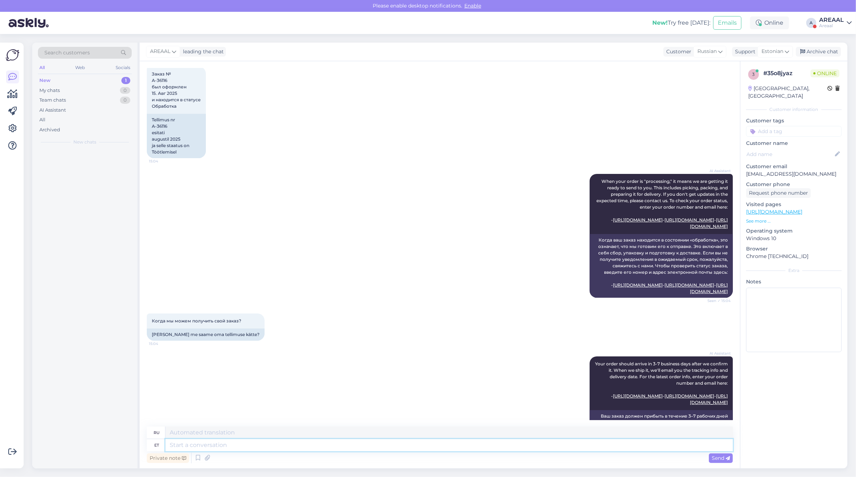
click at [444, 448] on textarea at bounding box center [448, 445] width 567 height 12
type textarea "Approximate del"
type textarea "Приблизительный"
type textarea "Approximate delivery ti"
type textarea "Ориентировочная доставка"
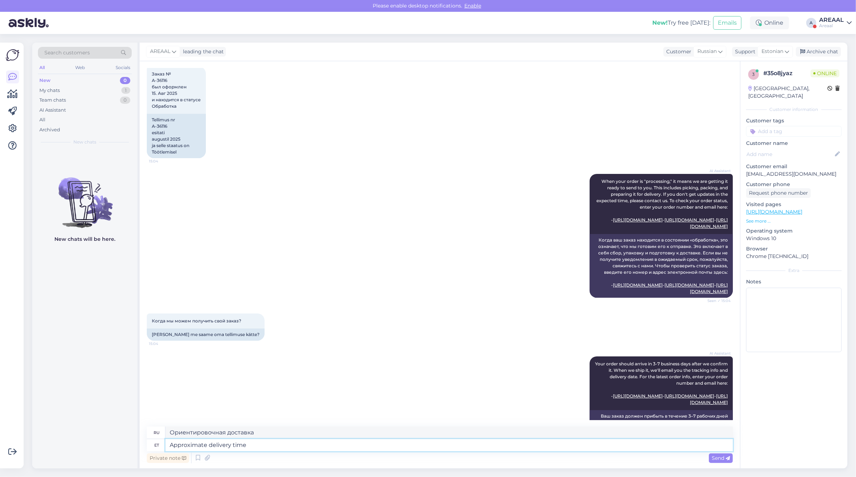
type textarea "Approximate delivery time b"
type textarea "Примерное время доставки"
type textarea "Approximate delivery time between 30a"
type textarea "Ориентировочный срок поставки 30 лет"
type textarea "Approximate delivery time between 30 august"
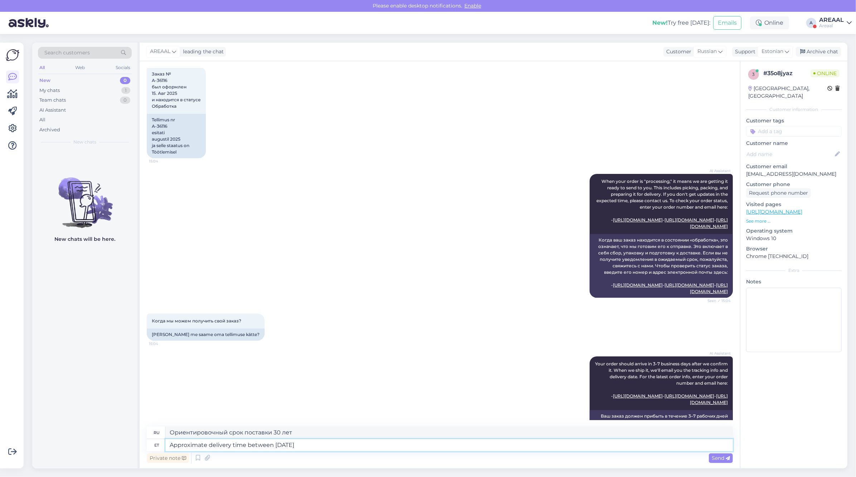
type textarea "Примерное время доставки между 30"
type textarea "Approximate delivery time between 30 august to"
type textarea "Ориентировочный срок доставки: 30 августа"
type textarea "Approximate delivery time between 30 august to 05"
type textarea "Ориентировочный срок доставки: с 30 августа по"
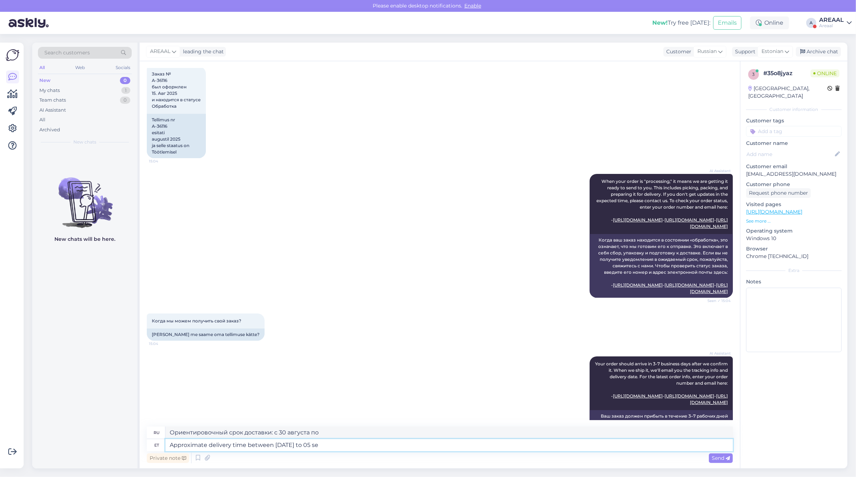
type textarea "Approximate delivery time between 30 august to 05 sep"
type textarea "Ориентировочный срок доставки с 30 августа по 05"
type textarea "Approximate delivery time between 30 august to 05 september"
type textarea "Ориентировочный срок доставки: с 30 августа по 5 сентября."
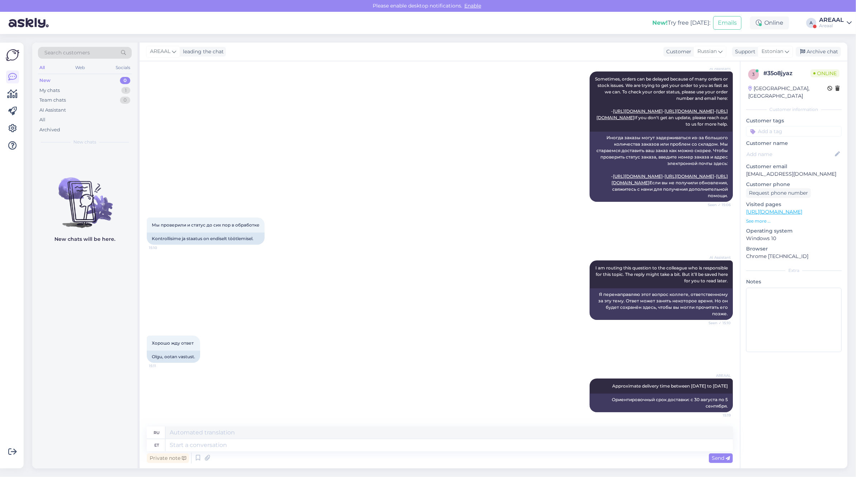
click at [838, 20] on div "AREAAL" at bounding box center [831, 20] width 25 height 6
click at [832, 53] on button "Open" at bounding box center [835, 55] width 20 height 11
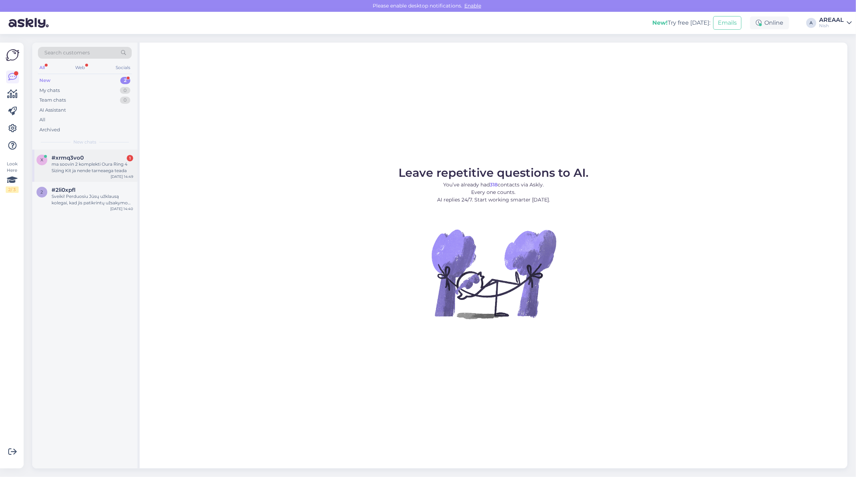
click at [68, 173] on div "ma soovin 2 komplekti Oura Ring 4 Sizing Kit ja nende tarneaega teada" at bounding box center [93, 167] width 82 height 13
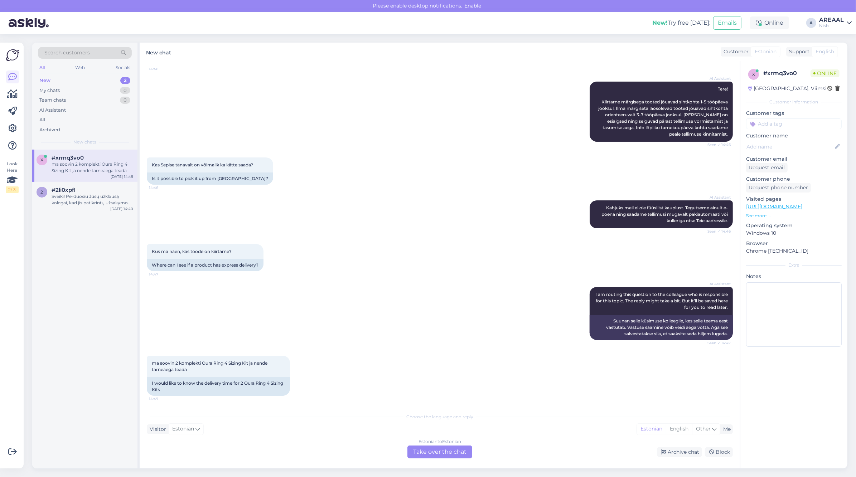
drag, startPoint x: 415, startPoint y: 444, endPoint x: 422, endPoint y: 454, distance: 11.7
click at [415, 446] on div "Choose the language and reply Visitor Estonian Me Estonian English Other Estoni…" at bounding box center [440, 433] width 586 height 49
click at [422, 454] on div "Estonian to Estonian Take over the chat" at bounding box center [439, 451] width 65 height 13
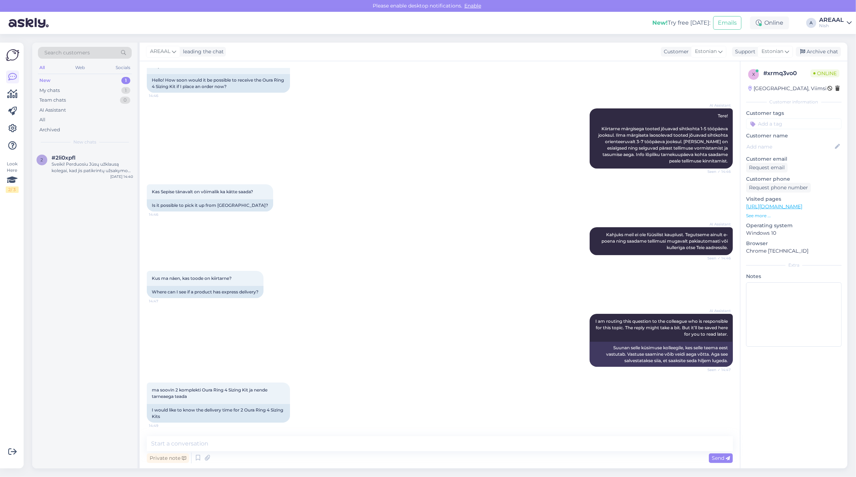
click at [419, 446] on textarea at bounding box center [440, 443] width 586 height 15
type textarea "Orientereuv tarneaeg 5-7 tööpäeva'"
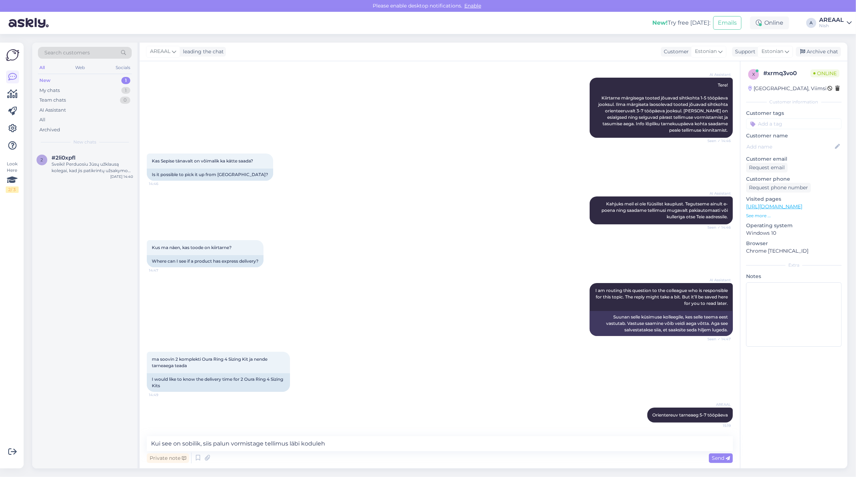
type textarea "Kui see on sobilik, siis palun vormistage tellimus läbi kodulehe"
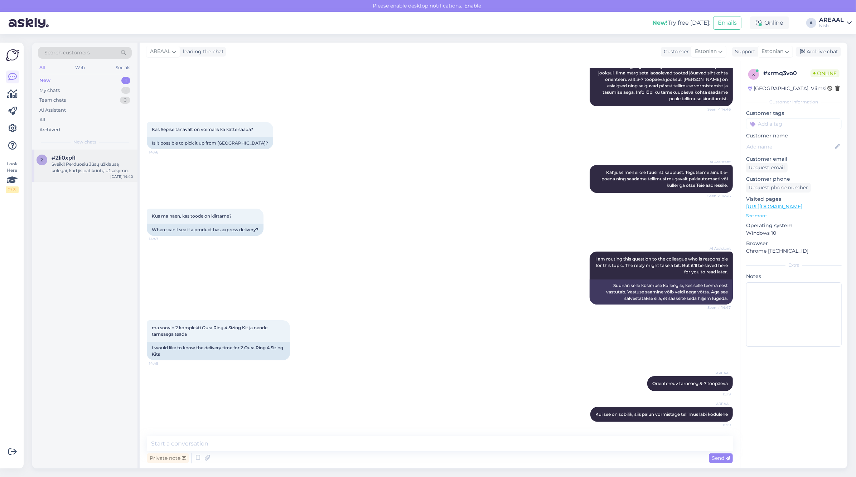
click at [81, 169] on div "Sveiki! Perduosiu Jūsų užklausą kolegai, kad jis patikrintų užsakymo NS-20391 s…" at bounding box center [93, 167] width 82 height 13
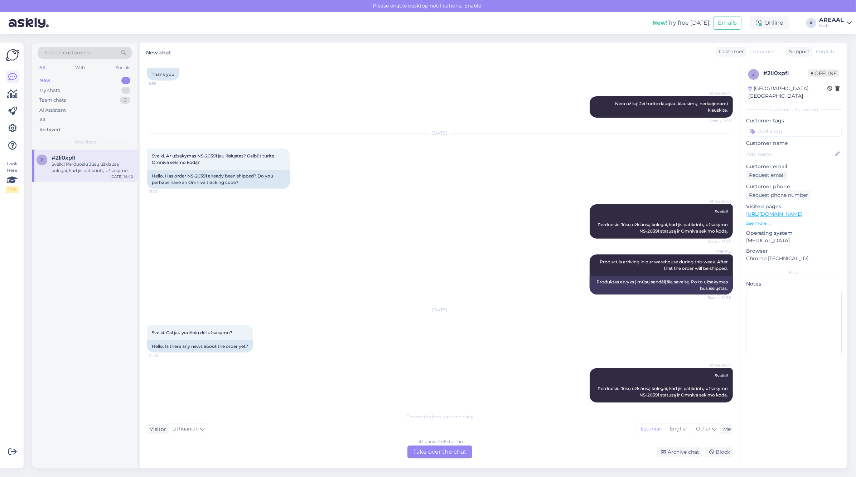
click at [438, 450] on div "Lithuanian to Estonian Take over the chat" at bounding box center [439, 451] width 65 height 13
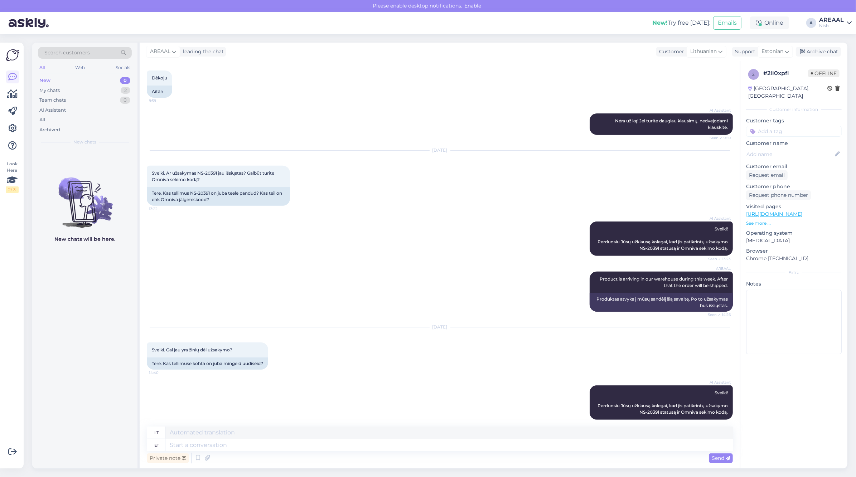
click at [598, 254] on div "AI Assistant Sveiki! Perduosiu Jūsų užklausą kolegai, kad jis patikrintų užsaky…" at bounding box center [440, 239] width 586 height 50
click at [600, 272] on div "AREAAL Product is arriving in our warehouse during this week. After that the or…" at bounding box center [660, 282] width 143 height 21
copy div "Product is arriving in our warehouse during this week. After that the order wil…"
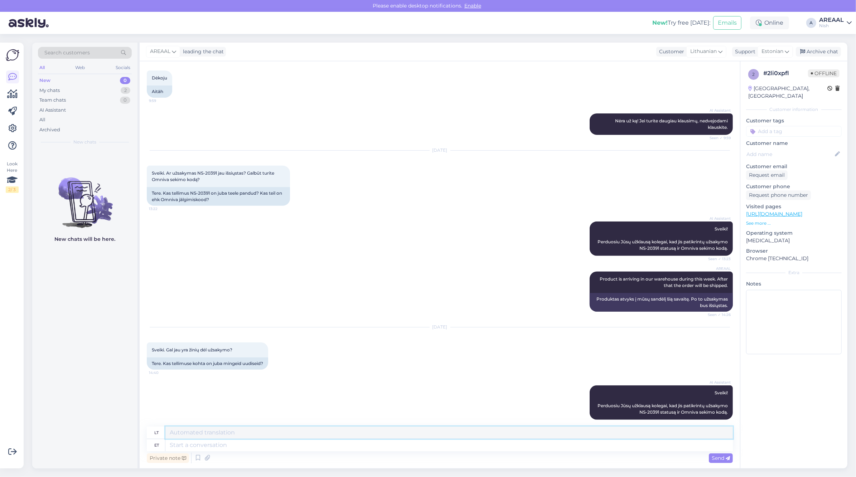
click at [439, 433] on textarea at bounding box center [448, 433] width 567 height 12
paste textarea "Product is arriving in our warehouse during this week. After that the order wil…"
type textarea "Product is arriving in our warehouse during this week. After that the order wil…"
click at [419, 443] on textarea at bounding box center [448, 445] width 567 height 12
click at [766, 49] on span "Estonian" at bounding box center [772, 52] width 22 height 8
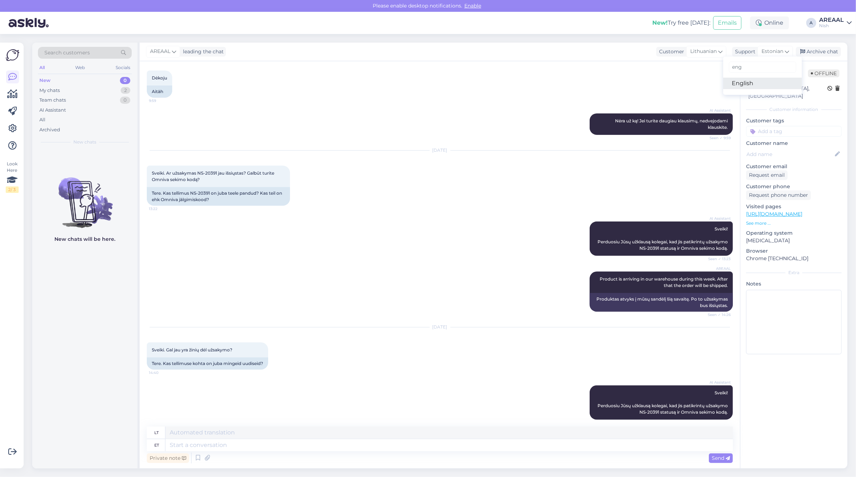
type input "eng"
click at [751, 79] on link "English" at bounding box center [762, 83] width 79 height 11
click at [378, 444] on textarea at bounding box center [448, 445] width 567 height 12
paste textarea "Product is arriving in our warehouse during this week. After that the order wil…"
type textarea "Product is arriving in our warehouse during this week. After that the order wil…"
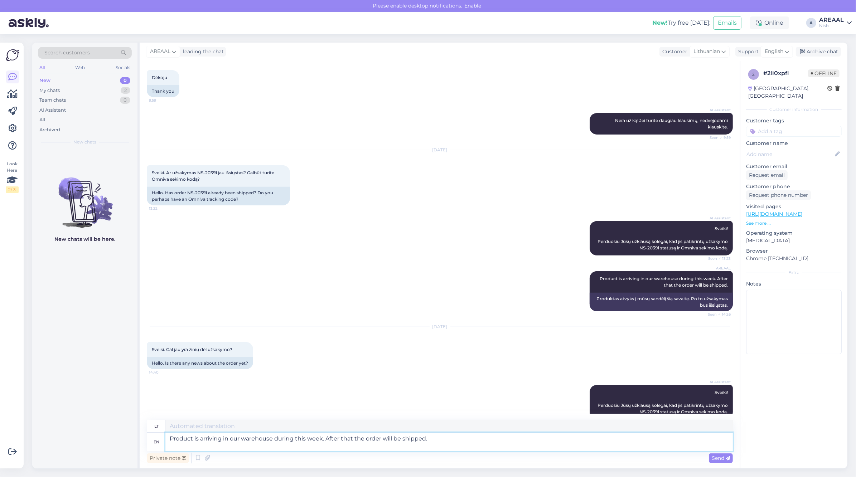
scroll to position [342, 0]
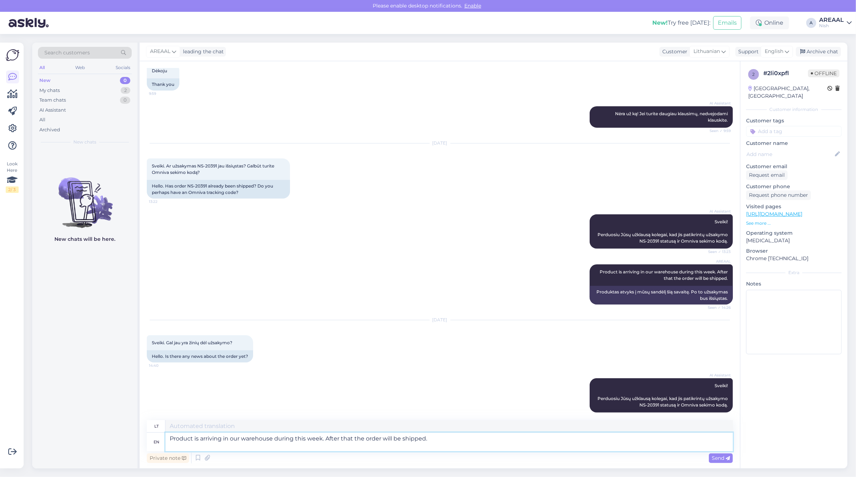
type textarea "Produktas atvyks į mūsų sandėlį šią savaitę. Po to užsakymas bus išsiųstas."
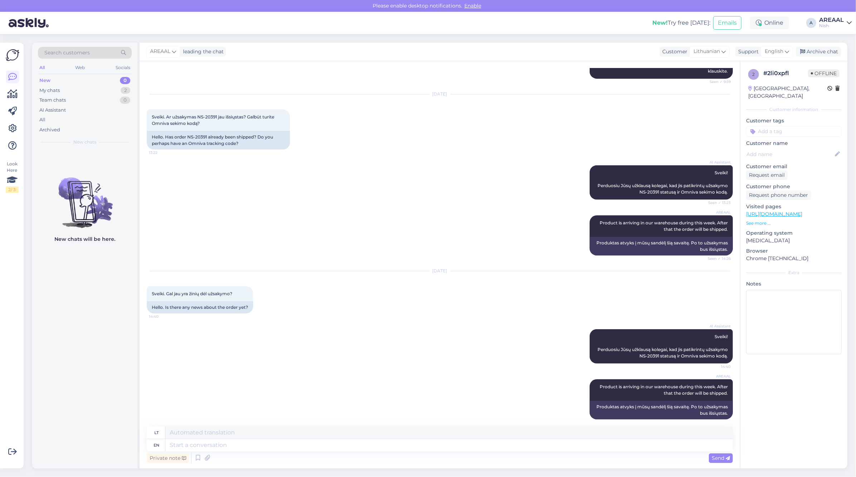
click at [833, 42] on div "Search customers All Web Socials New 0 My chats 2 Team chats 0 AI Assistant All…" at bounding box center [442, 255] width 828 height 443
click at [829, 54] on div "Archive chat" at bounding box center [817, 52] width 45 height 10
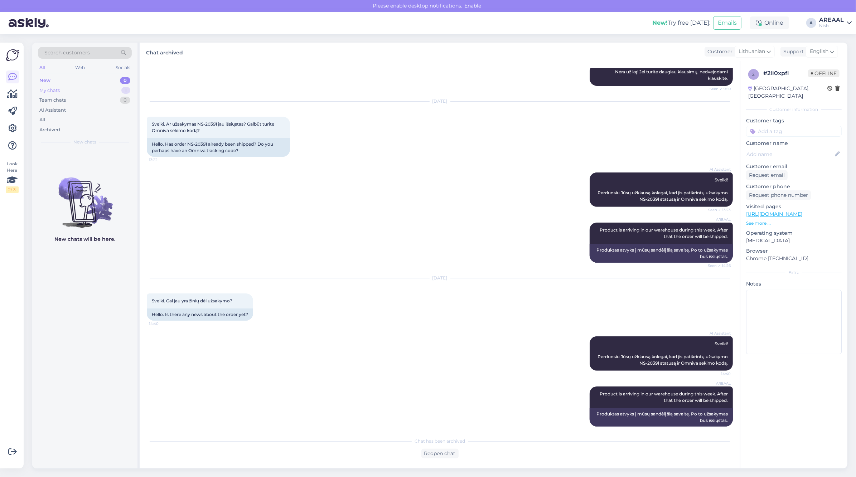
click at [98, 89] on div "My chats 1" at bounding box center [85, 91] width 94 height 10
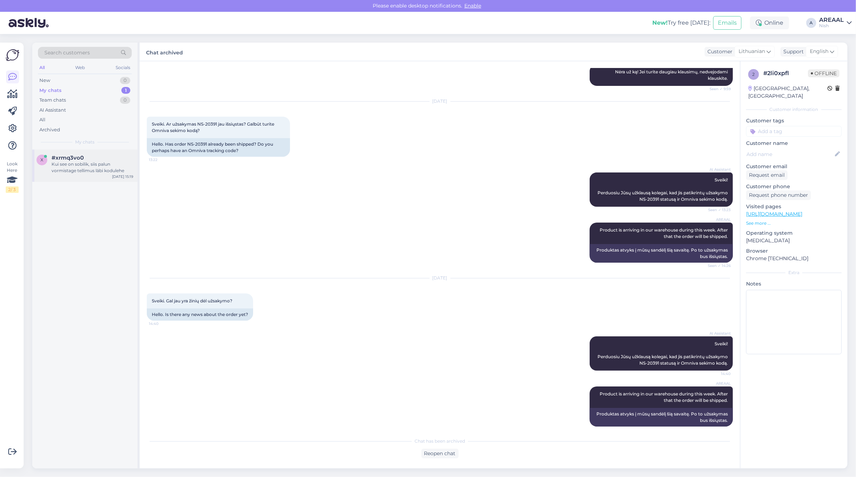
click at [104, 172] on div "Kui see on sobilik, siis palun vormistage tellimus läbi kodulehe" at bounding box center [93, 167] width 82 height 13
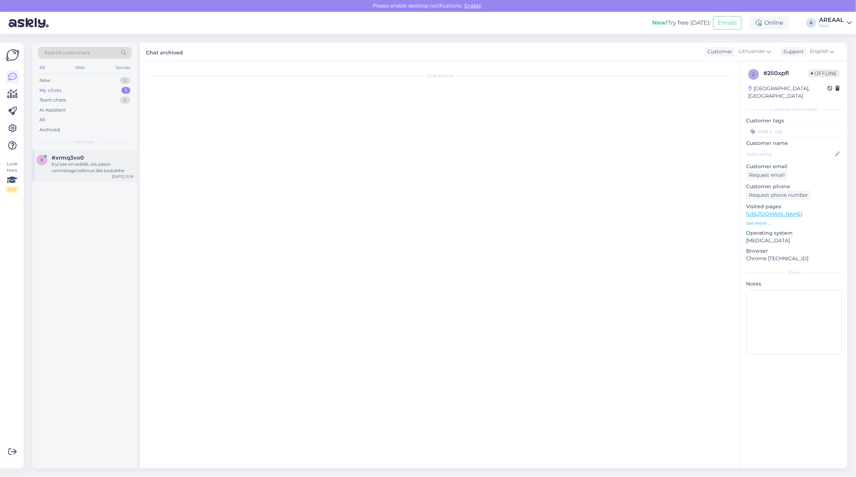
scroll to position [122, 0]
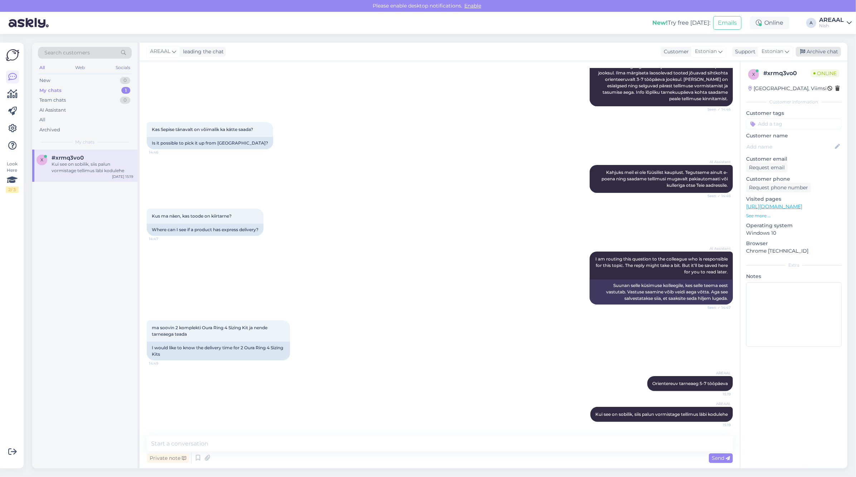
click at [818, 53] on div "Archive chat" at bounding box center [817, 52] width 45 height 10
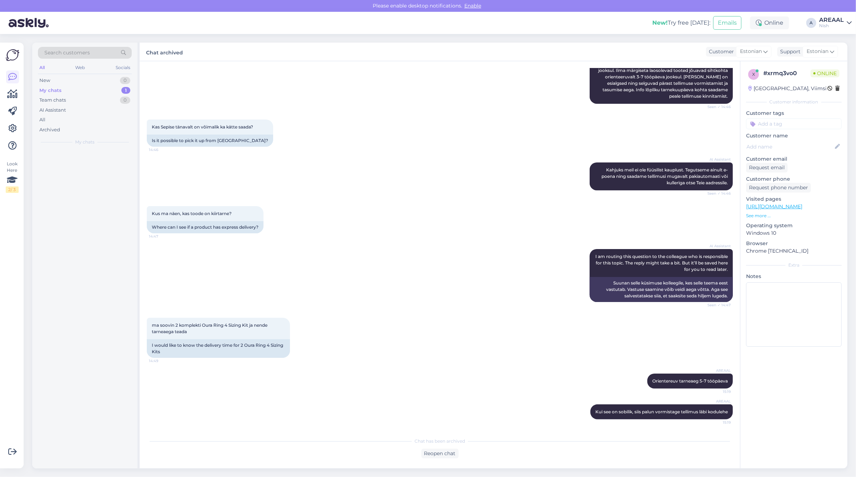
click at [825, 24] on div "Nish" at bounding box center [831, 26] width 25 height 6
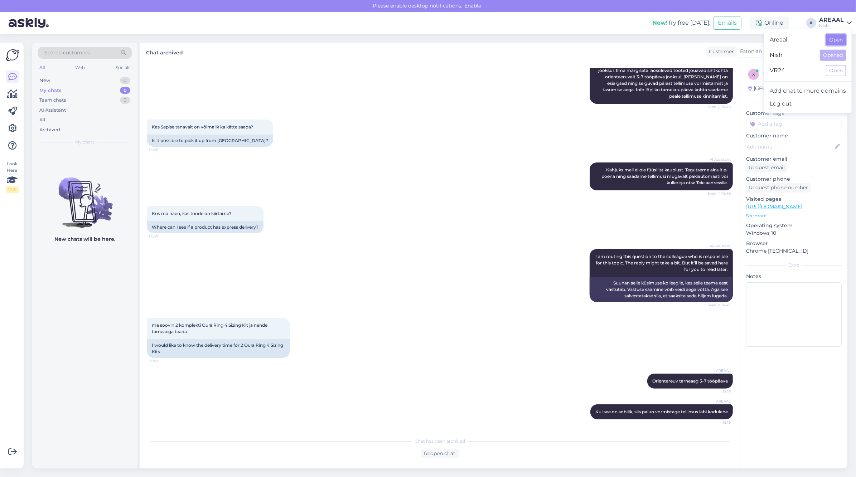
click at [827, 36] on button "Open" at bounding box center [835, 39] width 20 height 11
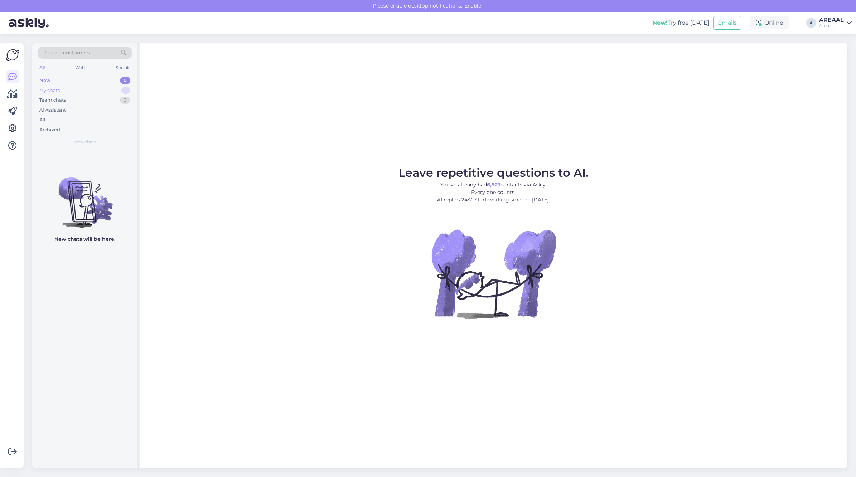
drag, startPoint x: 114, startPoint y: 97, endPoint x: 114, endPoint y: 90, distance: 6.8
click at [114, 96] on div "Team chats 0" at bounding box center [85, 100] width 94 height 10
click at [114, 89] on div "My chats 1" at bounding box center [85, 91] width 94 height 10
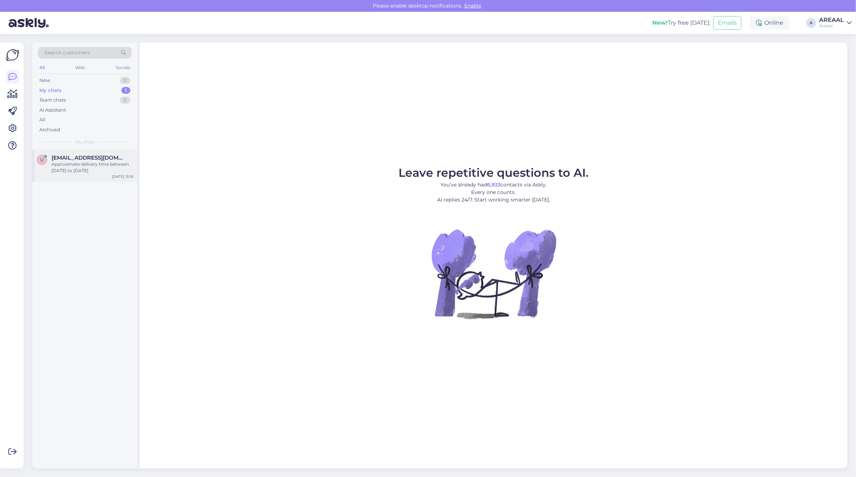
click at [83, 156] on span "ulyanichav@gmail.com" at bounding box center [89, 158] width 74 height 6
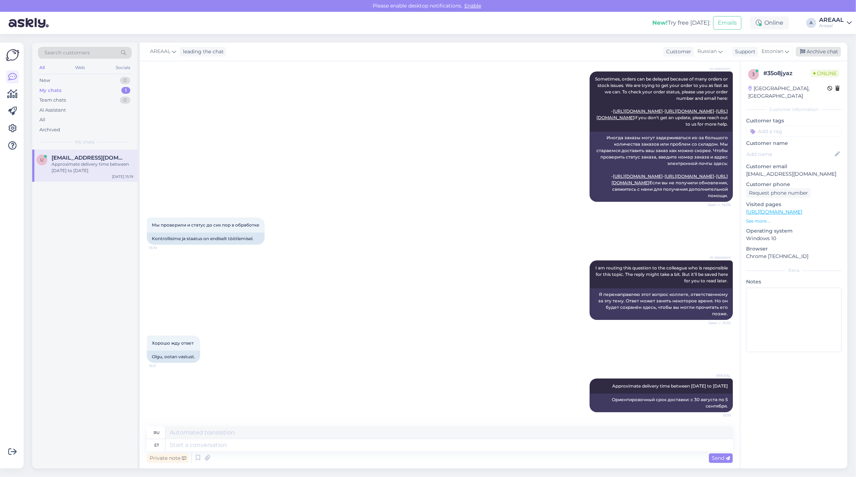
click at [831, 50] on div "Archive chat" at bounding box center [817, 52] width 45 height 10
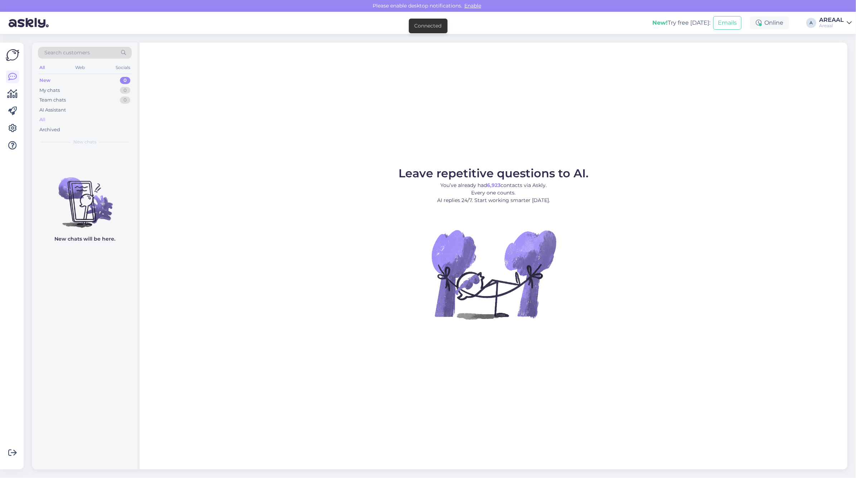
click at [109, 121] on div "All" at bounding box center [85, 120] width 94 height 10
click at [121, 121] on div "All" at bounding box center [85, 120] width 94 height 10
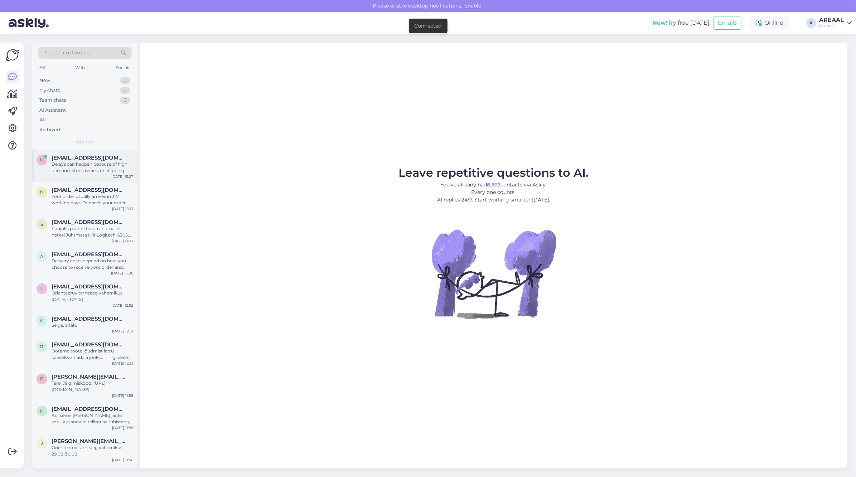
click at [113, 160] on span "ulyanichav@gmail.com" at bounding box center [89, 158] width 74 height 6
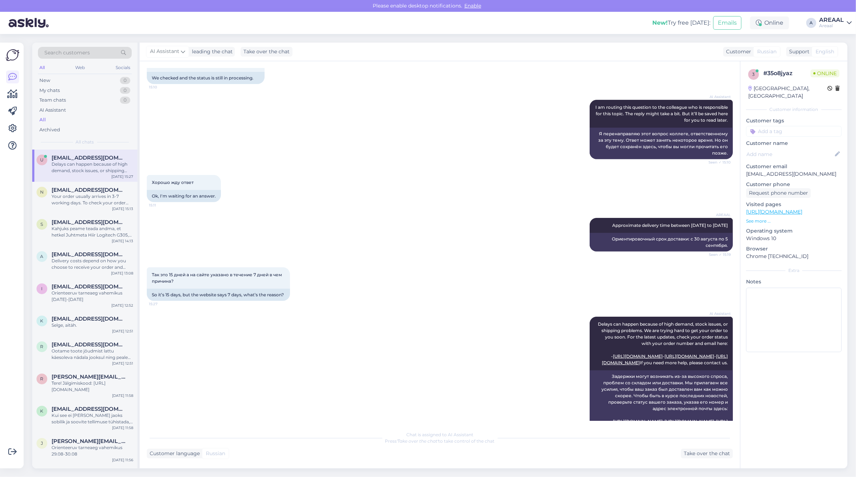
scroll to position [797, 0]
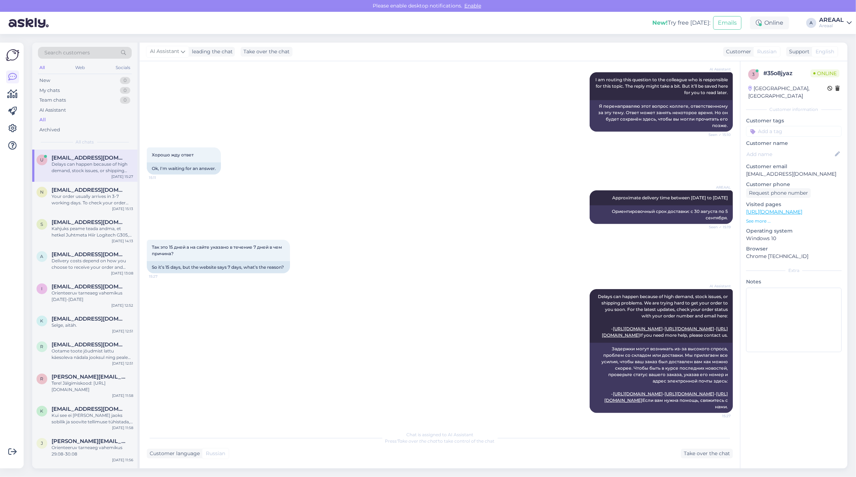
click at [703, 459] on div "Chat started Aug 27 2025 Заказ № A-36116 был оформлен 15. Авг 2025 и находится …" at bounding box center [440, 264] width 600 height 407
click at [704, 456] on div "Take over the chat" at bounding box center [707, 454] width 52 height 10
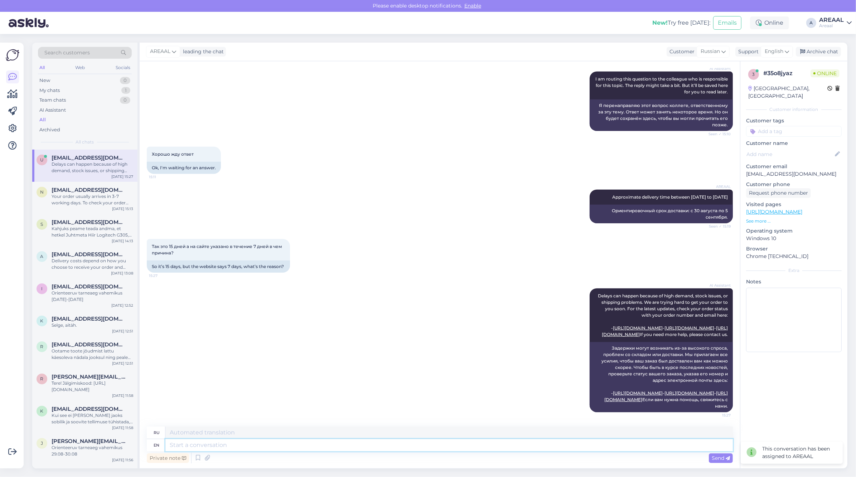
click at [494, 444] on textarea at bounding box center [448, 445] width 567 height 12
type textarea "T"
click at [523, 448] on textarea at bounding box center [448, 445] width 567 height 12
type textarea "7 w"
type textarea "7"
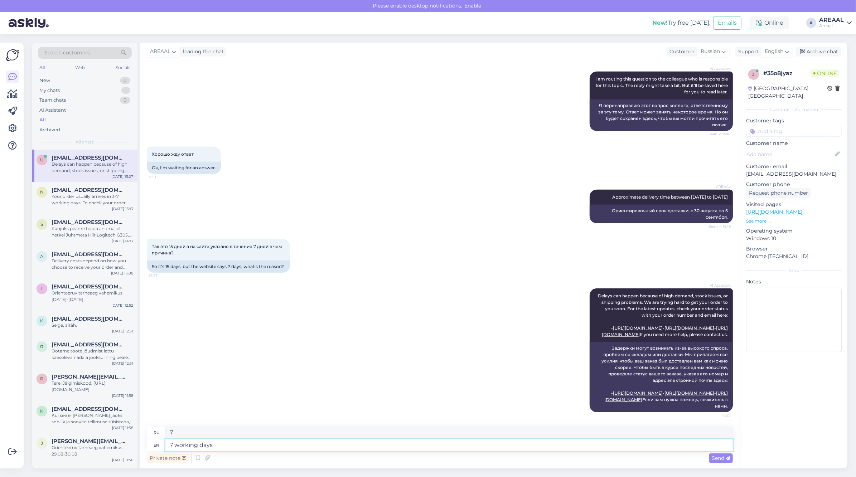
type textarea "7 working days"
type textarea "7 рабочих дней"
type textarea "7 working days delivery time is"
type textarea "Доставка 7 рабочих дней"
type textarea "7 working days delivery time is"
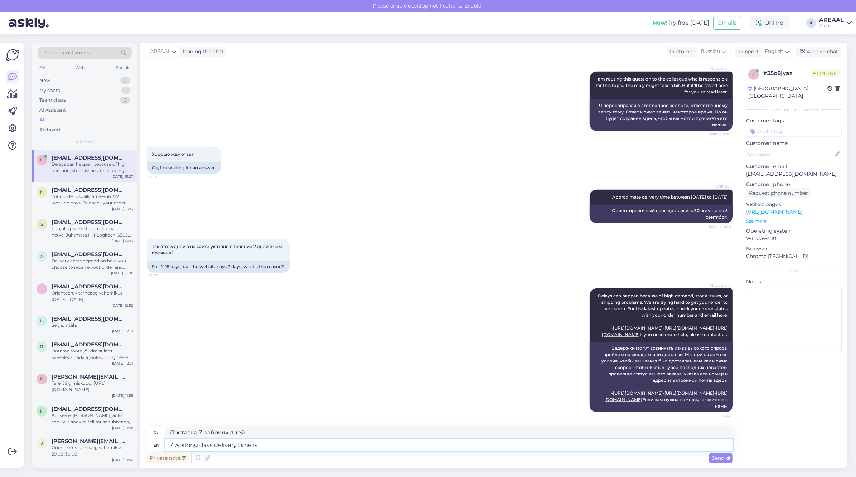
type textarea "Срок поставки 7 рабочих дней"
type textarea "7 working days delivery time is for products t"
type textarea "Срок поставки продукции составляет 7 рабочих дней."
type textarea "7 working days delivery time is for products that are"
type textarea "Срок поставки 7 рабочих дней для товаров, которые"
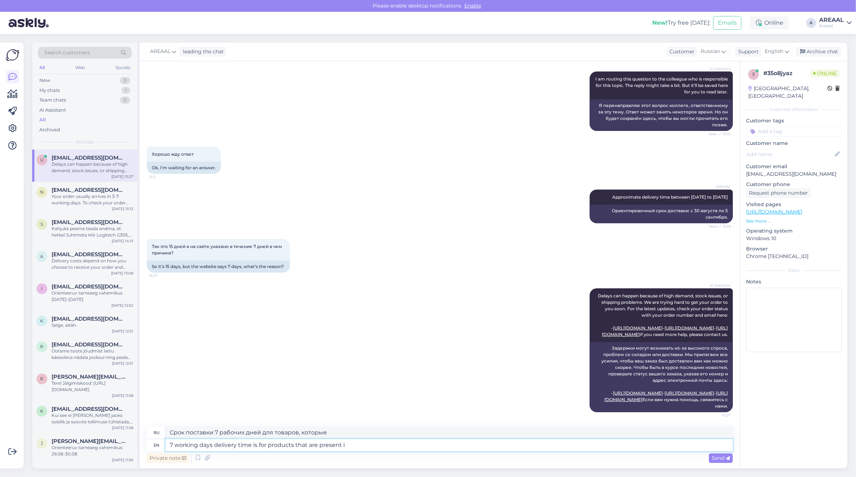
type textarea "7 working days delivery time is for products that are present in"
type textarea "Срок поставки 7 рабочих дней для товаров, которые есть в наличии."
type textarea "7 working days delivery time is for products that are present in our o"
type textarea "Срок поставки 7 рабочих дней для товаров, которые присутствуют в"
type textarea "7 working days delivery time is for products that are present in our own"
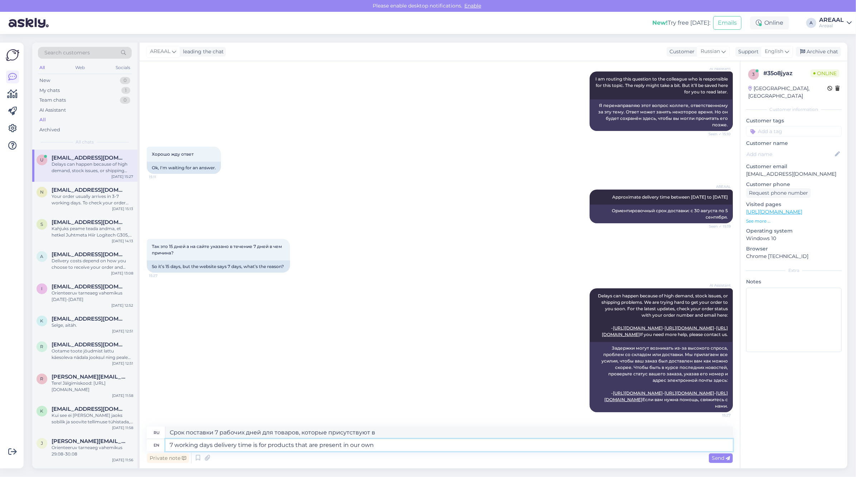
type textarea "Срок поставки 7 рабочих дней для товаров, которые есть в нашем собственном"
type textarea "7 working days delivery time is for products that are present in our own wareho…"
type textarea "Срок поставки 7 рабочих дней для продукции, имеющейся на нашем складе."
type textarea "7 working days delivery time is for products that are present in our own wareho…"
type textarea "Срок поставки составляет 7 рабочих дней для товаров, которые есть на нашем скла…"
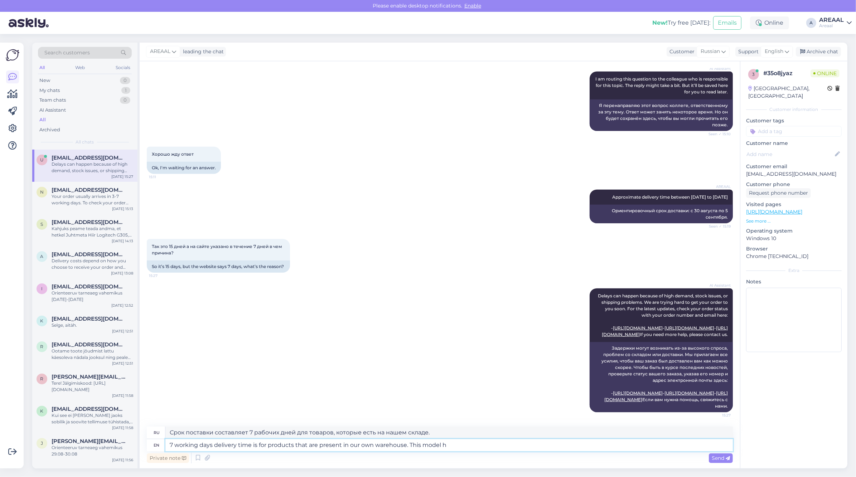
type textarea "7 working days delivery time is for products that are present in our own wareho…"
type textarea "Срок поставки составляет 7 рабочих дней для товаров, имеющихся на нашем складе.…"
type textarea "7 working days delivery time is for products that are present in our own wareho…"
type textarea "Срок поставки составляет 7 рабочих дней для товаров, имеющихся на нашем складе.…"
type textarea "7 working days delivery time is for products that are present in our own wareho…"
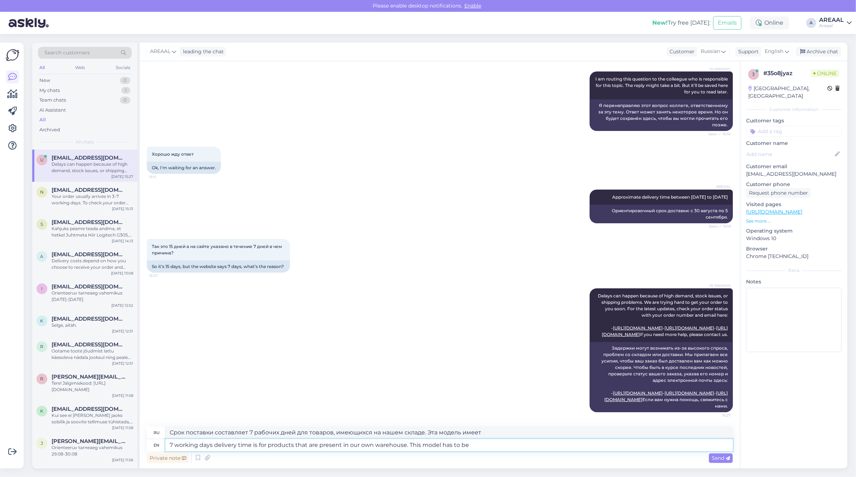
type textarea "Срок поставки составляет 7 рабочих дней для товаров, имеющихся на нашем складе.…"
type textarea "7 working days delivery time is for products that are present in our own wareho…"
type textarea "Срок поставки 7 рабочих дней для товаров, имеющихся на нашем складе. Эта модель…"
type textarea "7 working days delivery time is for products that are present in our own wareho…"
type textarea "Срок поставки 7 рабочих дней для товаров, имеющихся на нашем складе. Эту модель…"
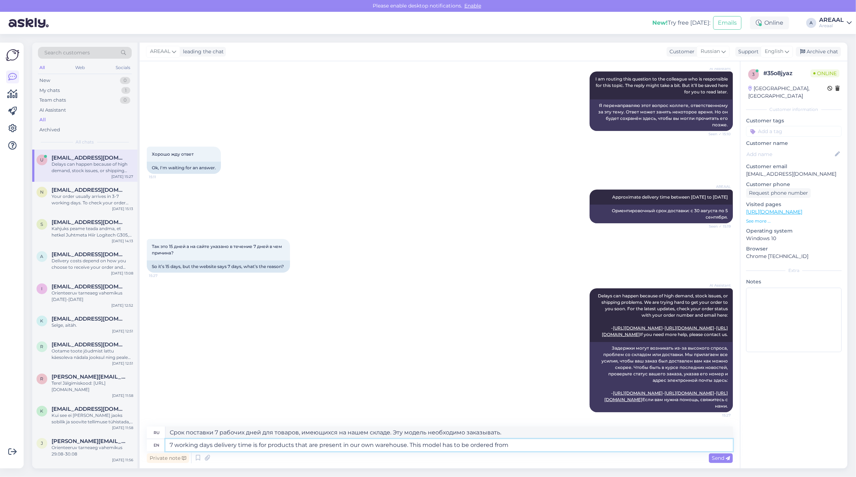
type textarea "7 working days delivery time is for products that are present in our own wareho…"
type textarea "Срок поставки 7 рабочих дней для товаров, имеющихся на нашем складе. Эту модель…"
type textarea "7 working days delivery time is for products that are present in our own wareho…"
type textarea "Срок поставки составляет 7 рабочих дней для товаров, имеющихся на нашем складе.…"
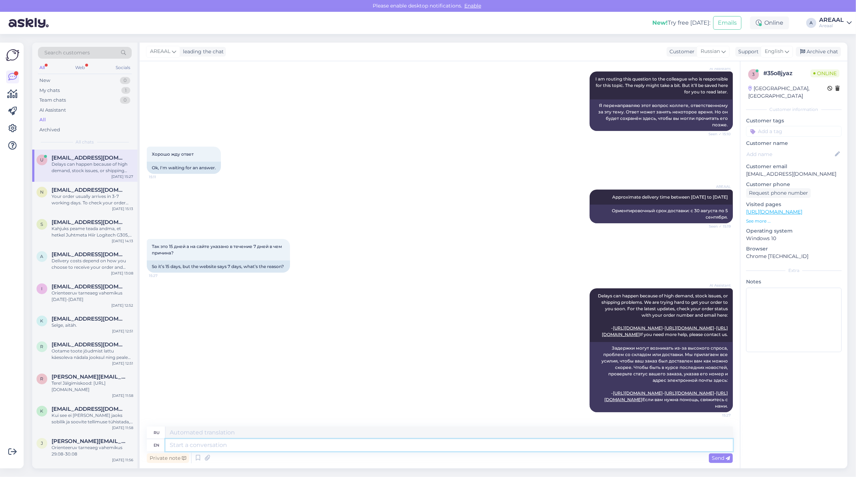
scroll to position [867, 0]
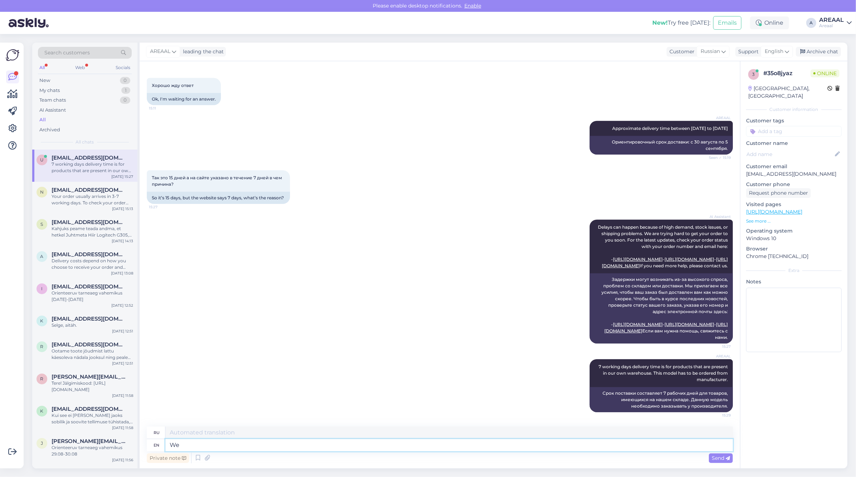
type textarea "We a"
type textarea "Мы"
type textarea "We have a"
type textarea "У нас есть"
type textarea "We have added t"
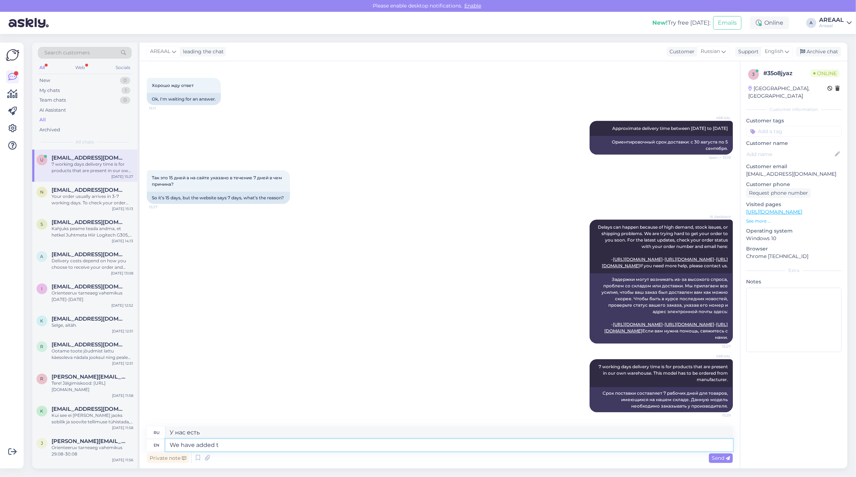
type textarea "Мы добавили"
type textarea "We have added to t"
type textarea "Мы добавили в"
type textarea "We have added to the delivery i"
type textarea "Мы добавили в доставку"
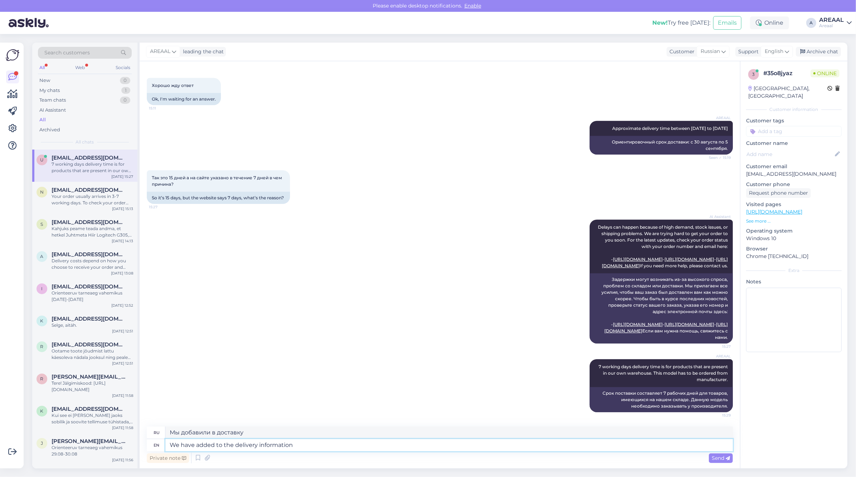
type textarea "We have added to the delivery information:"
type textarea "Мы добавили в информацию о доставке:"
type textarea "We have added to the delivery information:"
click at [682, 446] on textarea "We have added to the delivery information:" at bounding box center [448, 445] width 567 height 12
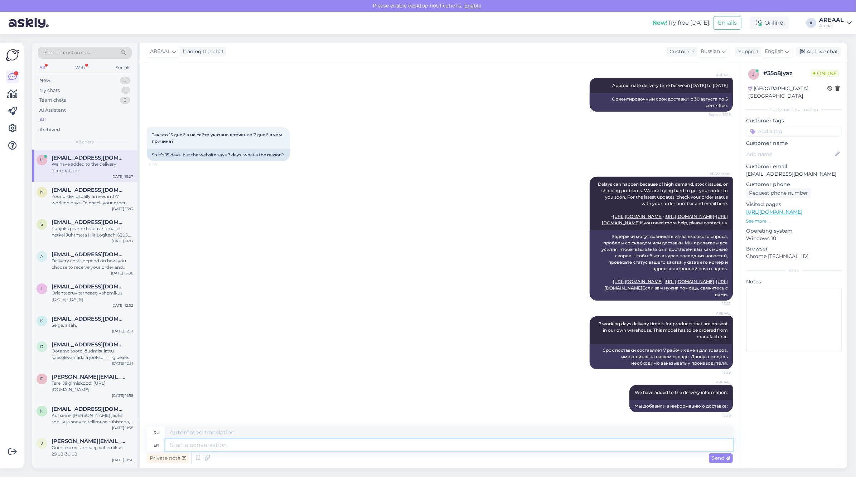
scroll to position [910, 0]
click at [389, 448] on textarea at bounding box center [448, 445] width 567 height 12
paste textarea "Указанные сроки являются предварительными и уточняются после оформления и оплат…"
type textarea "Указанные сроки являются предварительными и уточняются после оформления и оплат…"
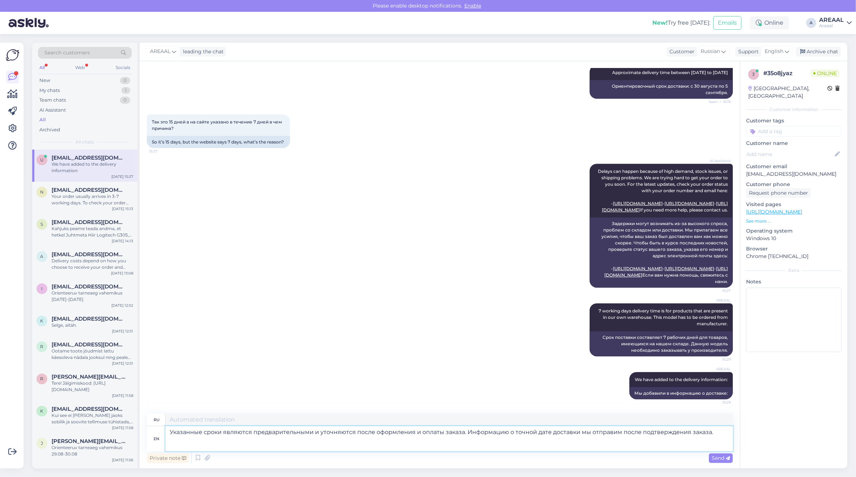
type textarea "Указанные сроки являются предварительными и уточняются после оформления и оплат…"
click at [381, 415] on textarea "Указанные сроки являются предварительными и уточняются после оформления и оплат…" at bounding box center [448, 420] width 567 height 12
paste textarea "м после подтверждения заказа."
type textarea "Указанные сроки являются предварительными и уточняются после оформления и оплат…"
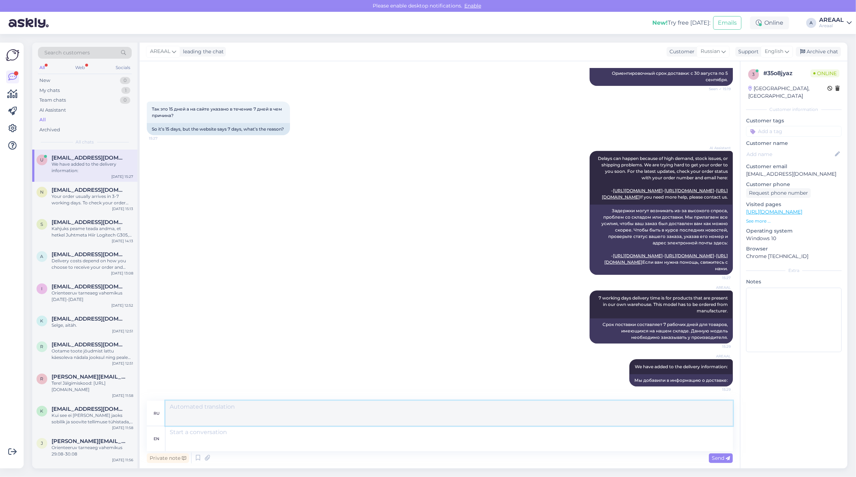
scroll to position [1004, 0]
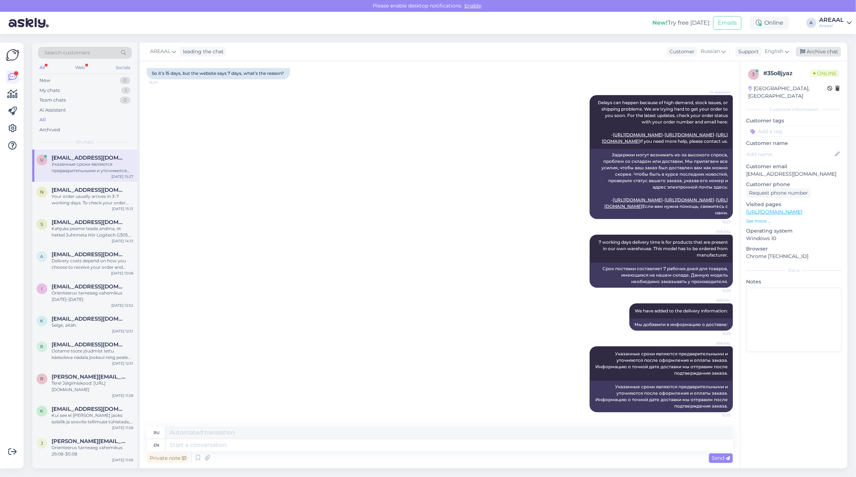
click at [810, 54] on div "Archive chat" at bounding box center [817, 52] width 45 height 10
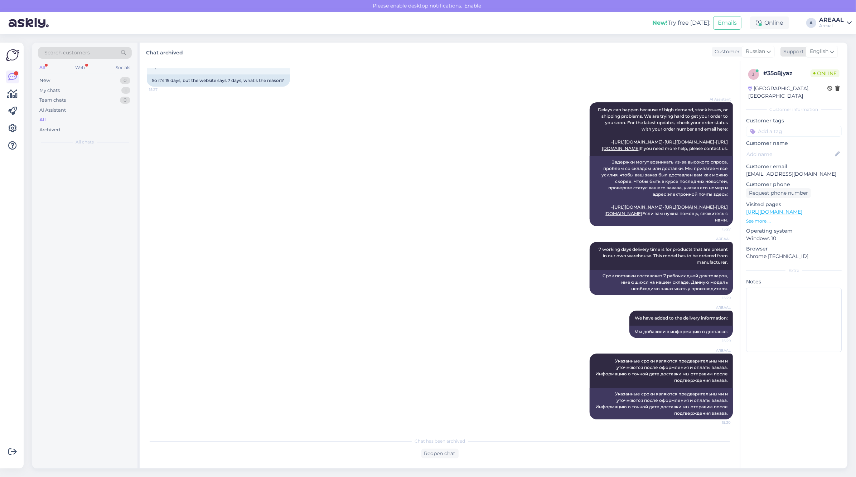
scroll to position [997, 0]
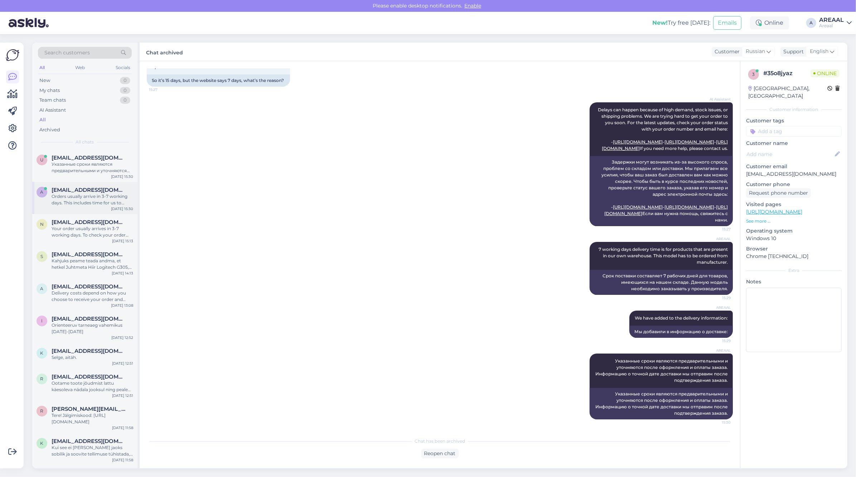
click at [88, 192] on span "[EMAIL_ADDRESS][DOMAIN_NAME]" at bounding box center [89, 190] width 74 height 6
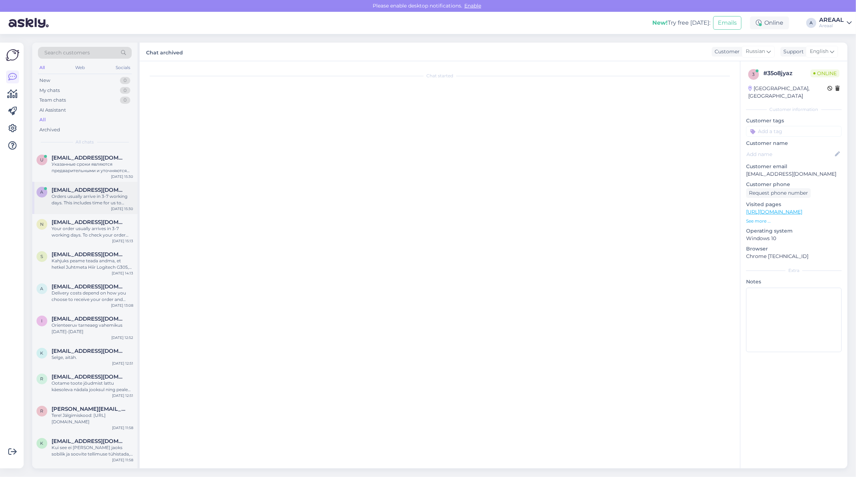
scroll to position [0, 0]
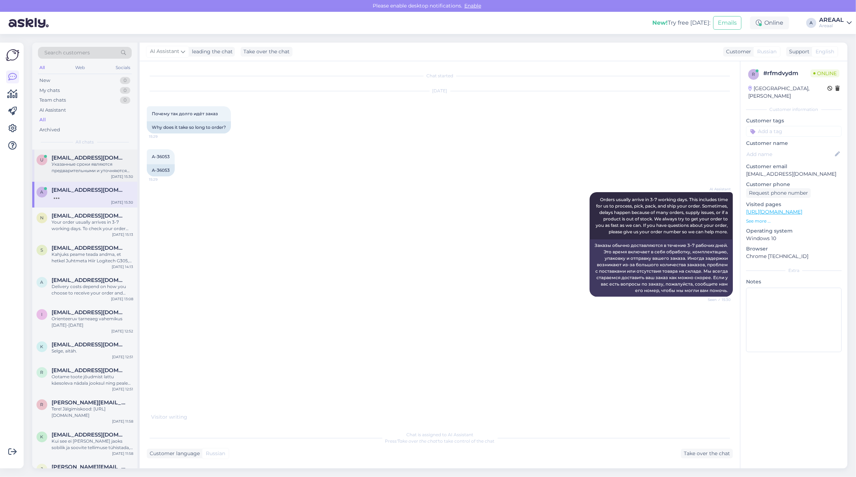
click at [82, 151] on div "u ulyanichav@gmail.com Указанные сроки являются предварительными и уточняются п…" at bounding box center [84, 166] width 105 height 32
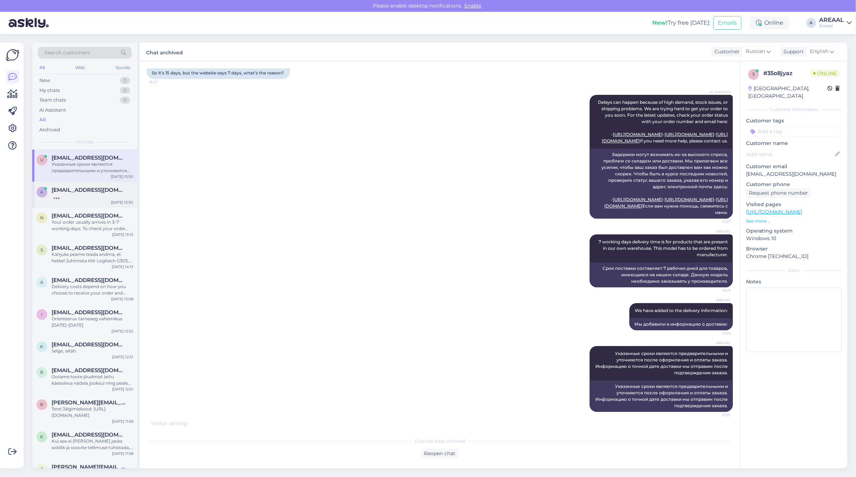
drag, startPoint x: 73, startPoint y: 189, endPoint x: 78, endPoint y: 203, distance: 14.7
click at [73, 190] on span "amqskin@gmail.com" at bounding box center [89, 190] width 74 height 6
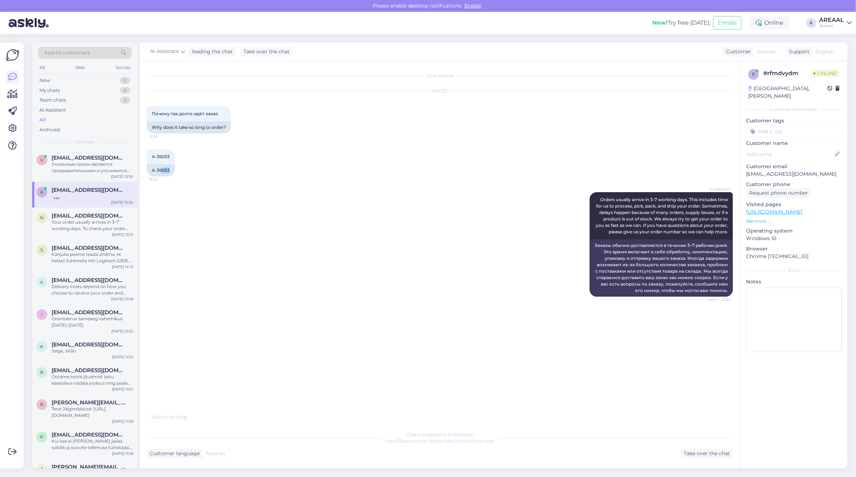
copy div "053"
drag, startPoint x: 167, startPoint y: 166, endPoint x: 143, endPoint y: 166, distance: 23.6
click at [143, 166] on div "Chat started Aug 27 2025 Почему так долго идёт заказ 15:29 Why does it take so …" at bounding box center [440, 264] width 600 height 407
copy div "A-36053"
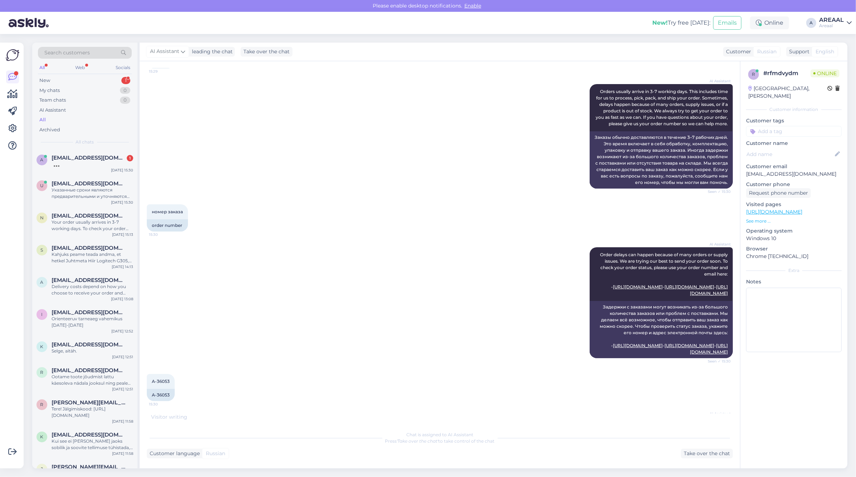
scroll to position [248, 0]
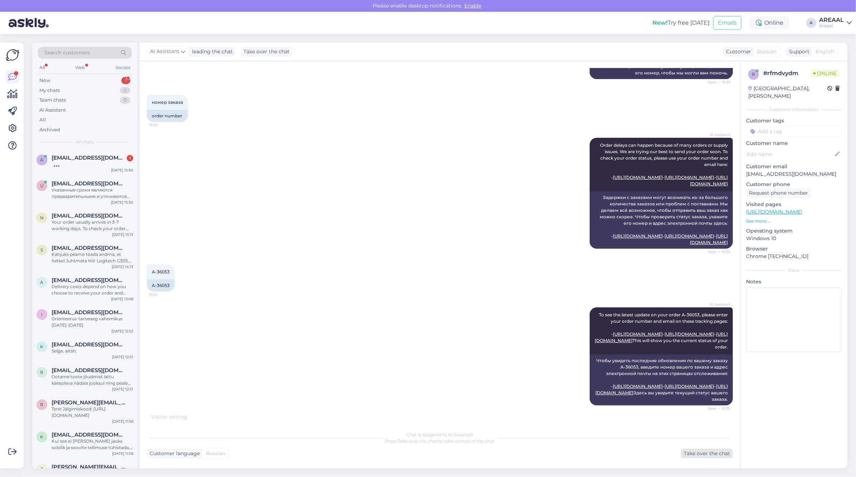
click at [716, 451] on div "Take over the chat" at bounding box center [707, 454] width 52 height 10
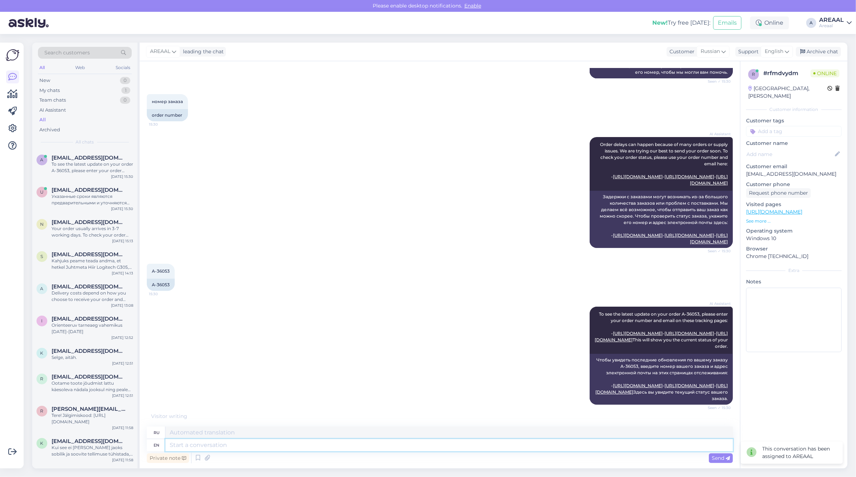
click at [514, 451] on textarea at bounding box center [448, 445] width 567 height 12
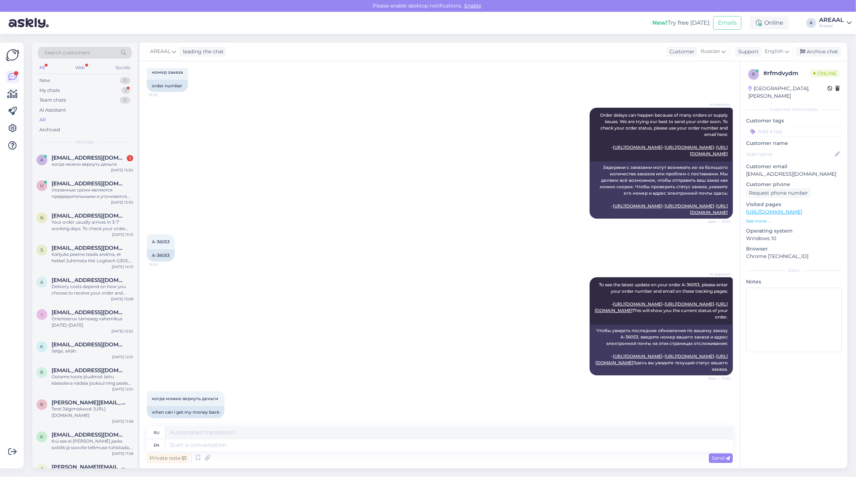
scroll to position [292, 0]
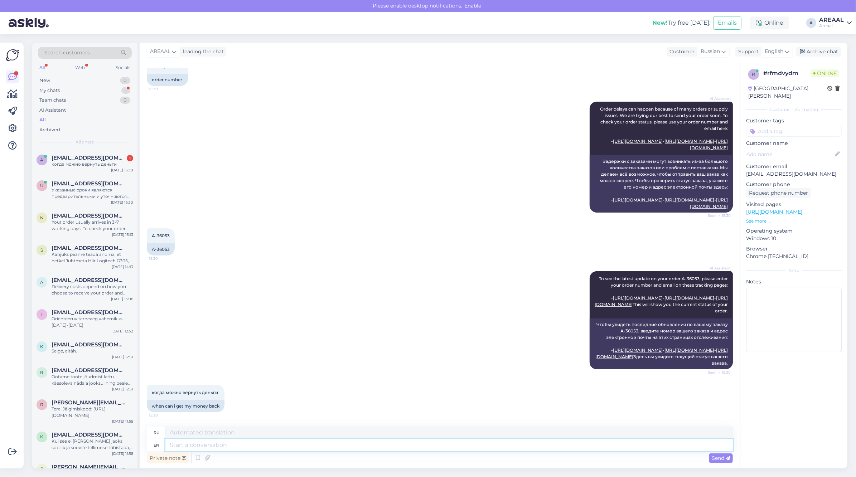
click at [520, 448] on textarea at bounding box center [448, 445] width 567 height 12
type textarea "Order ha"
type textarea "Заказ"
type textarea "Order has bee"
type textarea "Заказ имеет"
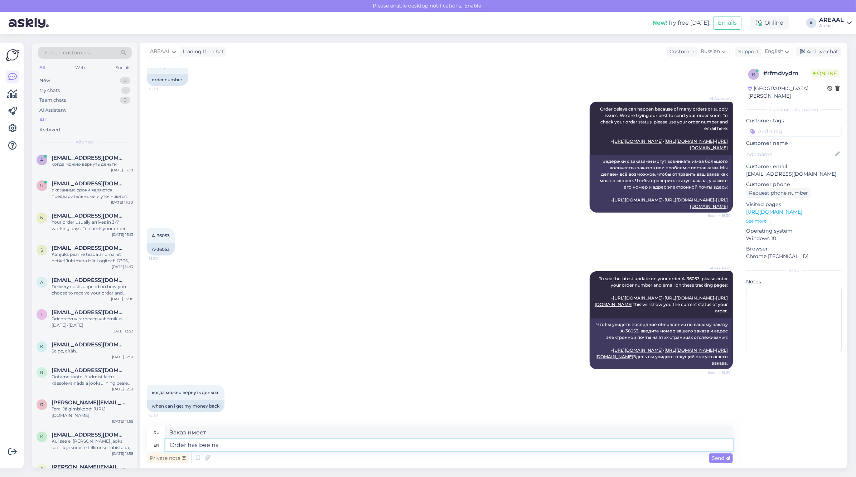
type textarea "Order has bee nsh"
type textarea "Заказ был выполнен"
type textarea "Order has been shipped, deli"
type textarea "Заказ был отправлен,"
type textarea "Order has been shipped, delivery wil"
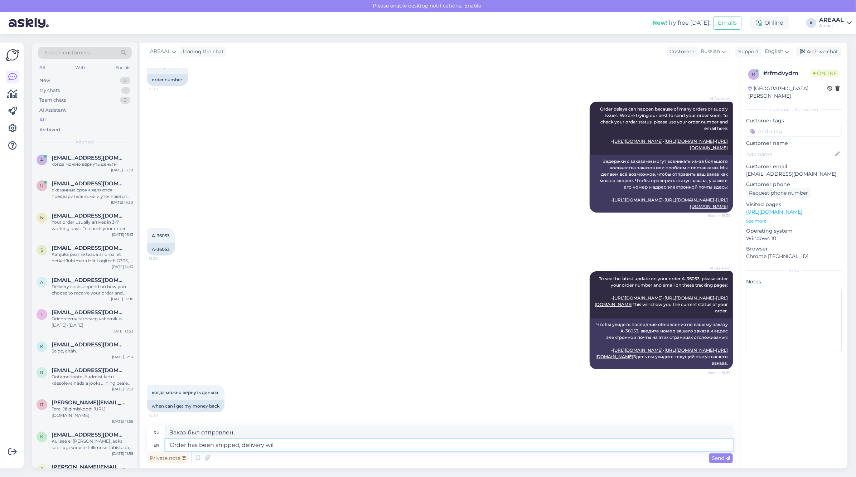
type textarea "Заказ отправлен, доставка"
type textarea "Order has been shipped, delivery will take"
type textarea "Заказ отправлен, доставка будет"
type textarea "Order has been shipped, delivery will take place"
type textarea "Заказ отправлен, доставка займет"
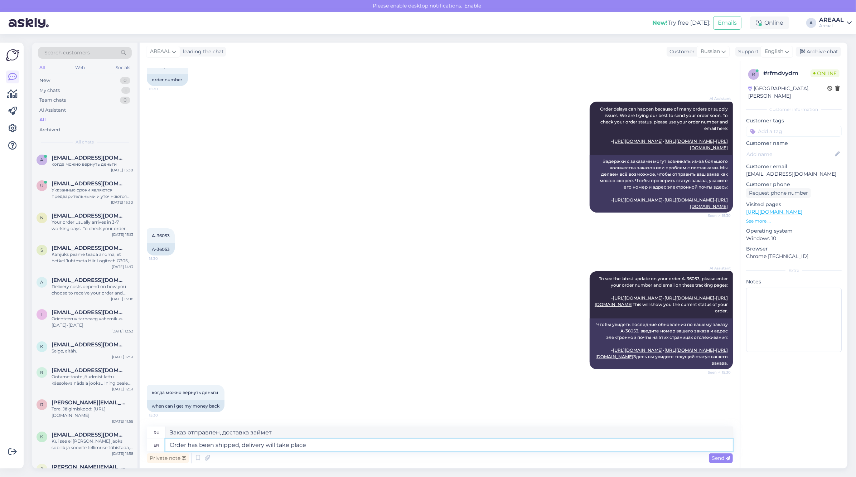
type textarea "Order has been shipped, delivery will take place"
type textarea "Заказ отправлен, доставка будет осуществлена."
type textarea "Order has been shipped, delivery will take place 28 a"
type textarea "Заказ отправлен, доставка состоится 28"
type textarea "Order has been shipped, delivery will take place 28 august"
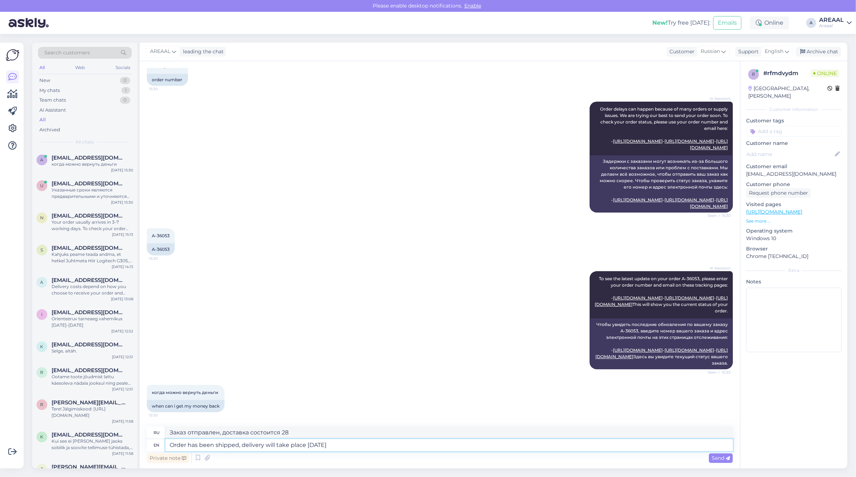
type textarea "Заказ отправлен, доставка состоится 28 августа."
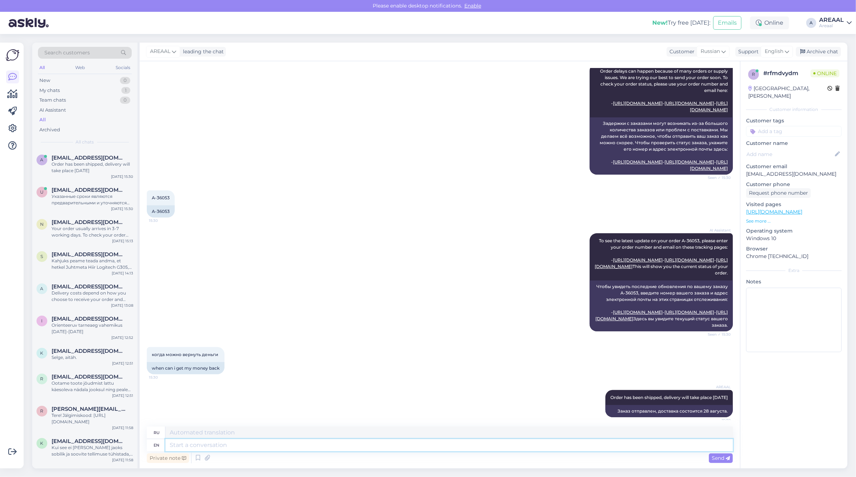
scroll to position [335, 0]
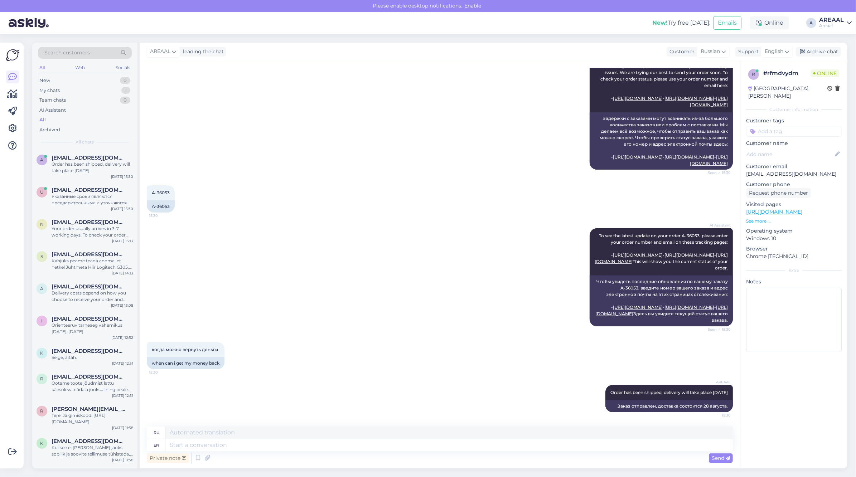
click at [308, 237] on div "AI Assistant To see the latest update on your order A-36053, please enter your …" at bounding box center [440, 277] width 586 height 114
click at [62, 200] on div "Указанные сроки являются предварительными и уточняются после оформления и оплат…" at bounding box center [93, 199] width 82 height 13
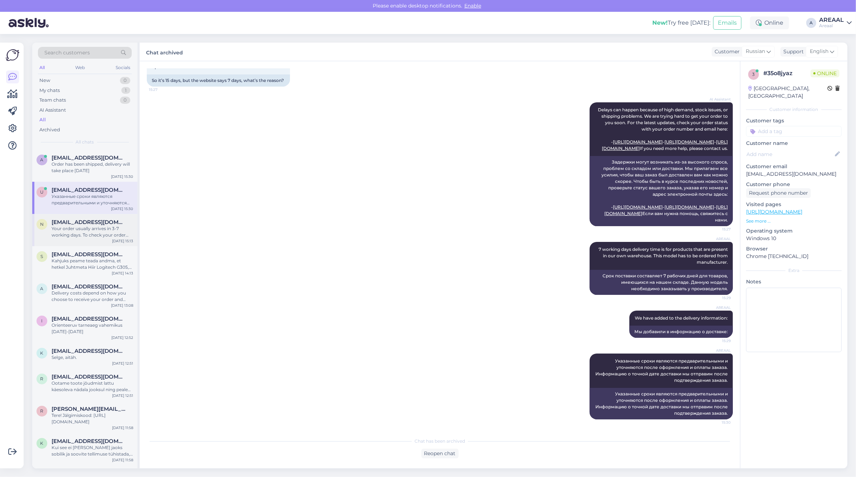
click at [70, 224] on span "nat.vesselova@mail.ee" at bounding box center [89, 222] width 74 height 6
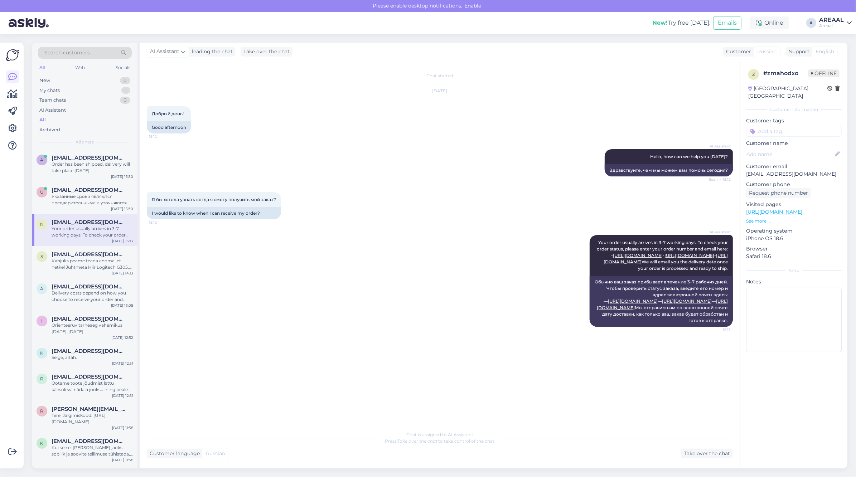
scroll to position [0, 0]
click at [88, 163] on div "Order has been shipped, delivery will take place 28 august" at bounding box center [93, 167] width 82 height 13
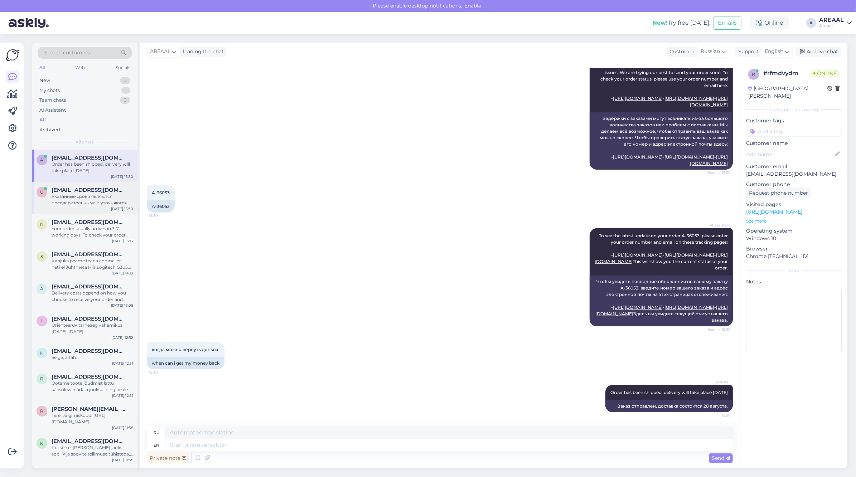
click at [92, 189] on span "ulyanichav@gmail.com" at bounding box center [89, 190] width 74 height 6
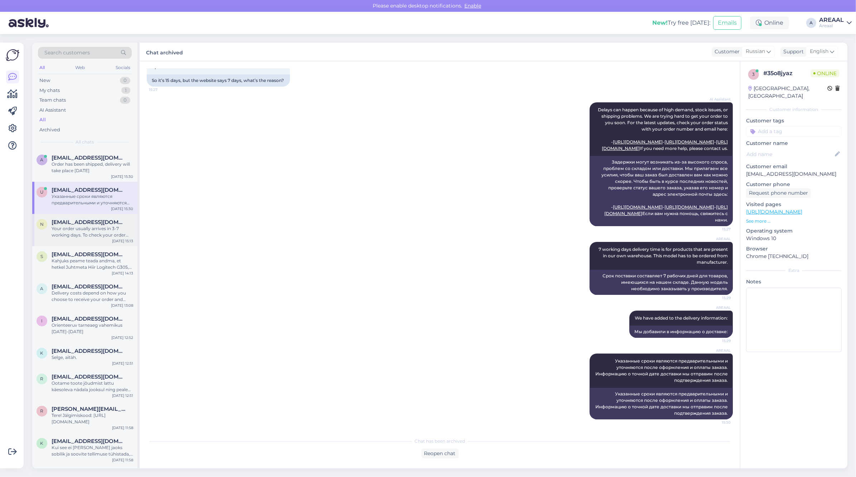
click at [83, 230] on div "Your order usually arrives in 3-7 working days. To check your order status, ple…" at bounding box center [93, 231] width 82 height 13
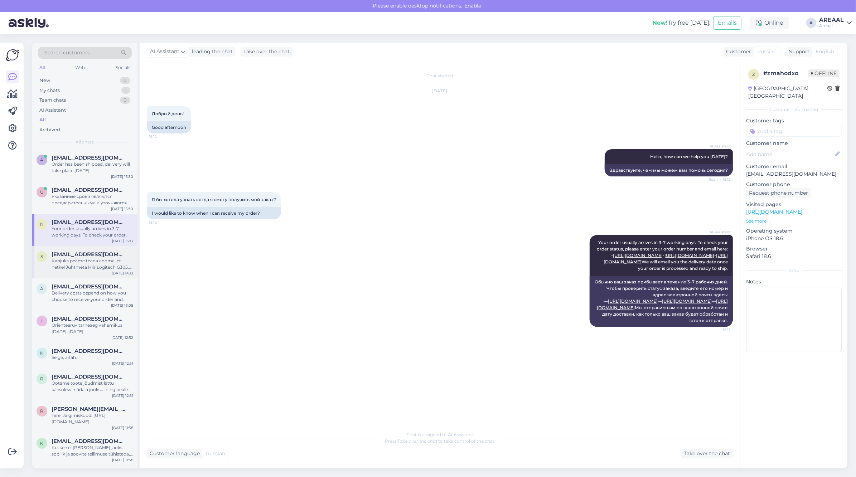
click at [87, 255] on span "supergilmanov@gmail.com" at bounding box center [89, 254] width 74 height 6
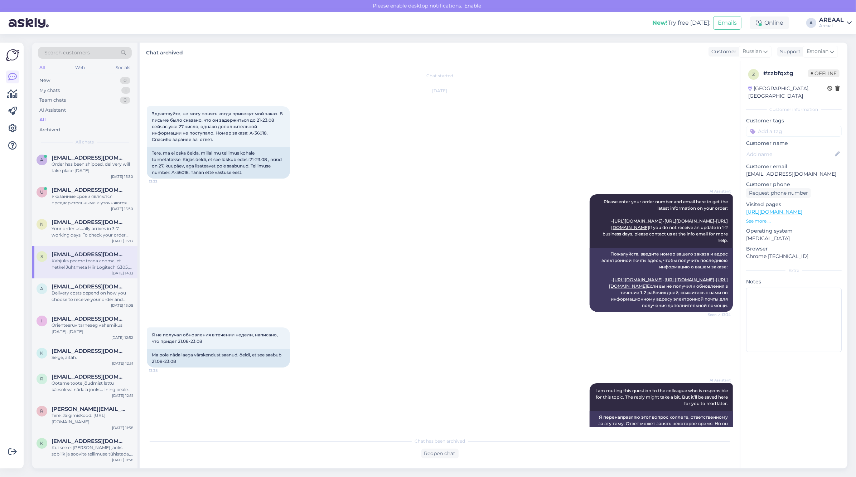
scroll to position [185, 0]
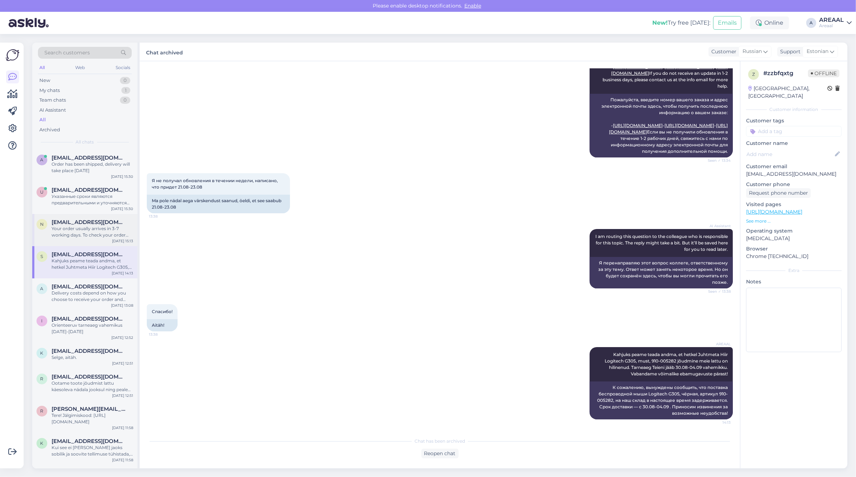
click at [96, 233] on div "Your order usually arrives in 3-7 working days. To check your order status, ple…" at bounding box center [93, 231] width 82 height 13
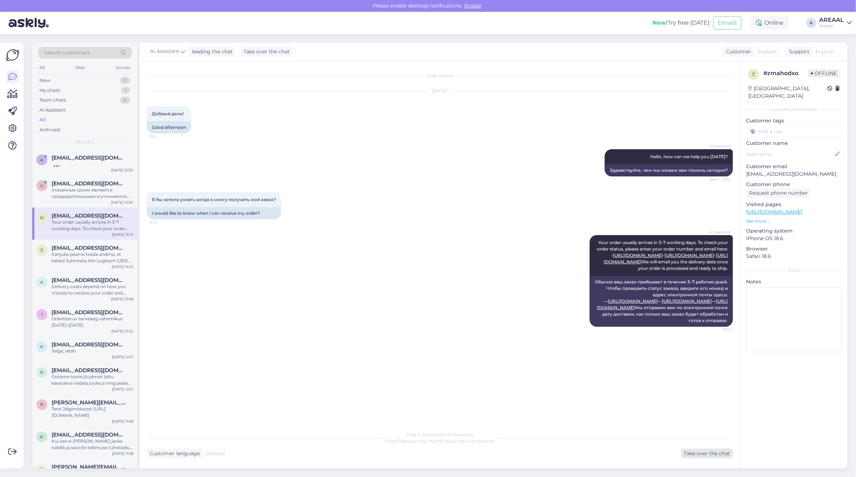
click at [709, 453] on div "Take over the chat" at bounding box center [707, 454] width 52 height 10
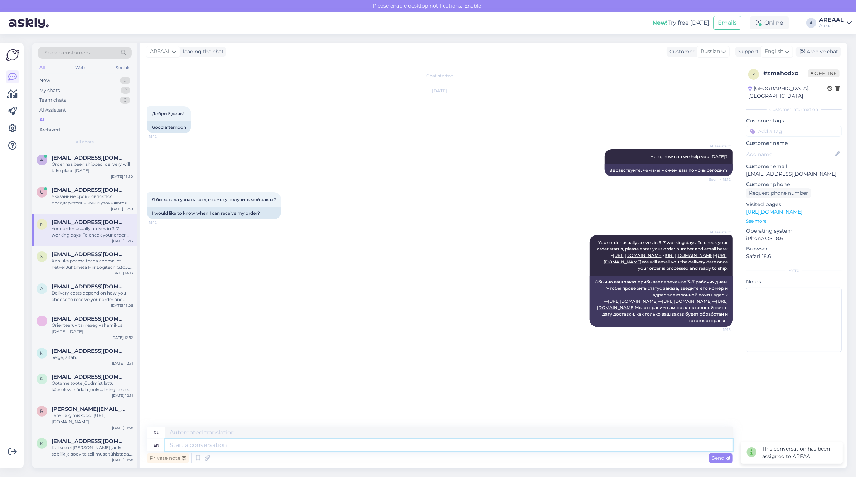
click at [573, 446] on textarea at bounding box center [448, 445] width 567 height 12
type textarea "Delivery will take"
type textarea "Доставка будет"
type textarea "Delivery will take pla"
type textarea "Доставка займет"
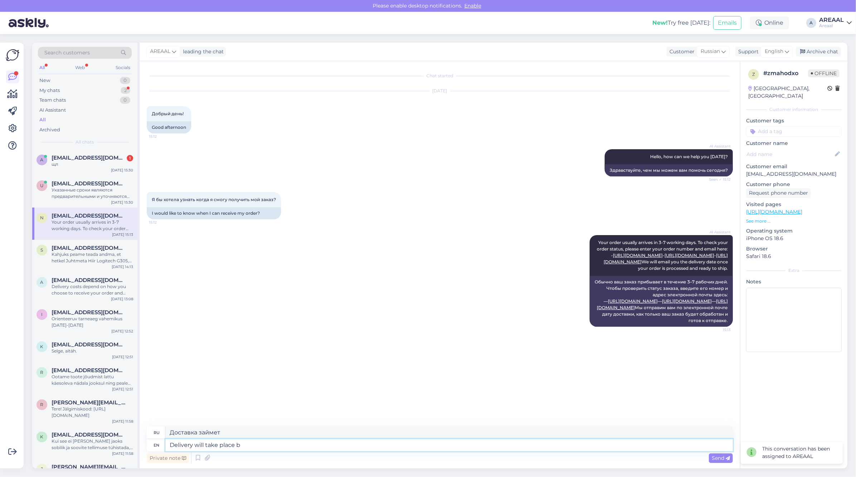
type textarea "Delivery will take place be"
type textarea "Доставка будет осуществлена"
type textarea "Delivery will take place between 2"
type textarea "Доставка будет осуществляться между"
type textarea "Delivery will take place between 29-30 A"
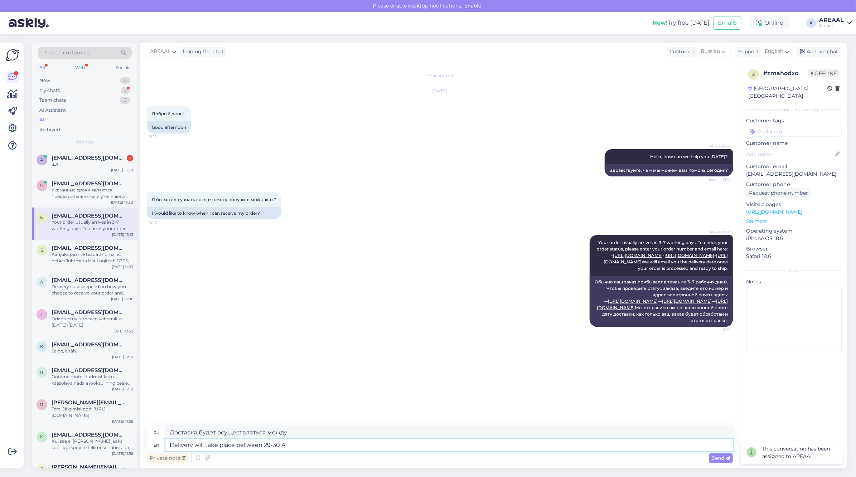
type textarea "Доставка будет осуществлена между 29-30"
type textarea "Delivery will take place between 29-30 August"
type textarea "Доставка состоится 29-30 августа."
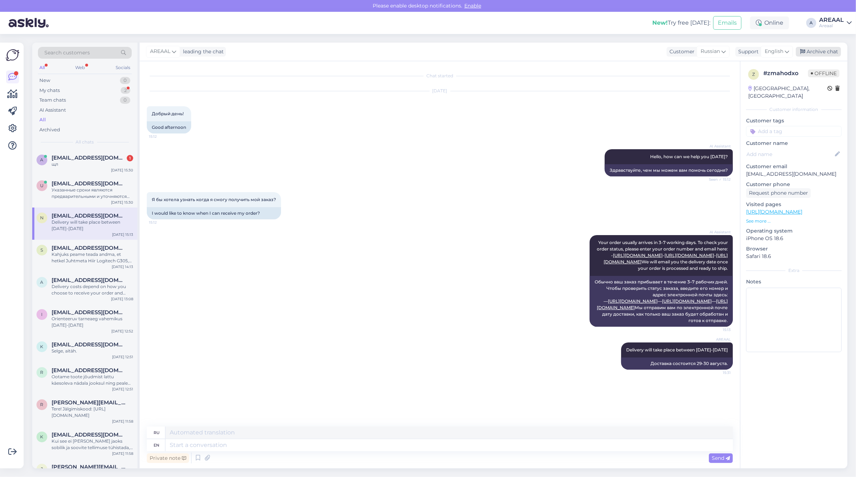
click at [834, 54] on div "Archive chat" at bounding box center [817, 52] width 45 height 10
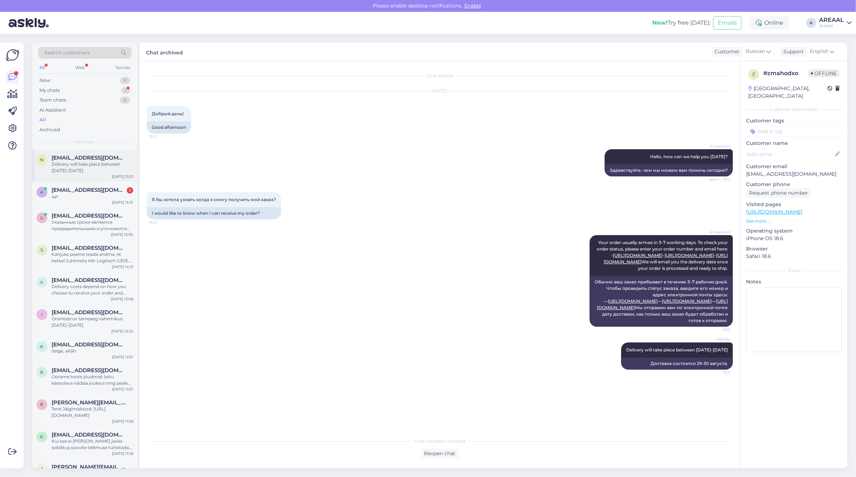
click at [84, 176] on div "n nat.vesselova@mail.ee Delivery will take place between 29-30 August Aug 27 15…" at bounding box center [84, 166] width 105 height 32
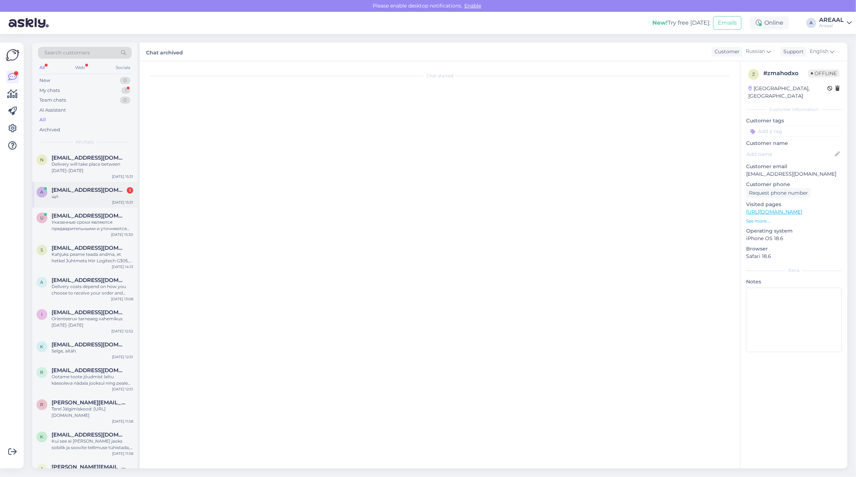
click at [84, 186] on div "a amqskin@gmail.com 1 щл Aug 27 15:31" at bounding box center [84, 195] width 105 height 26
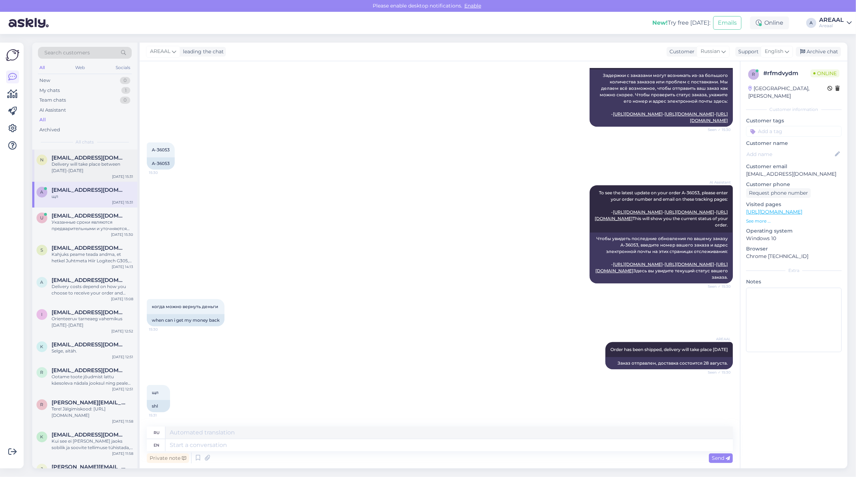
click at [92, 157] on span "nat.vesselova@mail.ee" at bounding box center [89, 158] width 74 height 6
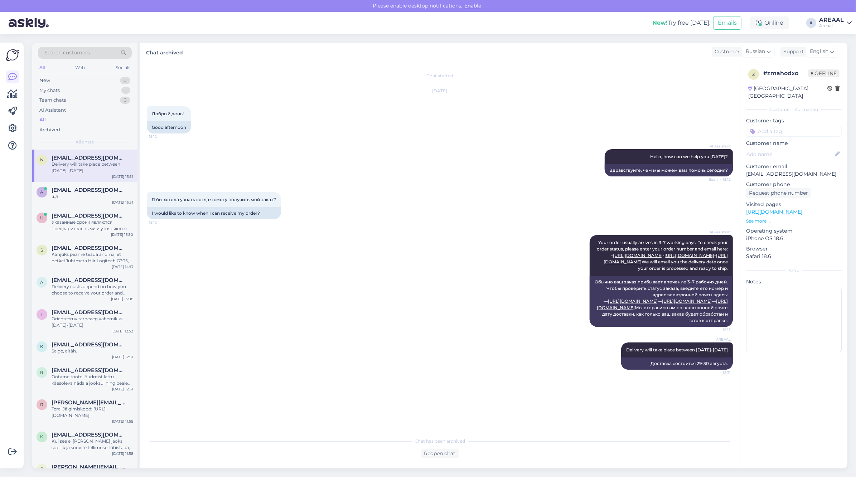
click at [239, 126] on div "Aug 27 2025 Добрый день! 15:12 Good afternoon" at bounding box center [440, 112] width 586 height 58
click at [85, 182] on div "a amqskin@gmail.com щл Aug 27 15:31" at bounding box center [84, 195] width 105 height 26
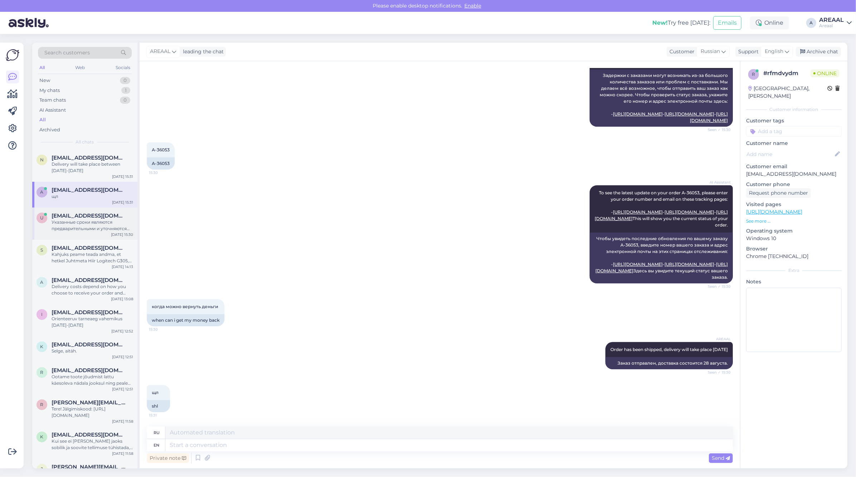
click at [75, 219] on div "Указанные сроки являются предварительными и уточняются после оформления и оплат…" at bounding box center [93, 225] width 82 height 13
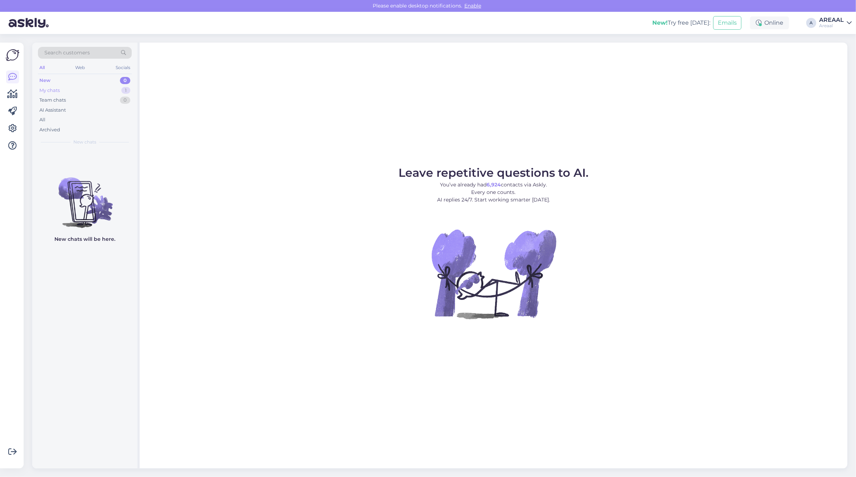
click at [110, 91] on div "My chats 1" at bounding box center [85, 91] width 94 height 10
click at [90, 90] on div "My chats 1" at bounding box center [85, 91] width 94 height 10
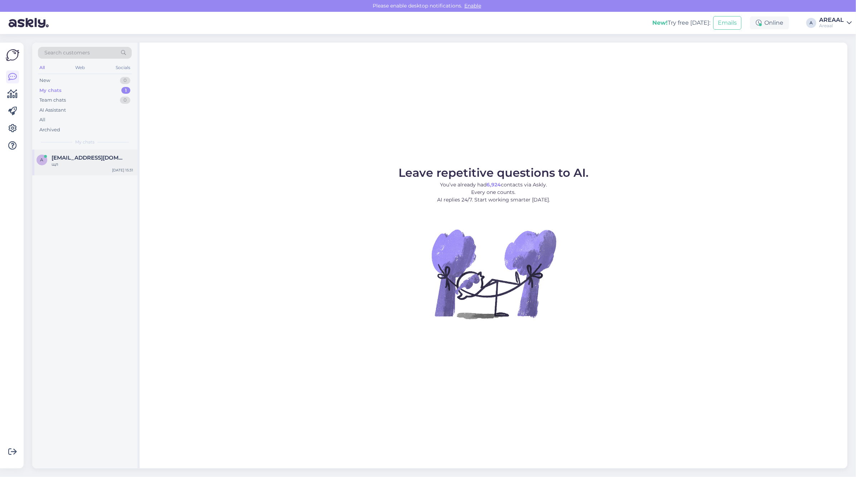
click at [91, 155] on span "[EMAIL_ADDRESS][DOMAIN_NAME]" at bounding box center [89, 158] width 74 height 6
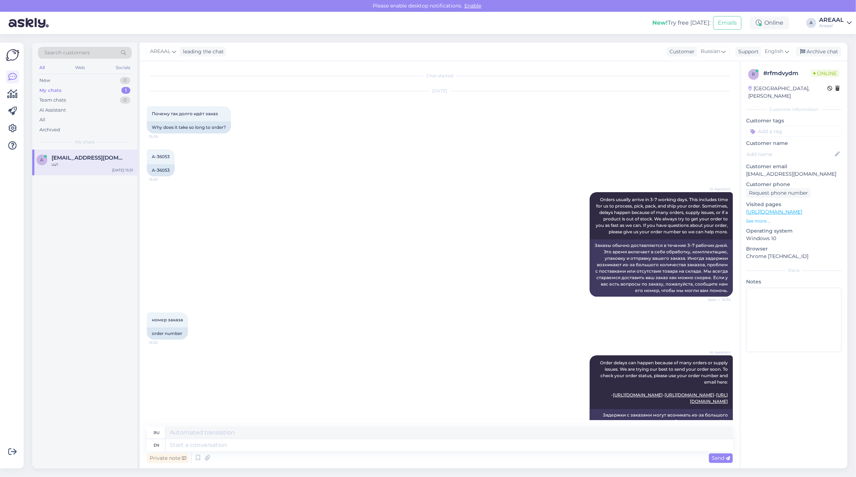
scroll to position [377, 0]
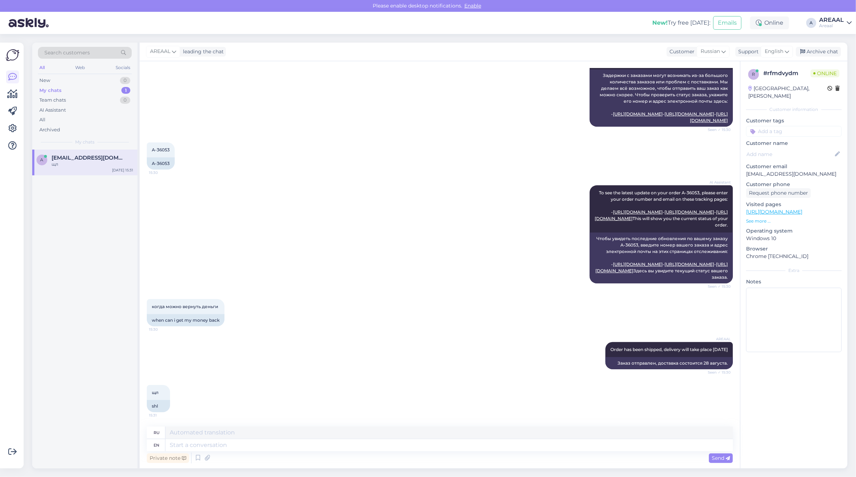
click at [823, 42] on div "Search customers All Web Socials New 0 My chats 1 Team chats 0 AI Assistant All…" at bounding box center [442, 255] width 828 height 443
click at [827, 49] on div "Archive chat" at bounding box center [817, 52] width 45 height 10
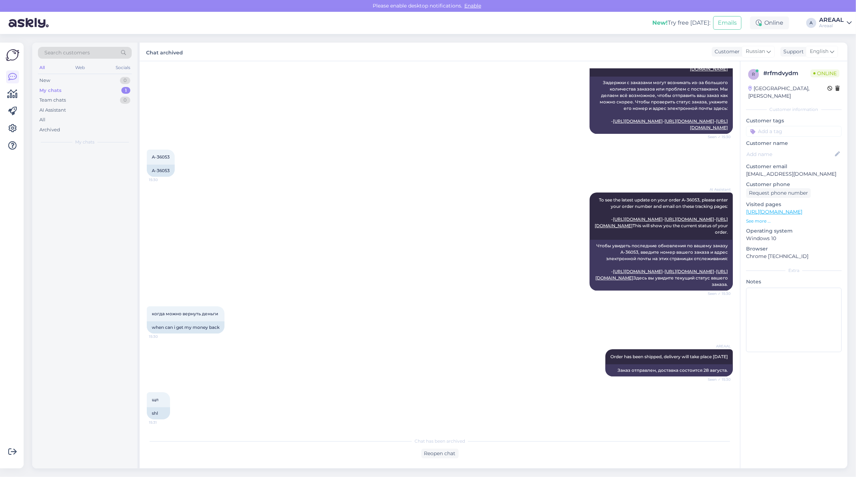
scroll to position [370, 0]
click at [42, 114] on div "AI Assistant" at bounding box center [85, 110] width 94 height 10
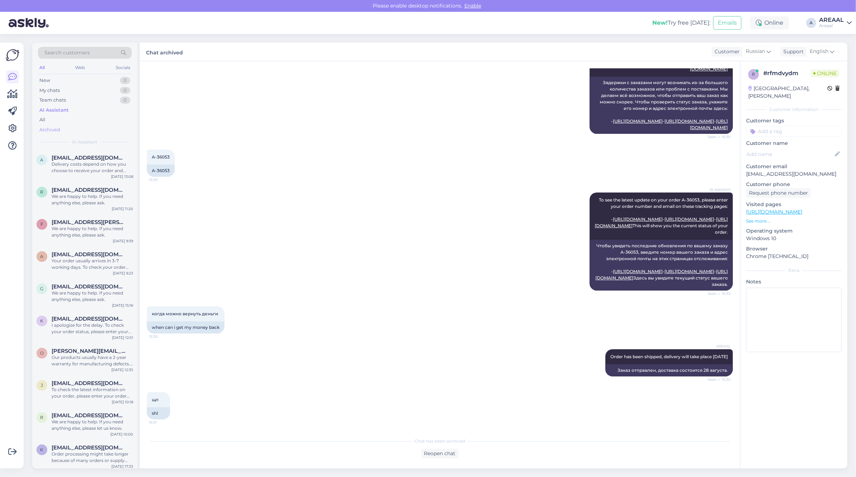
click at [54, 125] on div "Archived" at bounding box center [85, 130] width 94 height 10
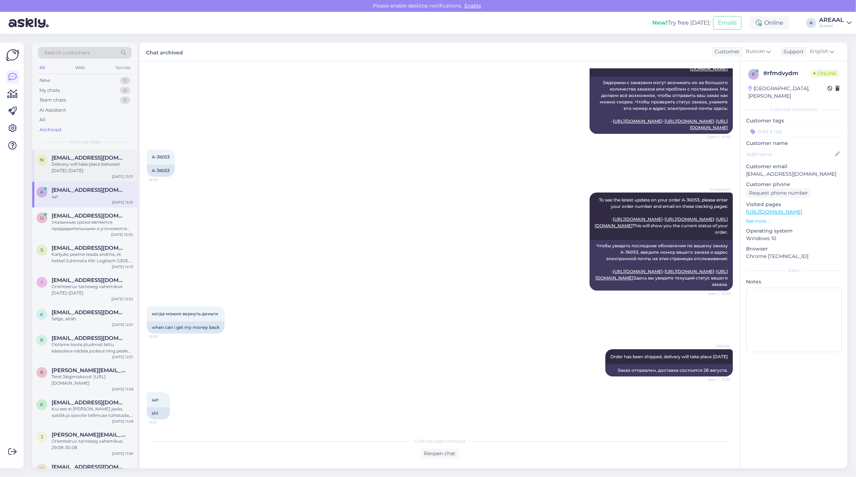
click at [72, 176] on div "n [EMAIL_ADDRESS][DOMAIN_NAME] Delivery will take place between [DATE]-[DATE] […" at bounding box center [84, 166] width 105 height 32
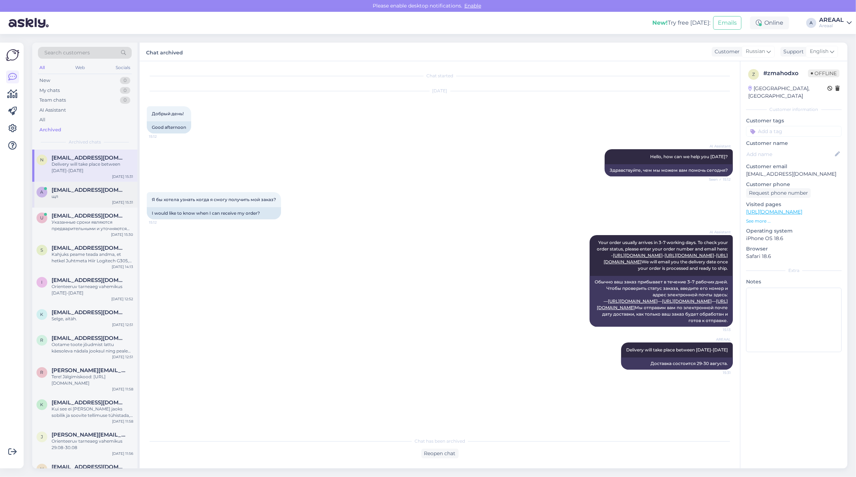
click at [73, 206] on div "a [EMAIL_ADDRESS][DOMAIN_NAME] щл [DATE] 15:31" at bounding box center [84, 195] width 105 height 26
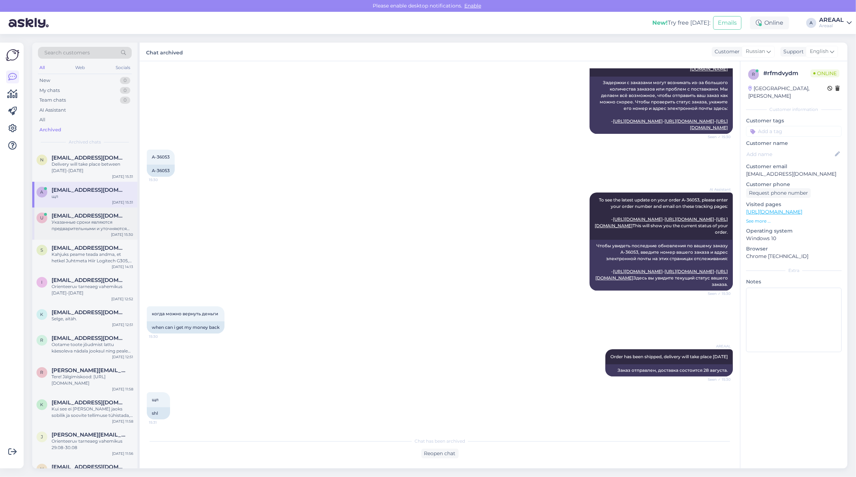
click at [78, 229] on div "Указанные сроки являются предварительными и уточняются после оформления и оплат…" at bounding box center [93, 225] width 82 height 13
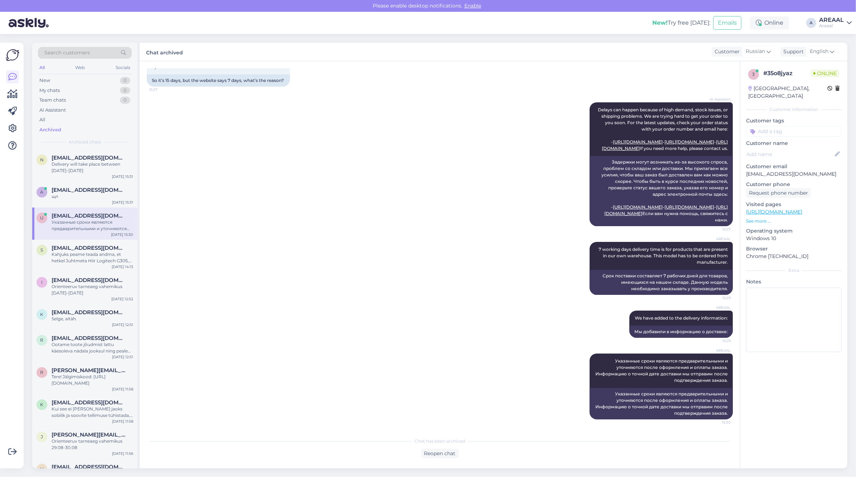
click at [81, 235] on div "u [EMAIL_ADDRESS][DOMAIN_NAME] Указанные сроки являются предварительными и уточ…" at bounding box center [84, 224] width 105 height 32
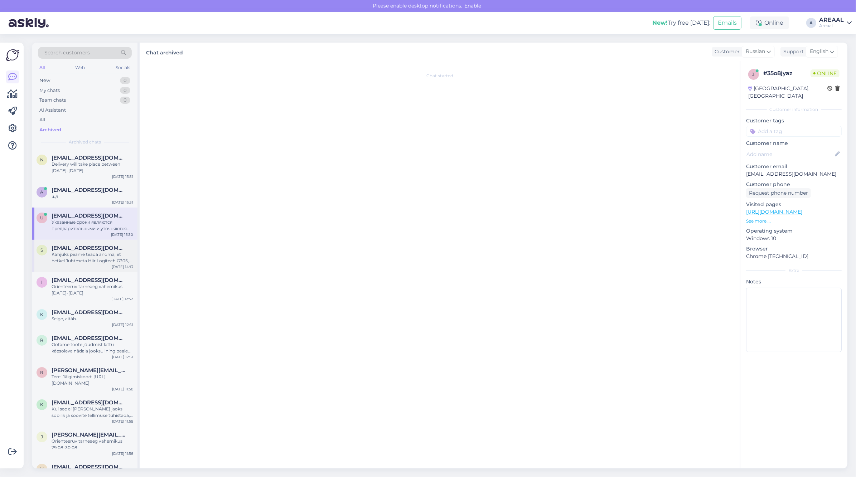
scroll to position [0, 0]
click at [83, 268] on div "s [EMAIL_ADDRESS][DOMAIN_NAME] Kahjuks peame teada andma, et hetkel Juhtmeta Hi…" at bounding box center [84, 256] width 105 height 32
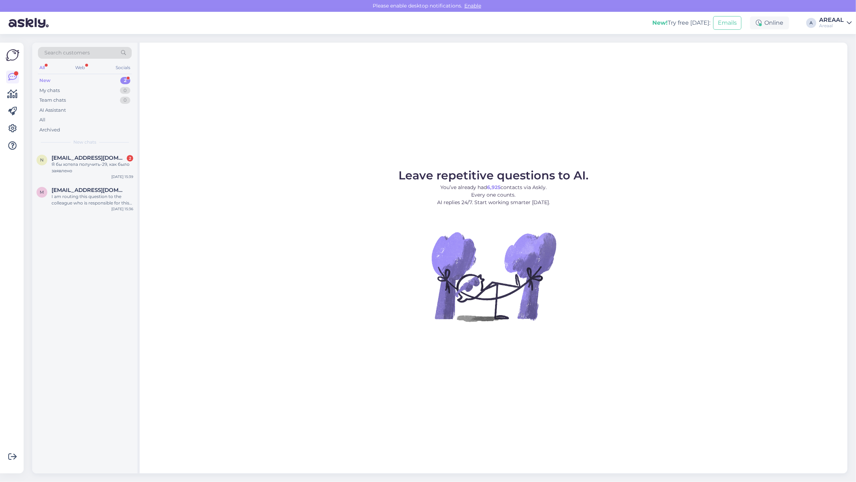
click at [140, 165] on div "Leave repetitive questions to AI. You’ve already had 6,925 contacts via Askly. …" at bounding box center [493, 258] width 707 height 430
click at [111, 165] on div "Я бы хотела получить-29, как было заявлено" at bounding box center [93, 167] width 82 height 13
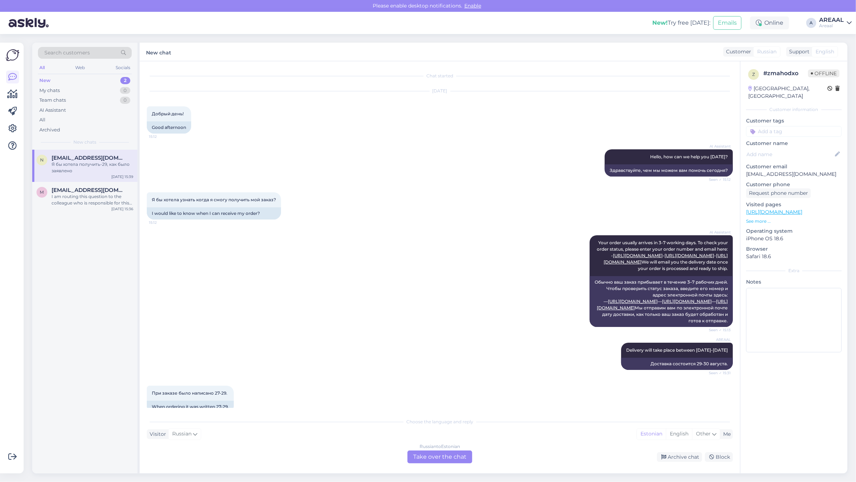
scroll to position [205, 0]
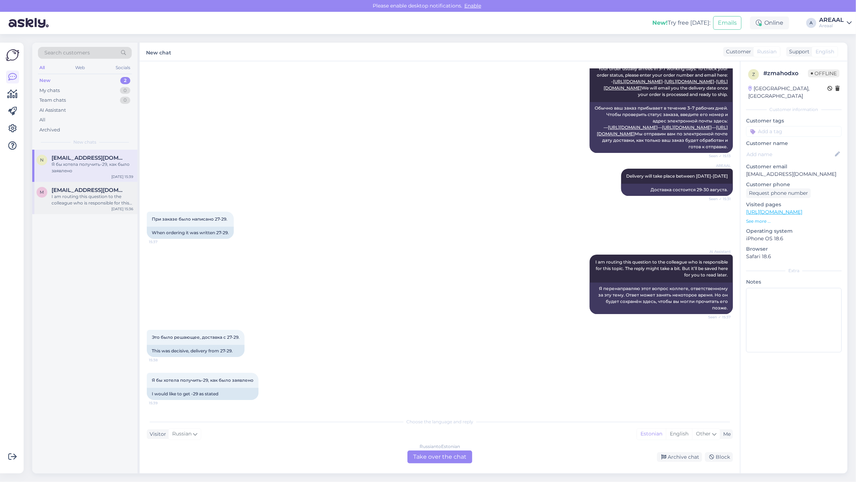
click at [81, 185] on div "m [EMAIL_ADDRESS][DOMAIN_NAME] I am routing this question to the colleague who …" at bounding box center [84, 198] width 105 height 32
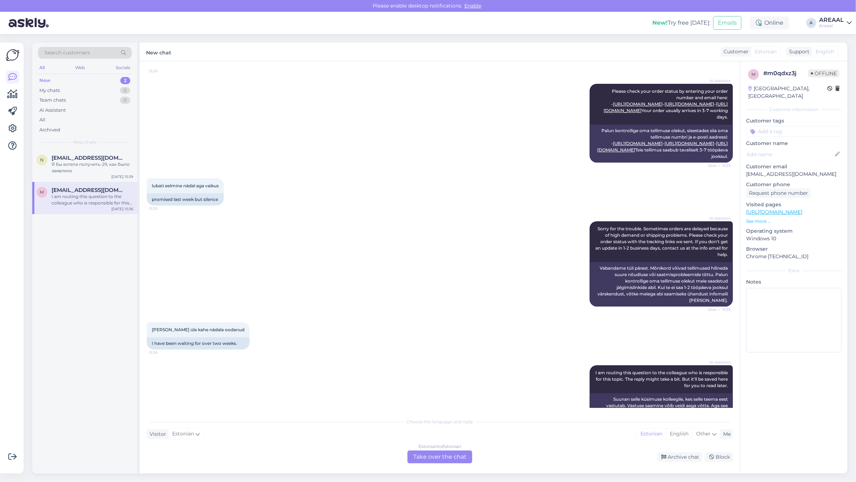
scroll to position [0, 0]
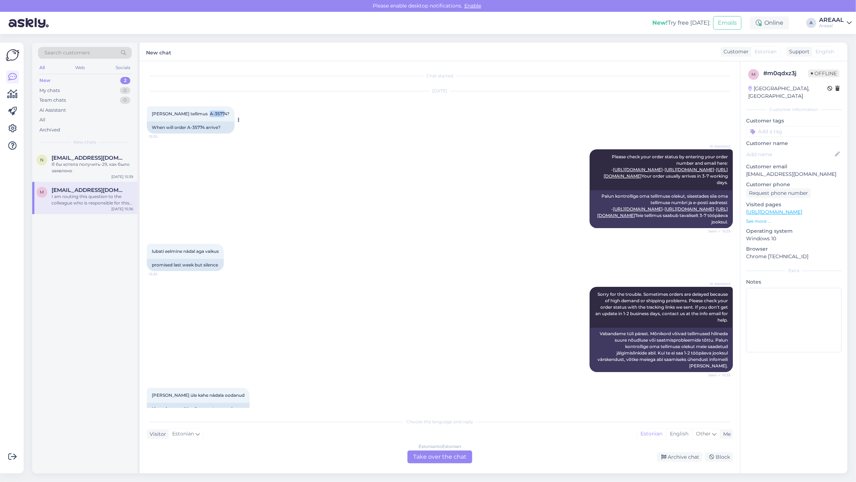
copy span "-35774"
copy span "A-35774"
drag, startPoint x: 217, startPoint y: 111, endPoint x: 201, endPoint y: 115, distance: 16.6
click at [201, 115] on span "[PERSON_NAME] tellimus A-35774?" at bounding box center [191, 113] width 78 height 5
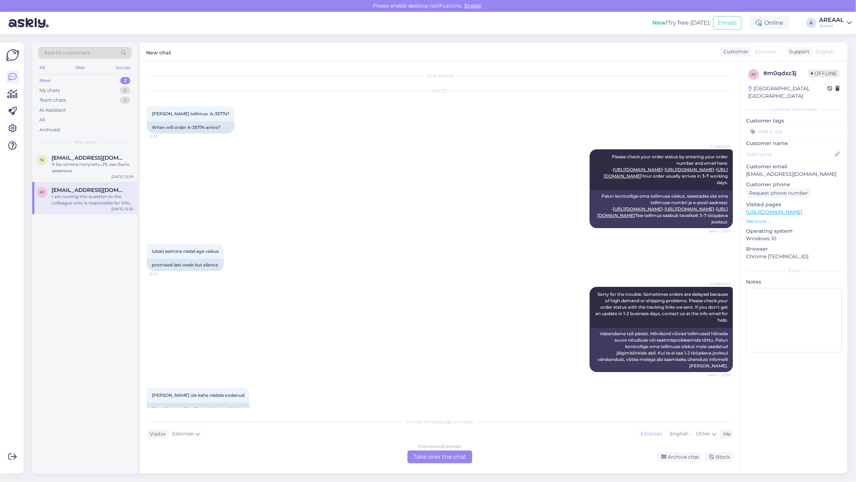
click at [438, 458] on div "Estonian to Estonian Take over the chat" at bounding box center [439, 456] width 65 height 13
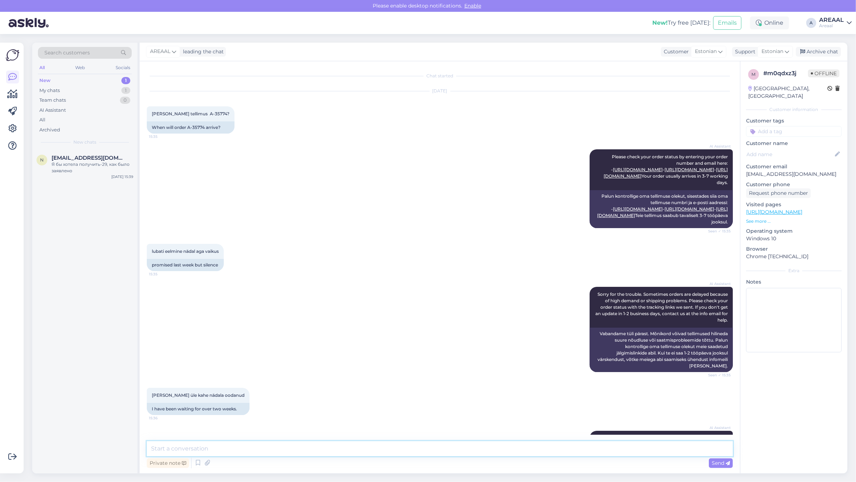
click at [437, 448] on textarea at bounding box center [440, 448] width 586 height 15
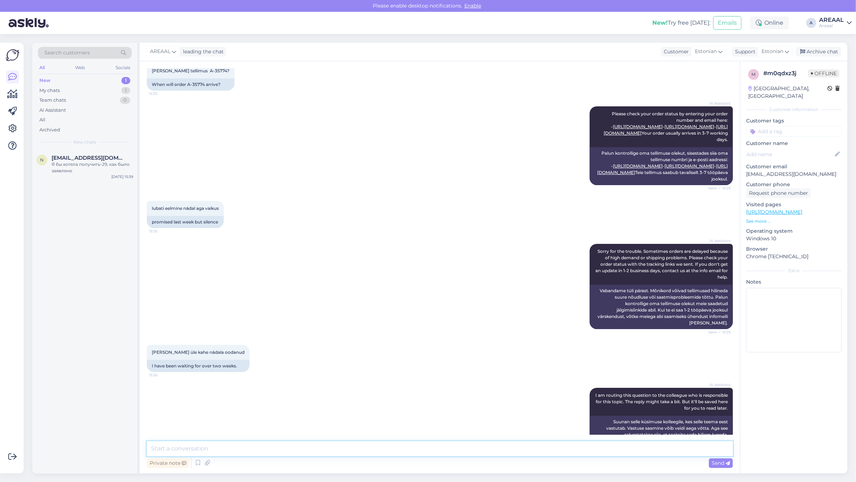
scroll to position [82, 0]
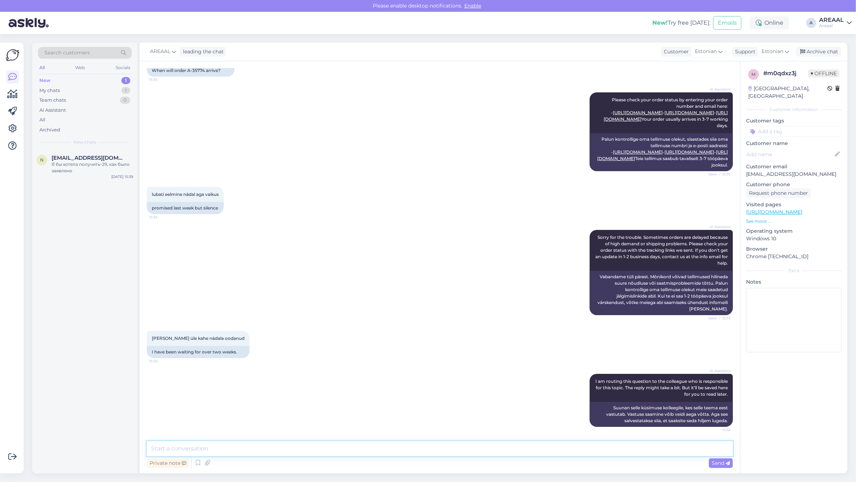
click at [379, 454] on textarea at bounding box center [440, 448] width 586 height 15
type textarea "Teie saadetud e-mailile vastatakse tänase või homse päeva jooksul"
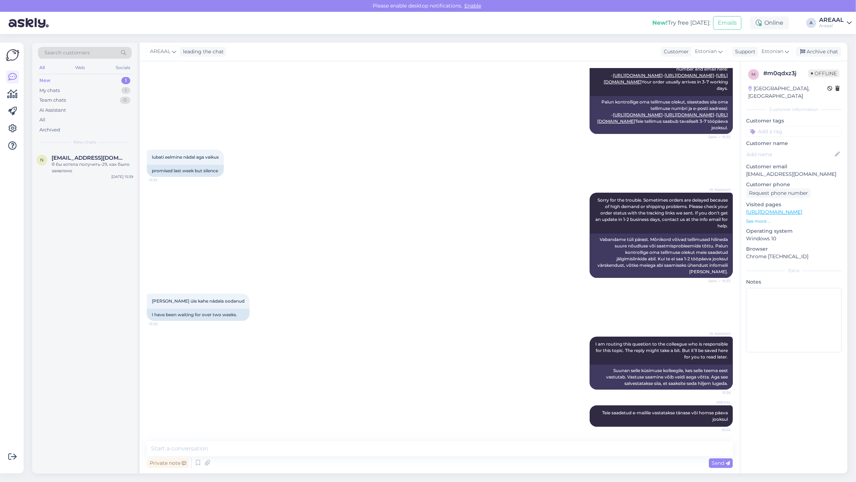
click at [362, 243] on div "AI Assistant Sorry for the trouble. Sometimes orders are delayed because of hig…" at bounding box center [440, 235] width 586 height 101
click at [449, 202] on div "AI Assistant Sorry for the trouble. Sometimes orders are delayed because of hig…" at bounding box center [440, 235] width 586 height 101
click at [825, 53] on div "Archive chat" at bounding box center [817, 52] width 45 height 10
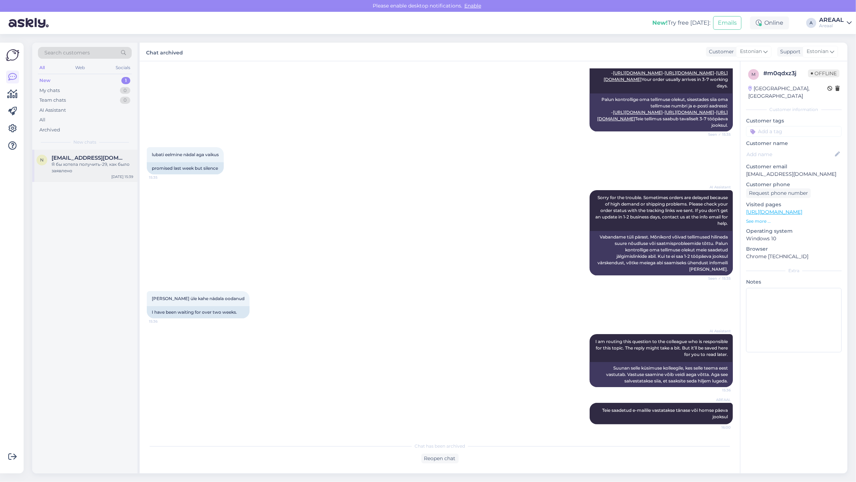
click at [122, 167] on div "Я бы хотела получить-29, как было заявлено" at bounding box center [93, 167] width 82 height 13
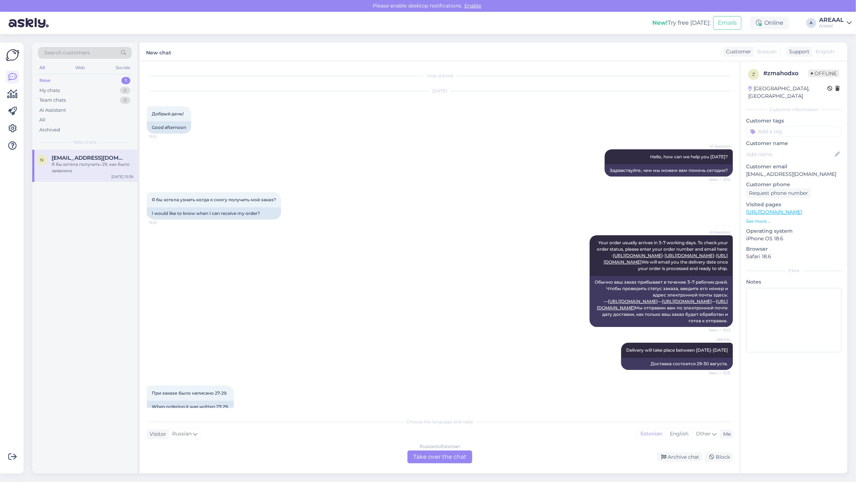
scroll to position [205, 0]
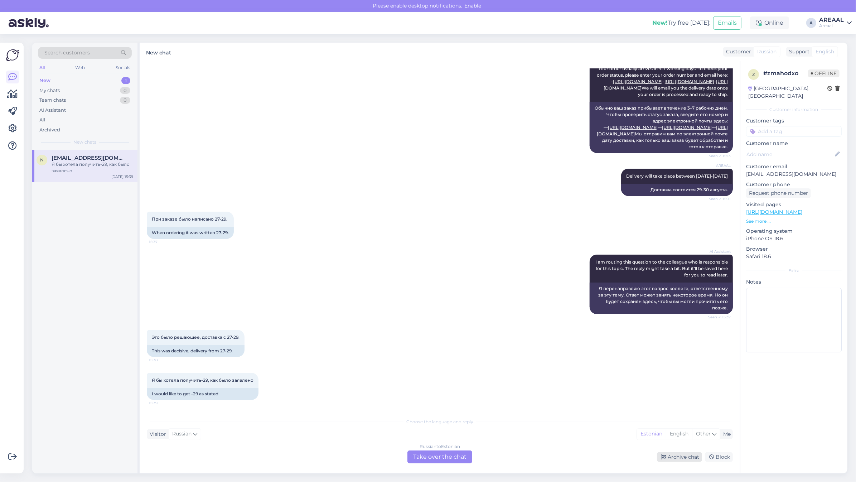
click at [671, 455] on div "Archive chat" at bounding box center [679, 457] width 45 height 10
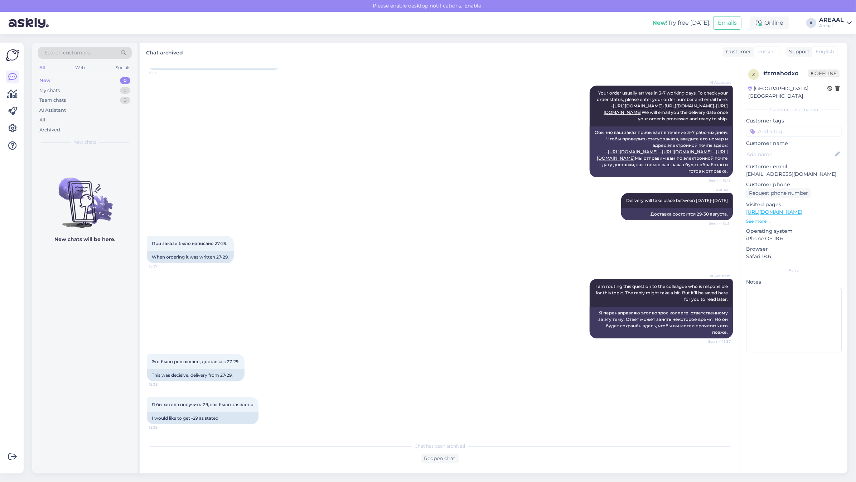
click at [360, 194] on div "AREAAL Delivery will take place between 29-30 August Seen ✓ 15:31 Доставка сост…" at bounding box center [440, 206] width 586 height 43
click at [355, 171] on div "AI Assistant Your order usually arrives in 3-7 working days. To check your orde…" at bounding box center [440, 131] width 586 height 107
click at [53, 122] on div "All" at bounding box center [85, 120] width 94 height 10
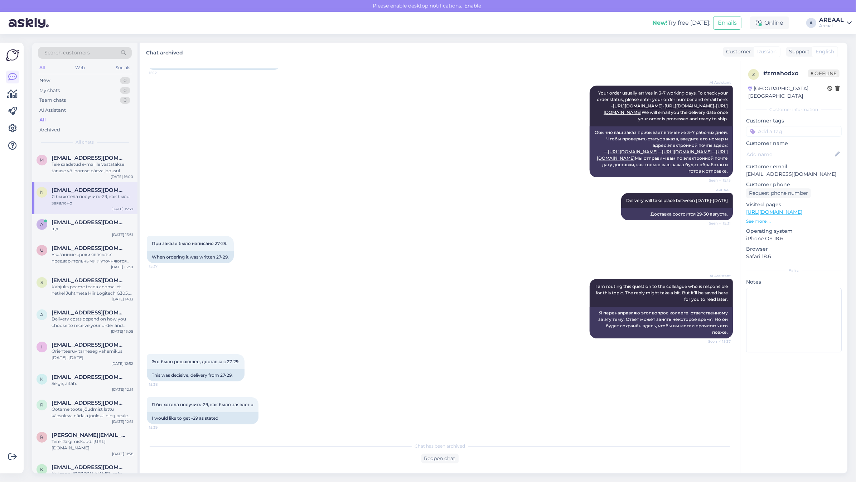
click at [497, 222] on div "AREAAL Delivery will take place between 29-30 August Seen ✓ 15:31 Доставка сост…" at bounding box center [440, 206] width 586 height 43
click at [104, 160] on span "[EMAIL_ADDRESS][DOMAIN_NAME]" at bounding box center [89, 158] width 74 height 6
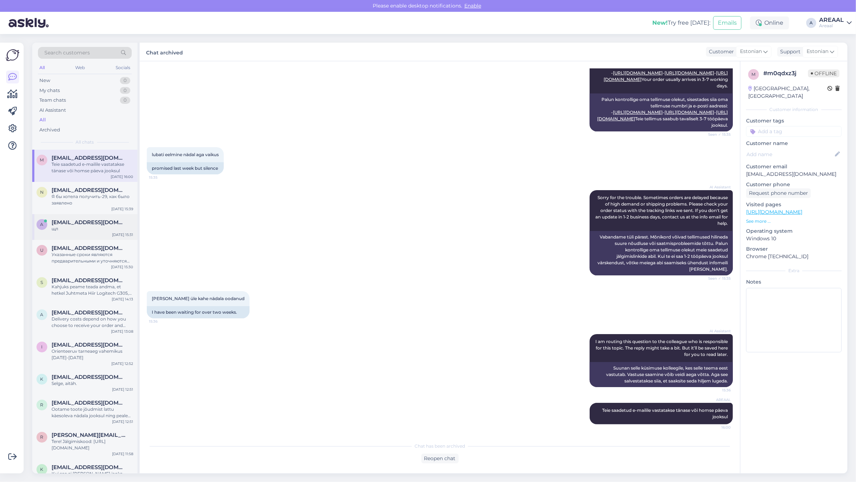
click at [86, 223] on span "[EMAIL_ADDRESS][DOMAIN_NAME]" at bounding box center [89, 222] width 74 height 6
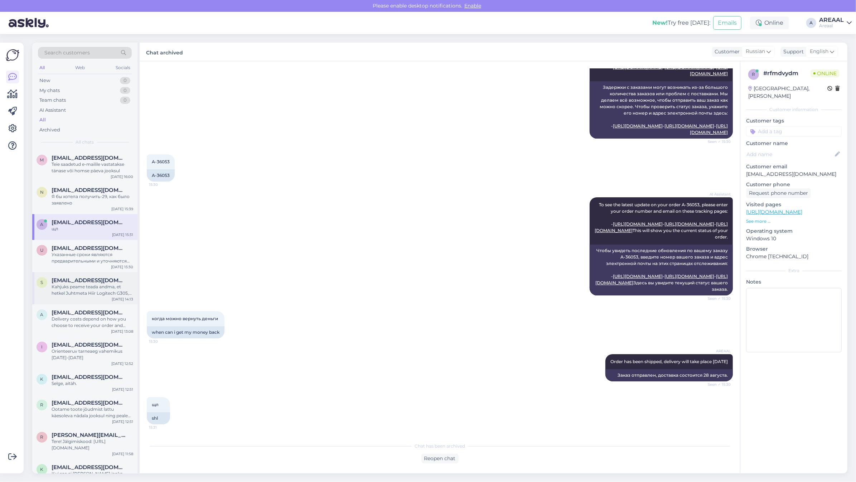
click at [79, 274] on div "s supergilmanov@gmail.com Kahjuks peame teada andma, et hetkel Juhtmeta Hiir Lo…" at bounding box center [84, 288] width 105 height 32
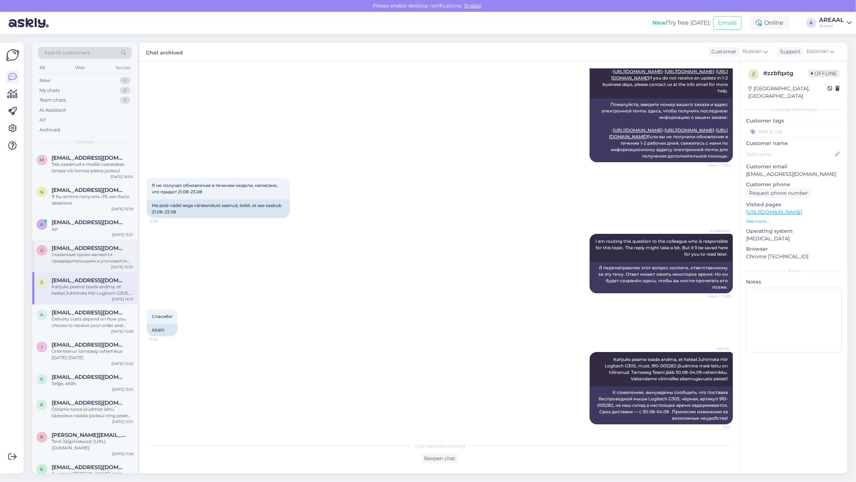
click at [79, 258] on div "Указанные сроки являются предварительными и уточняются после оформления и оплат…" at bounding box center [93, 257] width 82 height 13
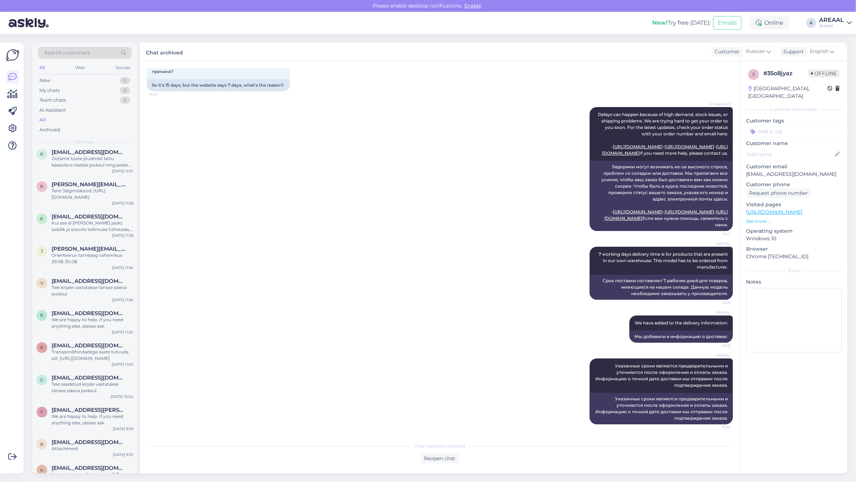
scroll to position [537, 0]
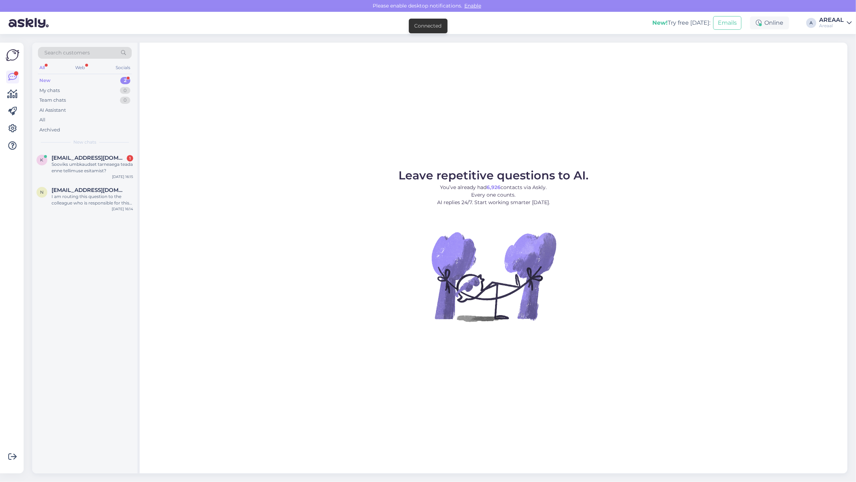
click at [242, 120] on div "Leave repetitive questions to AI. You’ve already had 6,926 contacts via Askly. …" at bounding box center [493, 258] width 707 height 430
click at [117, 164] on div "Sooviks umbkaudset tarneaega teada enne tellimuse esitamist?" at bounding box center [93, 167] width 82 height 13
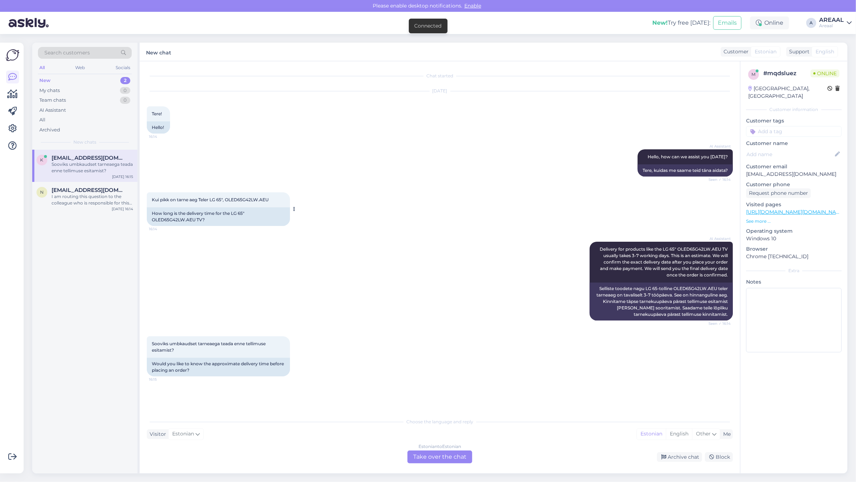
click at [247, 200] on span "Kui pikk on tarne aeg Teler LG 65″, OLED65G42LW.AEU" at bounding box center [210, 199] width 117 height 5
click at [438, 459] on div "Chat started Aug 27 2025 Tere! 16:14 Hello! AI Assistant Hello, how can we assi…" at bounding box center [440, 267] width 600 height 412
click at [435, 455] on div "Estonian to Estonian Take over the chat" at bounding box center [439, 456] width 65 height 13
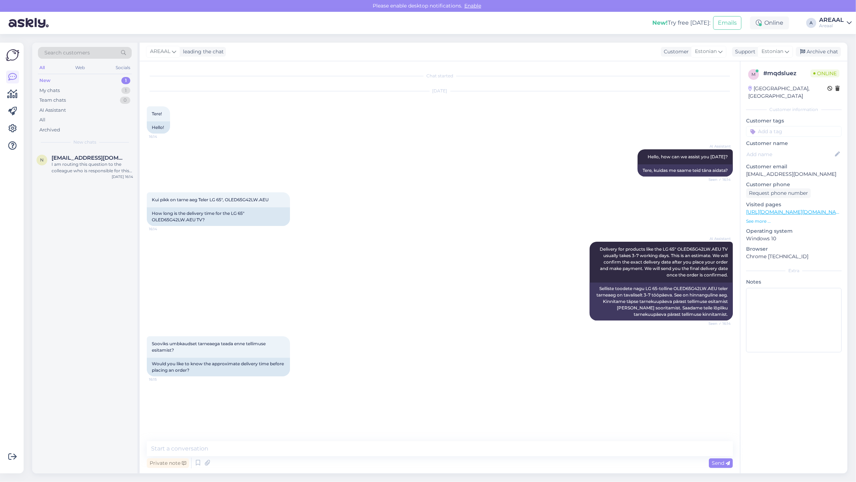
drag, startPoint x: 435, startPoint y: 455, endPoint x: 430, endPoint y: 459, distance: 6.6
click at [433, 457] on div "Private note Send" at bounding box center [440, 463] width 586 height 14
click at [430, 458] on div "Private note Send" at bounding box center [440, 463] width 586 height 14
click at [426, 449] on textarea at bounding box center [440, 448] width 586 height 15
type textarea "1"
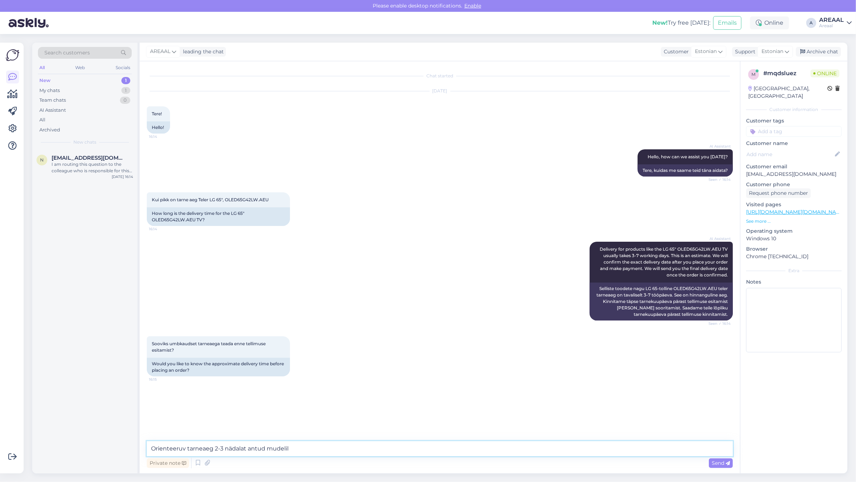
type textarea "Orienteeruv tarneaeg 2-3 nädalat antud mudelile"
click at [102, 162] on div "I am routing this question to the colleague who is responsible for this topic. …" at bounding box center [93, 167] width 82 height 13
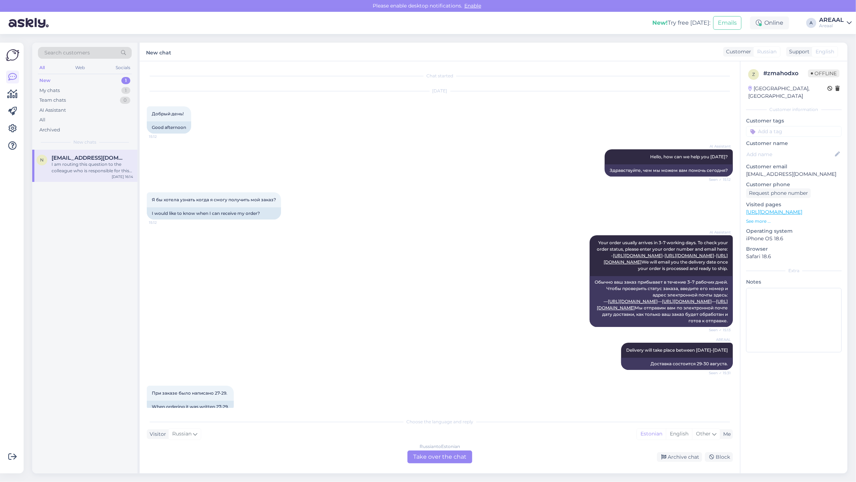
scroll to position [310, 0]
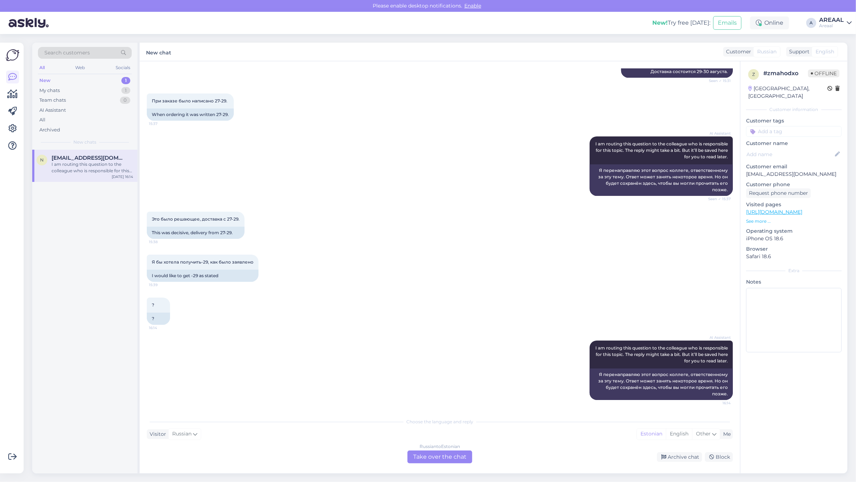
click at [448, 454] on div "Russian to Estonian Take over the chat" at bounding box center [439, 456] width 65 height 13
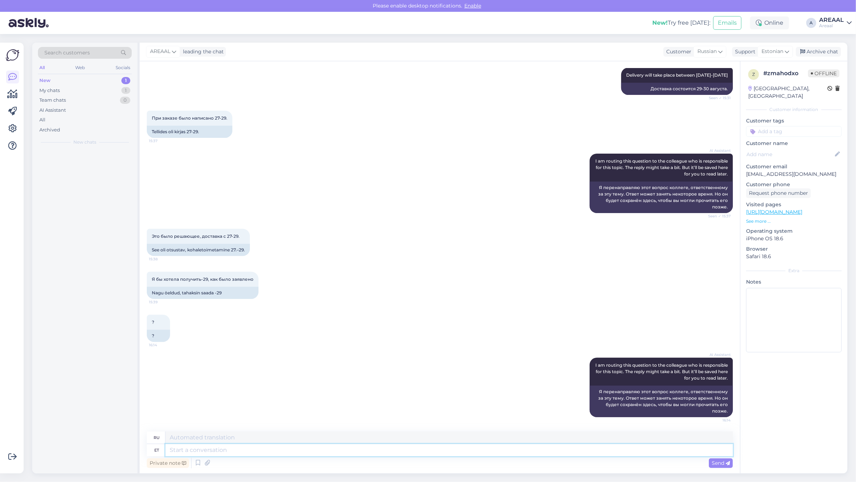
scroll to position [306, 0]
click at [445, 450] on textarea at bounding box center [448, 450] width 567 height 12
type textarea "The"
type textarea "The deliver y"
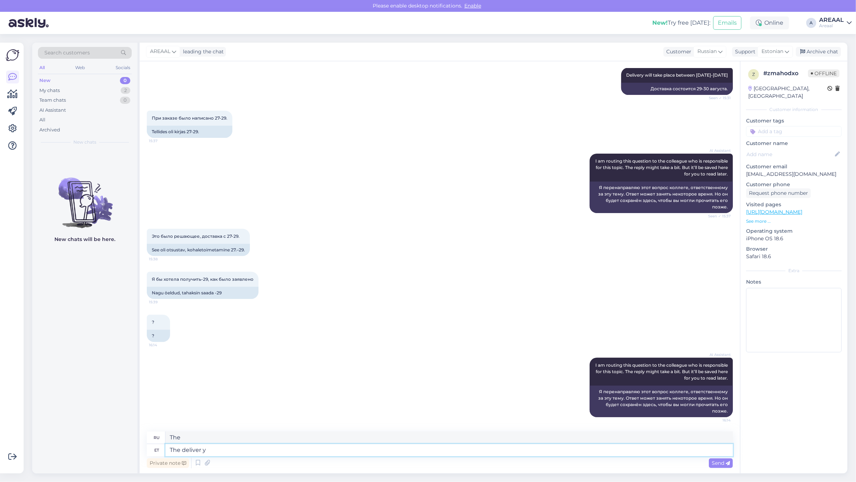
type textarea "Доставка"
type textarea "The delivery will ta"
type textarea "Доставка будет"
type textarea "The delivery will take pl"
type textarea "Доставка займет"
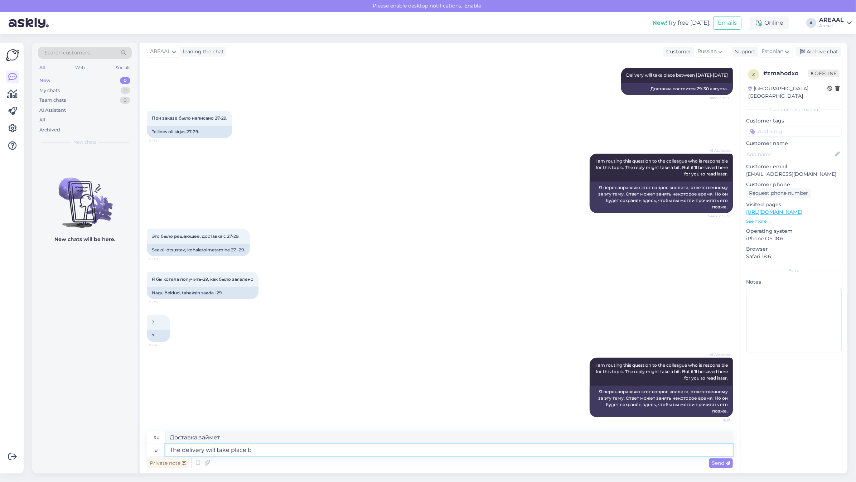
type textarea "The delivery will take place be"
type textarea "Доставка будет осуществлена"
type textarea "The delivery will take place between 29"
type textarea "Доставка будет осуществлена ​​в период между"
type textarea "The delivery will take place between 29-30"
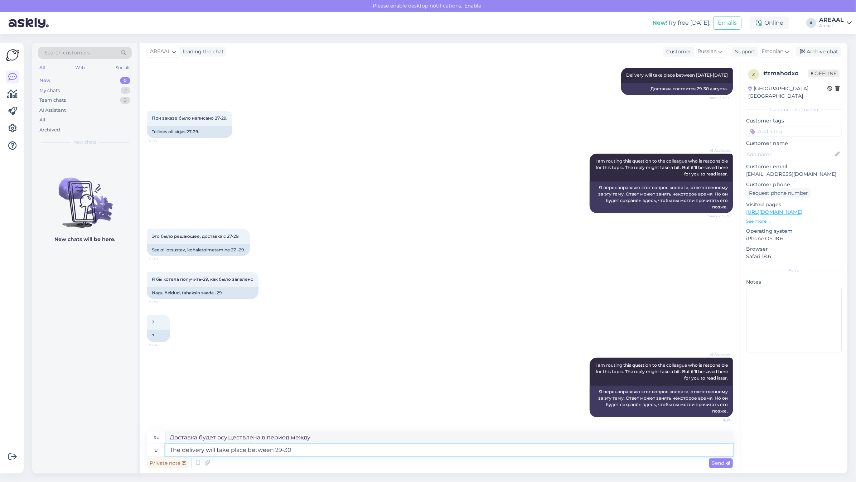
type textarea "Доставка будет осуществлена ​​в период с 29 по 30"
type textarea "The delivery will take place between 29-30 August unf"
type textarea "Доставка состоится 29-30 августа."
type textarea "The delivery will take place between 29-30 August unfortunately."
type textarea "К сожалению, доставка состоится 29-30 августа."
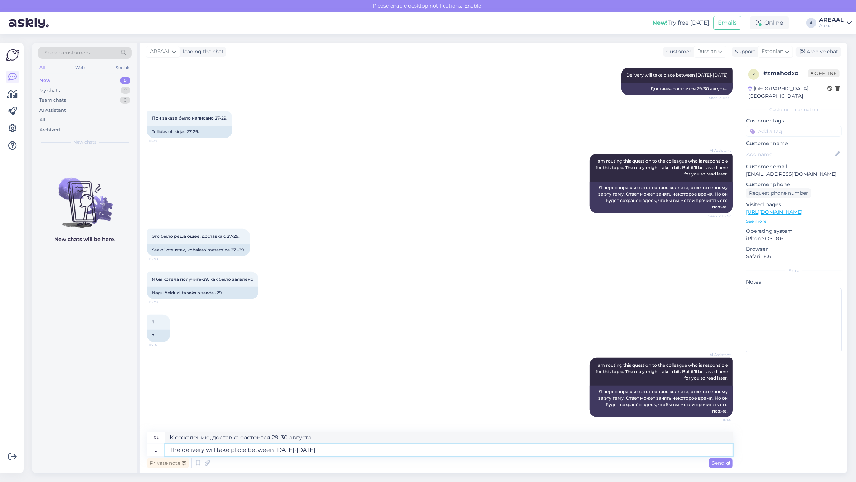
type textarea "The delivery will take place between 29-30 Augus"
type textarea "Доставка состоится 29-30 августа."
type textarea "The delivery will take place between 29-30 Augus"
type textarea "т"
type textarea "Unfortunately, the delivery will take place between 29-30 August"
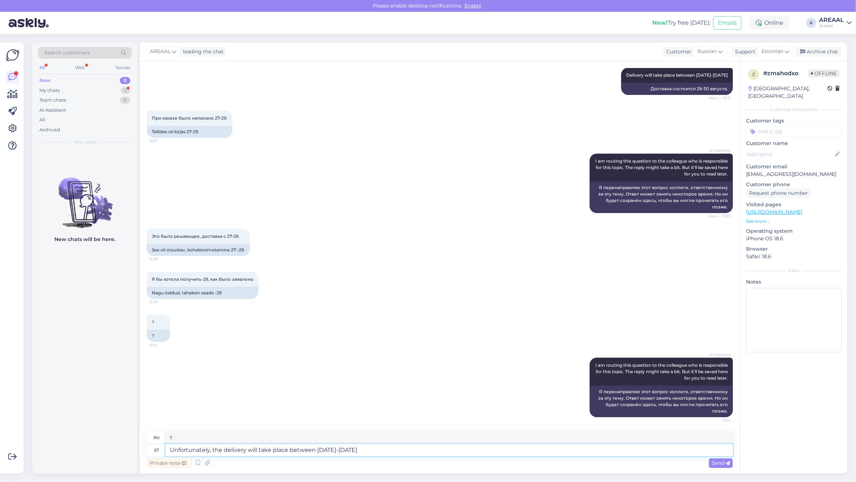
type textarea "К сожалению, доставка состоится 29-30 августа."
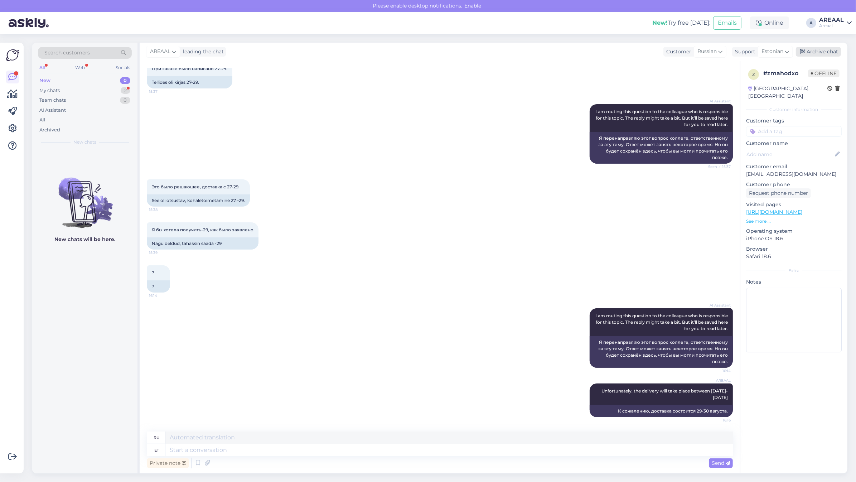
click at [816, 49] on div "Archive chat" at bounding box center [817, 52] width 45 height 10
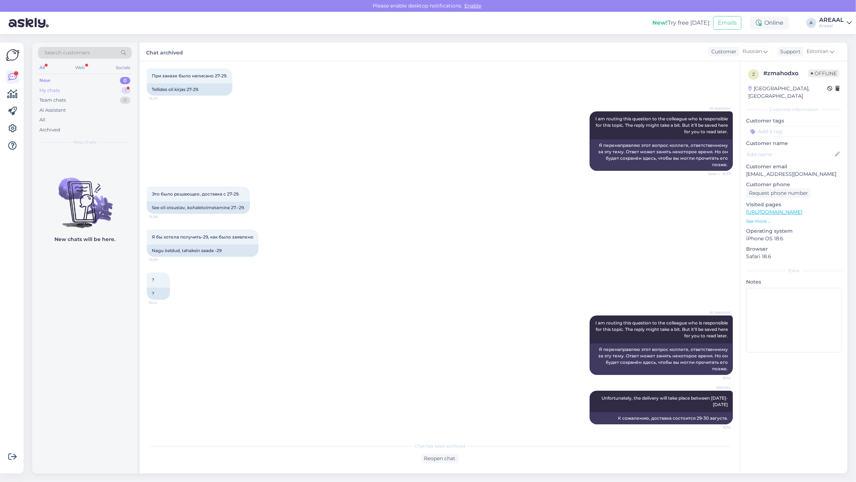
click at [123, 93] on div "1" at bounding box center [125, 90] width 9 height 7
click at [112, 164] on div "Selge, tänud!" at bounding box center [93, 164] width 82 height 6
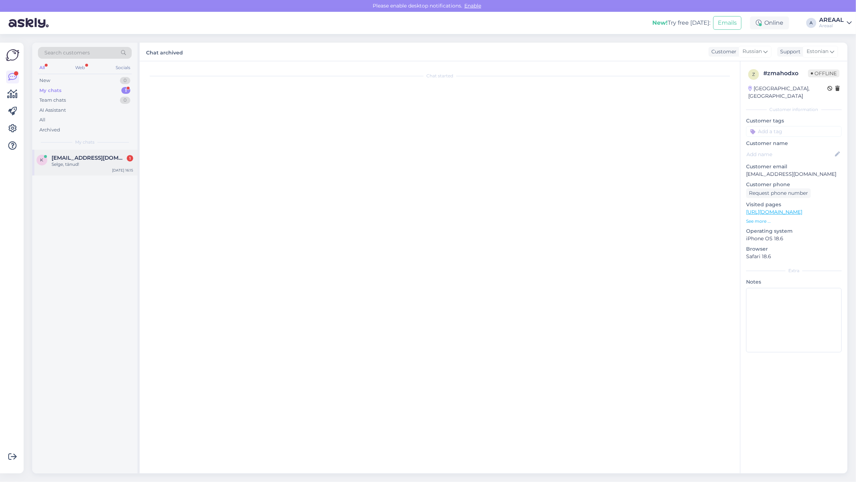
scroll to position [11, 0]
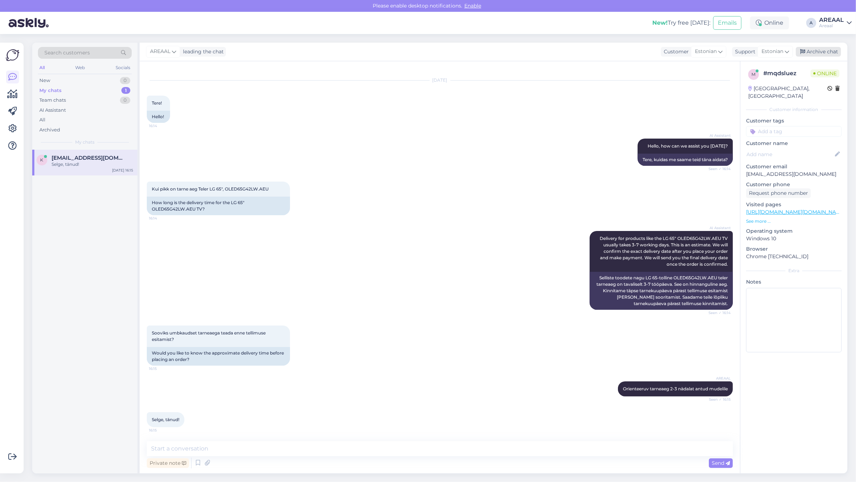
click at [825, 51] on div "Archive chat" at bounding box center [817, 52] width 45 height 10
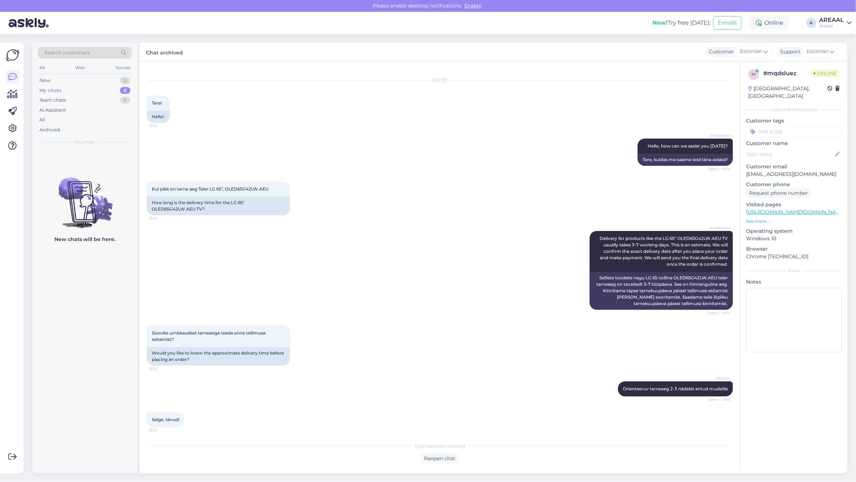
click at [325, 242] on div "AI Assistant Delivery for products like the LG 65" OLED65G42LW.AEU TV usually t…" at bounding box center [440, 270] width 586 height 94
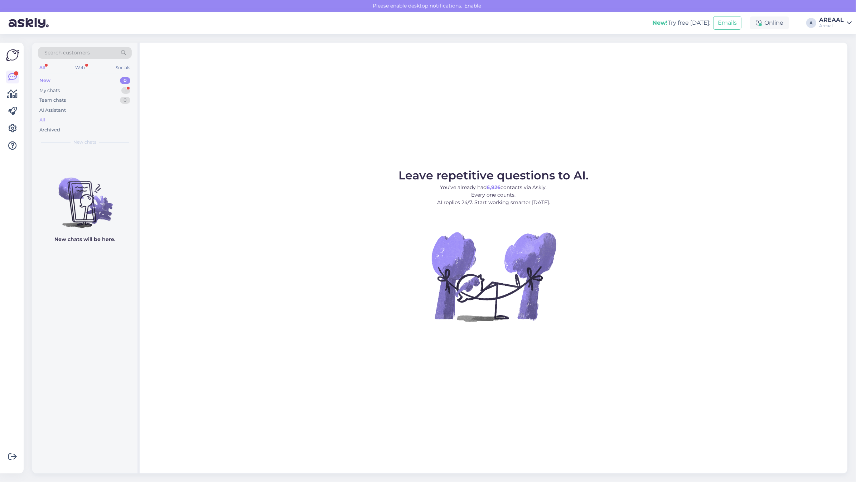
click at [78, 121] on div "All" at bounding box center [85, 120] width 94 height 10
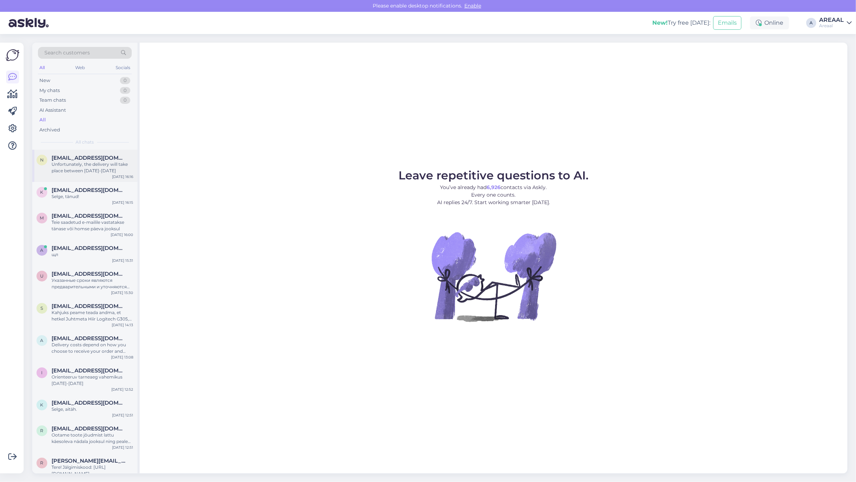
click at [75, 162] on div "Unfortunately, the delivery will take place between [DATE]-[DATE]" at bounding box center [93, 167] width 82 height 13
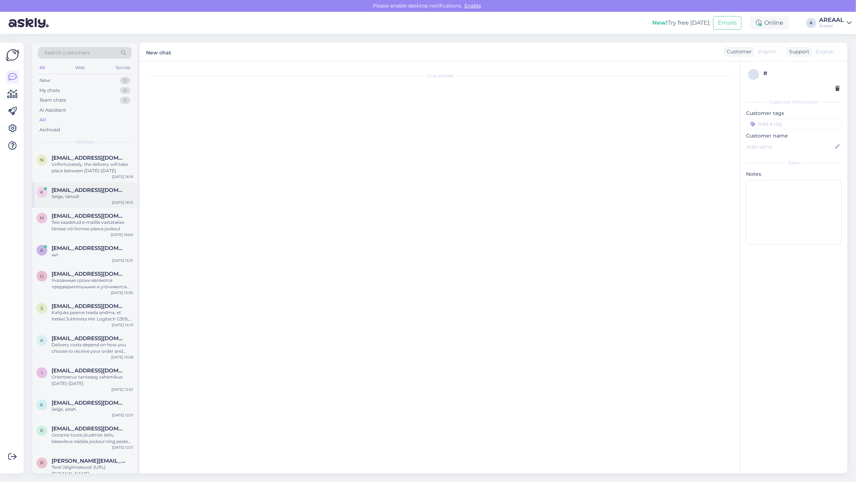
click at [79, 194] on div "Selge, tänud!" at bounding box center [93, 196] width 82 height 6
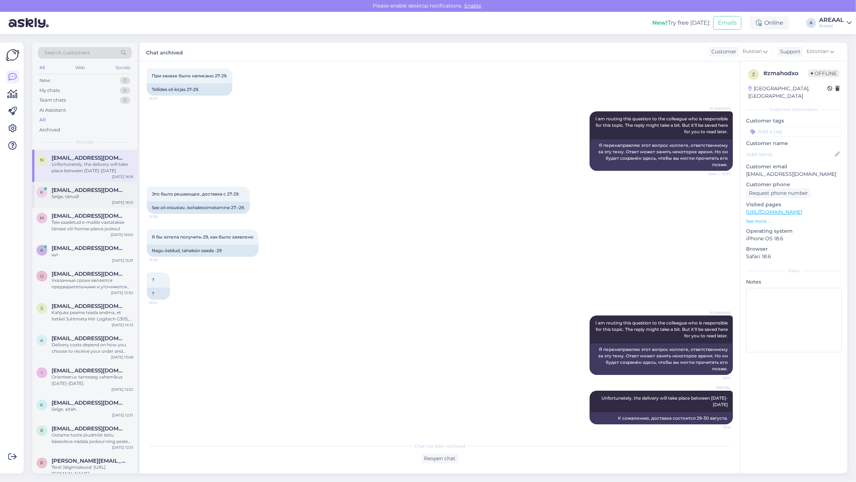
click at [91, 188] on span "[EMAIL_ADDRESS][DOMAIN_NAME]" at bounding box center [89, 190] width 74 height 6
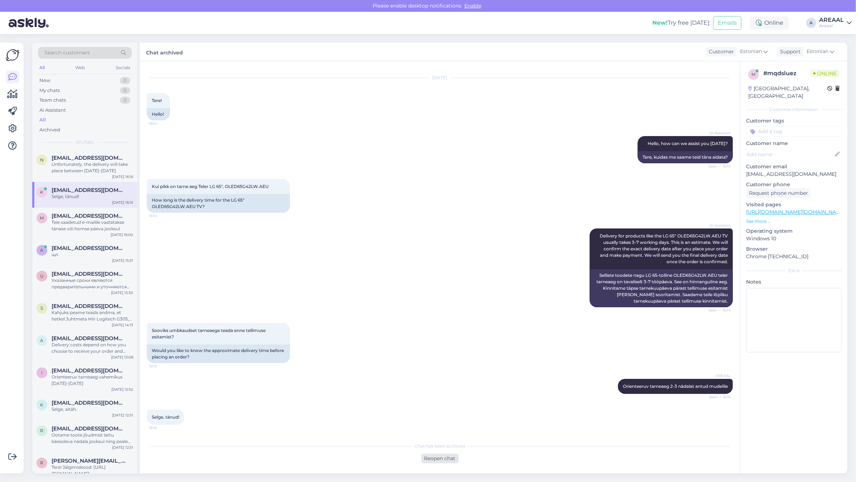
click at [435, 455] on div "Reopen chat" at bounding box center [439, 458] width 37 height 10
click at [421, 453] on div "Estonian to Estonian Take over the chat" at bounding box center [439, 456] width 65 height 13
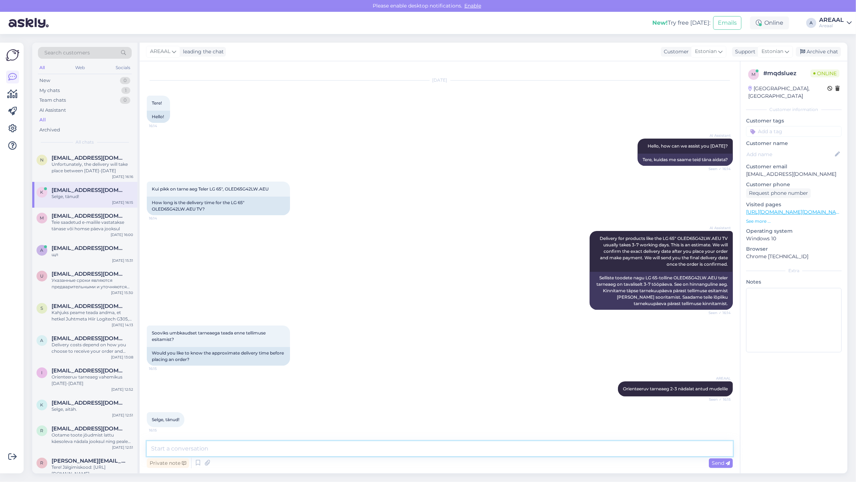
click at [415, 445] on textarea at bounding box center [440, 448] width 586 height 15
type textarea "Aitäh Teile!"
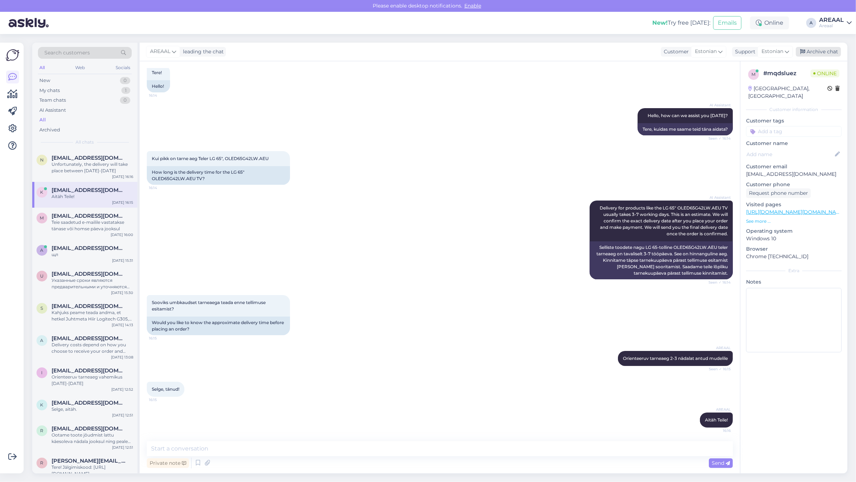
click at [832, 49] on div "Archive chat" at bounding box center [817, 52] width 45 height 10
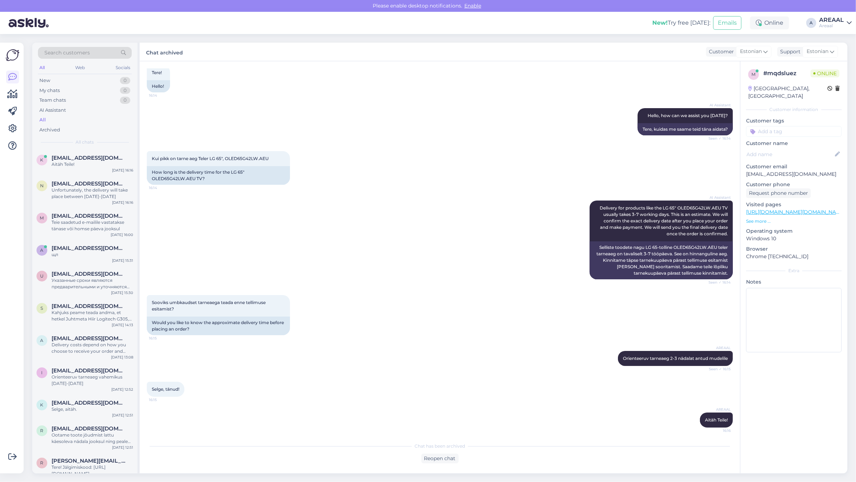
click at [413, 174] on div "Kui pikk on tarne aeg Teler LG 65″, OLED65G42LW.AEU 16:14 How long is the deliv…" at bounding box center [440, 167] width 586 height 49
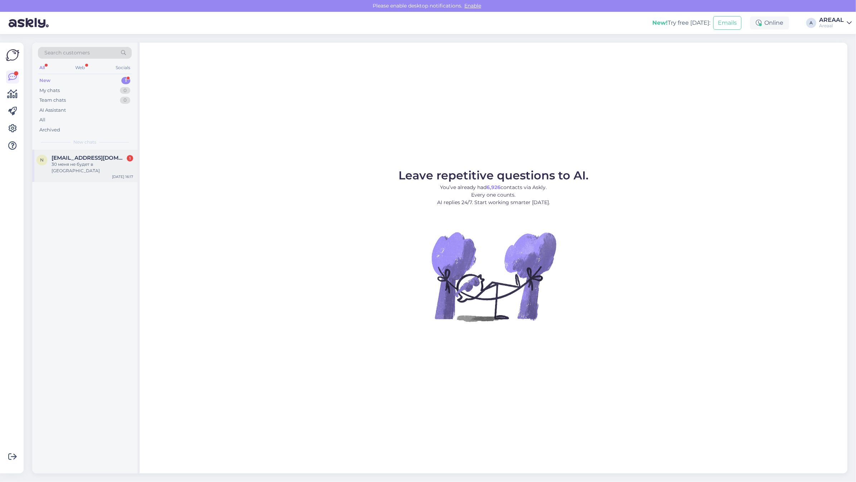
click at [99, 167] on div "30 меня не будет в [GEOGRAPHIC_DATA]" at bounding box center [93, 167] width 82 height 13
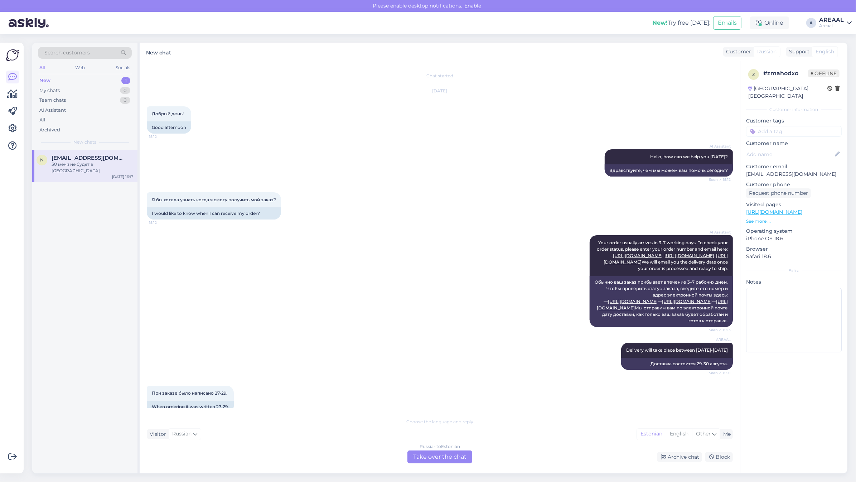
scroll to position [533, 0]
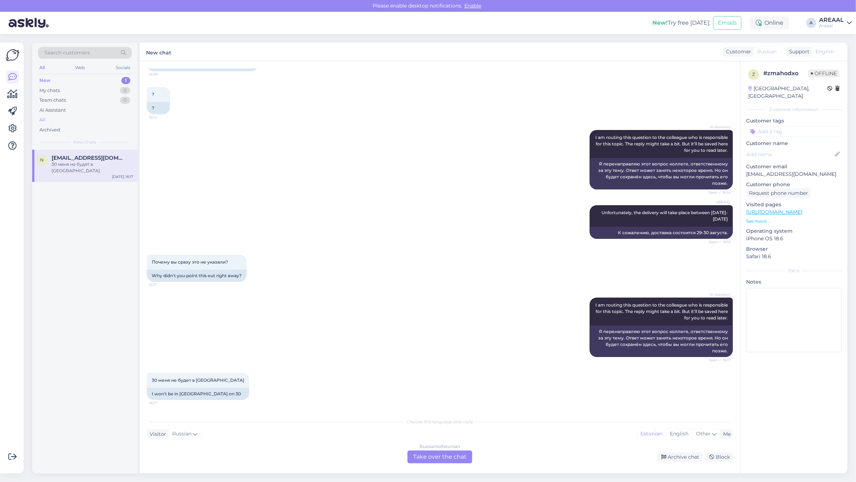
click at [93, 120] on div "All" at bounding box center [85, 120] width 94 height 10
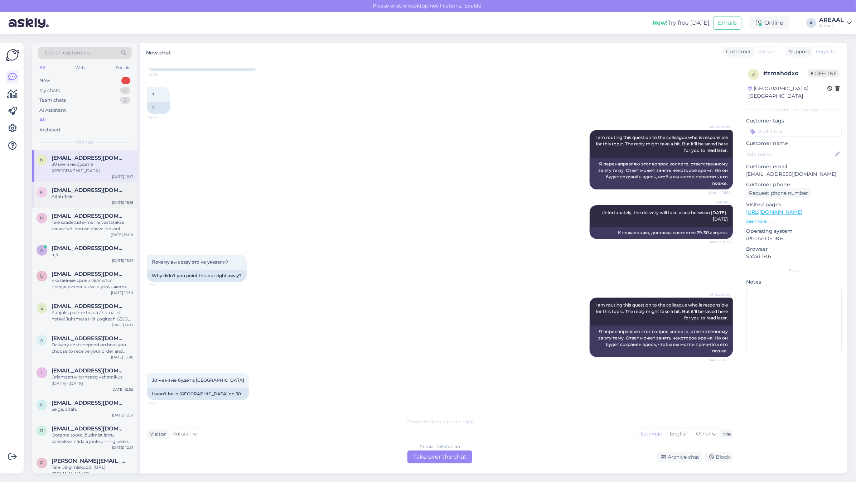
click at [90, 196] on div "k kaimarjuks@gmail.com Aitäh Teile! Aug 27 16:16" at bounding box center [84, 195] width 105 height 26
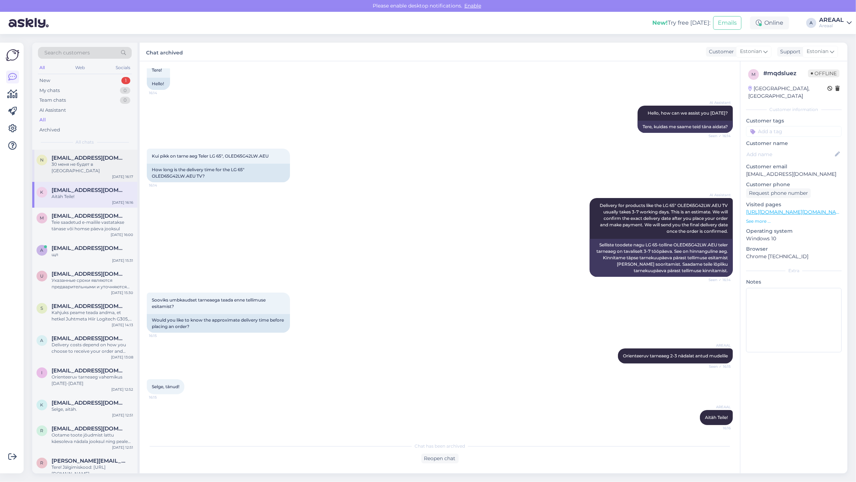
click at [86, 166] on div "30 меня не будет в [GEOGRAPHIC_DATA]" at bounding box center [93, 167] width 82 height 13
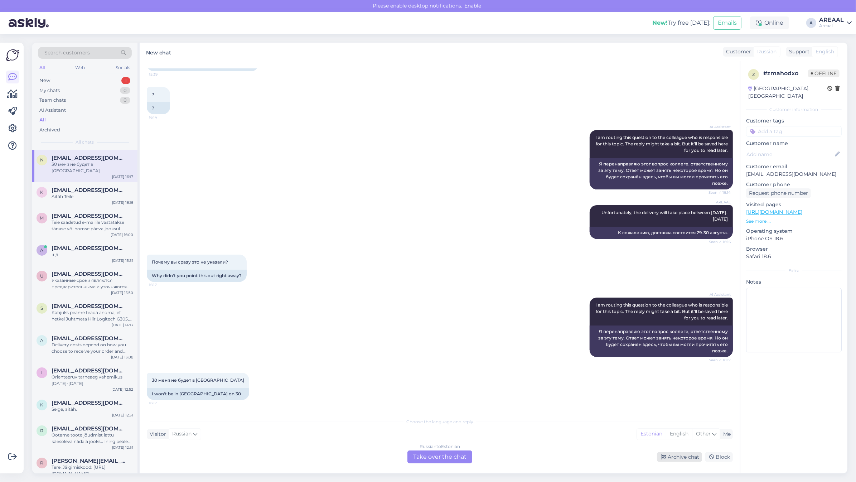
click at [682, 459] on div "Archive chat" at bounding box center [679, 457] width 45 height 10
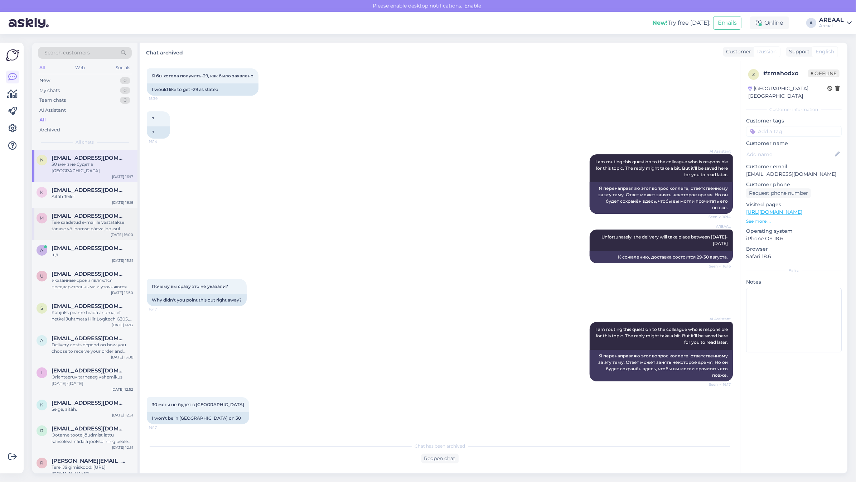
click at [34, 208] on div "m meelisk75@gmail.com Teie saadetud e-mailile vastatakse tänase või homse päeva…" at bounding box center [84, 224] width 105 height 32
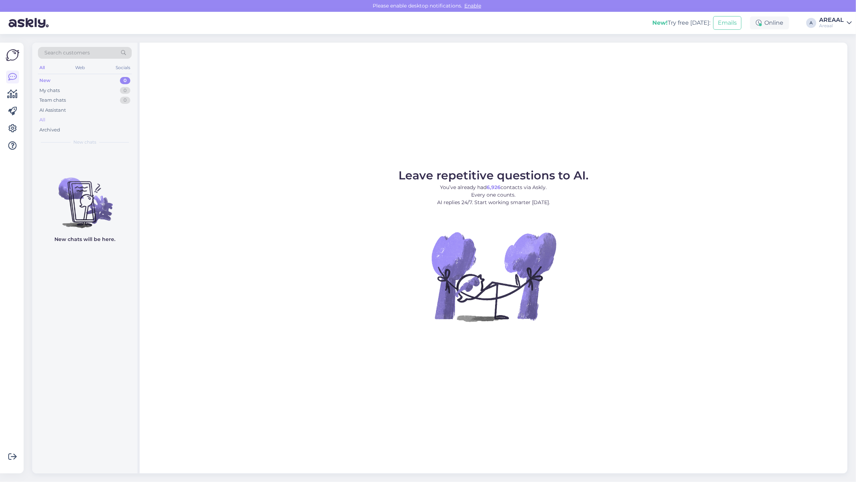
click at [114, 117] on div "All" at bounding box center [85, 120] width 94 height 10
click at [102, 113] on div "AI Assistant" at bounding box center [85, 110] width 94 height 10
click at [103, 118] on div "All" at bounding box center [85, 120] width 94 height 10
click at [99, 116] on div "All" at bounding box center [85, 120] width 94 height 10
click at [114, 127] on div "Archived" at bounding box center [85, 130] width 94 height 10
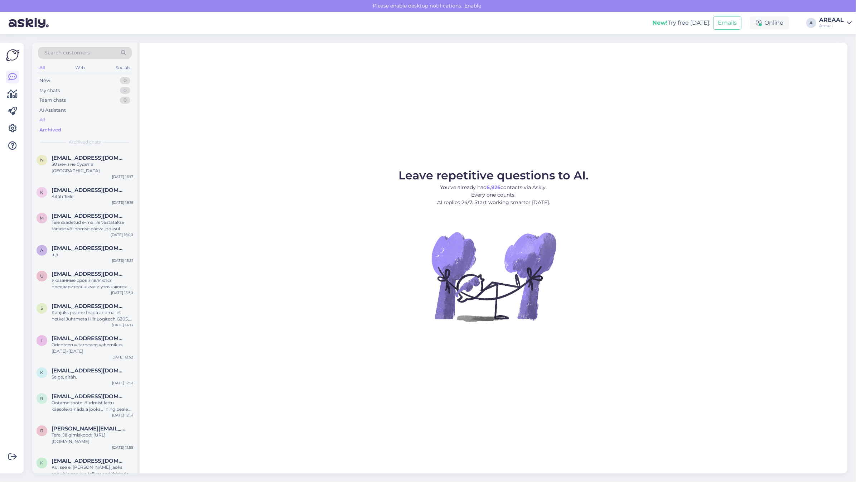
click at [111, 119] on div "All" at bounding box center [85, 120] width 94 height 10
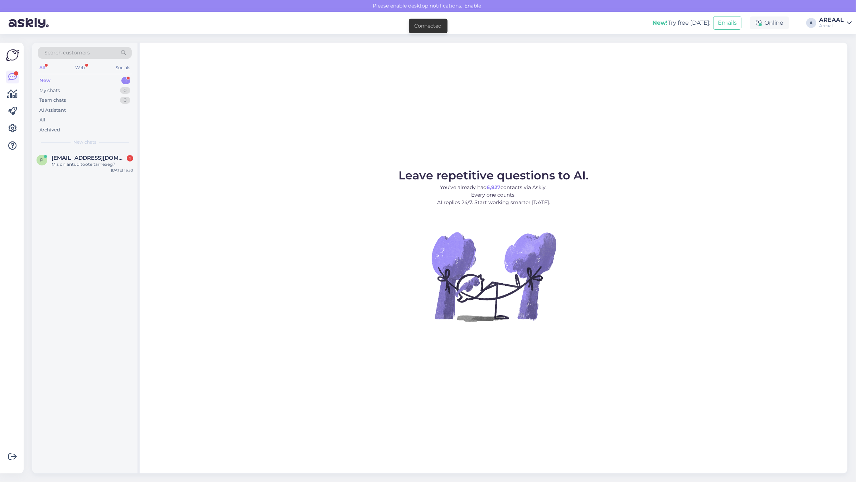
click at [271, 124] on div "Leave repetitive questions to AI. You’ve already had 6,927 contacts via Askly. …" at bounding box center [493, 258] width 707 height 430
click at [118, 157] on div "[EMAIL_ADDRESS][DOMAIN_NAME] 1" at bounding box center [93, 158] width 82 height 6
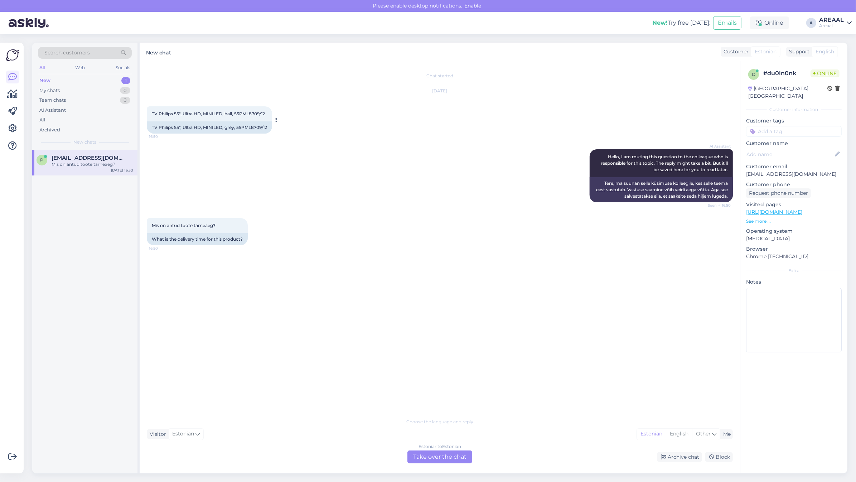
copy span "8709/12"
copy span "PML8709/12"
copy span "55PML8709/12"
drag, startPoint x: 253, startPoint y: 115, endPoint x: 235, endPoint y: 115, distance: 17.9
click at [235, 115] on div "TV Philips 55", Ultra HD, MINILED, hall, 55PML8709/12 16:50" at bounding box center [209, 113] width 125 height 15
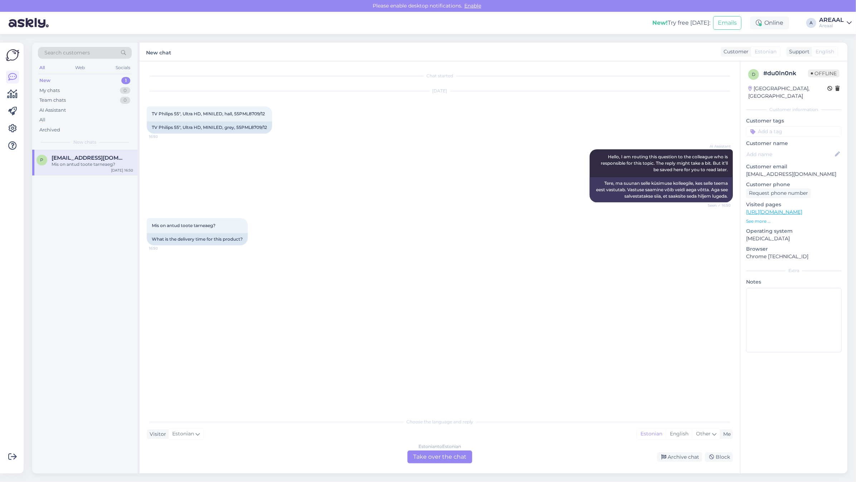
click at [557, 141] on div "AI Assistant Hello, I am routing this question to the colleague who is responsi…" at bounding box center [440, 175] width 586 height 69
click at [678, 451] on div "Estonian to Estonian Take over the chat Archive chat Block" at bounding box center [440, 456] width 586 height 13
click at [691, 454] on div "Archive chat" at bounding box center [679, 457] width 45 height 10
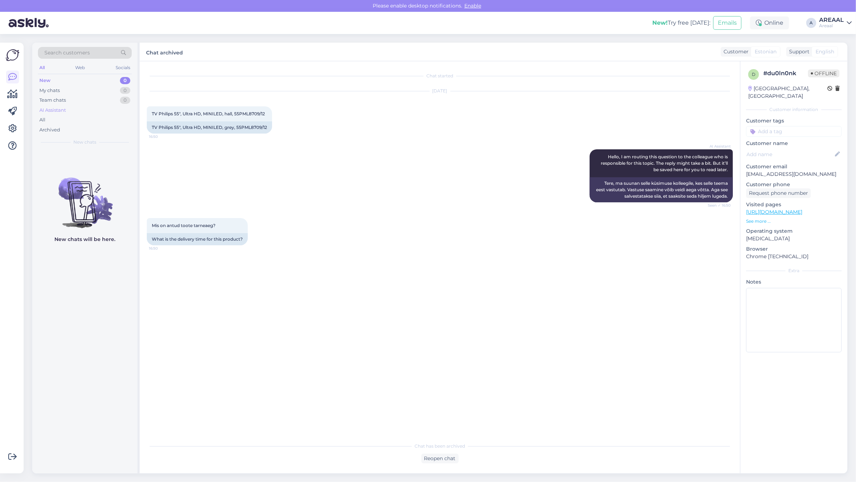
click at [102, 112] on div "AI Assistant" at bounding box center [85, 110] width 94 height 10
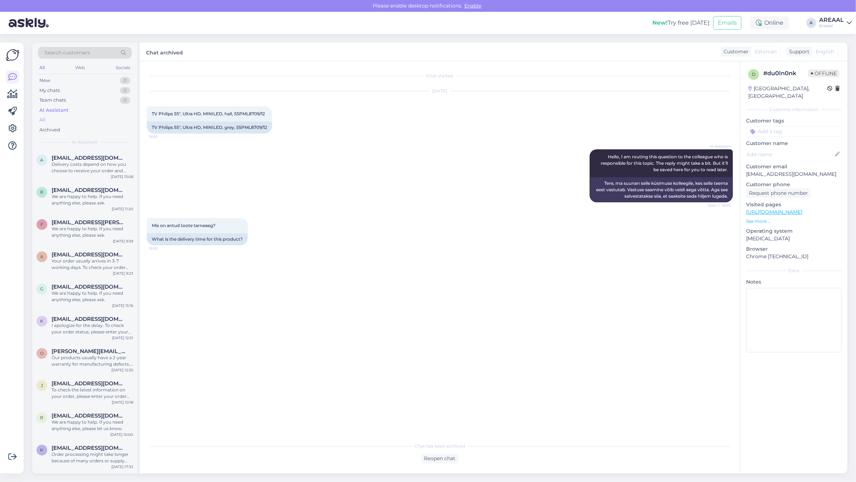
click at [99, 119] on div "All" at bounding box center [85, 120] width 94 height 10
